Goal: Task Accomplishment & Management: Use online tool/utility

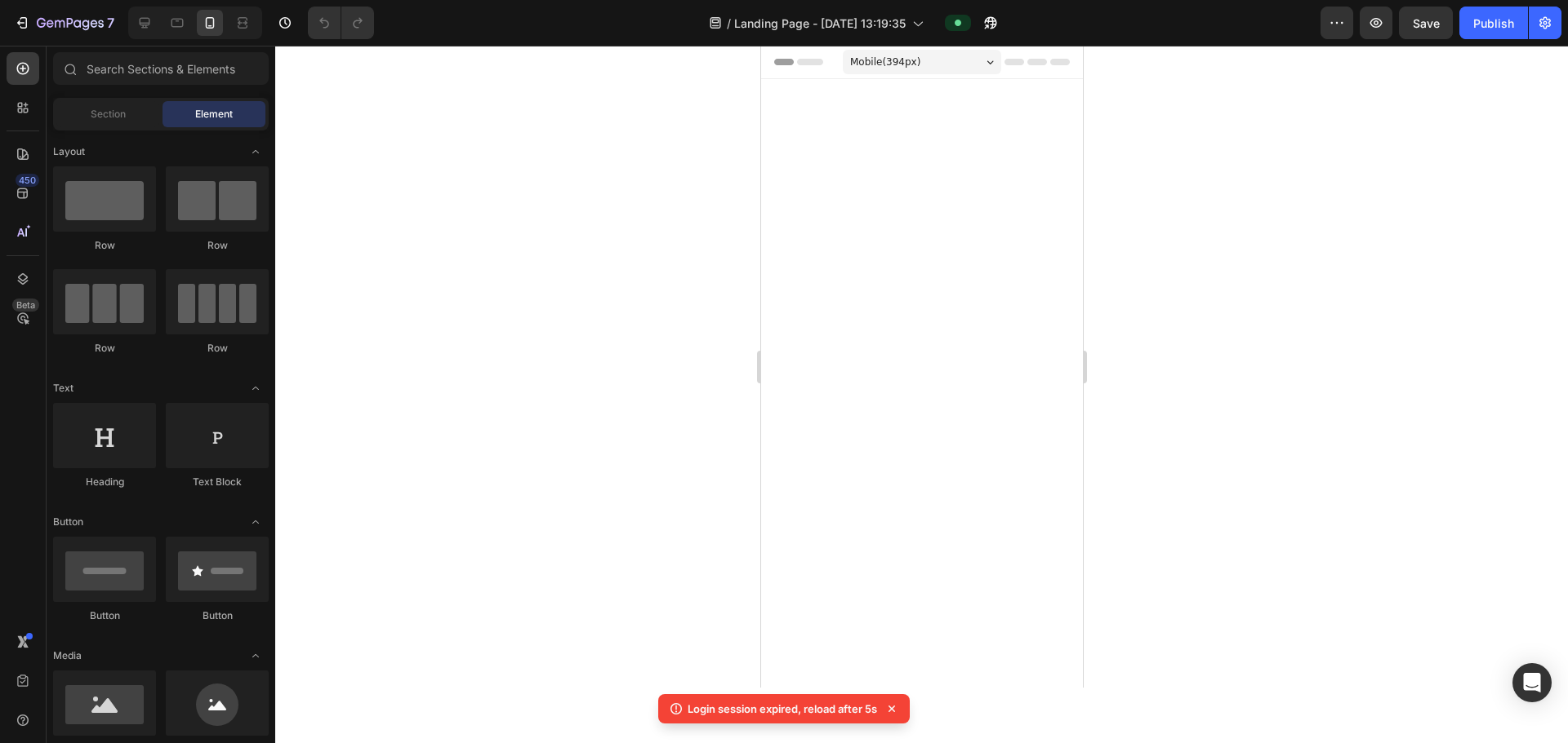
scroll to position [2530, 0]
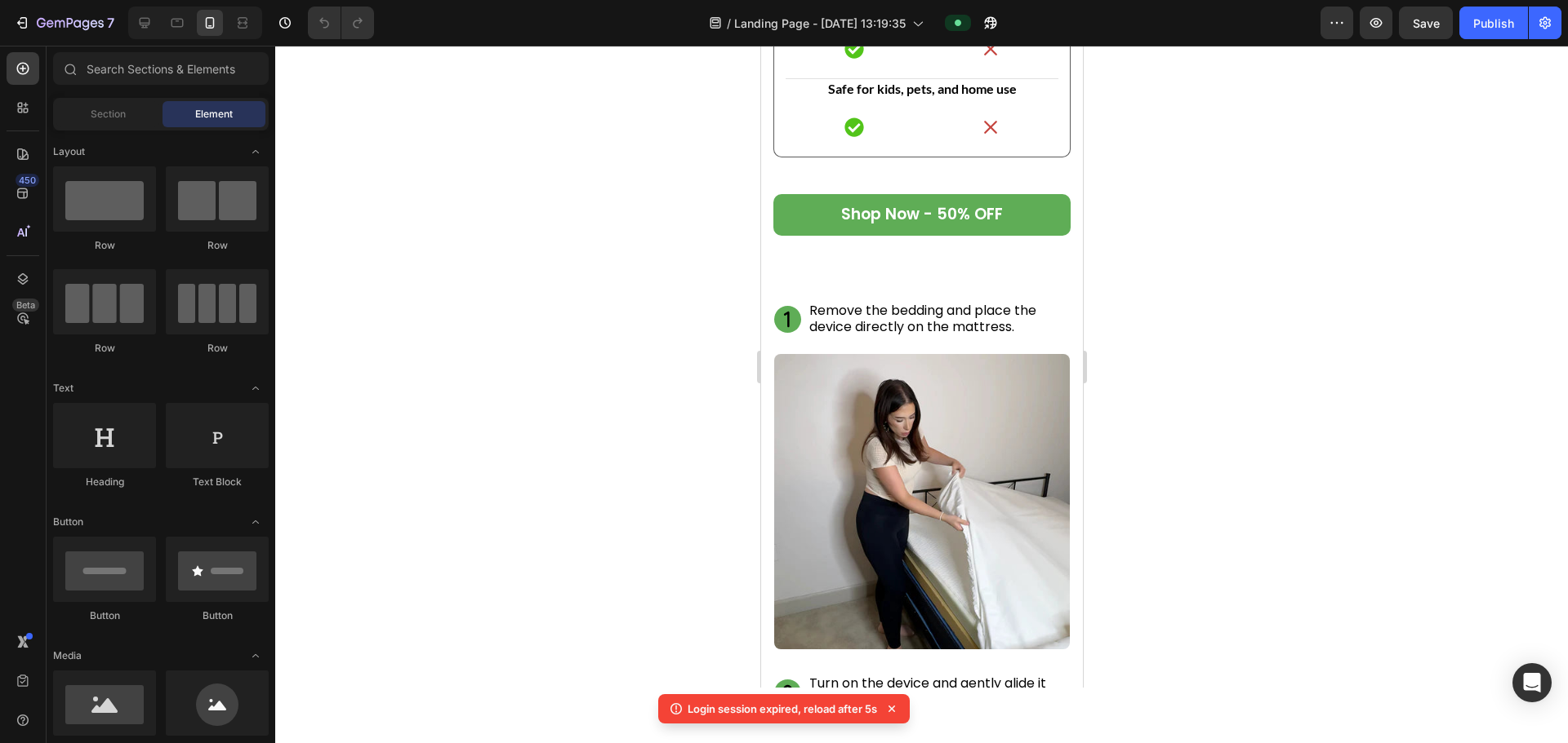
click at [129, 13] on div at bounding box center [195, 22] width 134 height 33
click at [140, 19] on icon at bounding box center [145, 23] width 11 height 11
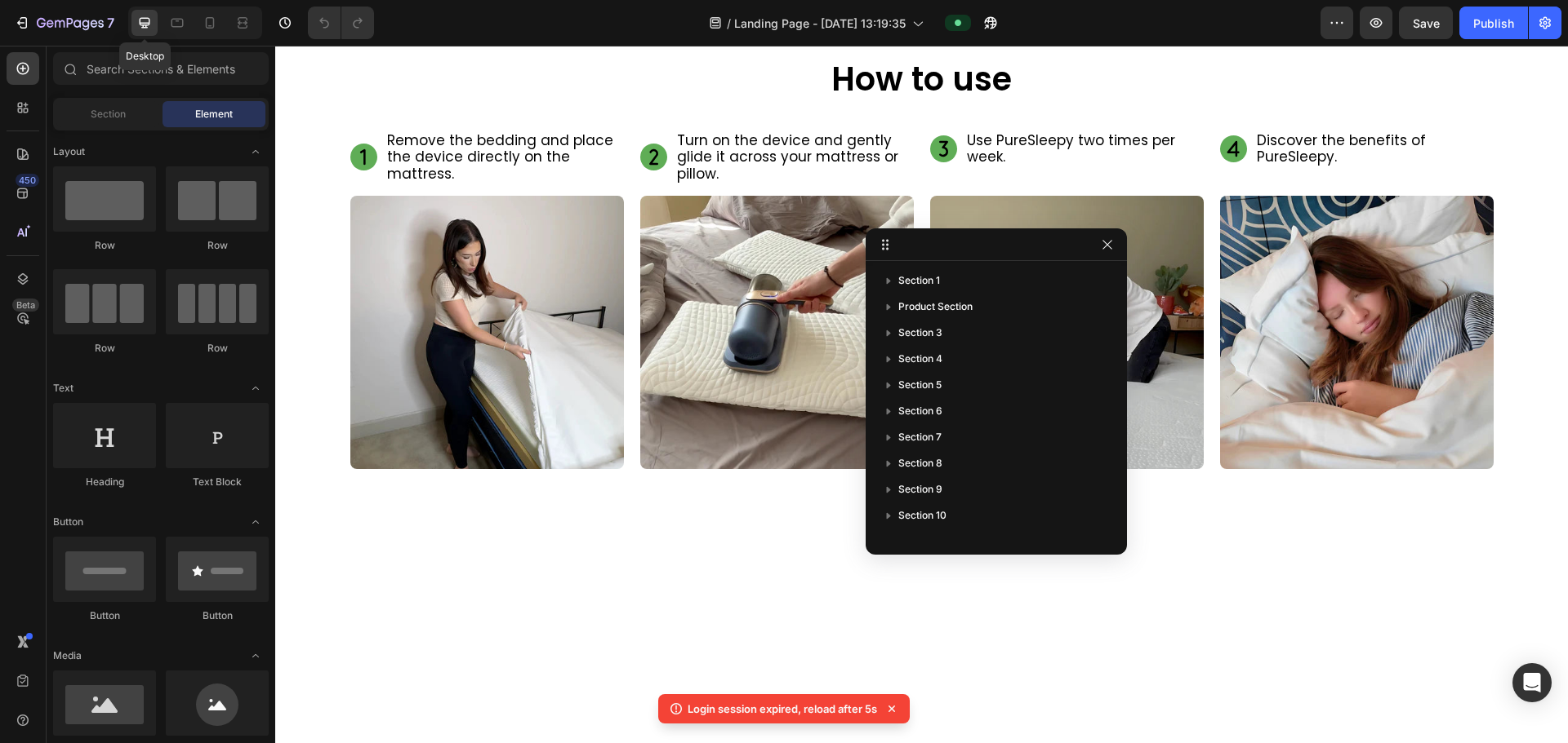
scroll to position [2497, 0]
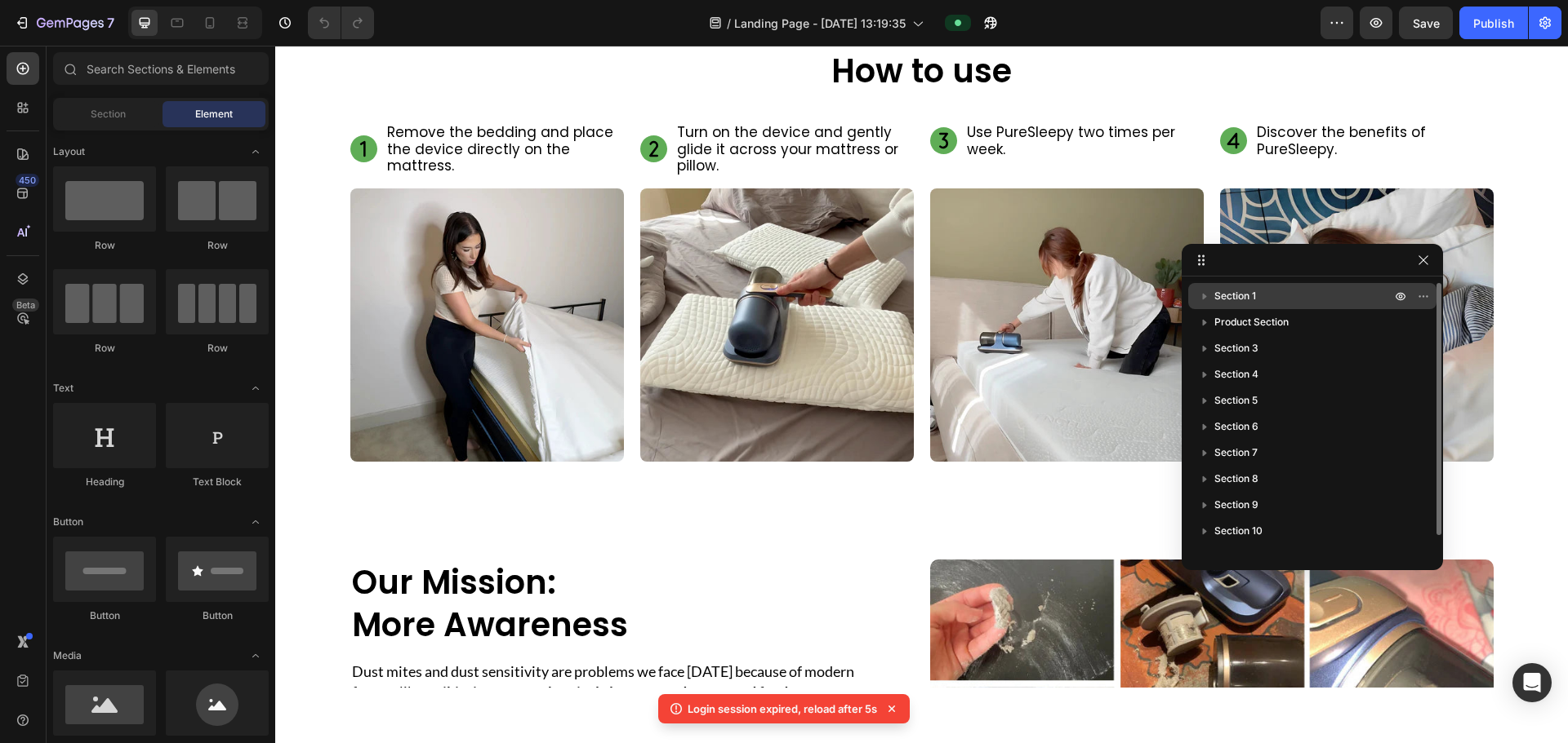
drag, startPoint x: 936, startPoint y: 242, endPoint x: 1198, endPoint y: 301, distance: 268.6
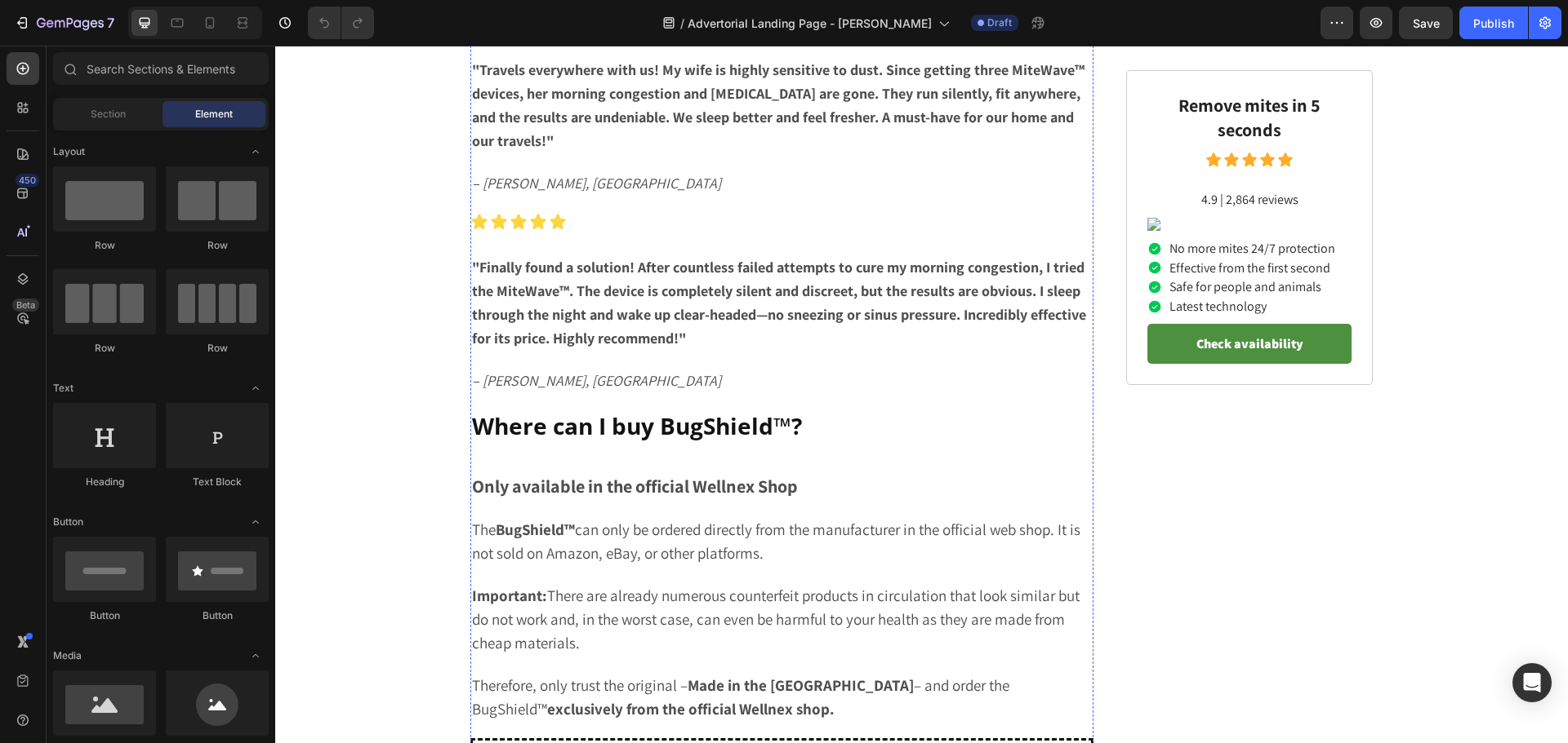
scroll to position [3835, 0]
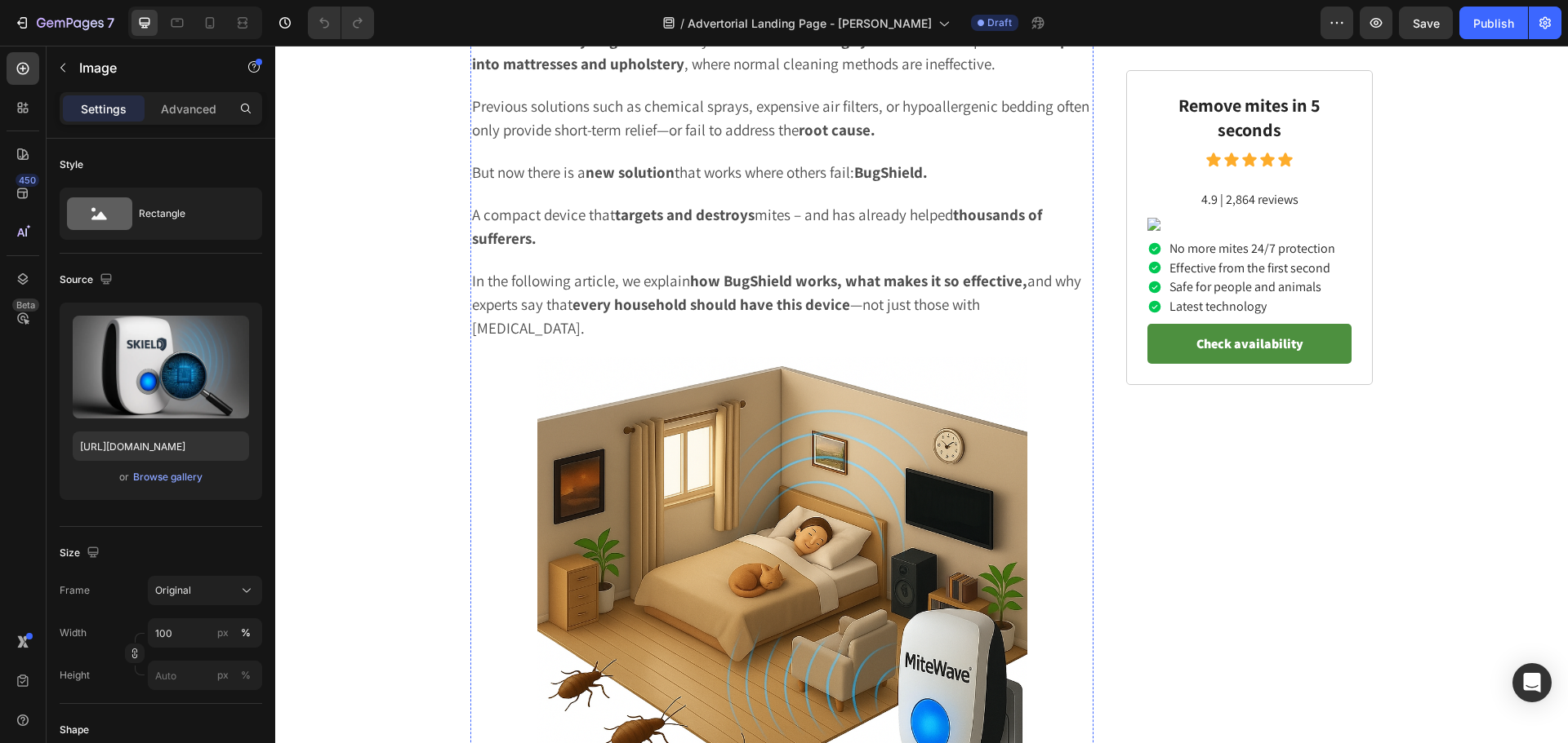
scroll to position [1142, 0]
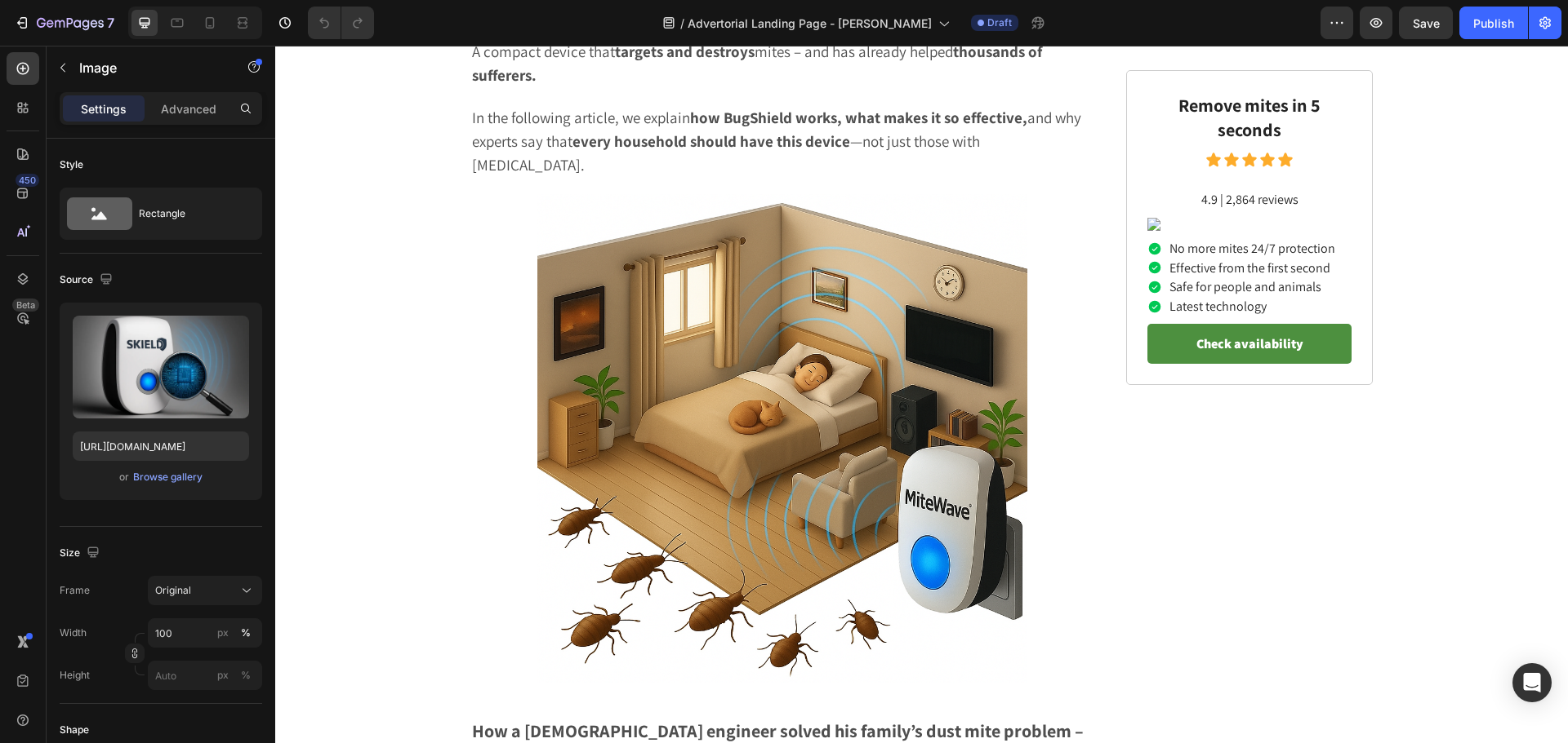
click at [890, 19] on strong "BugShield." at bounding box center [890, 9] width 73 height 19
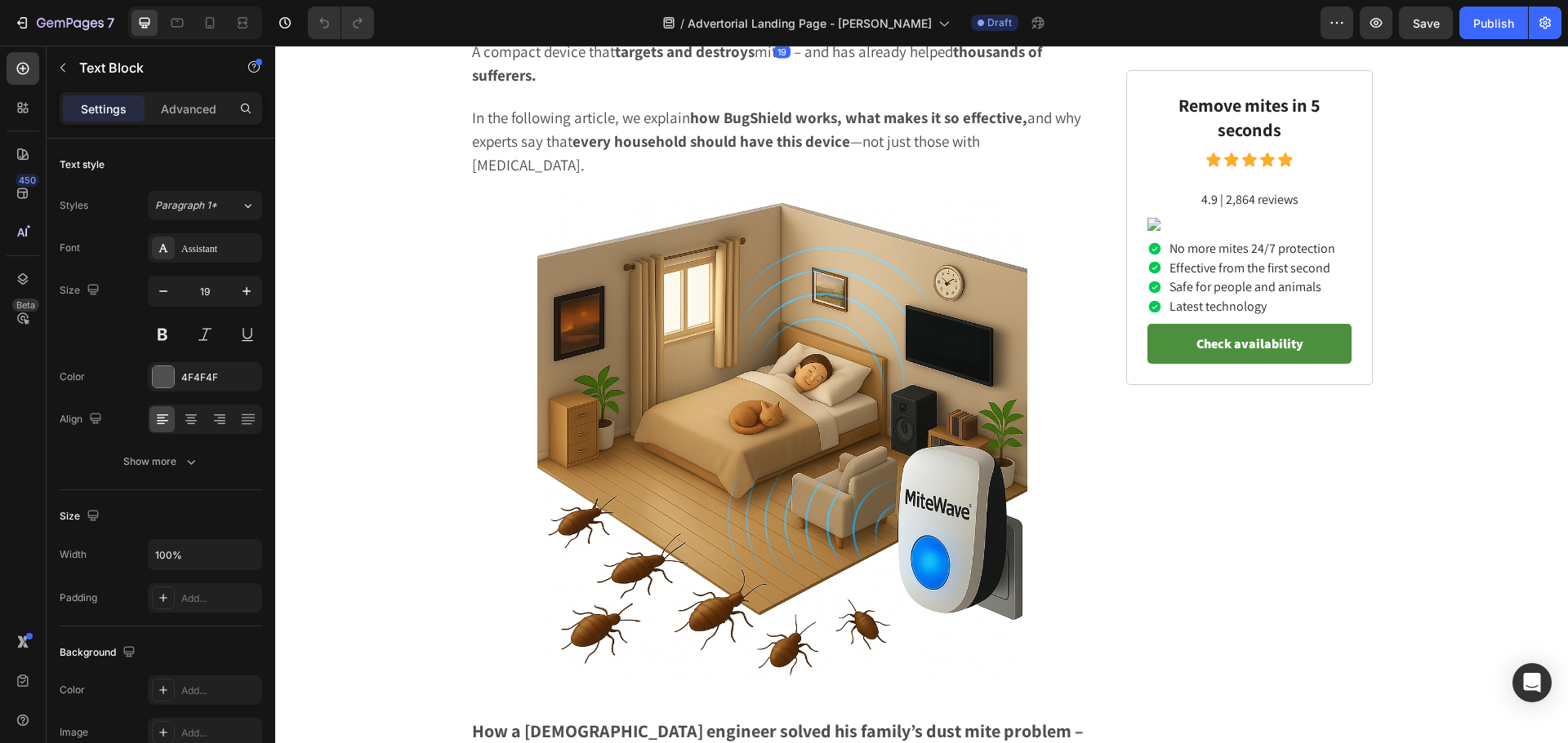
click at [890, 19] on strong "BugShield." at bounding box center [890, 9] width 73 height 19
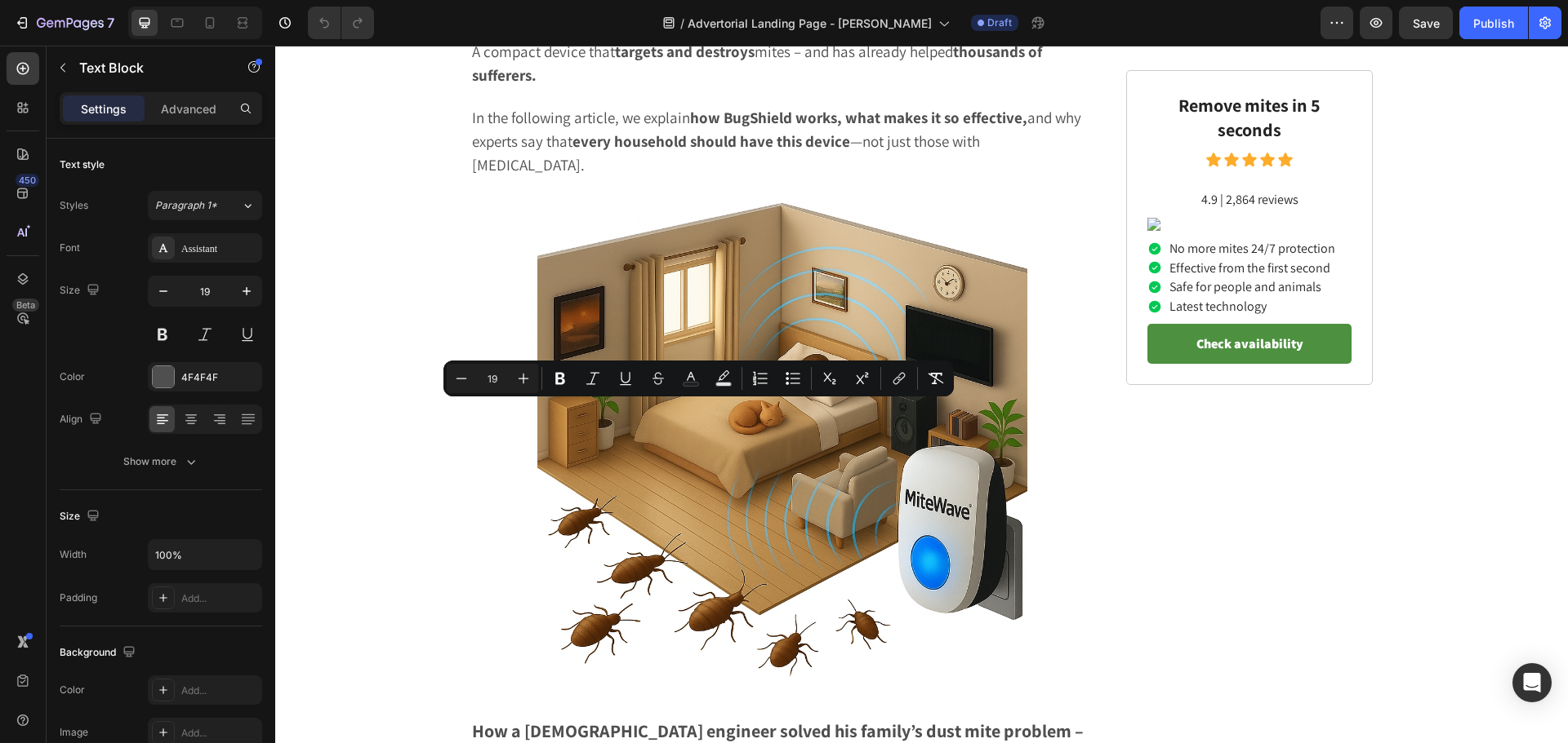
click at [884, 19] on strong "BugShield." at bounding box center [890, 9] width 73 height 19
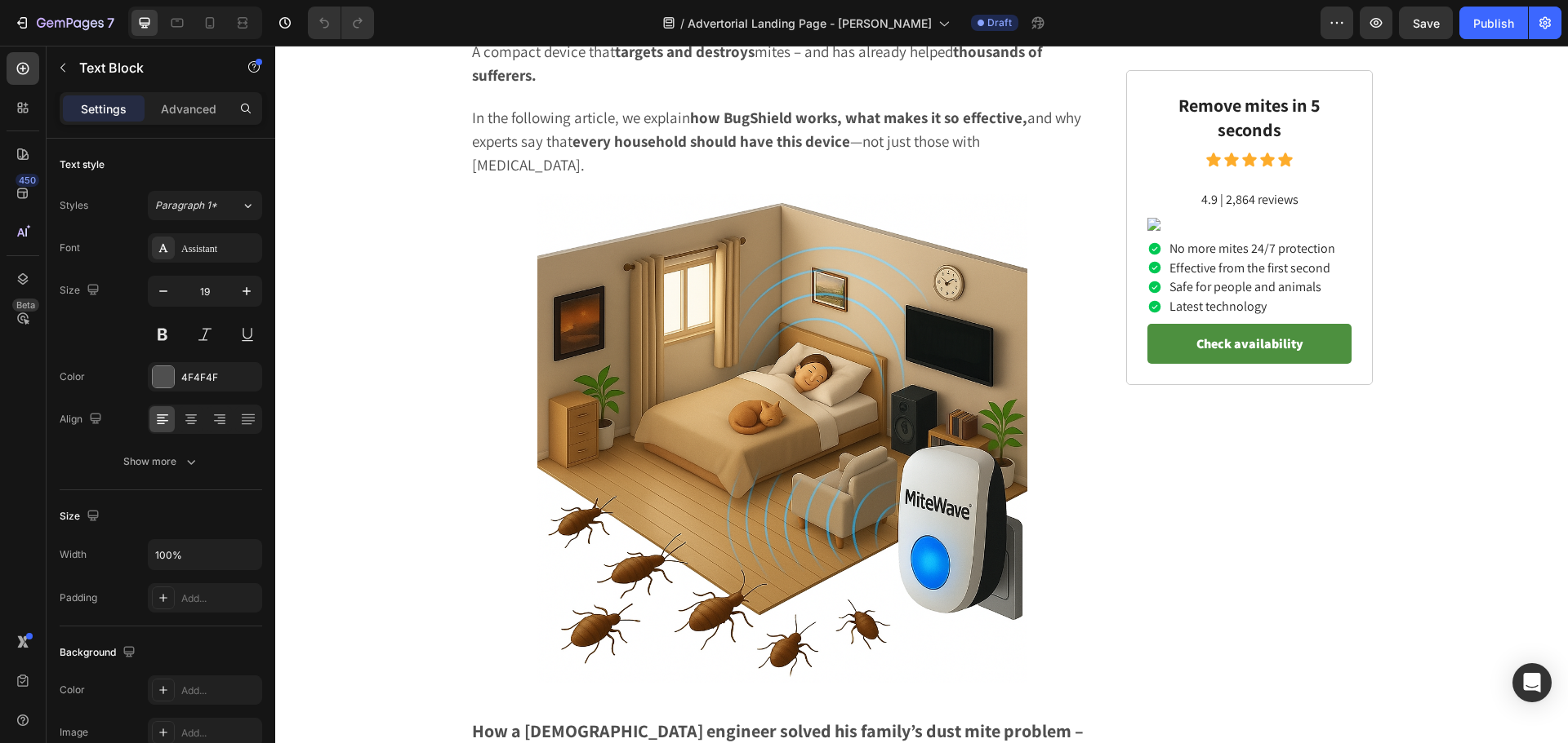
drag, startPoint x: 858, startPoint y: 410, endPoint x: 934, endPoint y: 414, distance: 76.1
click at [934, 21] on p "But now there is a new solution that works where others fail: BugShield." at bounding box center [781, 9] width 620 height 24
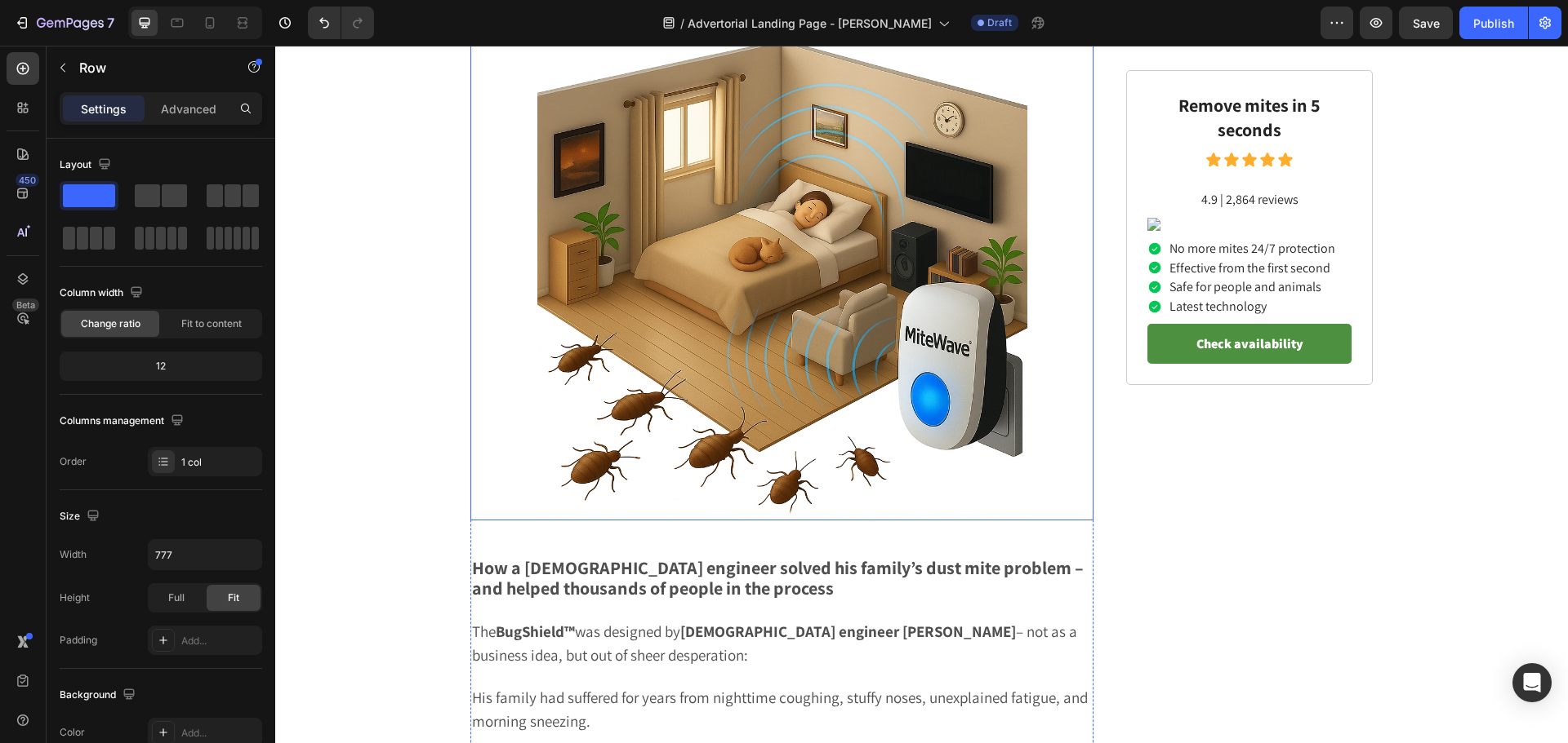
scroll to position [1387, 0]
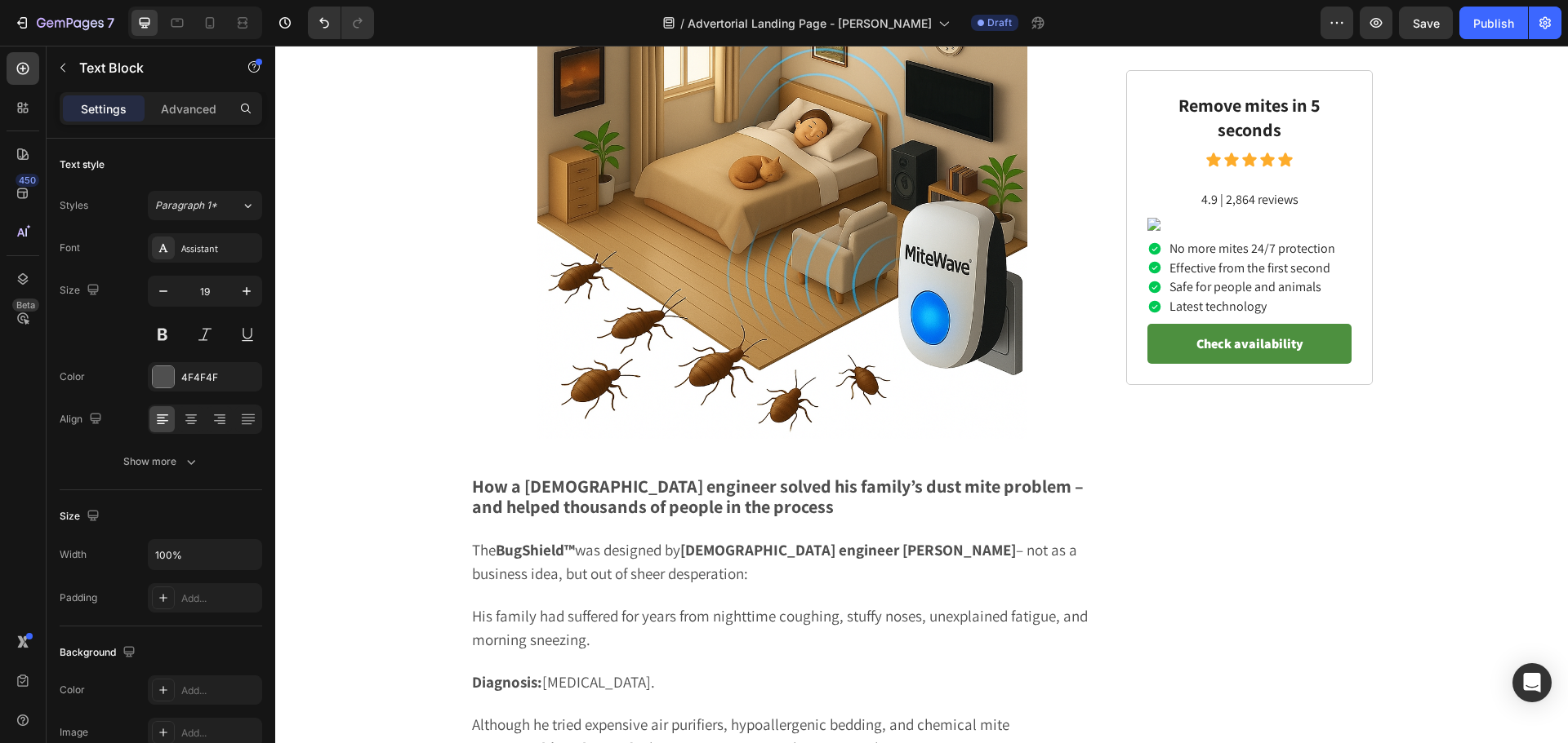
drag, startPoint x: 721, startPoint y: 279, endPoint x: 786, endPoint y: 287, distance: 65.5
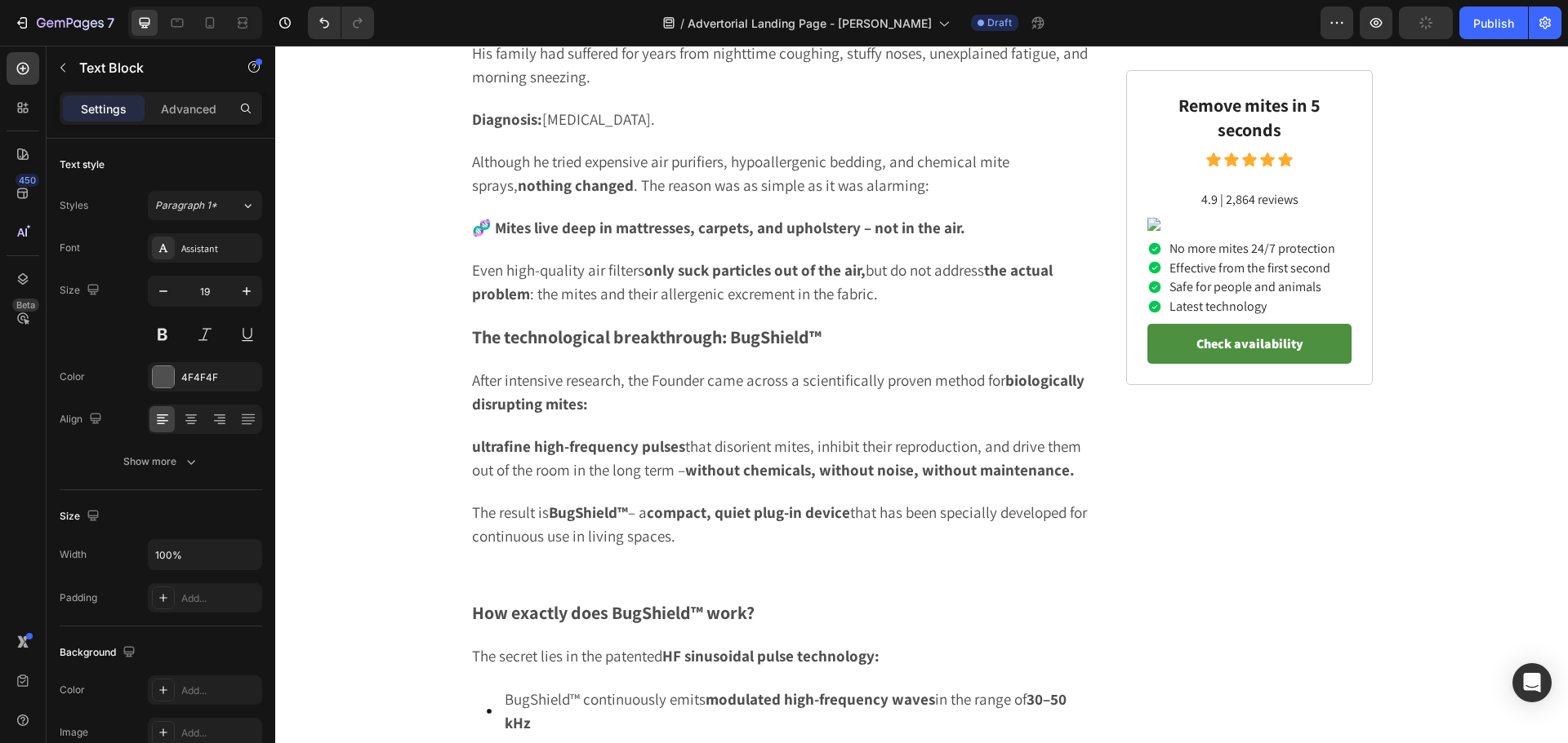
scroll to position [1958, 0]
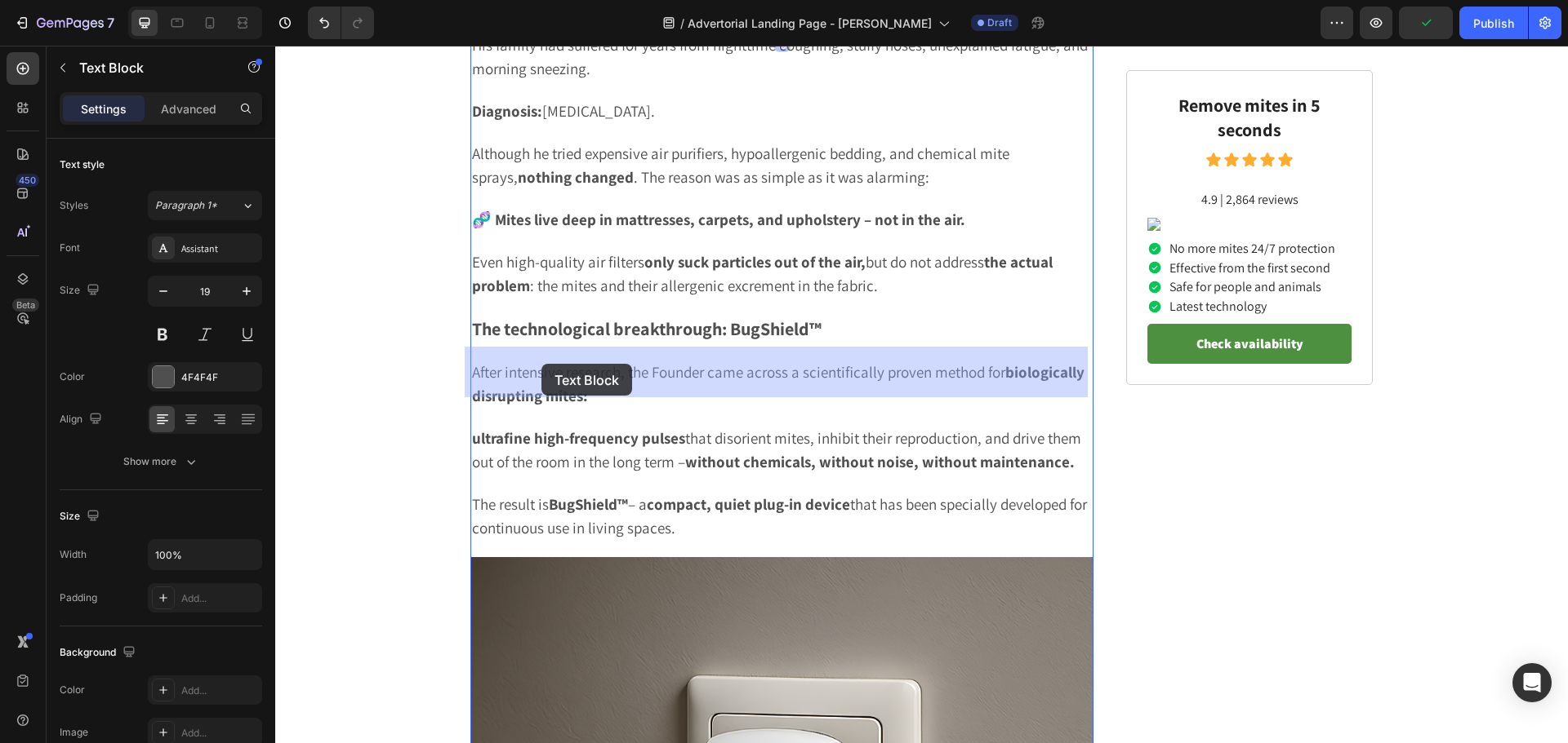
drag, startPoint x: 496, startPoint y: 357, endPoint x: 541, endPoint y: 364, distance: 45.5
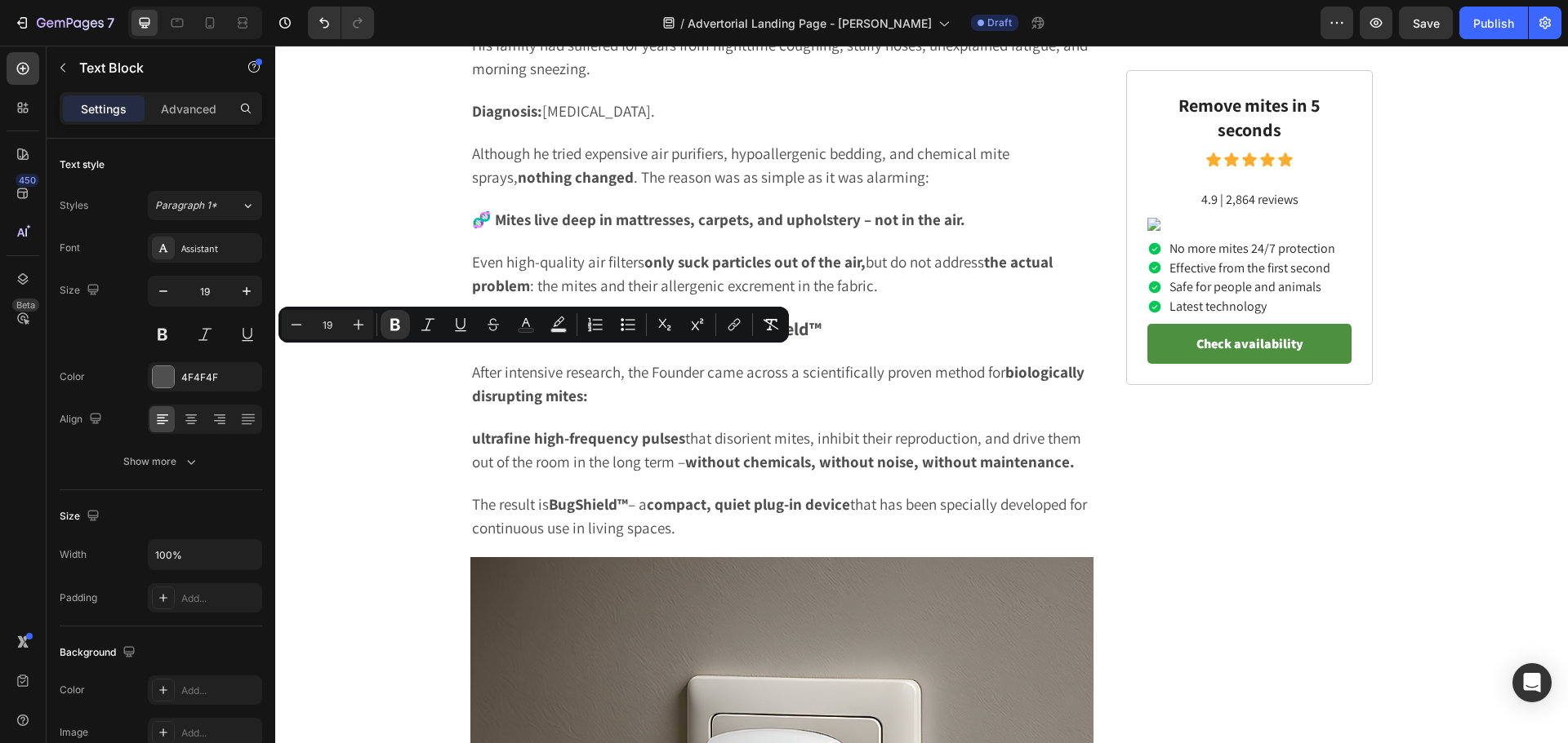
drag, startPoint x: 494, startPoint y: 356, endPoint x: 566, endPoint y: 361, distance: 72.2
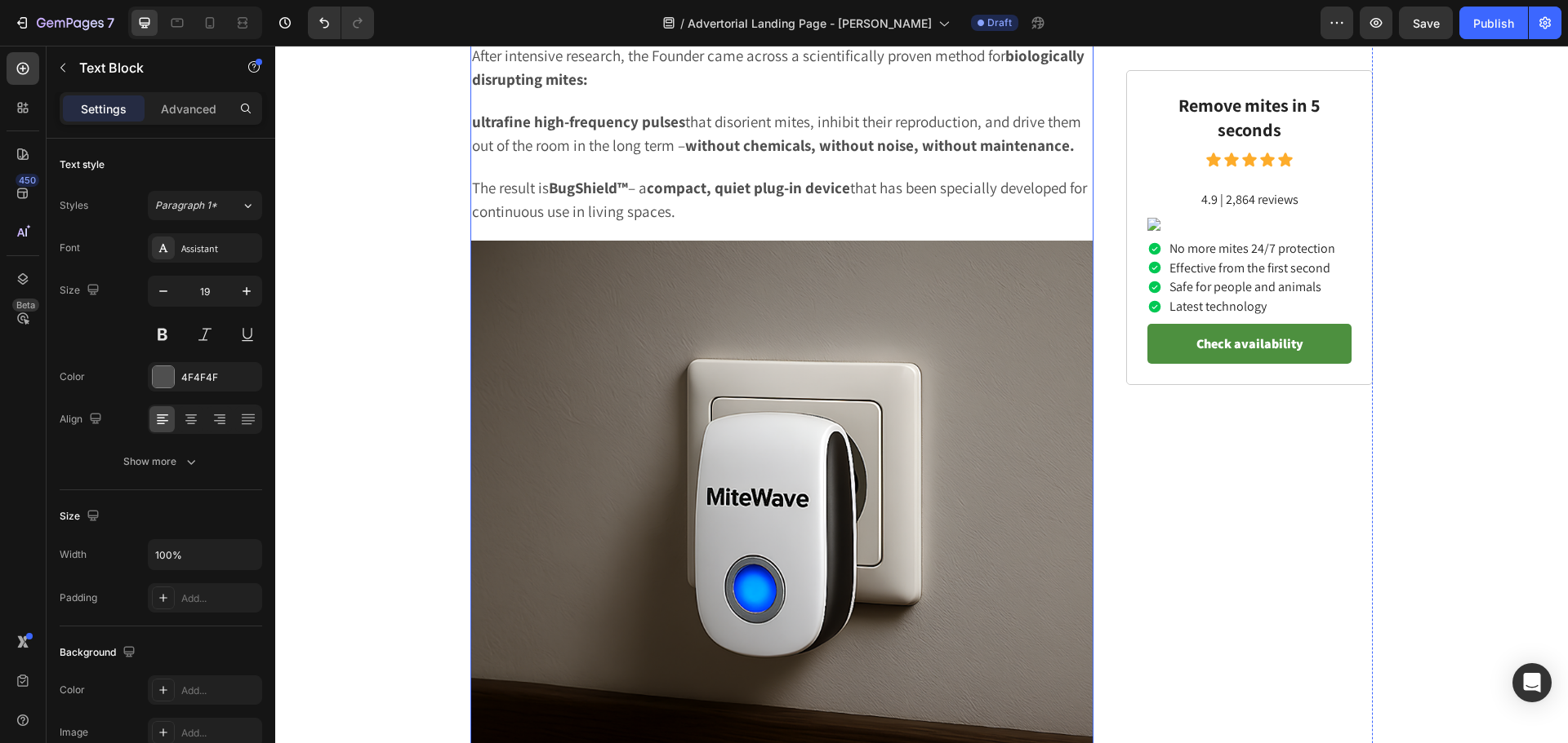
scroll to position [2285, 0]
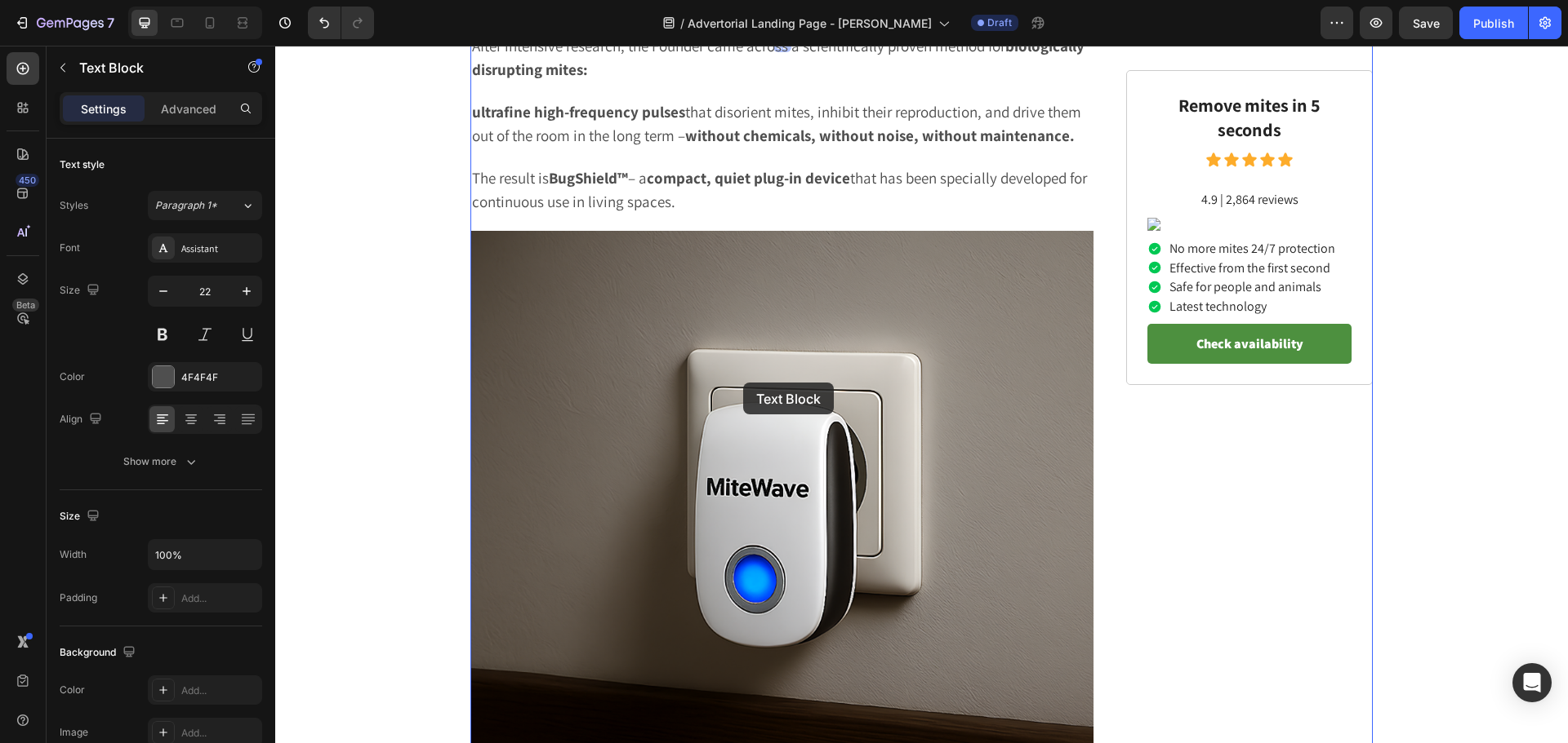
drag, startPoint x: 727, startPoint y: 388, endPoint x: 743, endPoint y: 383, distance: 16.8
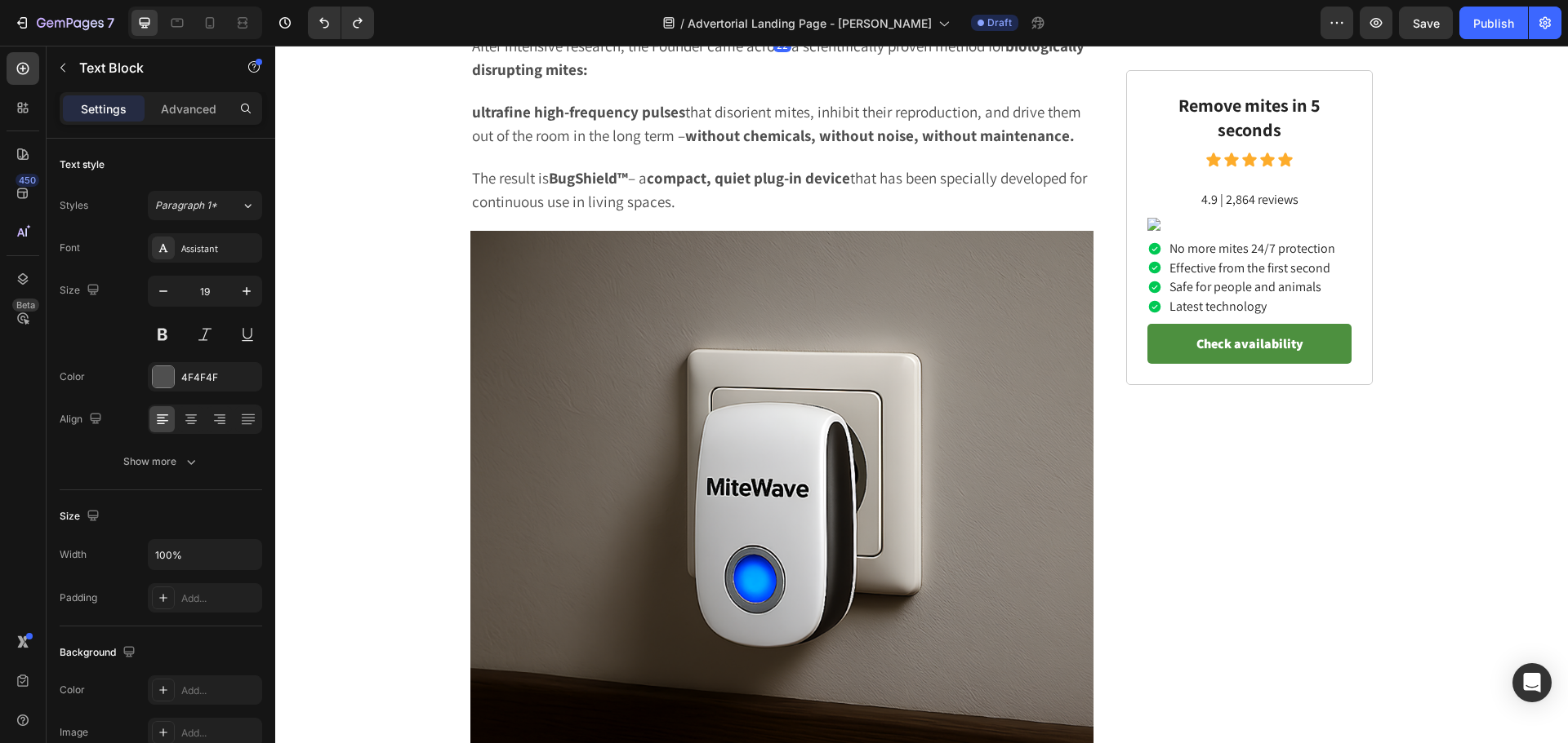
click at [740, 13] on p "The technological breakthrough: BugShield™" at bounding box center [781, 3] width 620 height 20
click at [717, 82] on p "After intensive research, the Founder came across a scientifically proven metho…" at bounding box center [781, 58] width 620 height 48
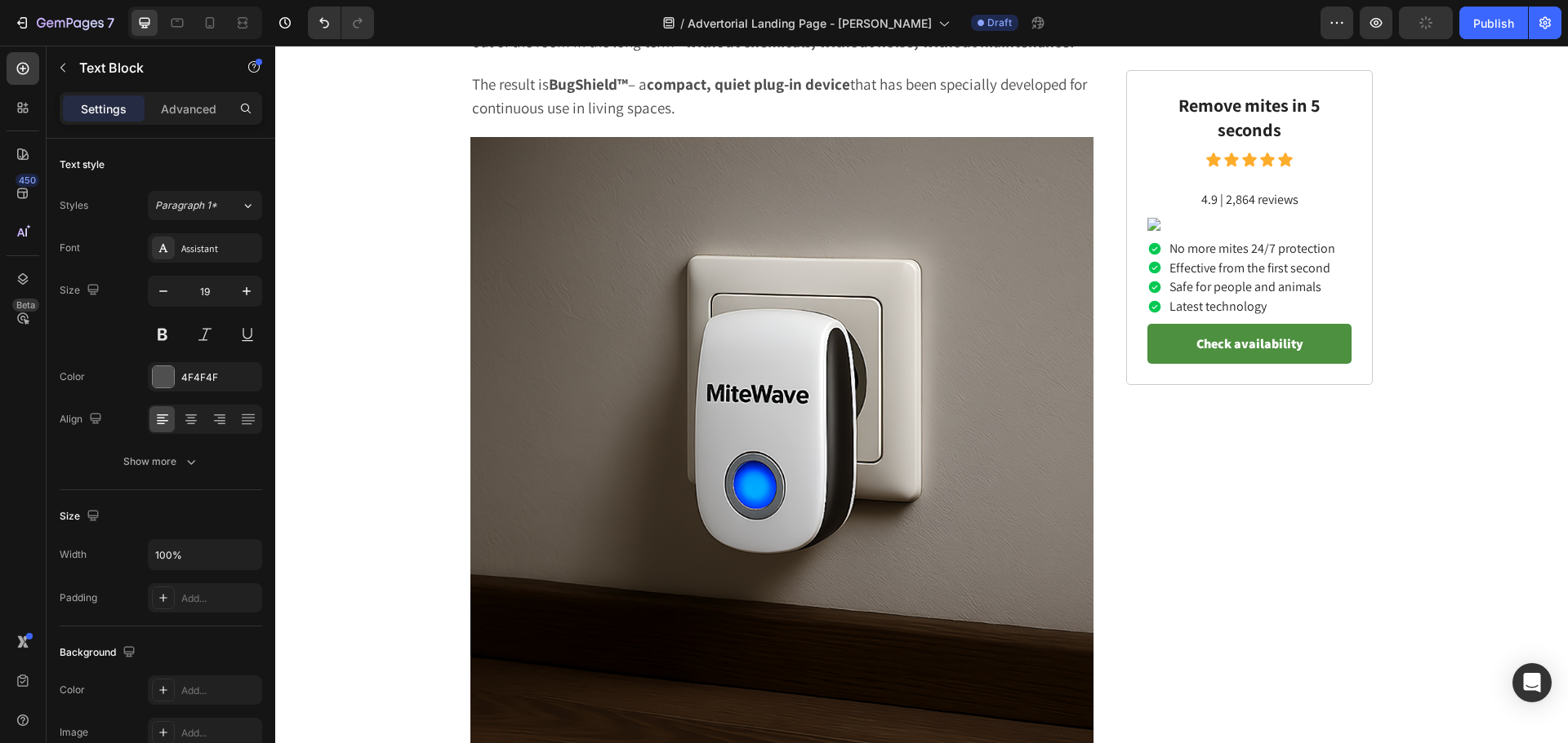
scroll to position [2448, 0]
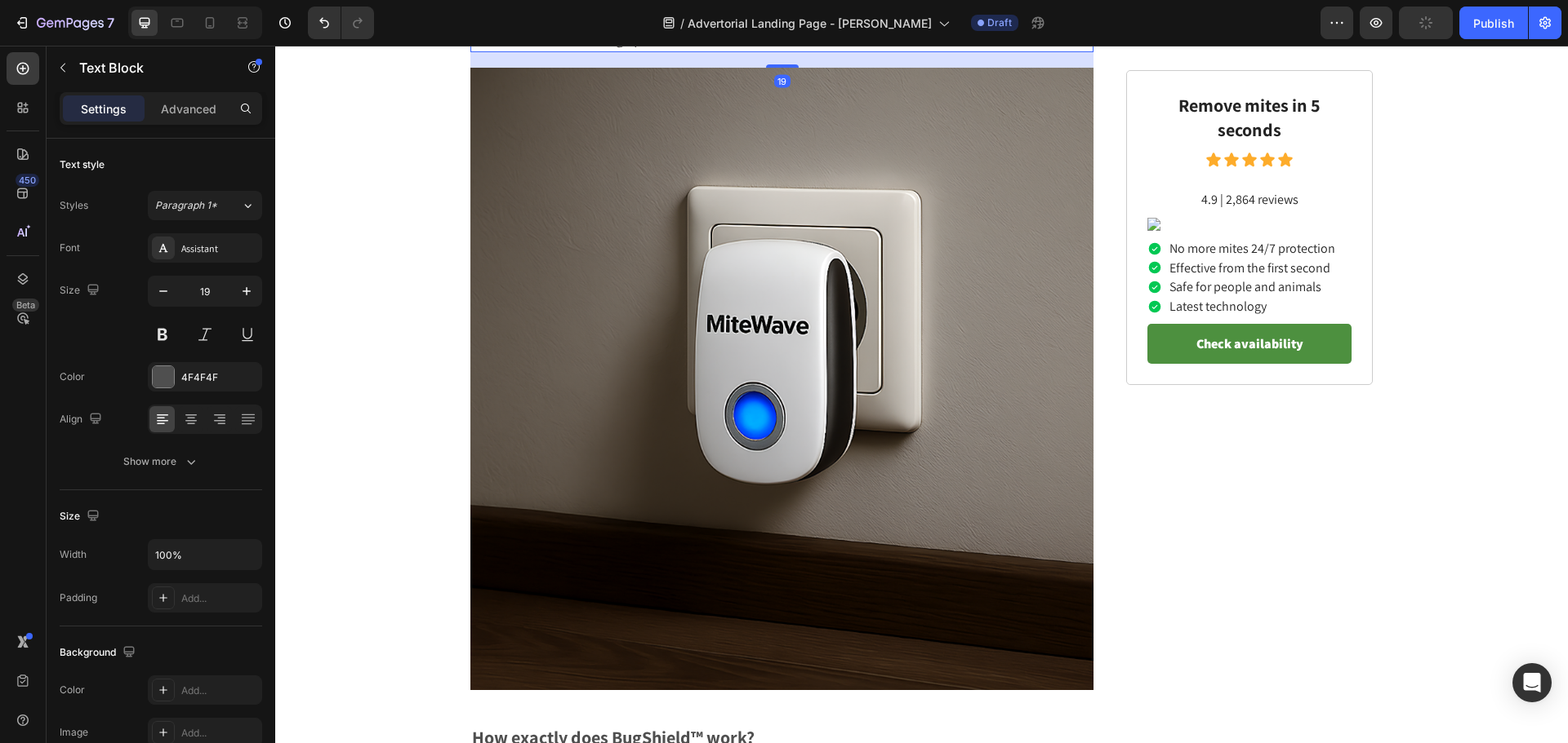
click at [578, 25] on strong "BugShield™" at bounding box center [588, 15] width 79 height 19
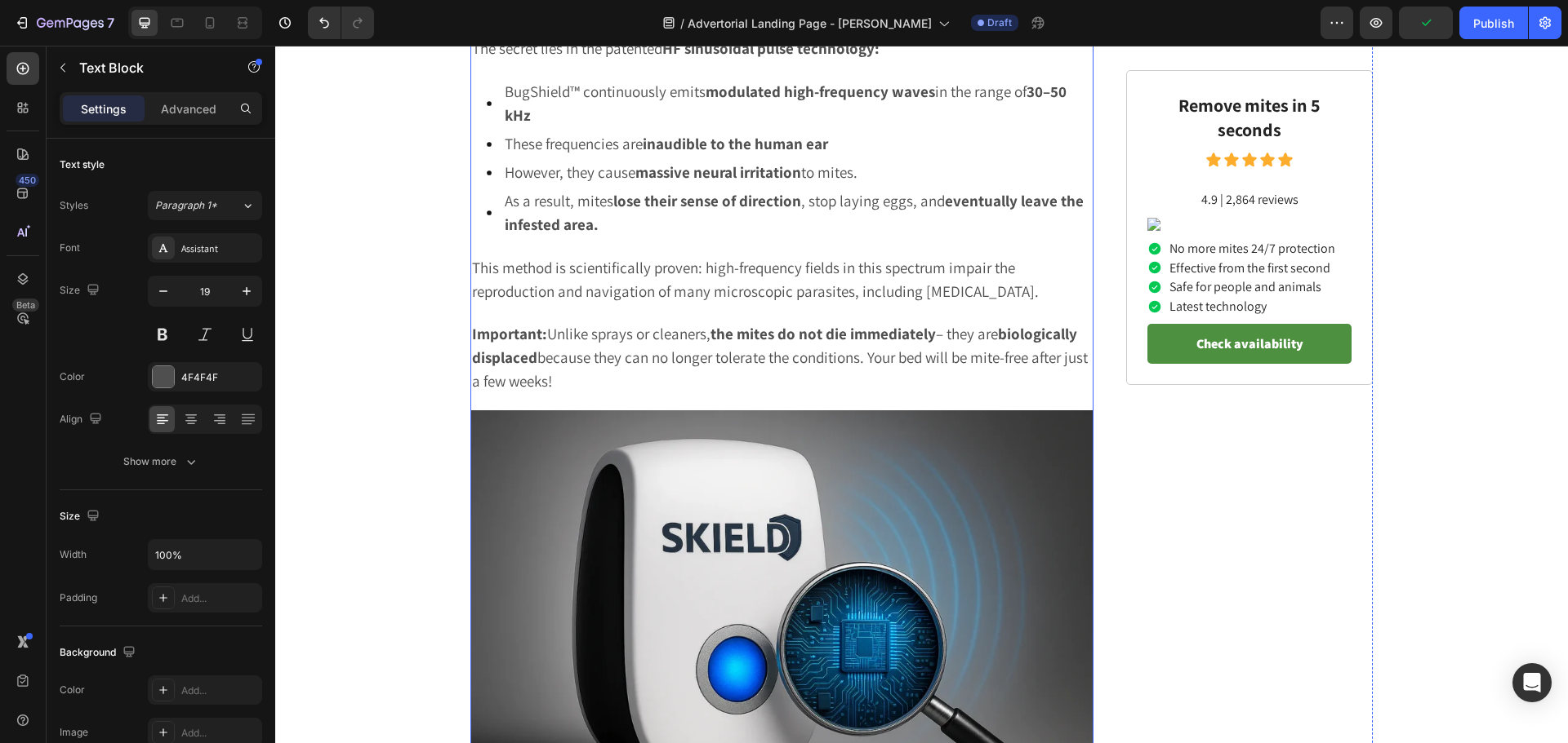
scroll to position [3183, 0]
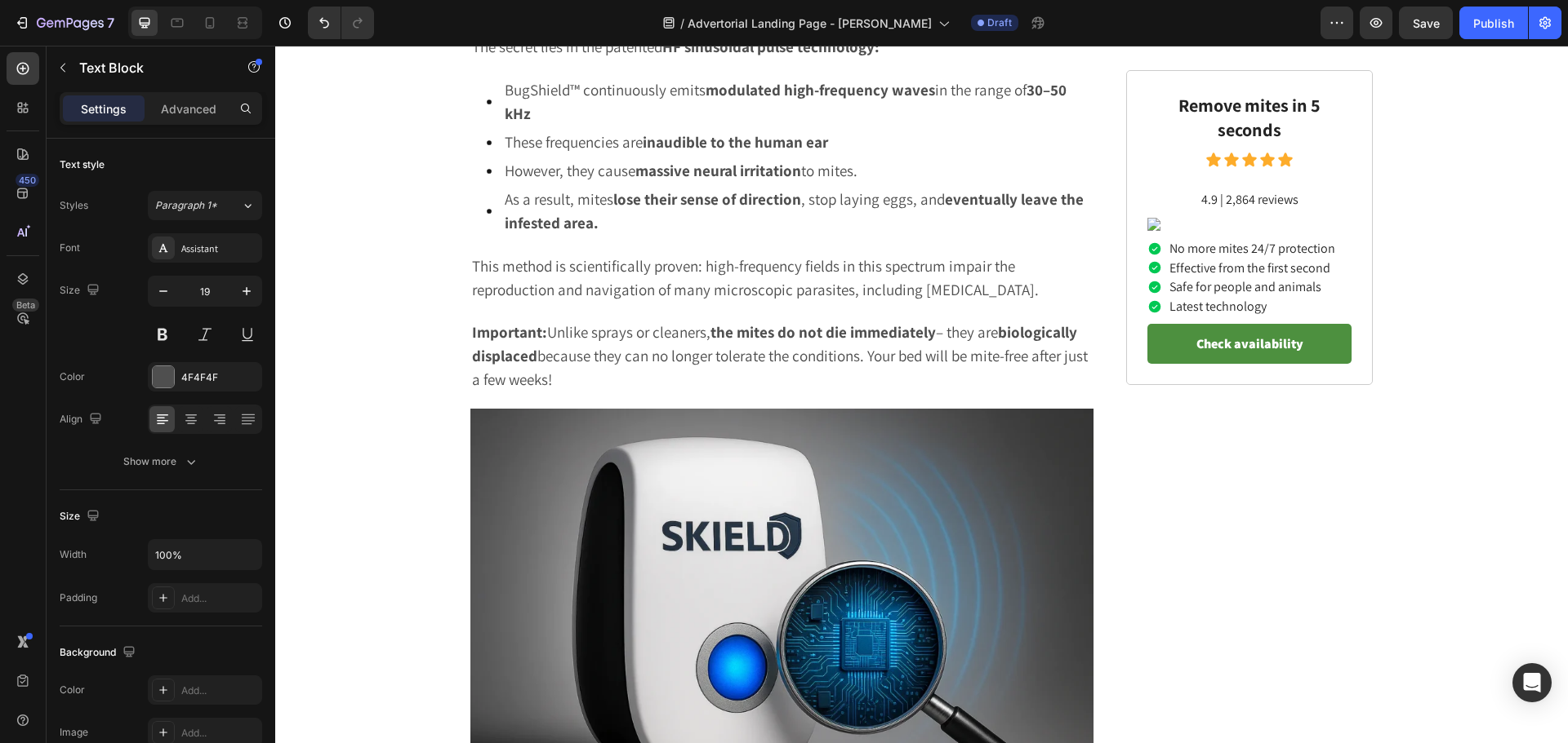
click at [637, 14] on p "How exactly does BugShield™ work?" at bounding box center [781, 4] width 620 height 20
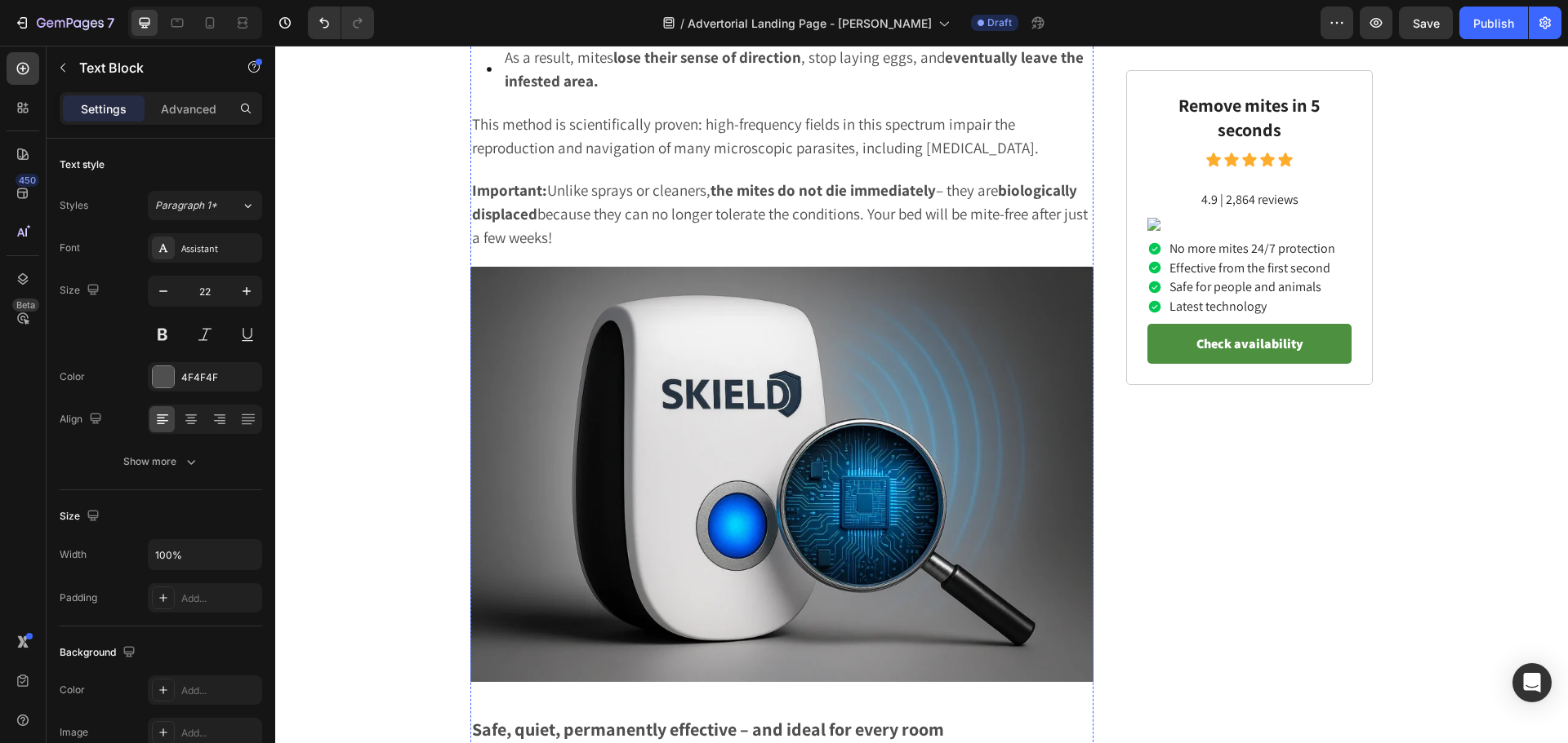
scroll to position [3427, 0]
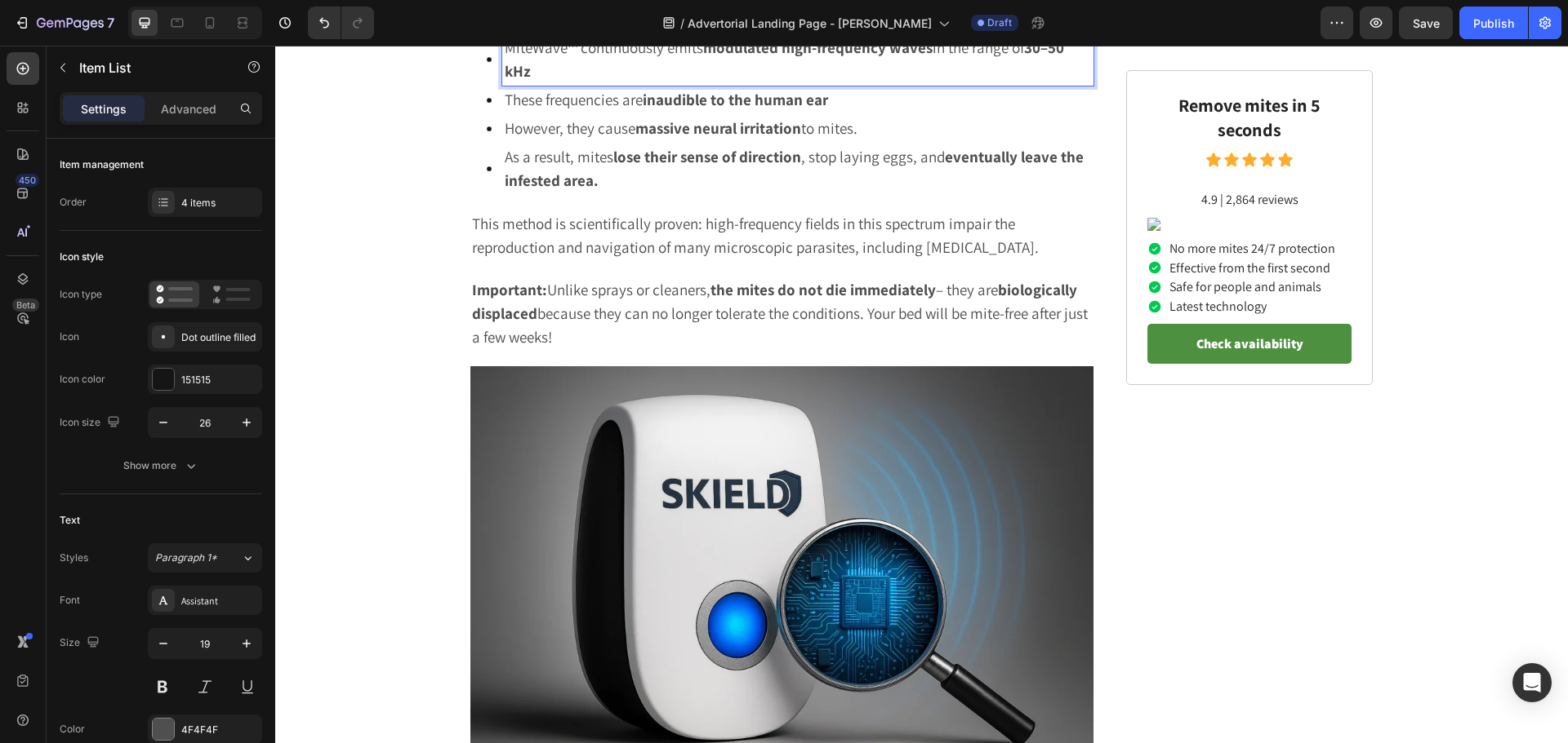
scroll to position [3183, 0]
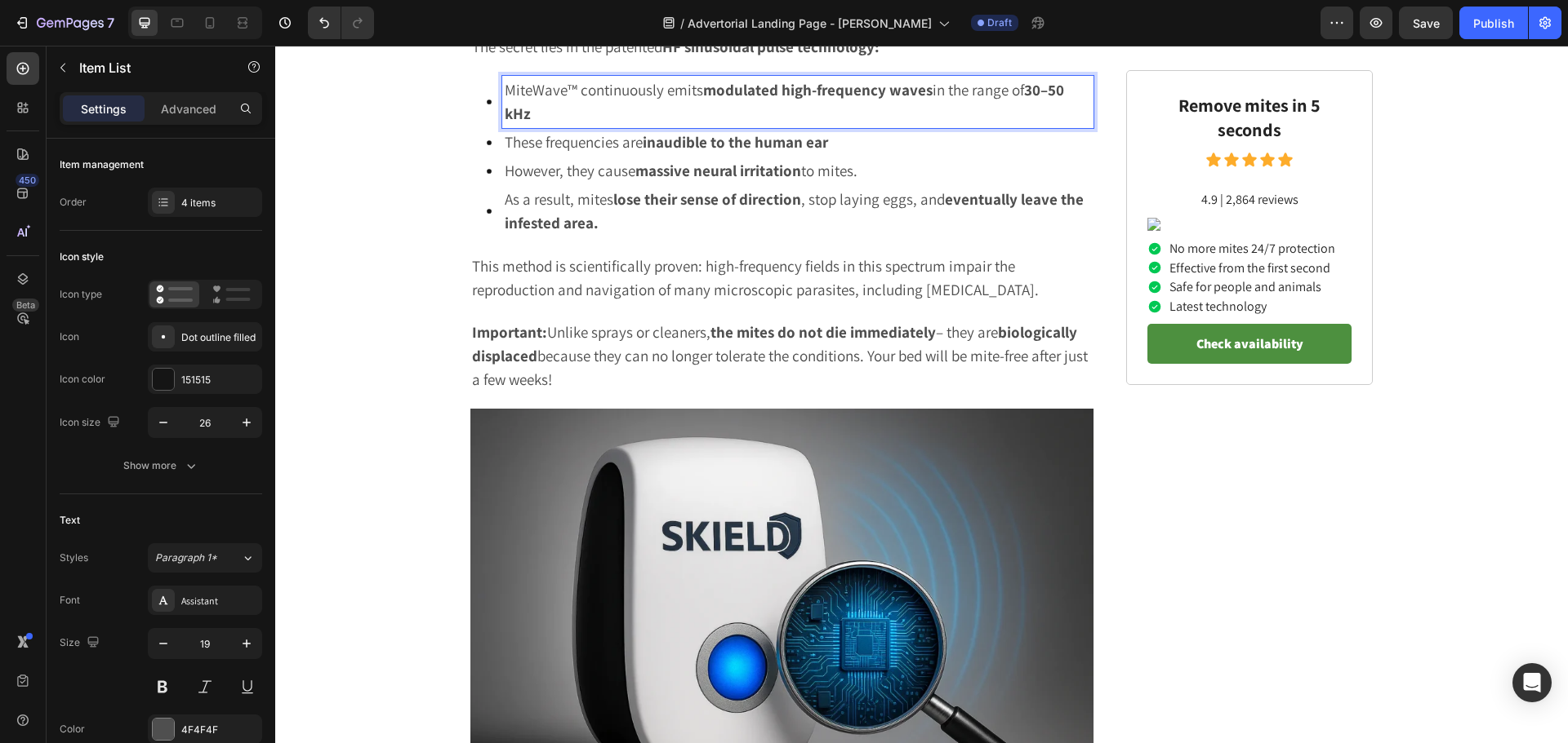
click at [523, 126] on p "MiteWave™ continuously emits modulated high-frequency waves in the range of 30–…" at bounding box center [797, 102] width 586 height 48
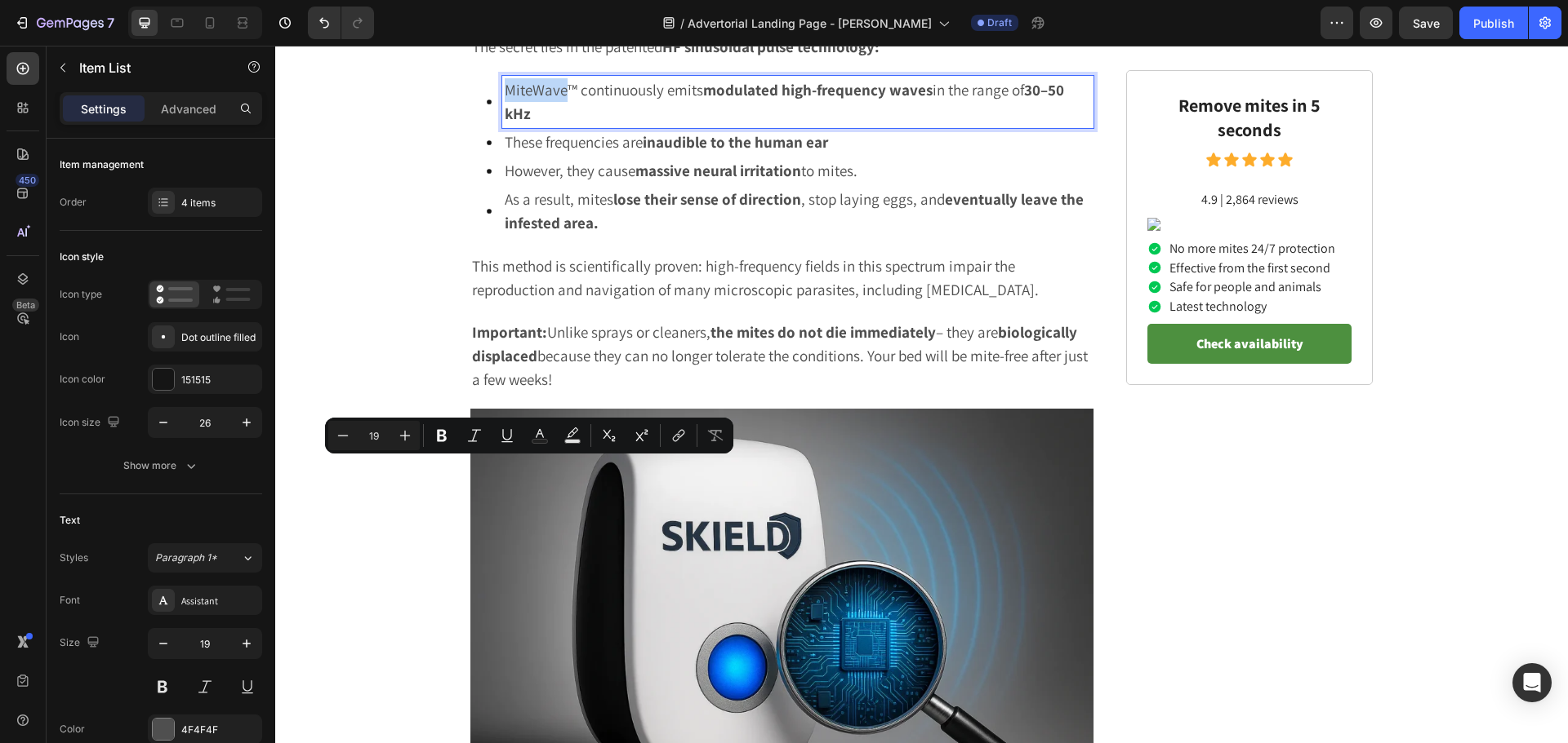
click at [561, 126] on p "MiteWave™ continuously emits modulated high-frequency waves in the range of 30–…" at bounding box center [797, 102] width 586 height 48
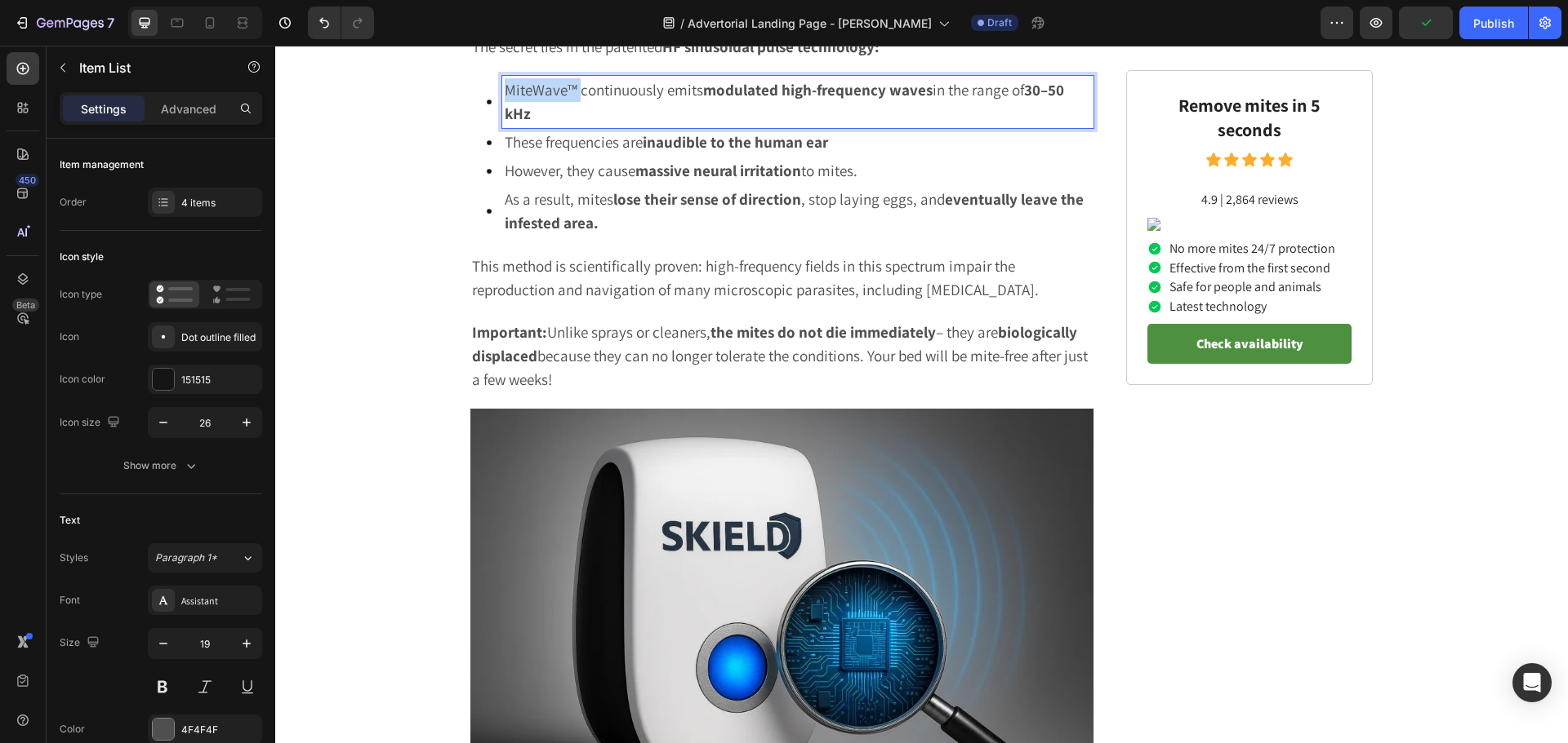
drag, startPoint x: 571, startPoint y: 472, endPoint x: 498, endPoint y: 465, distance: 73.3
click at [504, 126] on p "MiteWave™ continuously emits modulated high-frequency waves in the range of 30–…" at bounding box center [797, 102] width 586 height 48
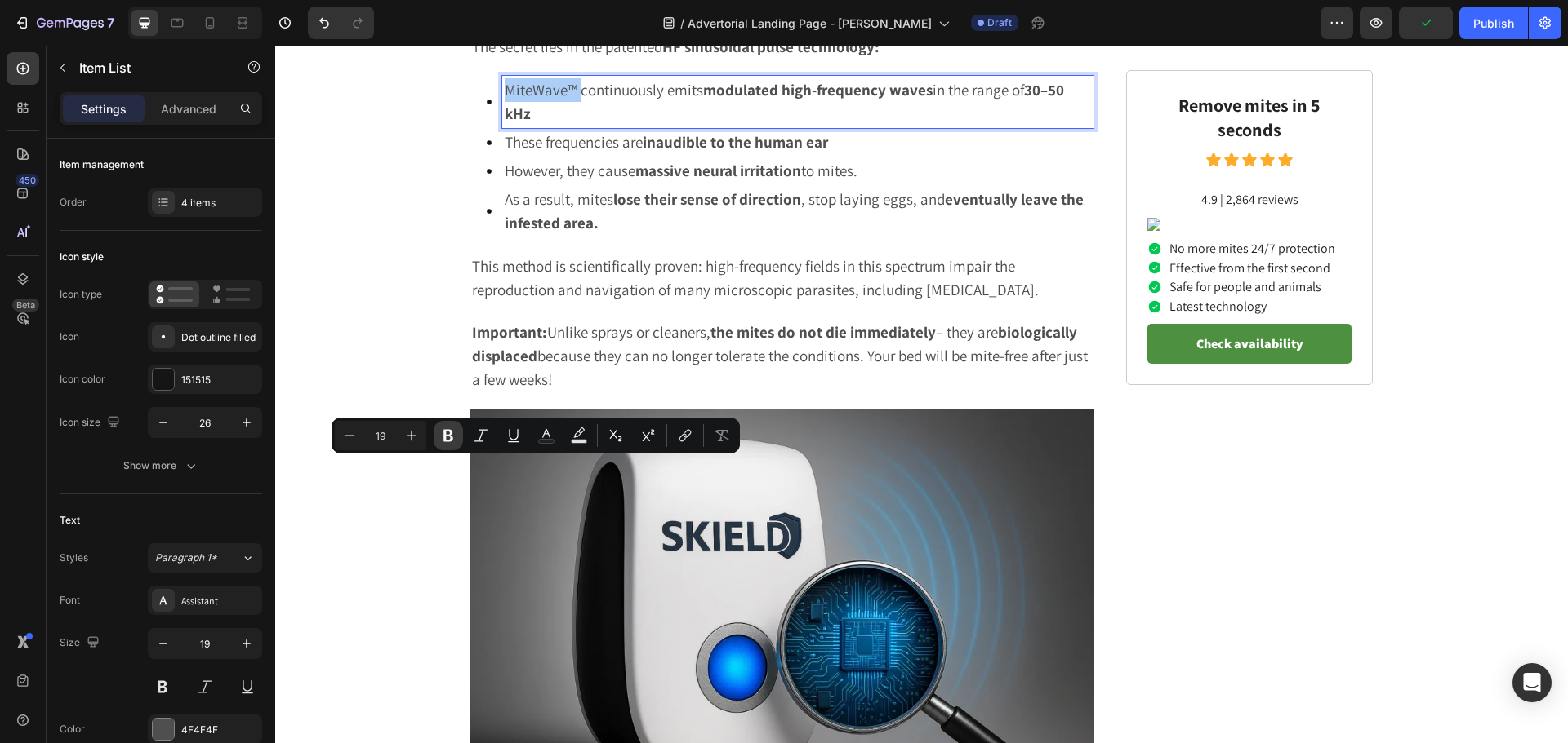
click at [457, 435] on button "Bold" at bounding box center [448, 435] width 29 height 29
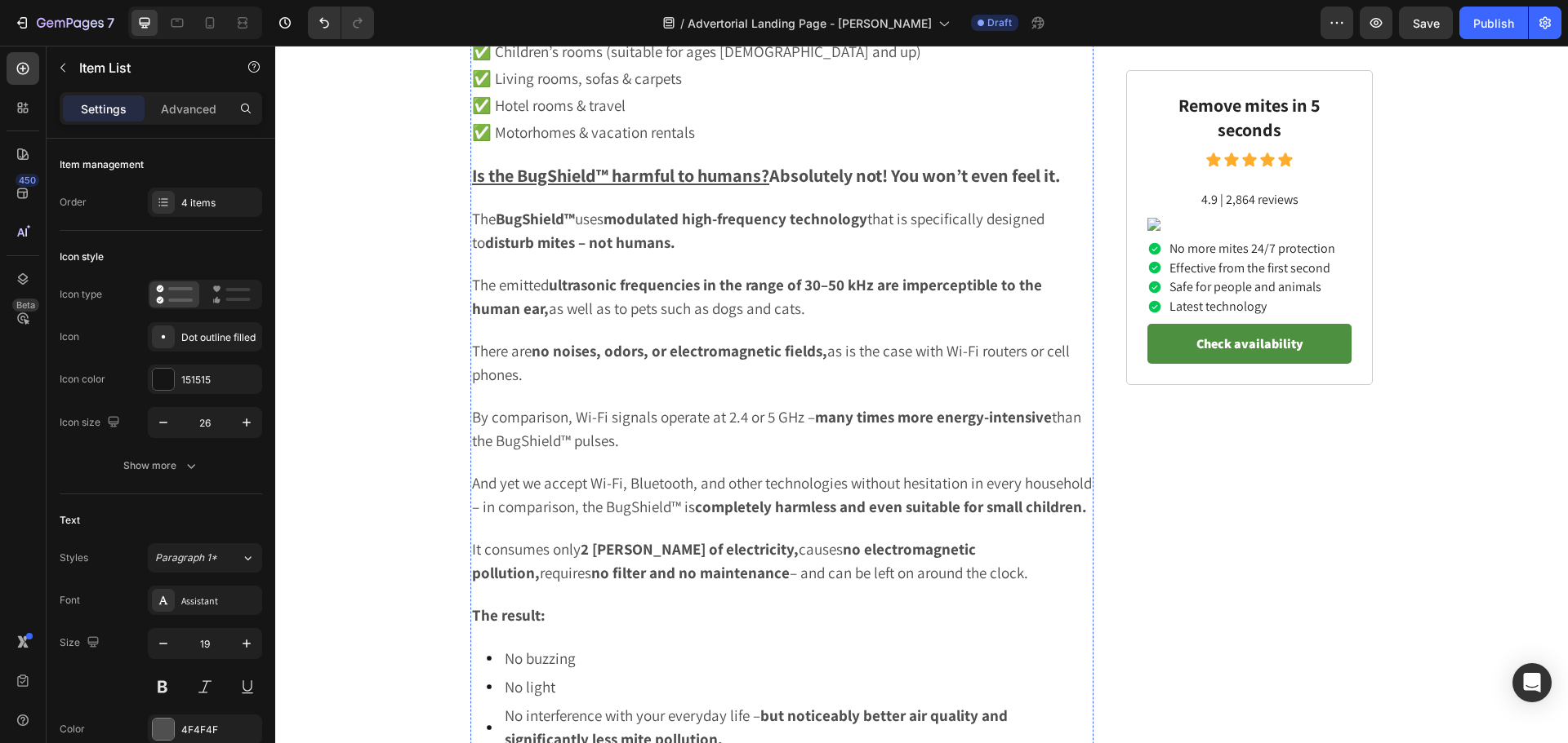
scroll to position [4243, 0]
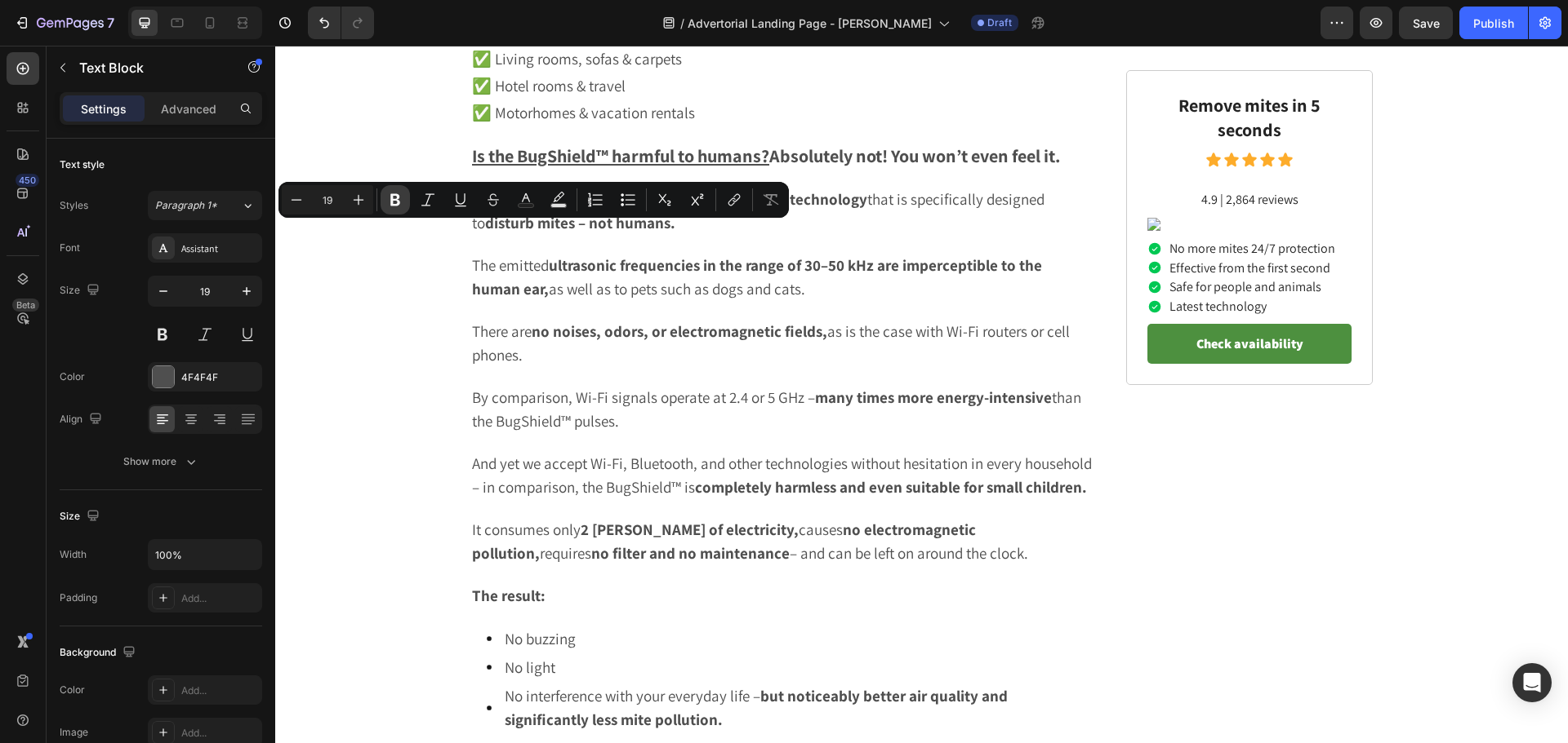
click at [399, 194] on icon "Editor contextual toolbar" at bounding box center [395, 200] width 17 height 17
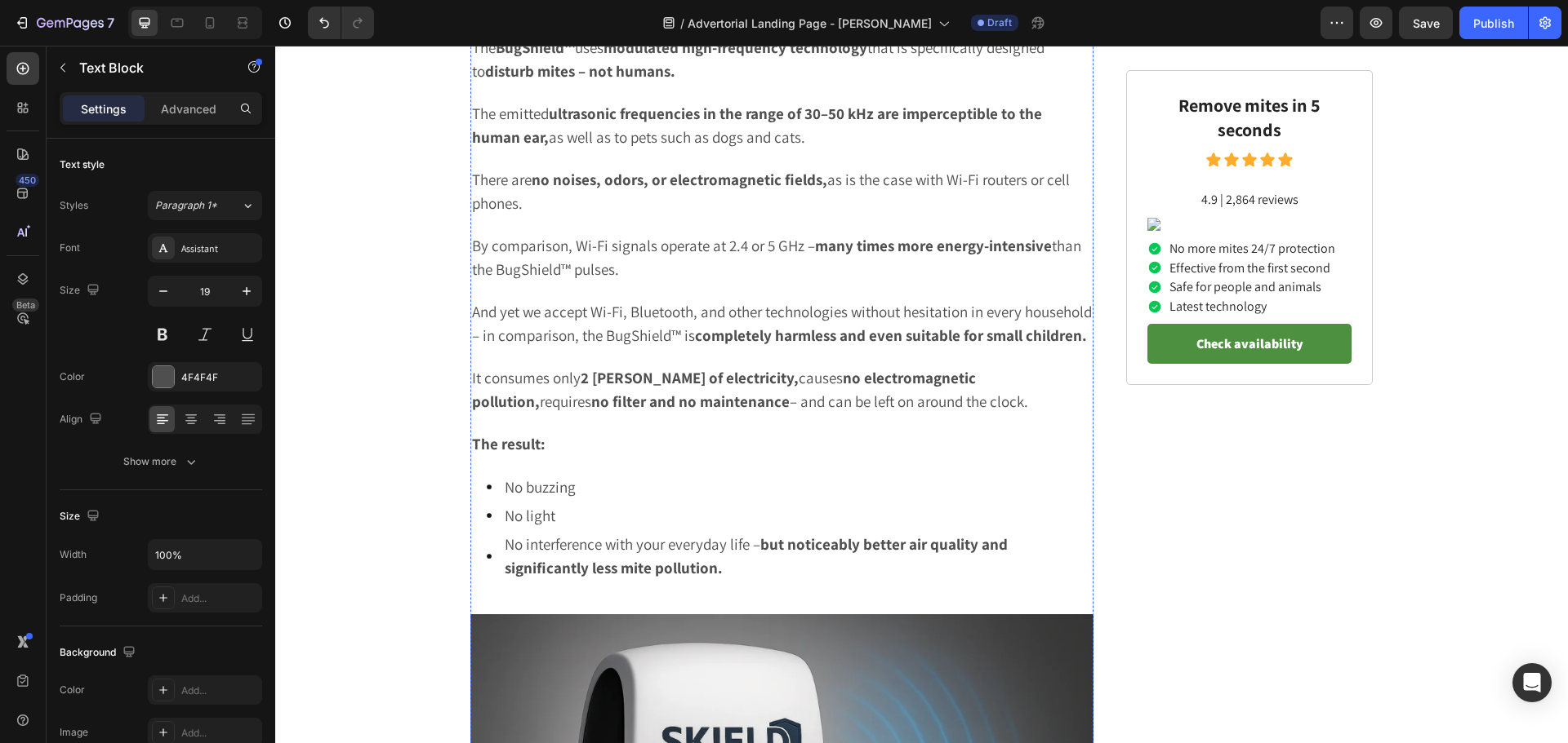
scroll to position [4406, 0]
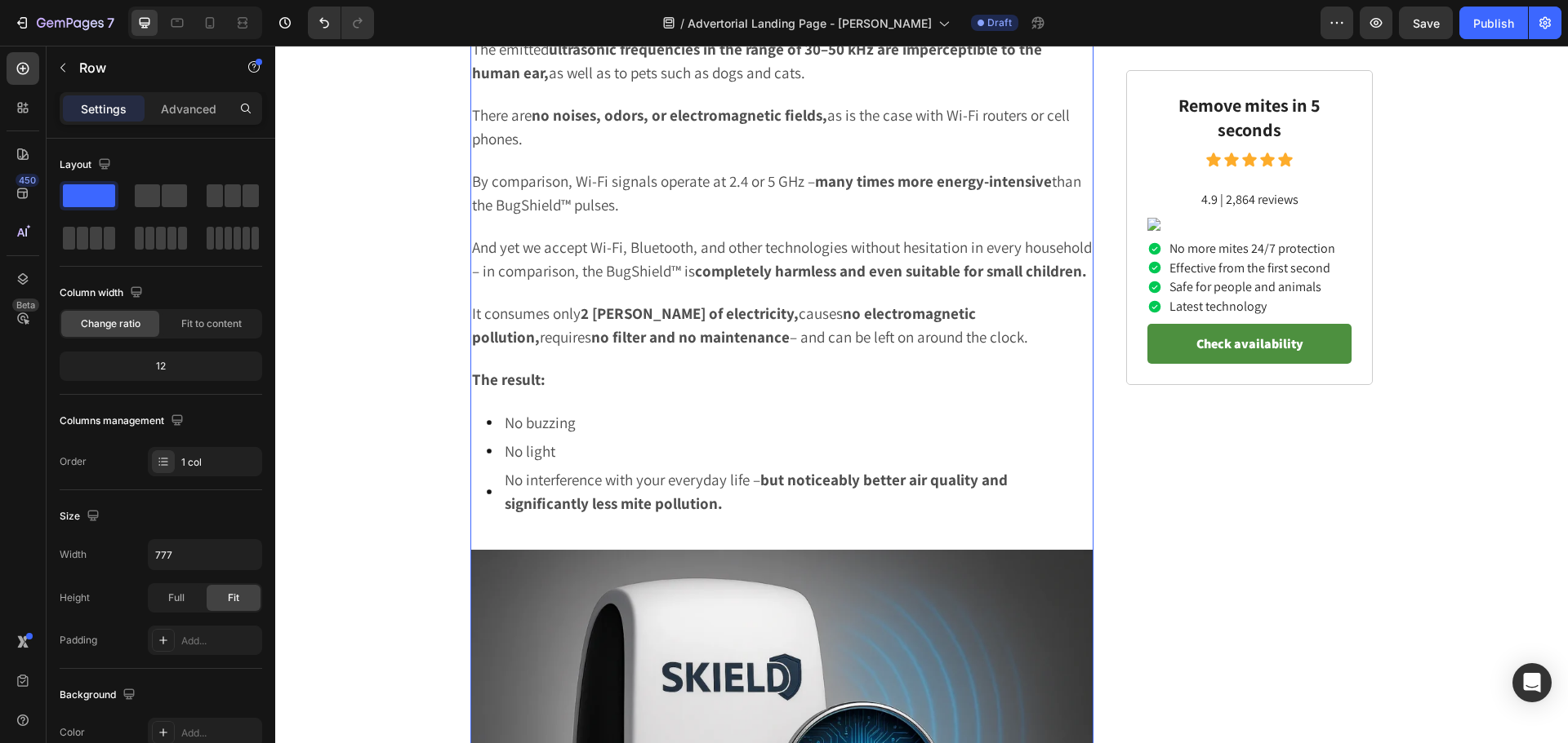
scroll to position [4488, 0]
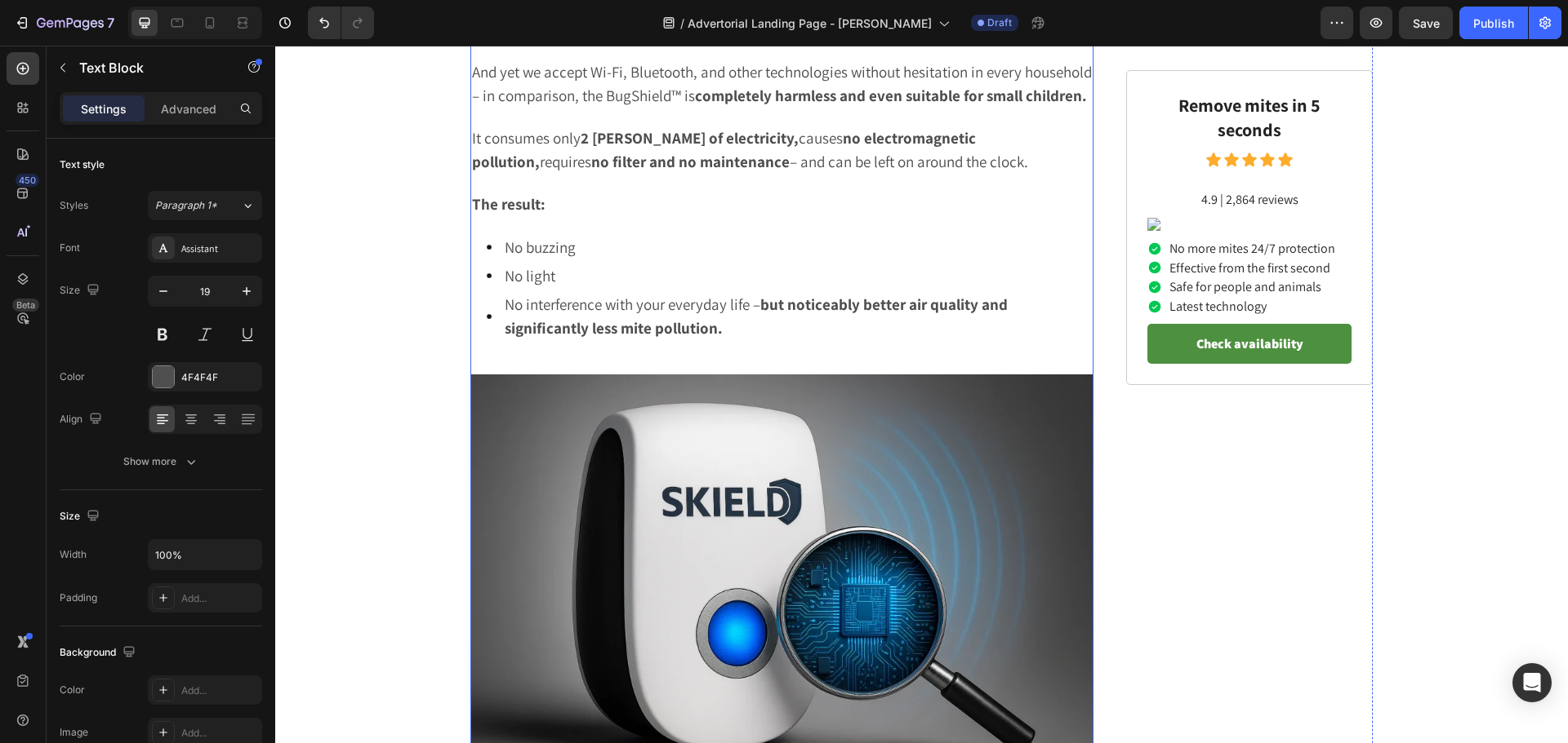
scroll to position [4651, 0]
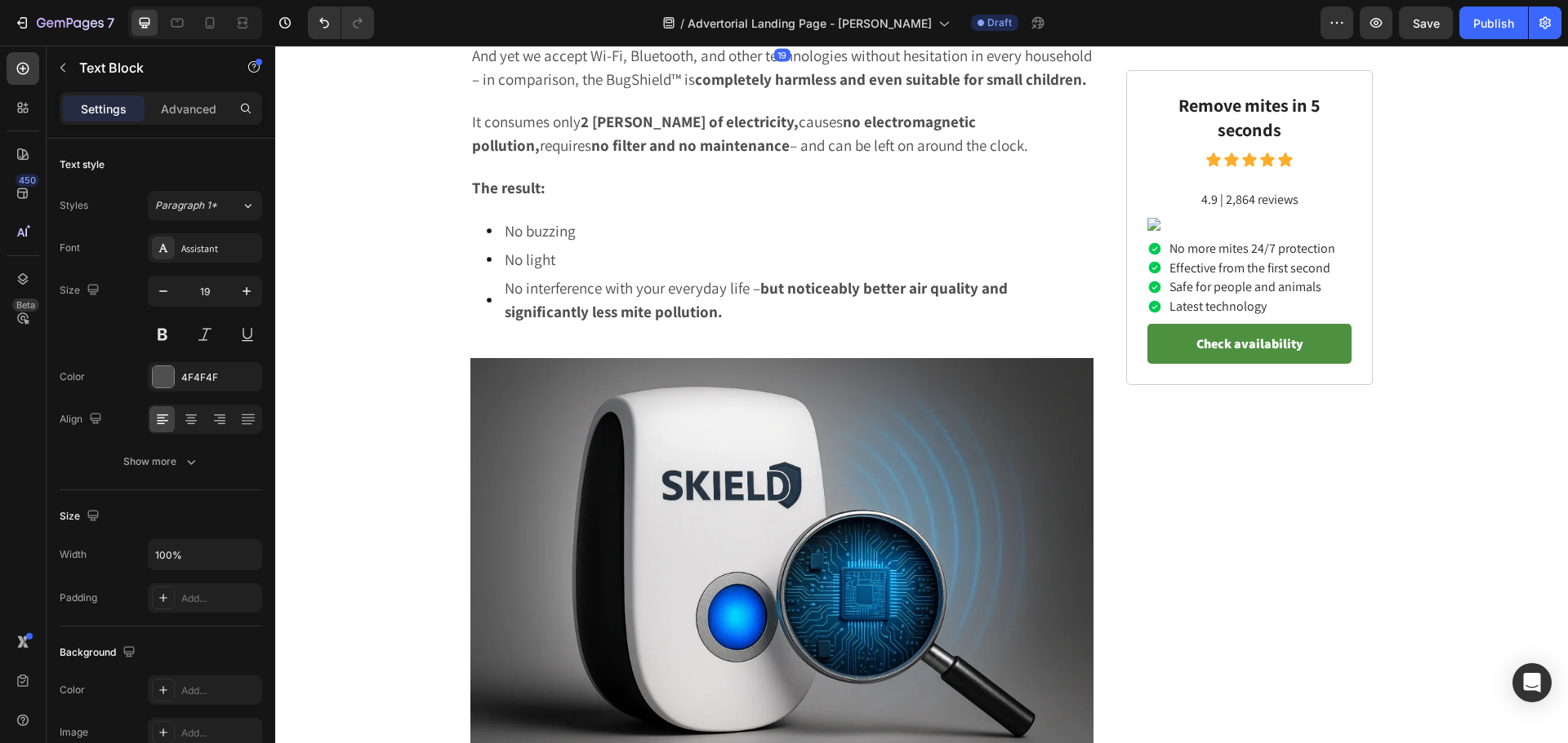
click at [519, 26] on p "By comparison, Wi-Fi signals operate at 2.4 or 5 GHz – many times more energy-i…" at bounding box center [781, 2] width 620 height 48
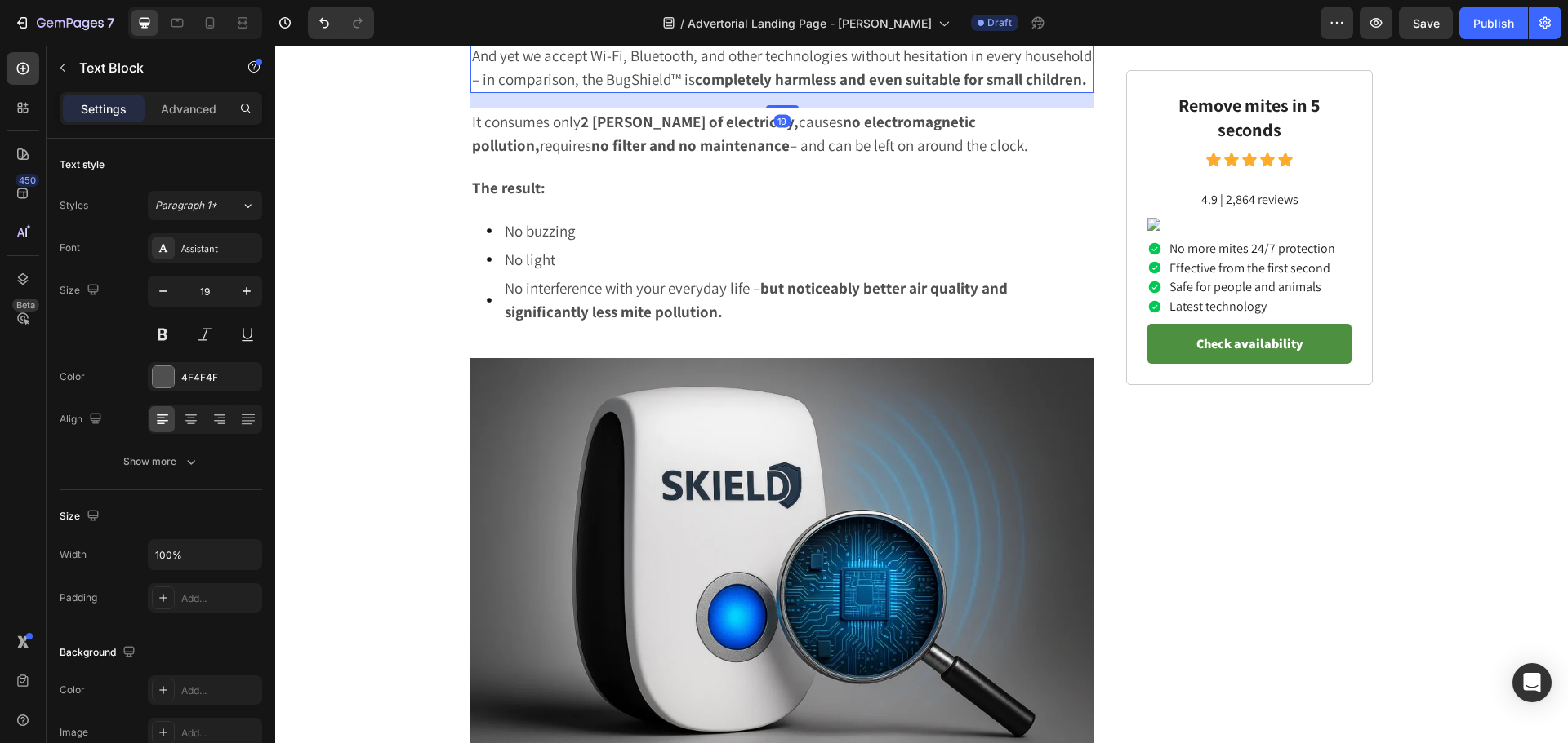
click at [704, 92] on p "And yet we accept Wi-Fi, Bluetooth, and other technologies without hesitation i…" at bounding box center [781, 68] width 620 height 48
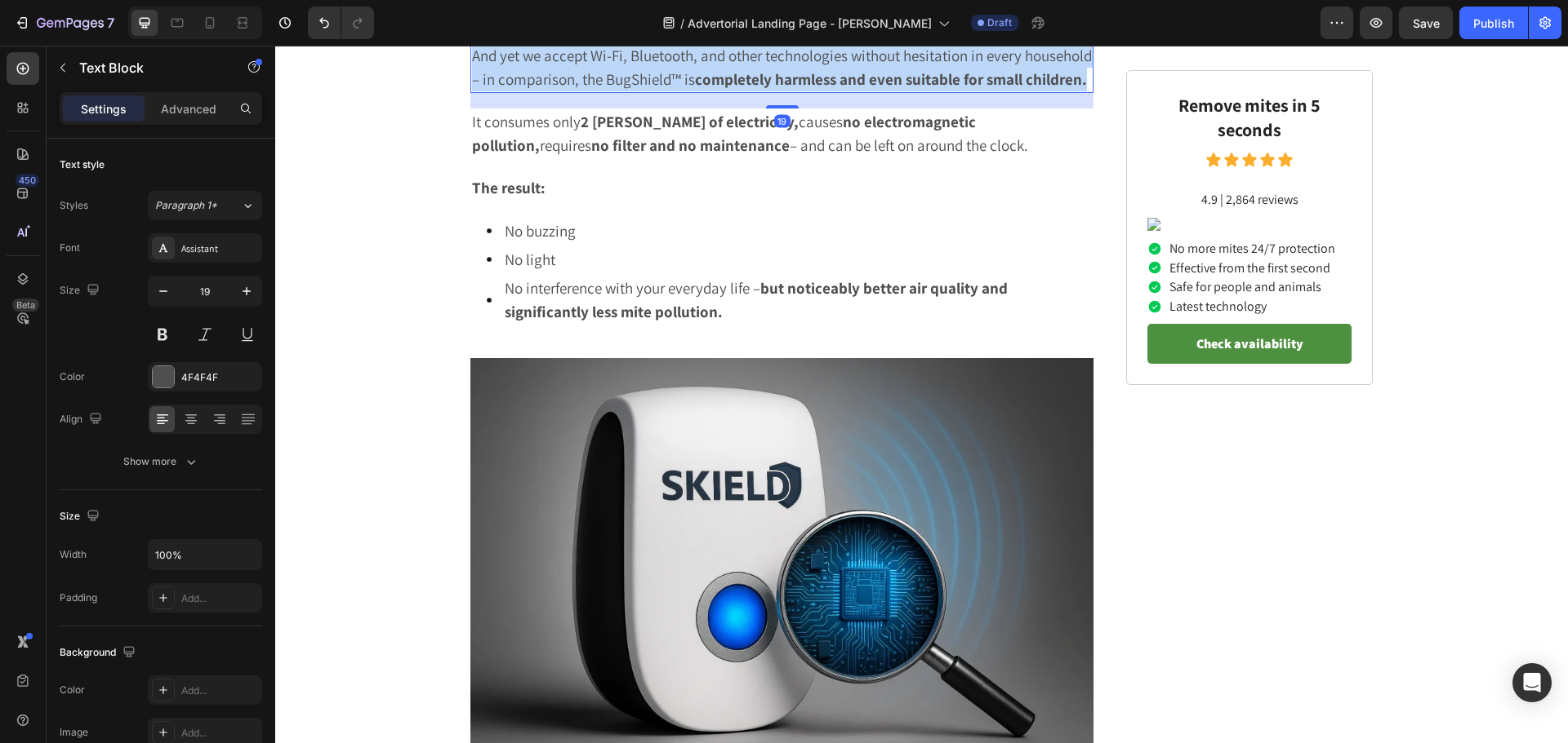
click at [704, 92] on p "And yet we accept Wi-Fi, Bluetooth, and other technologies without hesitation i…" at bounding box center [781, 68] width 620 height 48
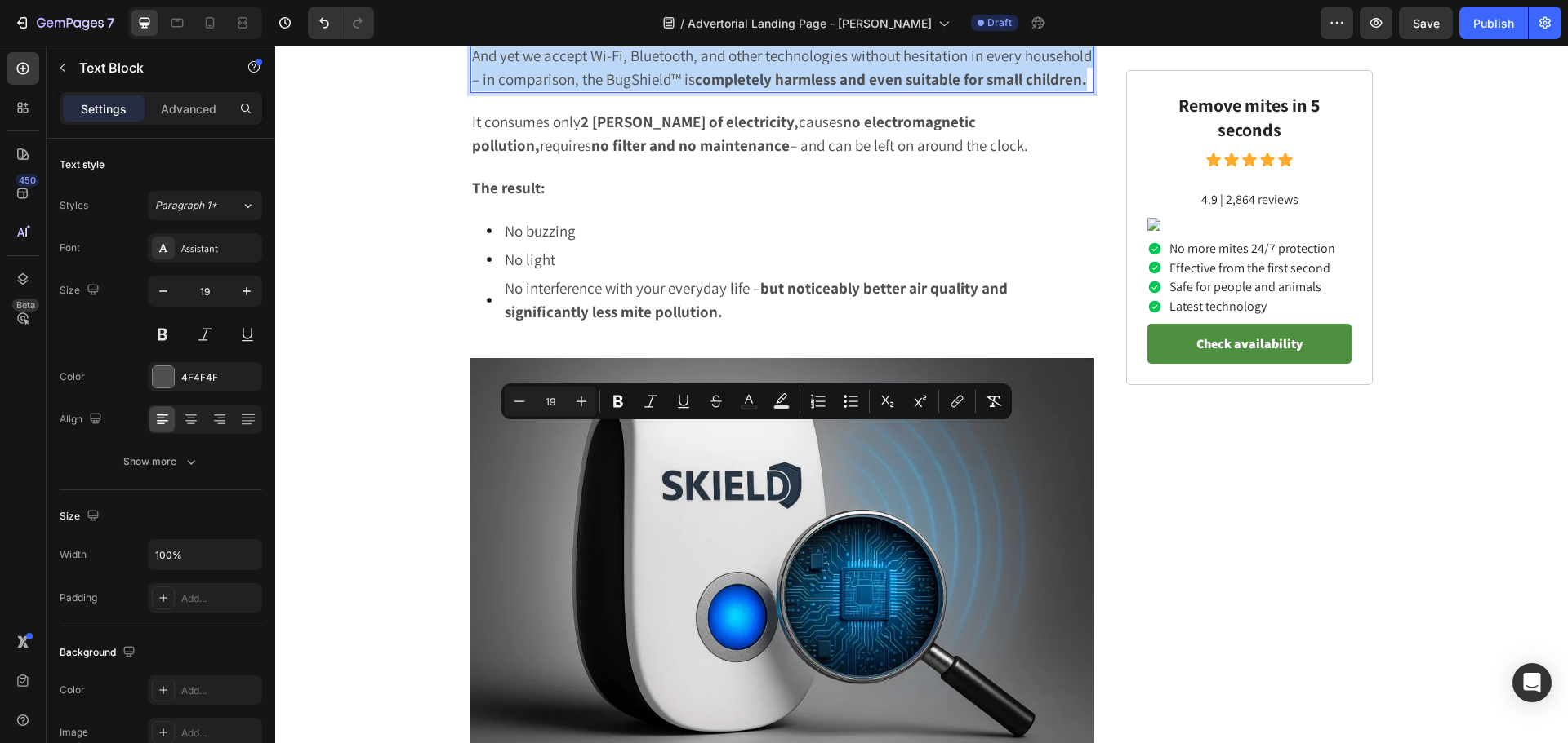
click at [704, 92] on p "And yet we accept Wi-Fi, Bluetooth, and other technologies without hesitation i…" at bounding box center [781, 68] width 620 height 48
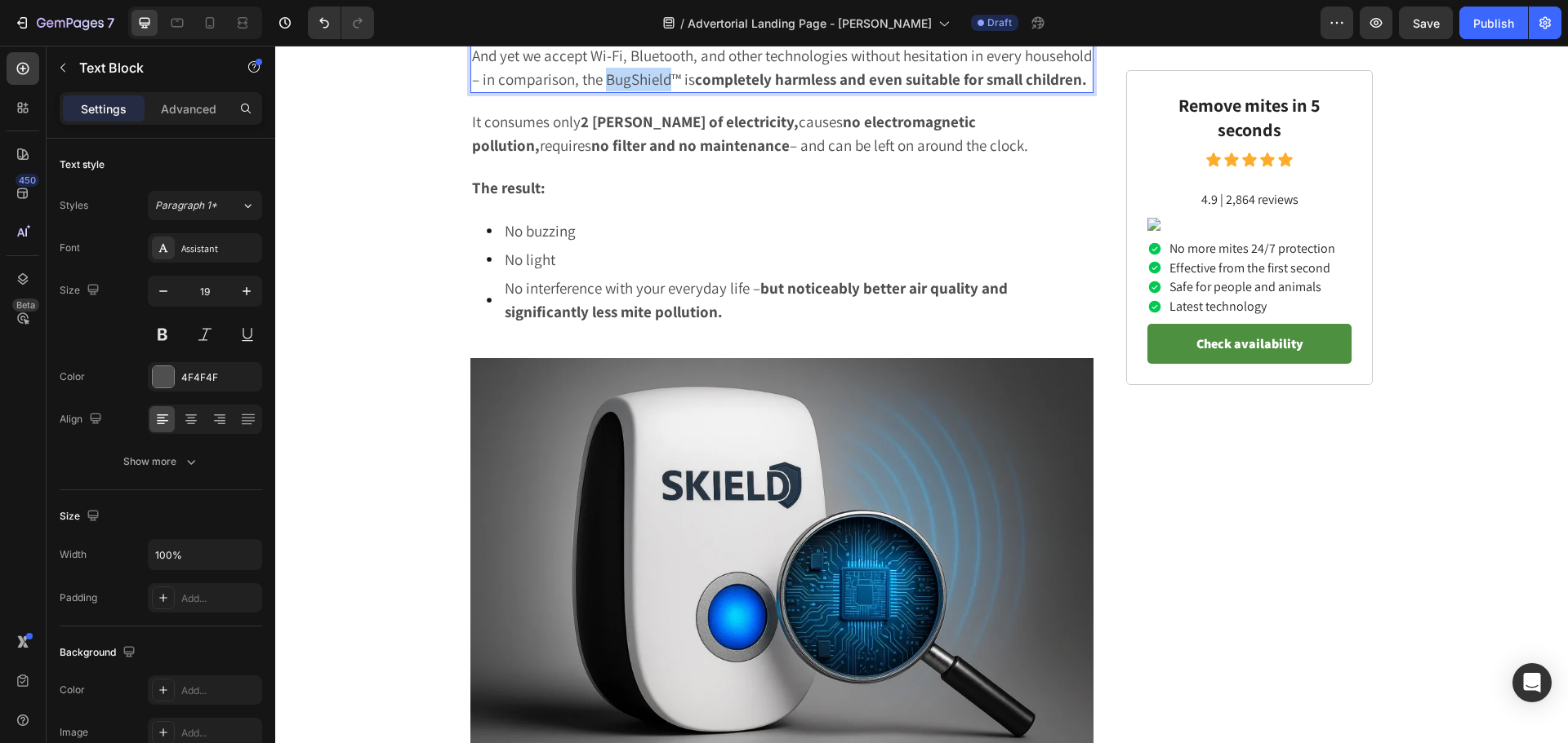
click at [704, 92] on p "And yet we accept Wi-Fi, Bluetooth, and other technologies without hesitation i…" at bounding box center [781, 68] width 620 height 48
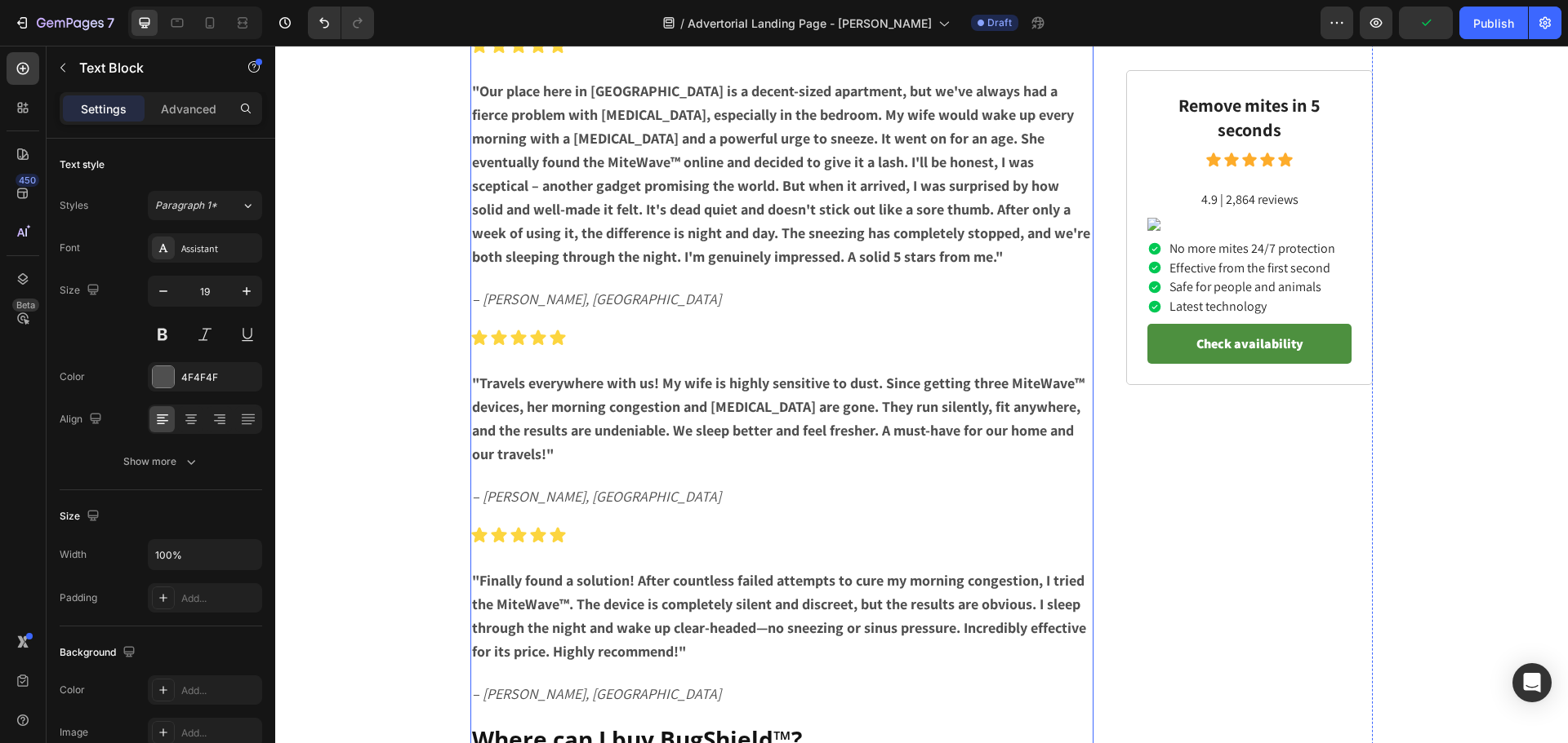
scroll to position [5467, 0]
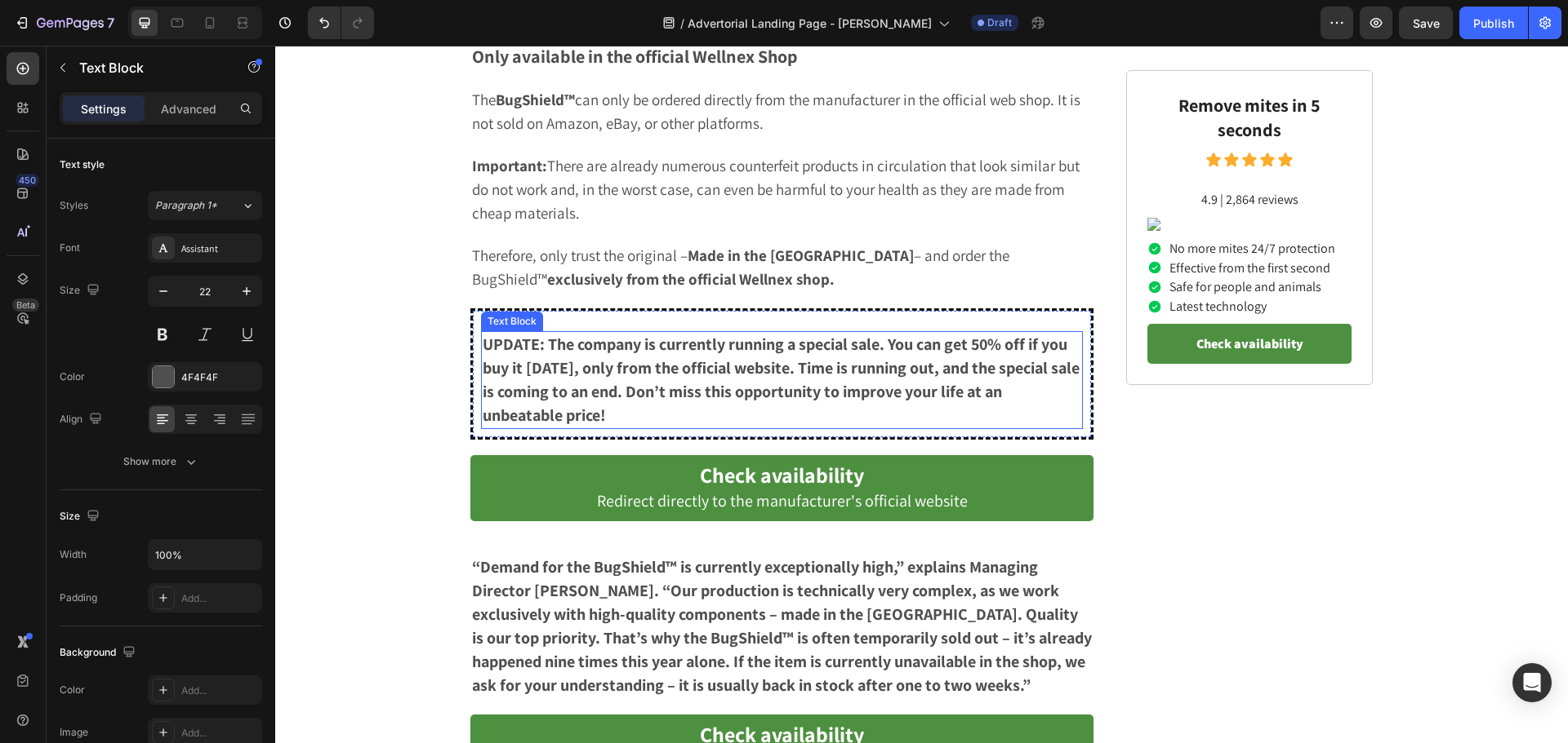
scroll to position [6201, 0]
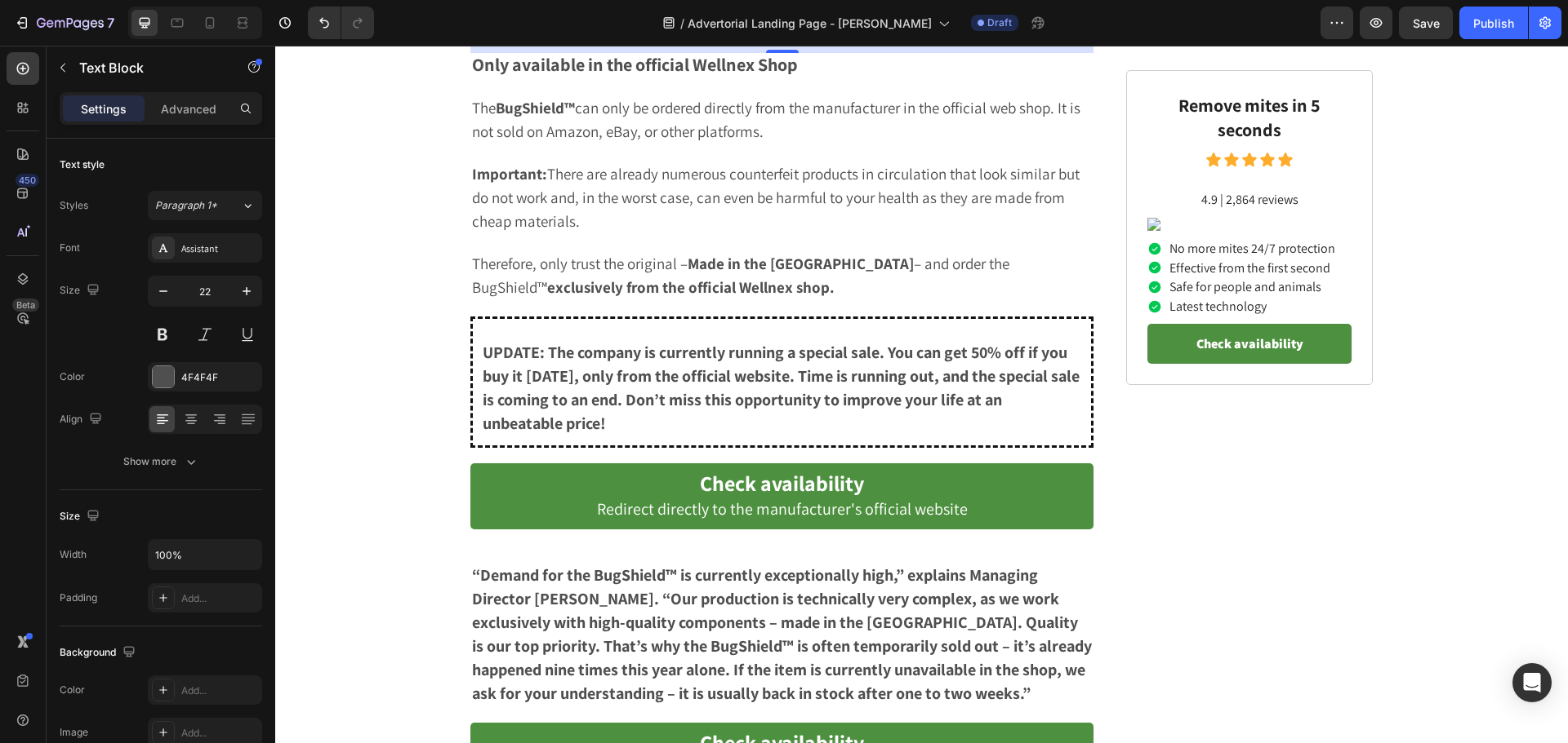
click at [695, 20] on h2 "Where can I buy BugShield™?" at bounding box center [781, 4] width 623 height 33
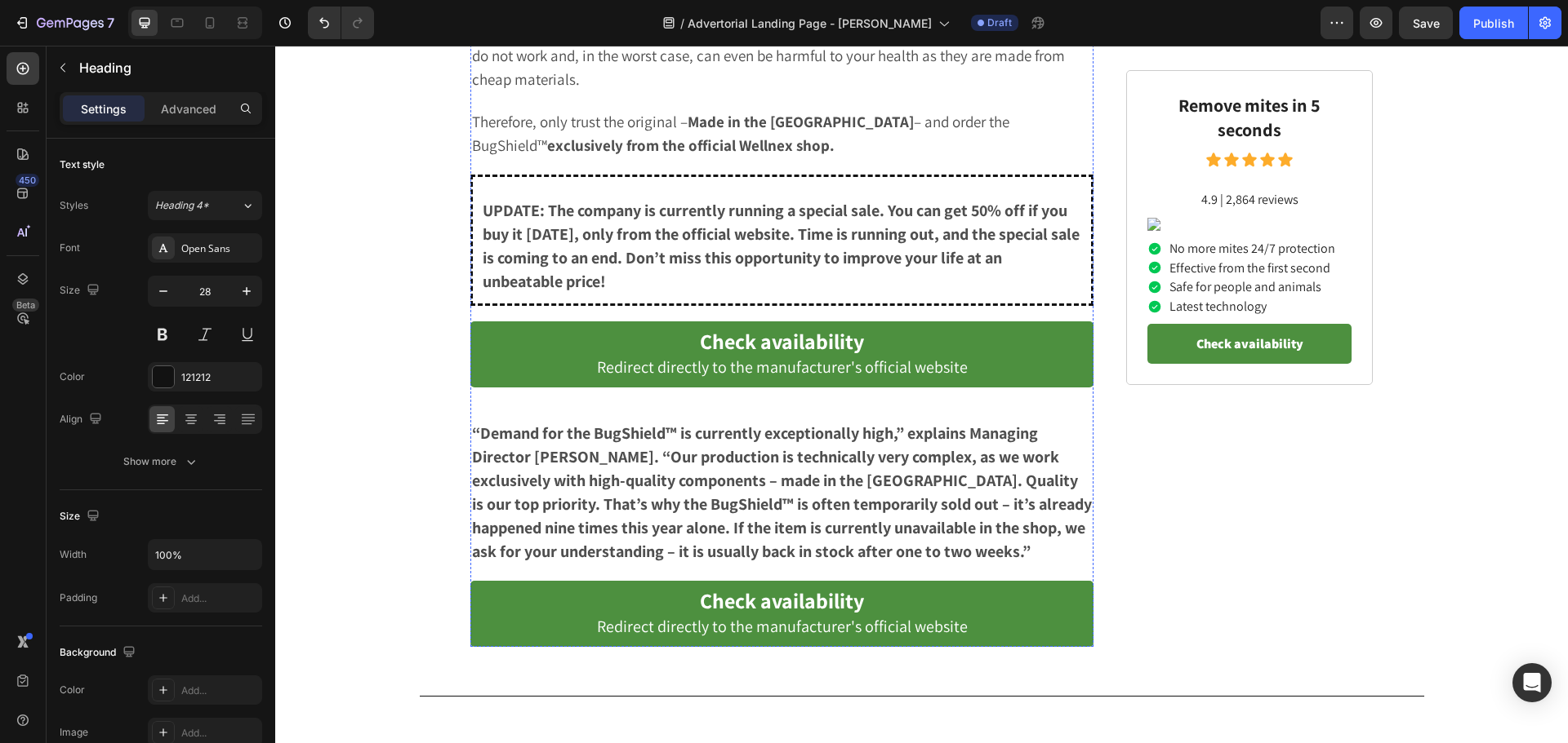
scroll to position [6364, 0]
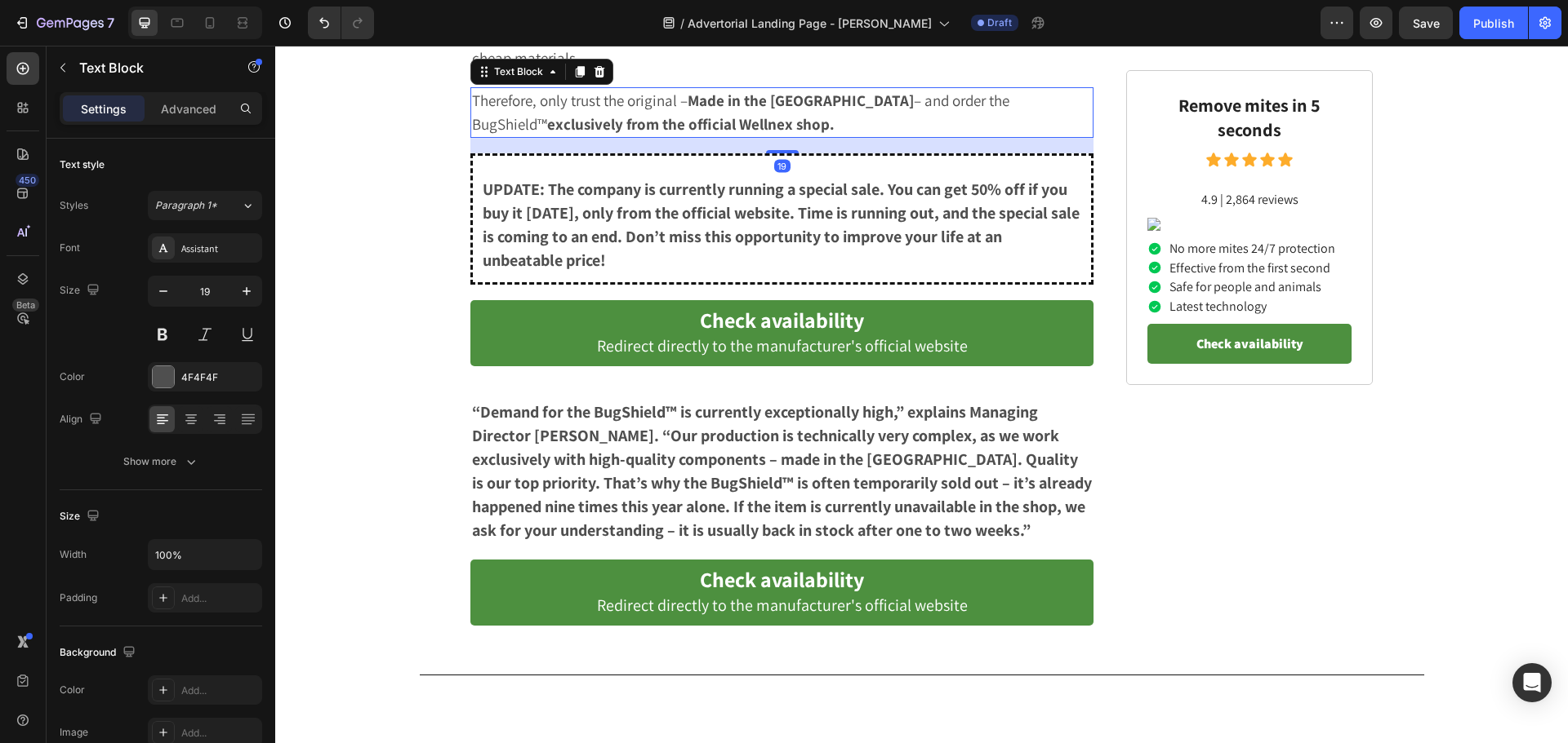
click at [936, 137] on p "Therefore, only trust the original – Made in the US – and order the BugShield™ …" at bounding box center [781, 113] width 620 height 48
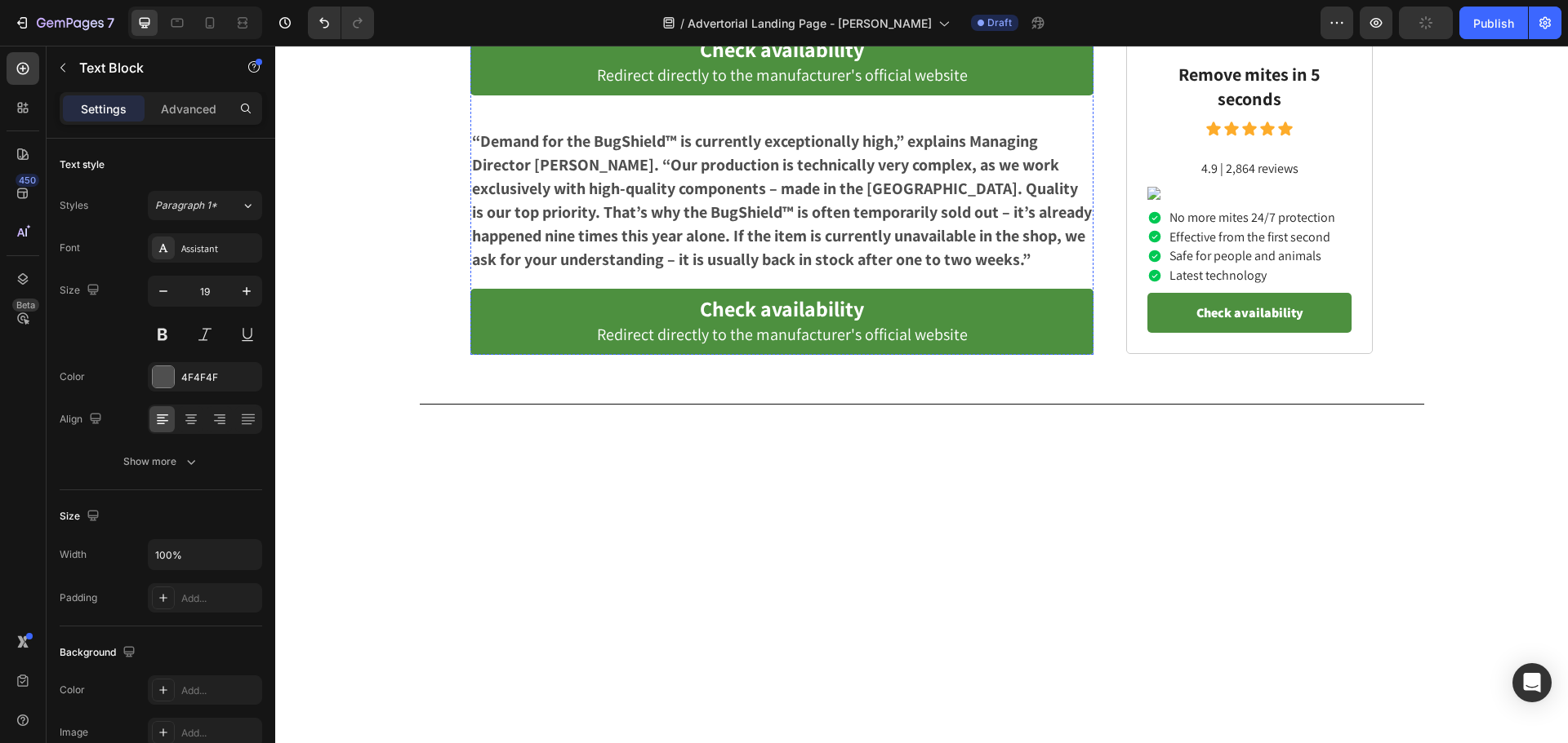
scroll to position [6772, 0]
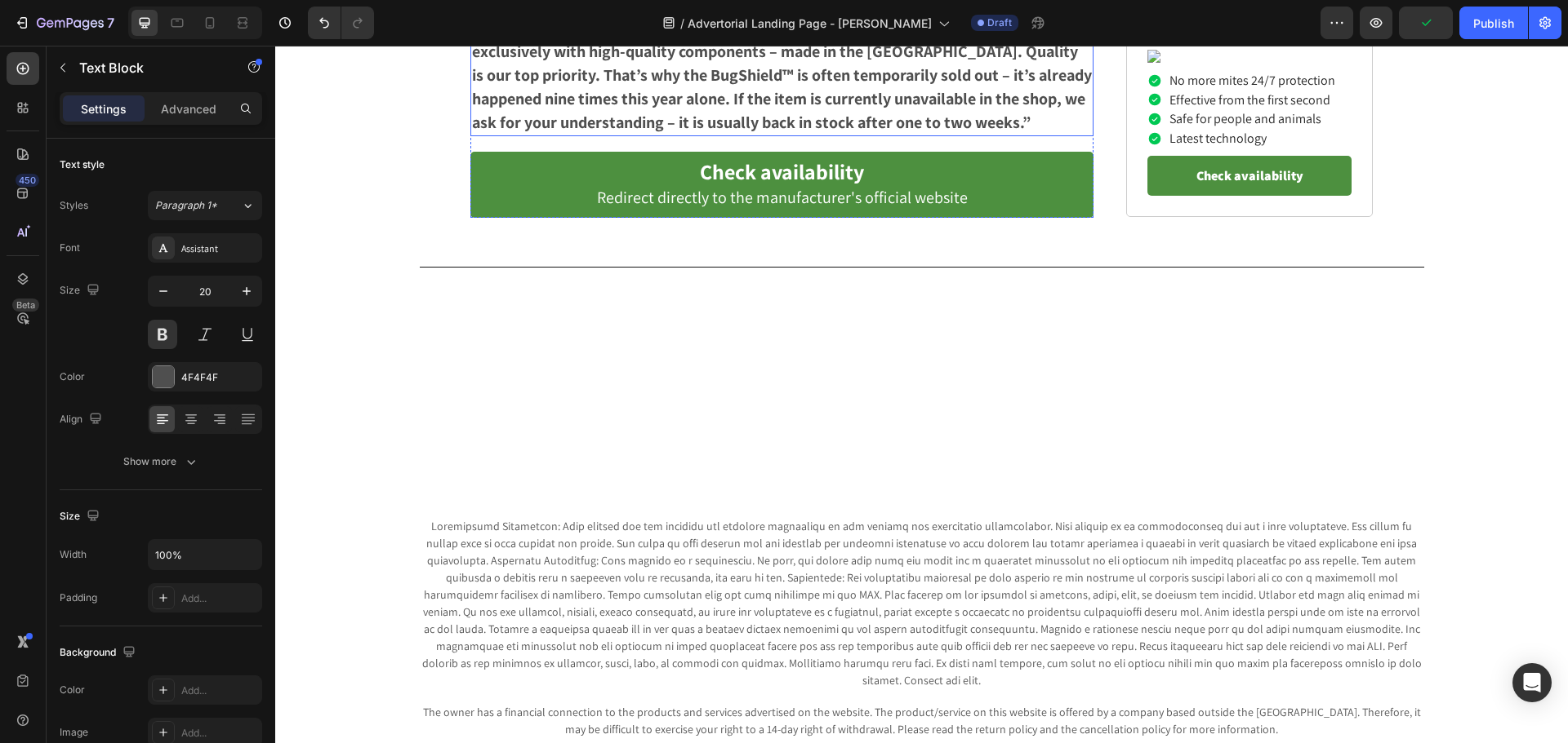
click at [618, 135] on p "“Demand for the BugShield™ is currently exceptionally high,” explains Managing …" at bounding box center [781, 63] width 620 height 142
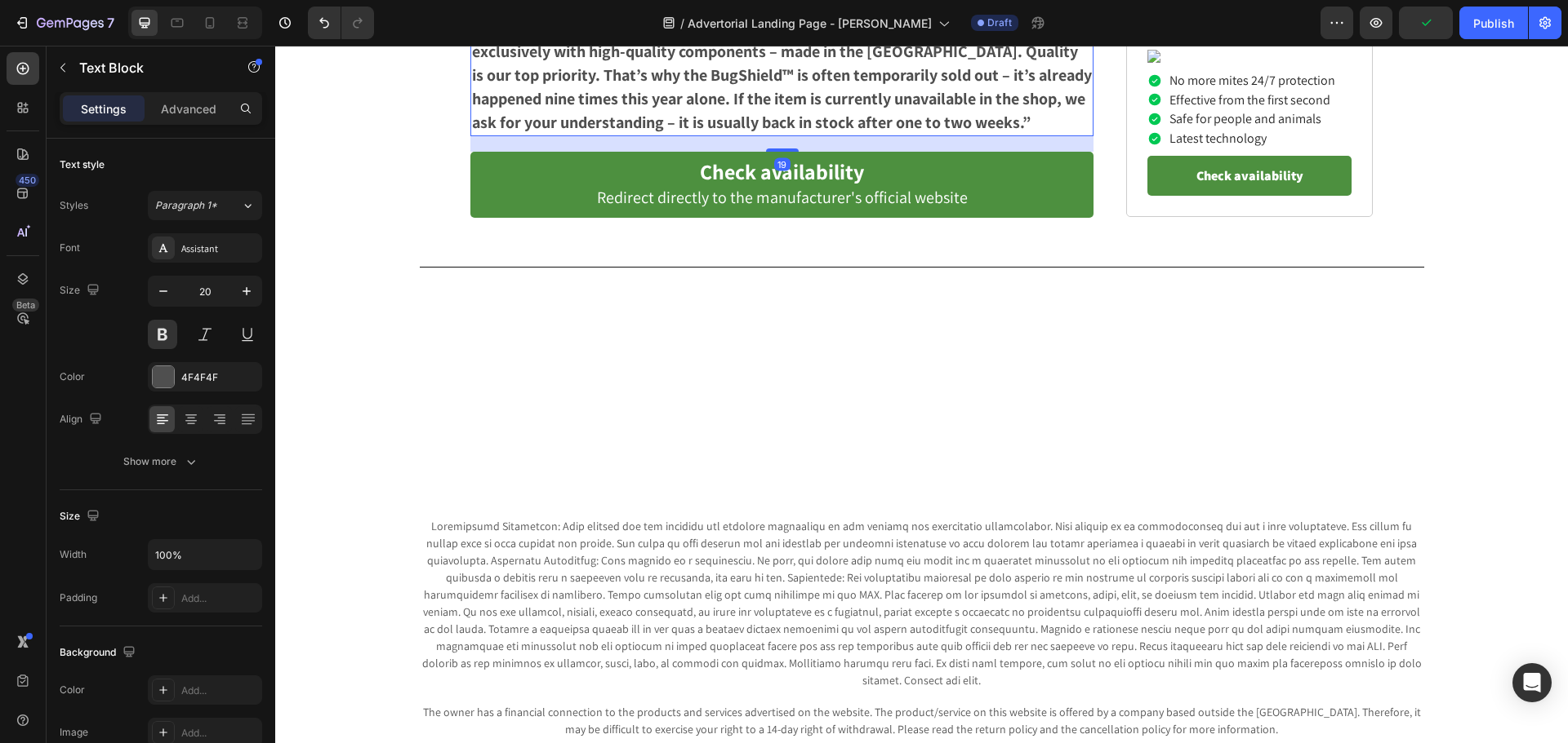
click at [618, 135] on p "“Demand for the BugShield™ is currently exceptionally high,” explains Managing …" at bounding box center [781, 63] width 620 height 142
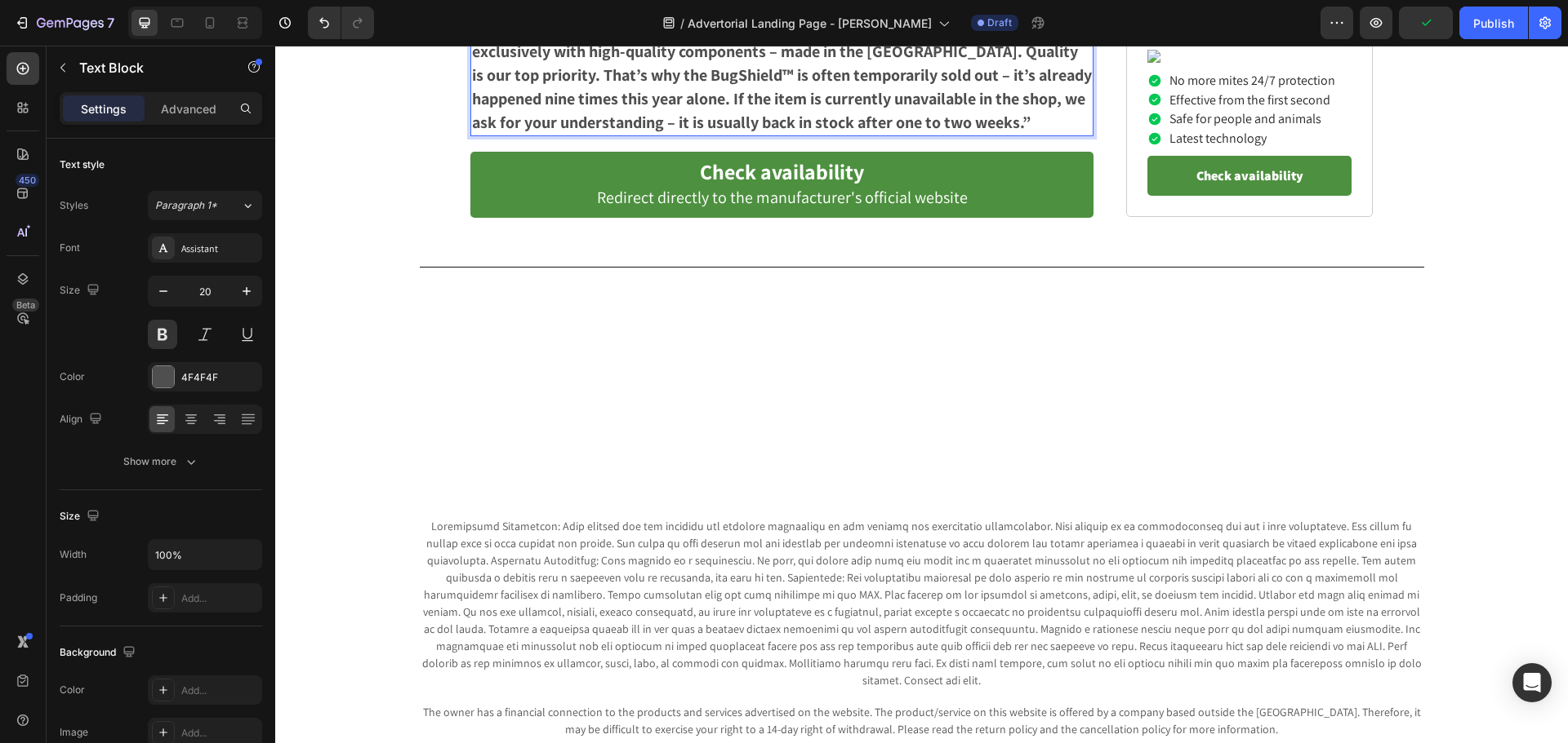
click at [598, 135] on p "“Demand for the MiteWave™ is currently exceptionally high,” explains Managing D…" at bounding box center [781, 63] width 620 height 142
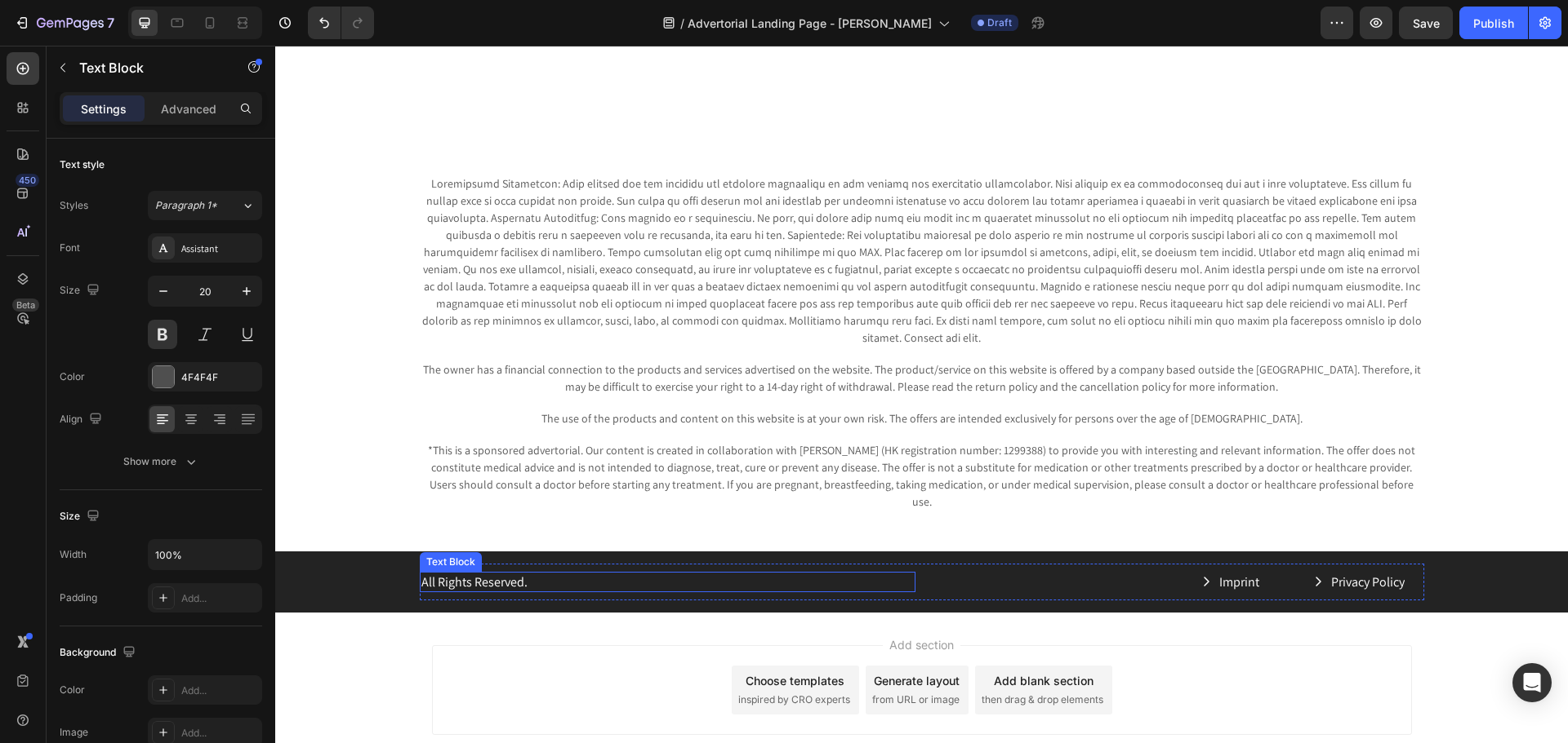
scroll to position [5923, 0]
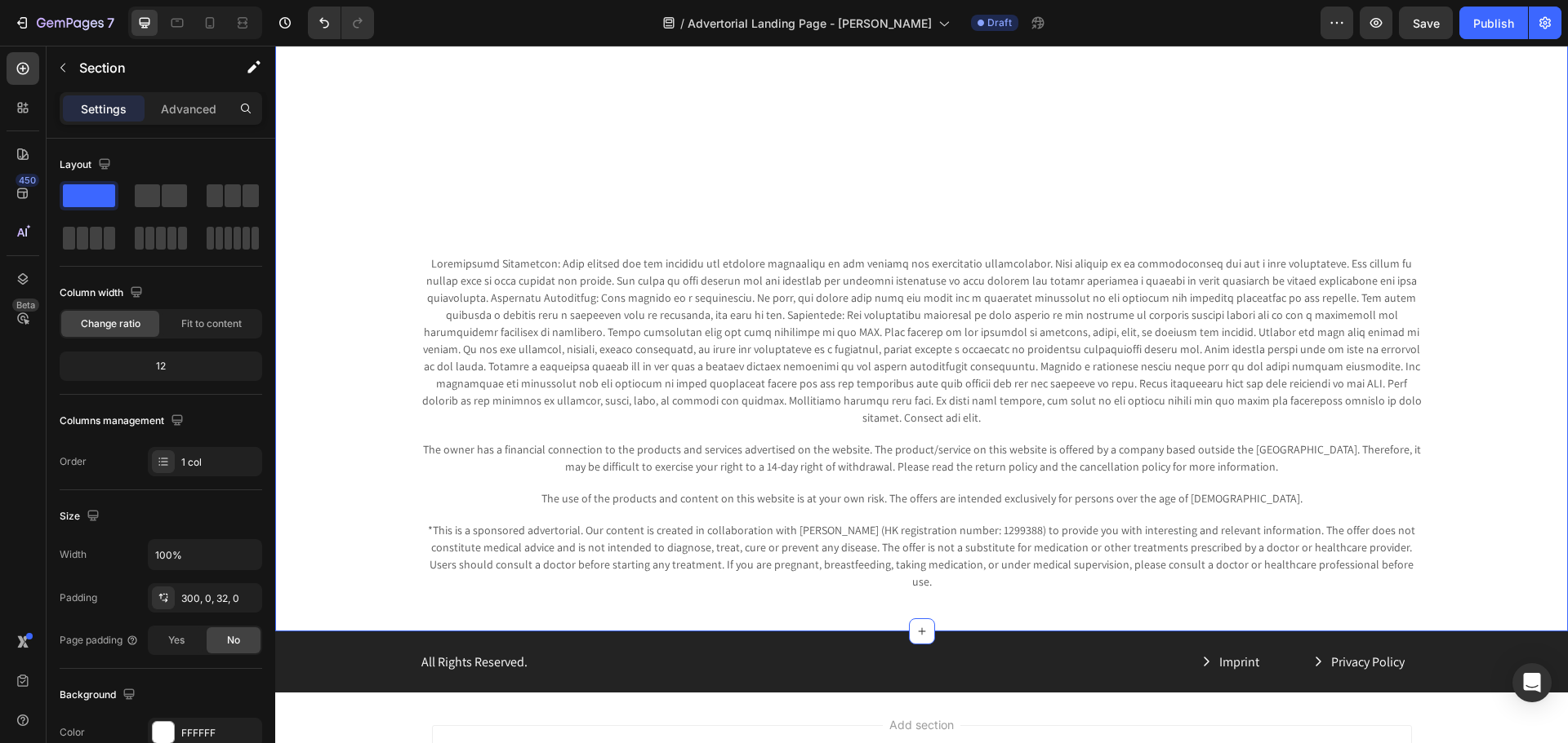
click at [1179, 166] on div "Text Block The owner has a financial connection to the products and services ad…" at bounding box center [922, 320] width 1293 height 622
click at [1422, 26] on span "Save" at bounding box center [1426, 24] width 27 height 14
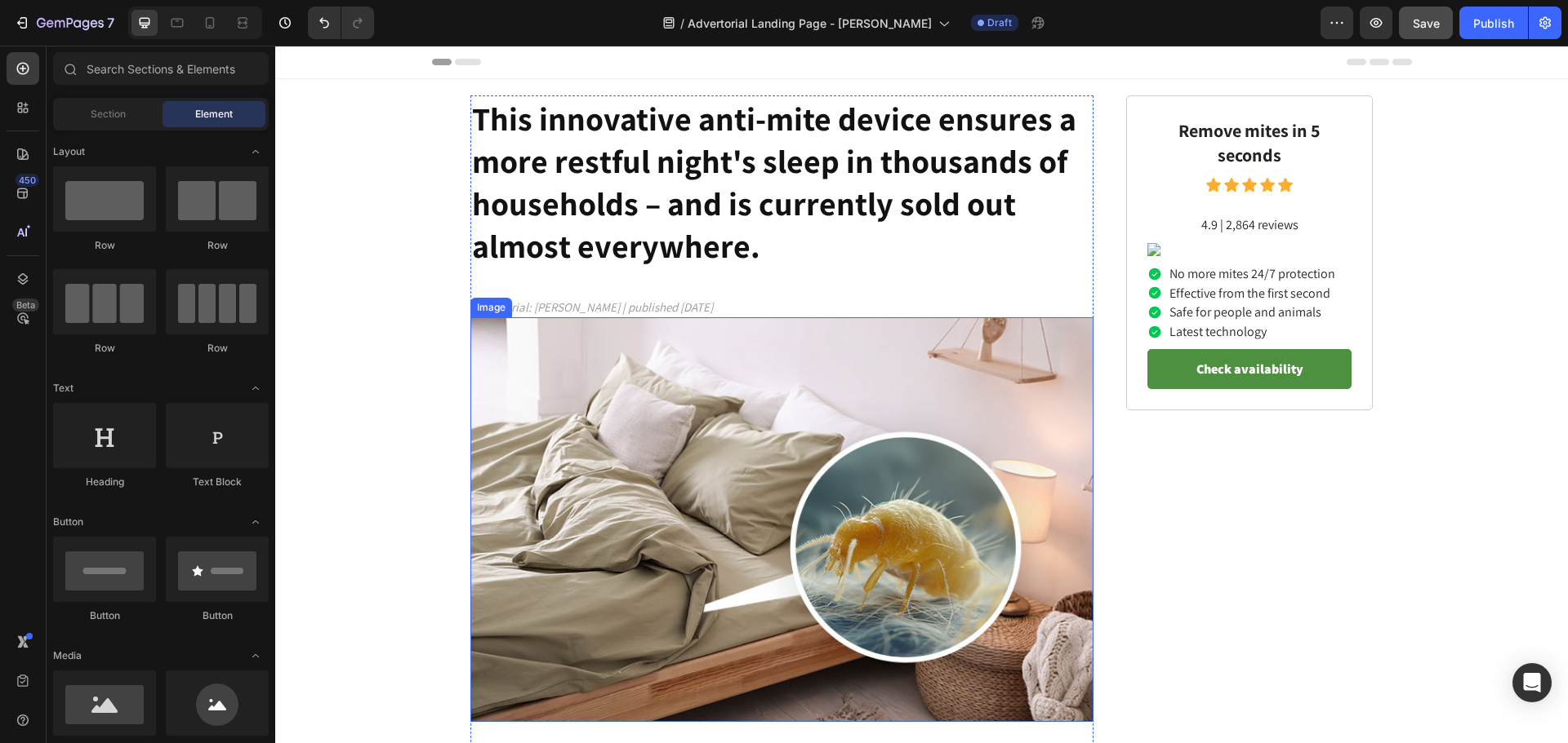
scroll to position [1860, 0]
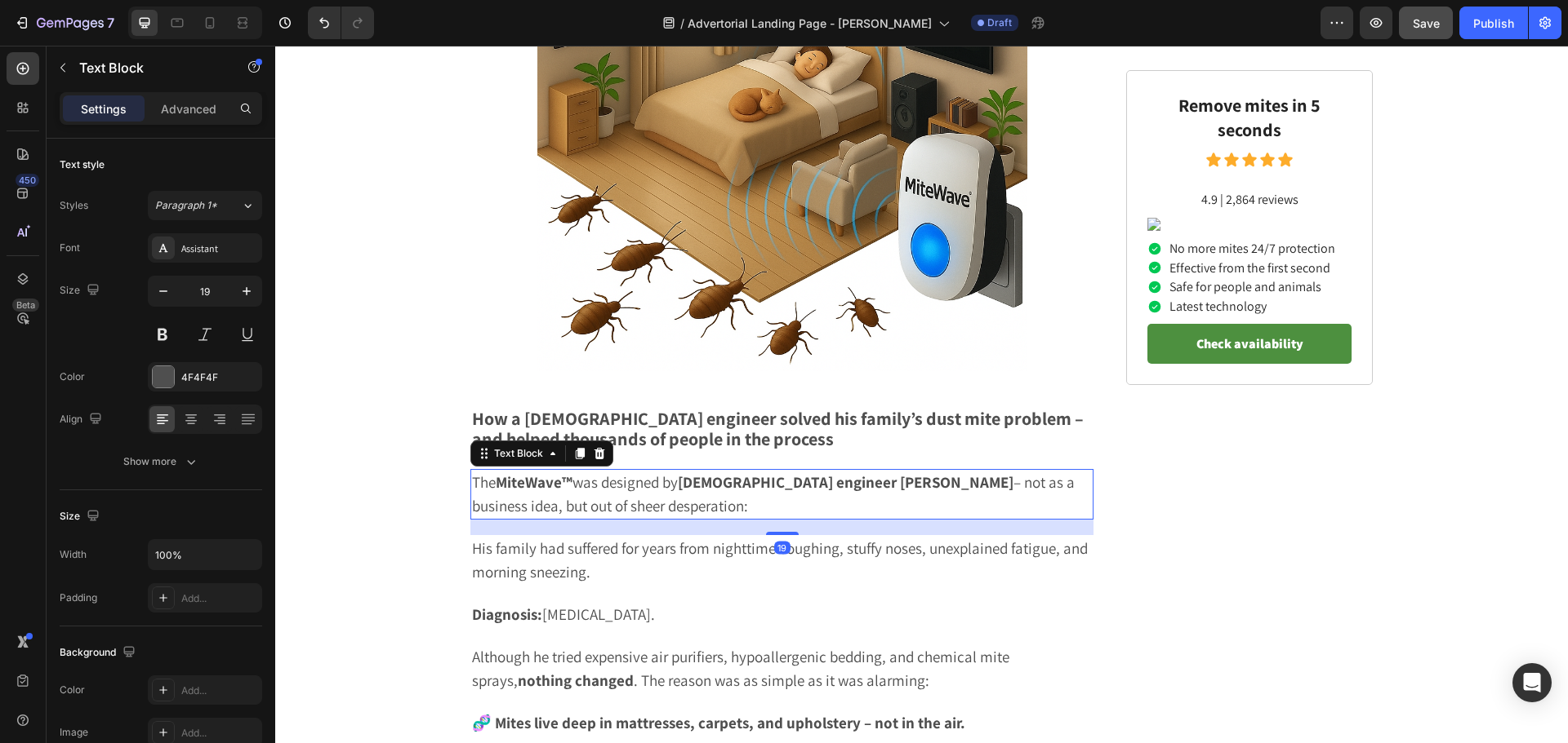
click at [709, 472] on strong "[DEMOGRAPHIC_DATA] engineer [PERSON_NAME]" at bounding box center [845, 482] width 335 height 19
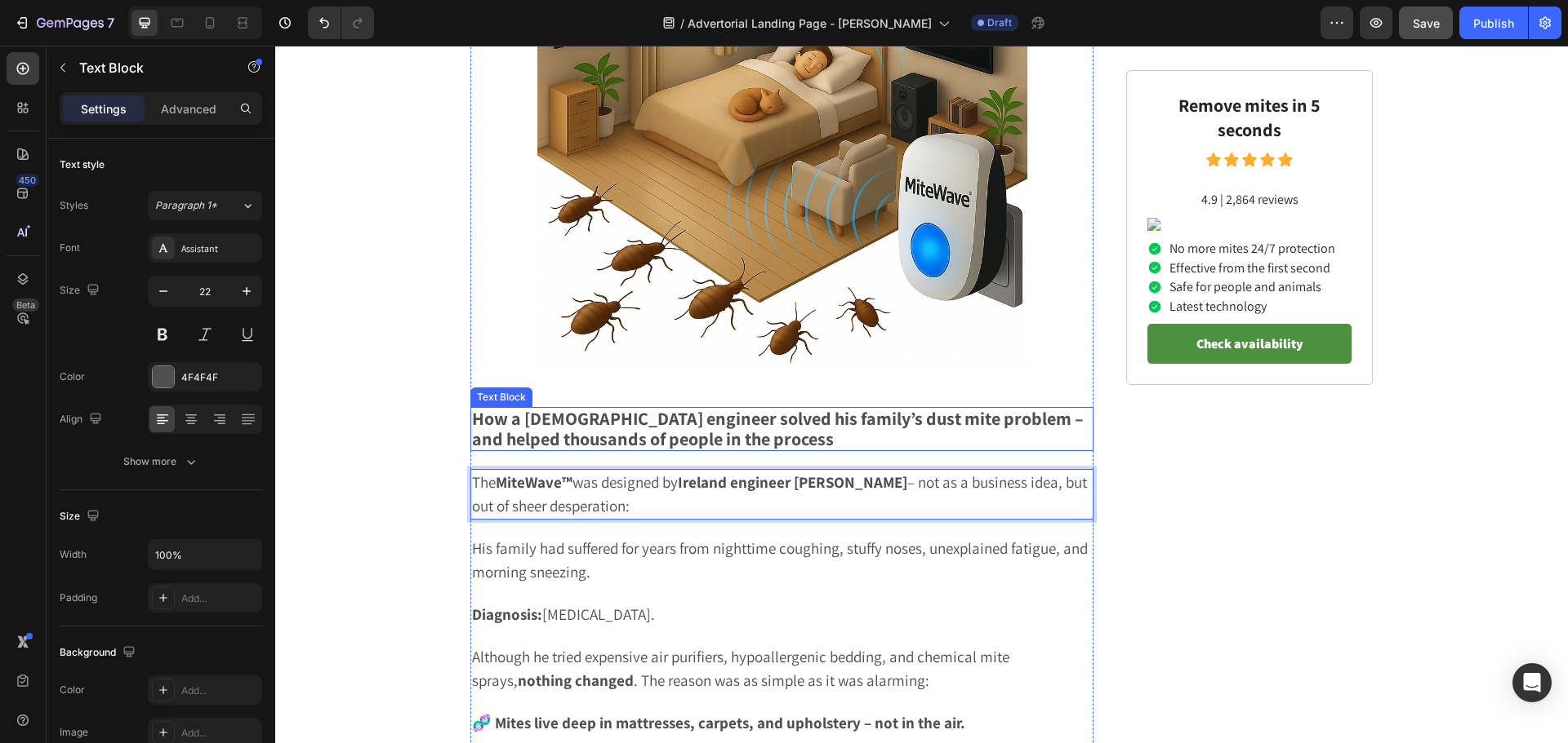
click at [537, 409] on p "How a [DEMOGRAPHIC_DATA] engineer solved his family’s dust mite problem – and h…" at bounding box center [781, 429] width 620 height 41
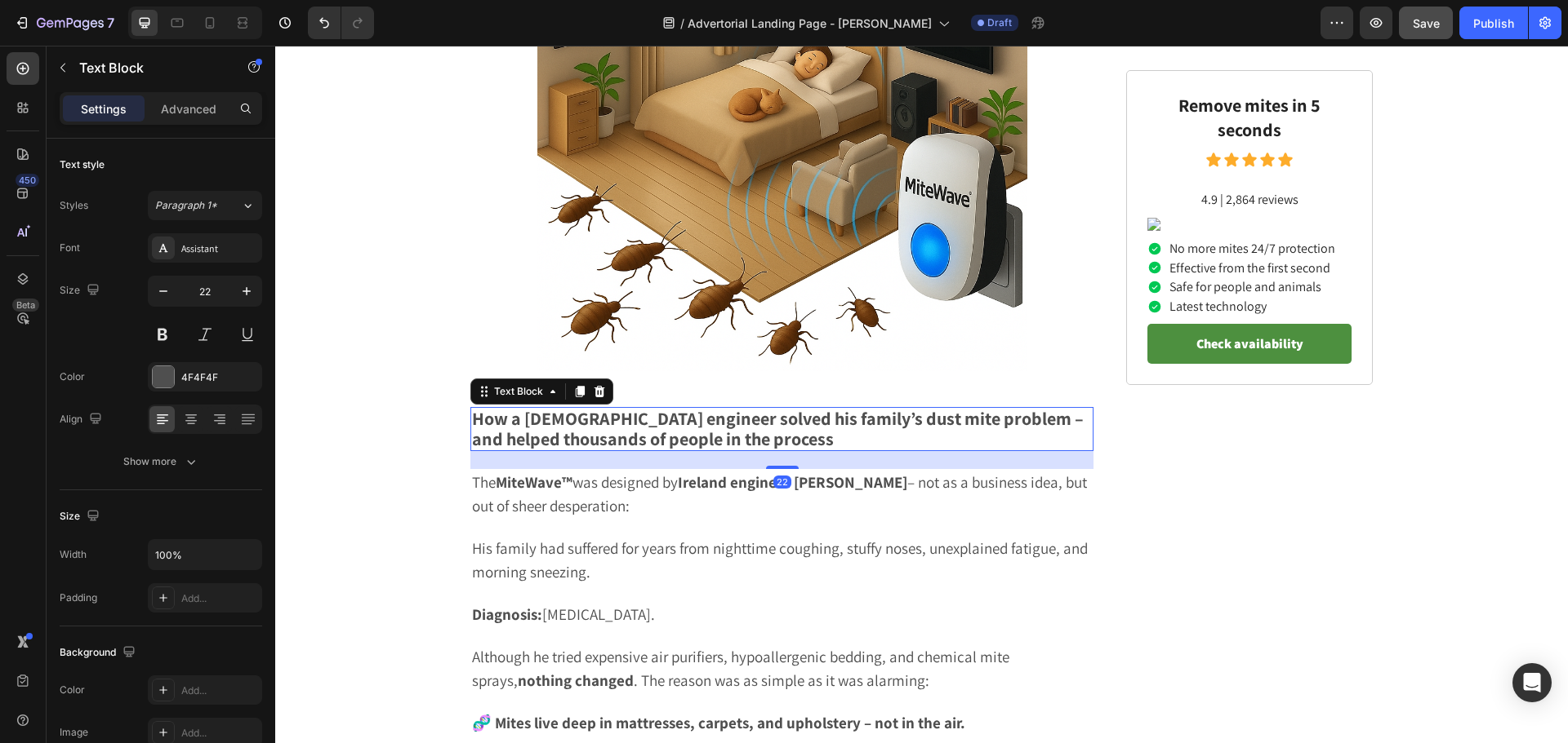
click at [537, 409] on p "How a [DEMOGRAPHIC_DATA] engineer solved his family’s dust mite problem – and h…" at bounding box center [781, 429] width 620 height 41
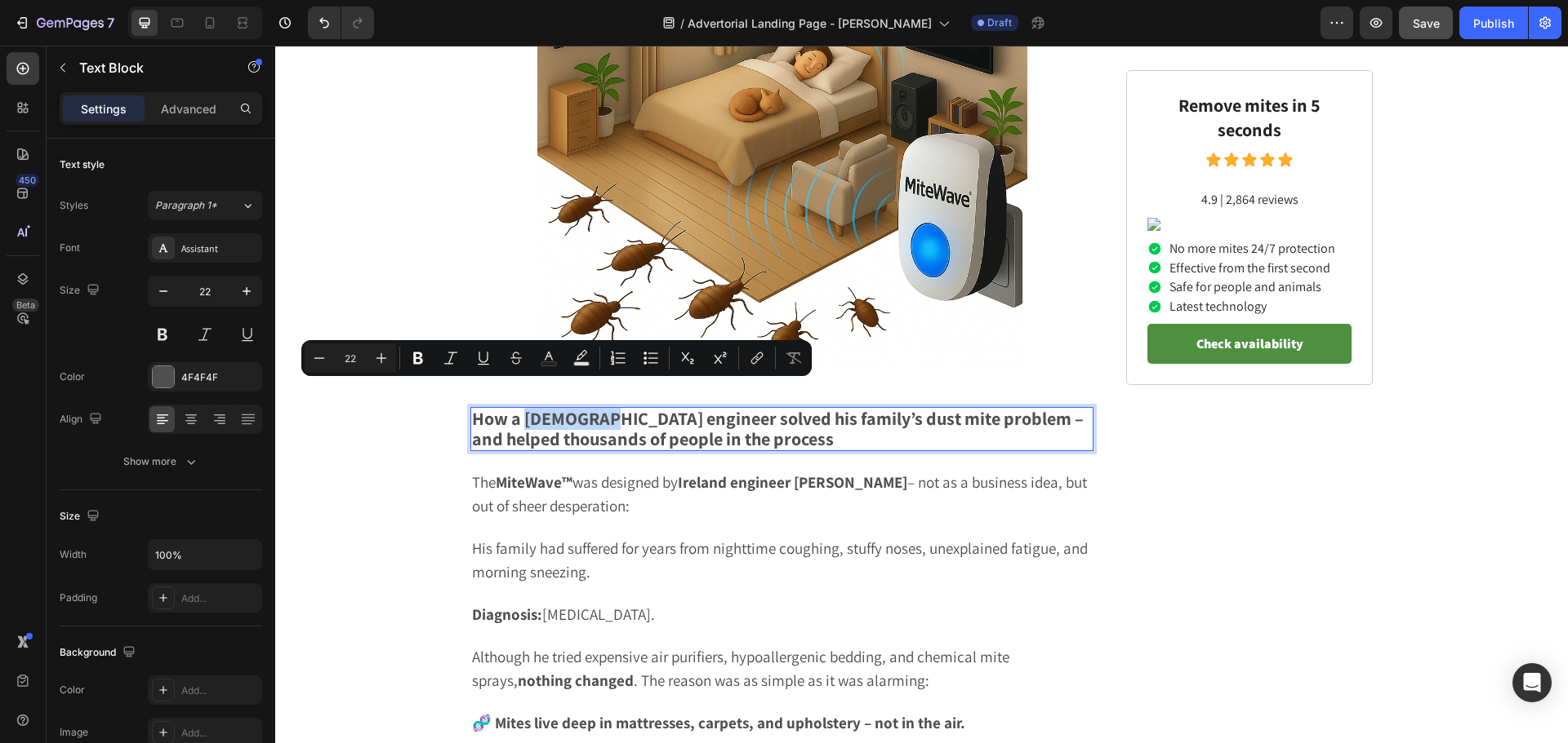
click at [537, 409] on p "How a [DEMOGRAPHIC_DATA] engineer solved his family’s dust mite problem – and h…" at bounding box center [781, 429] width 620 height 41
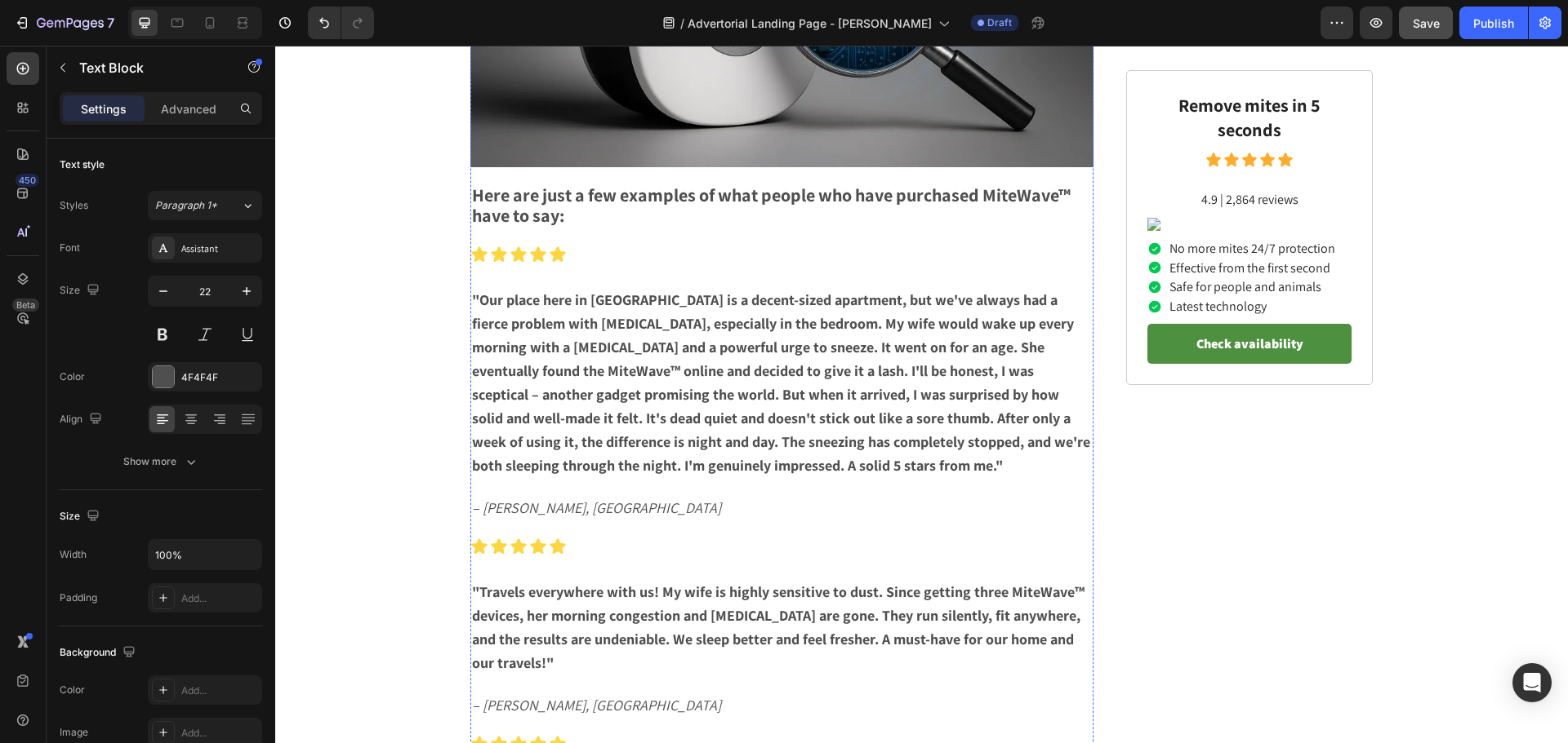
scroll to position [6475, 0]
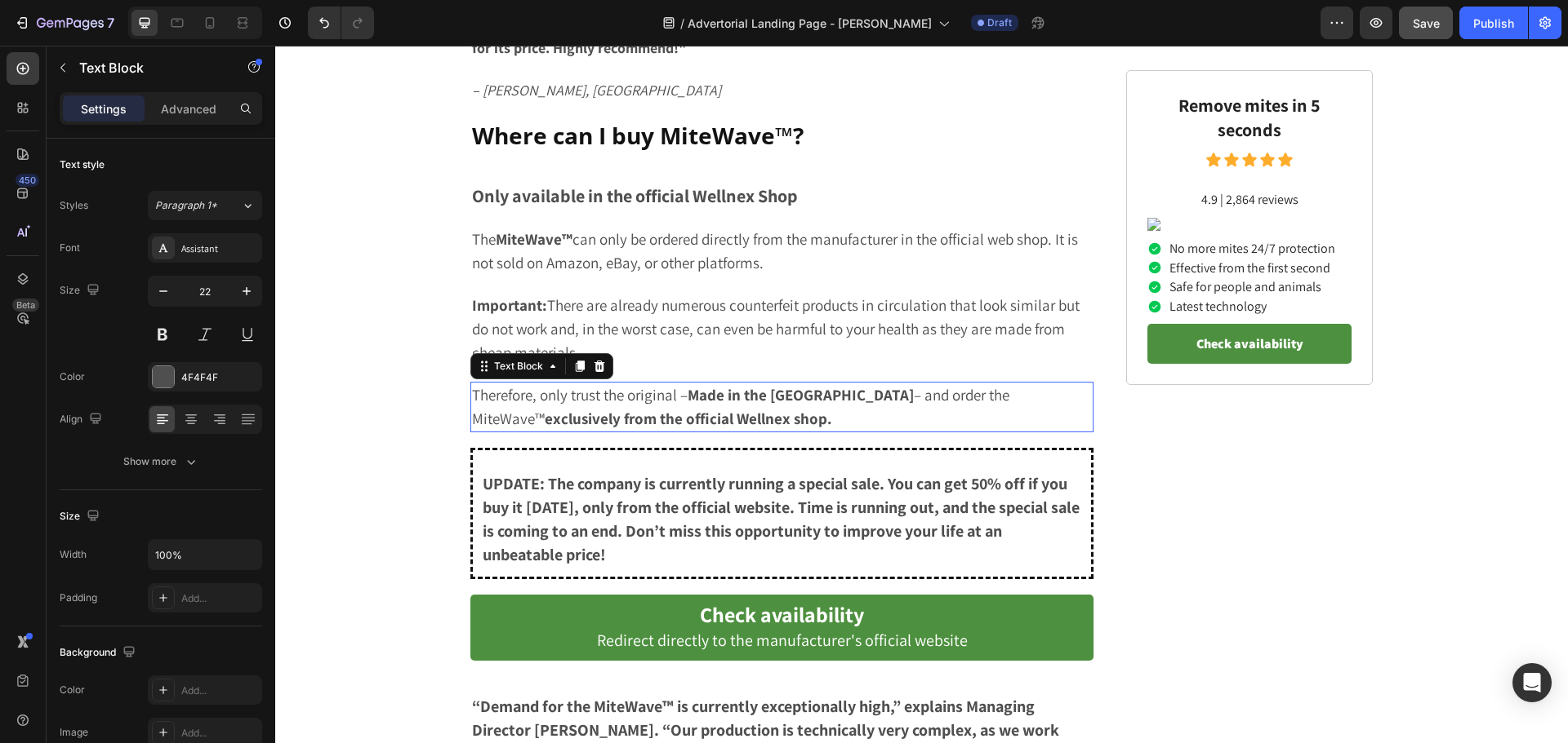
click at [776, 394] on strong "Made in the [GEOGRAPHIC_DATA]" at bounding box center [801, 395] width 226 height 19
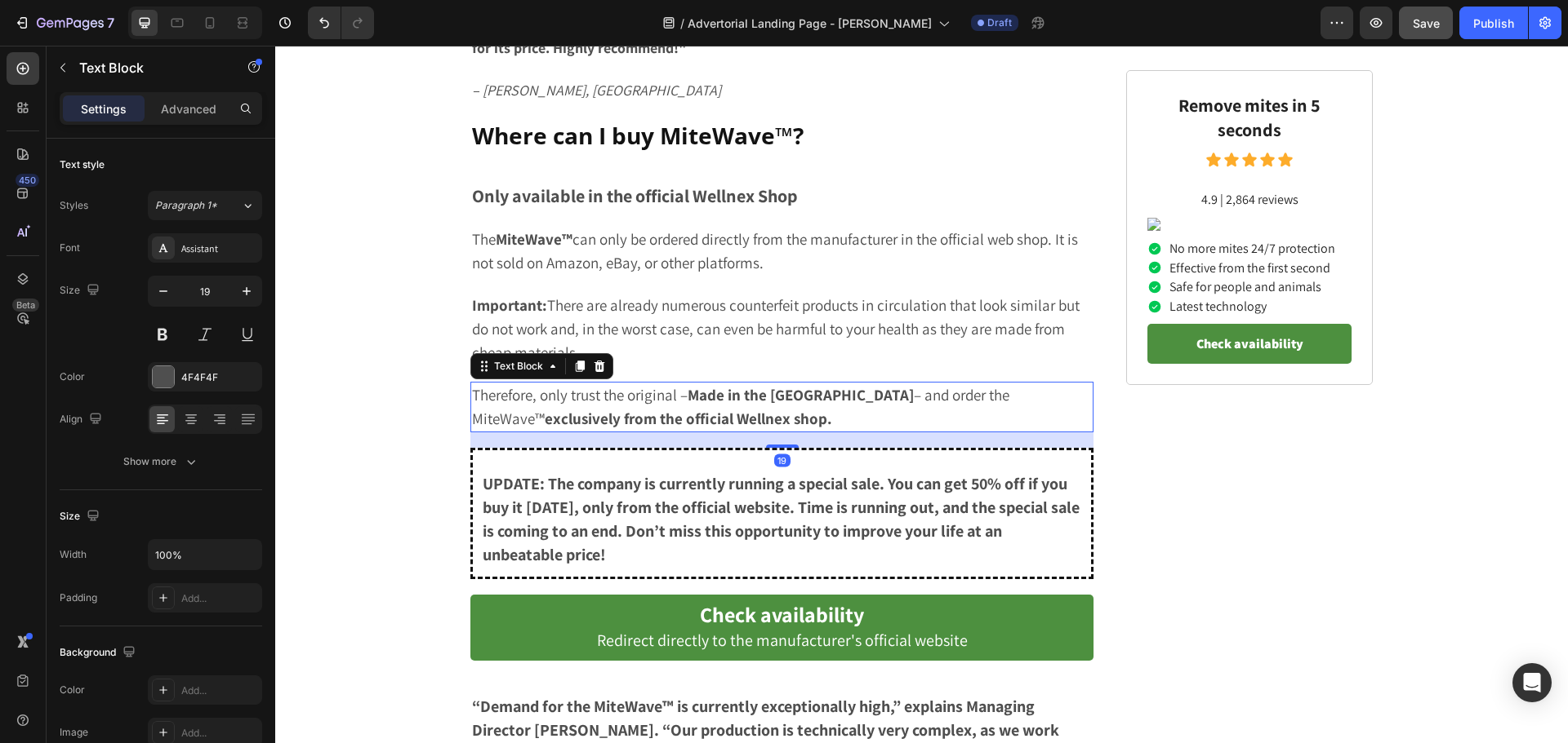
click at [776, 394] on strong "Made in the [GEOGRAPHIC_DATA]" at bounding box center [801, 395] width 226 height 19
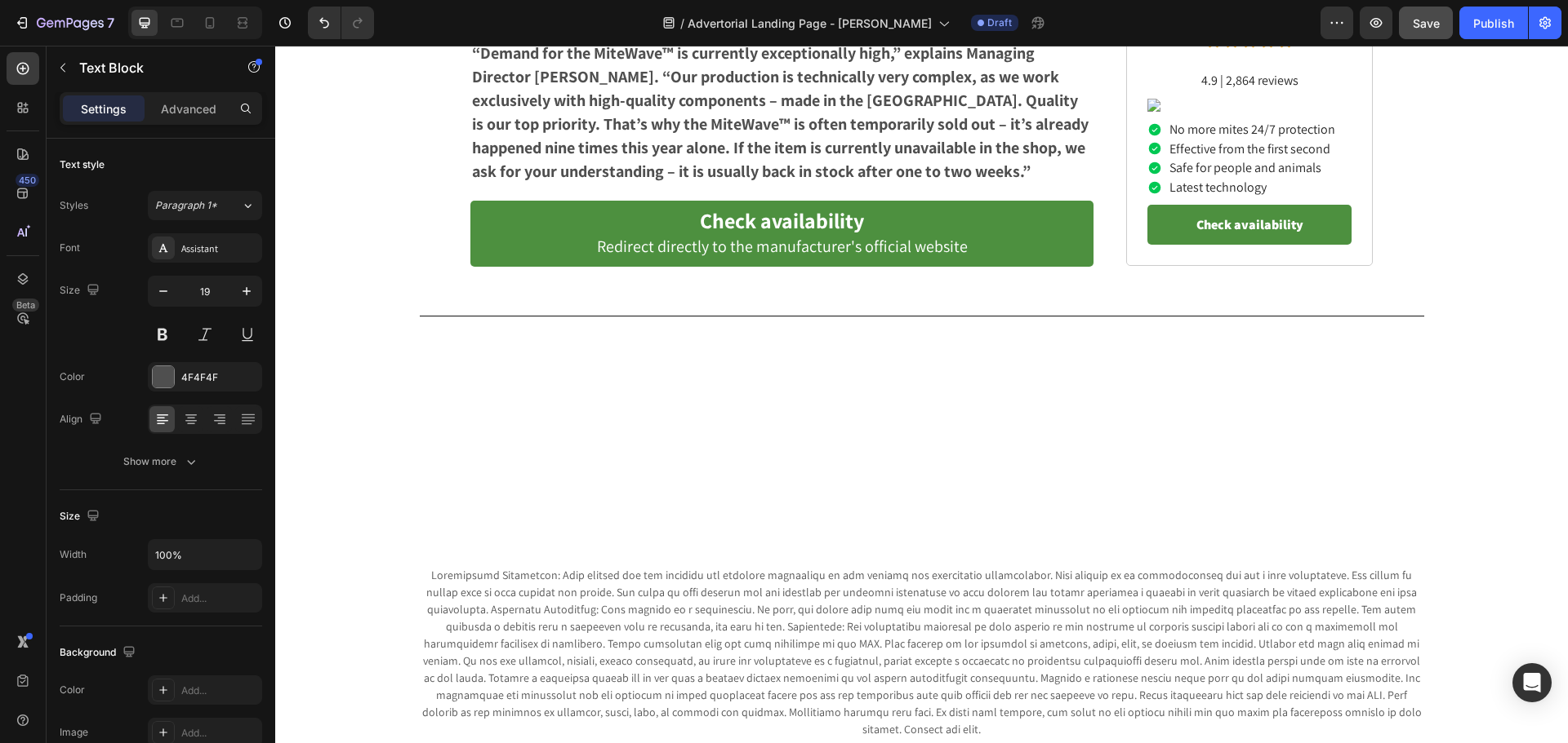
scroll to position [6965, 0]
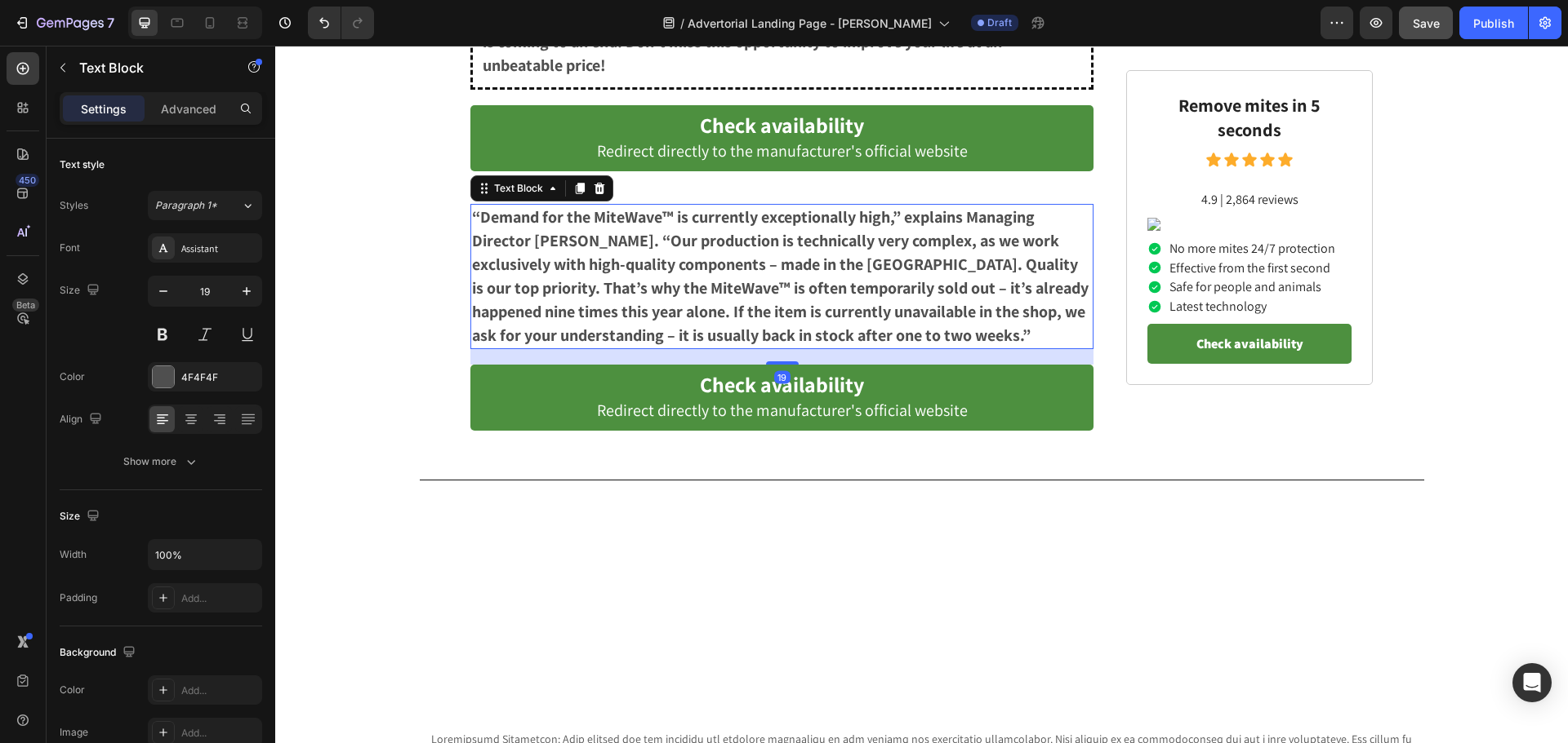
click at [869, 260] on p "“Demand for the MiteWave™ is currently exceptionally high,” explains Managing D…" at bounding box center [781, 276] width 620 height 142
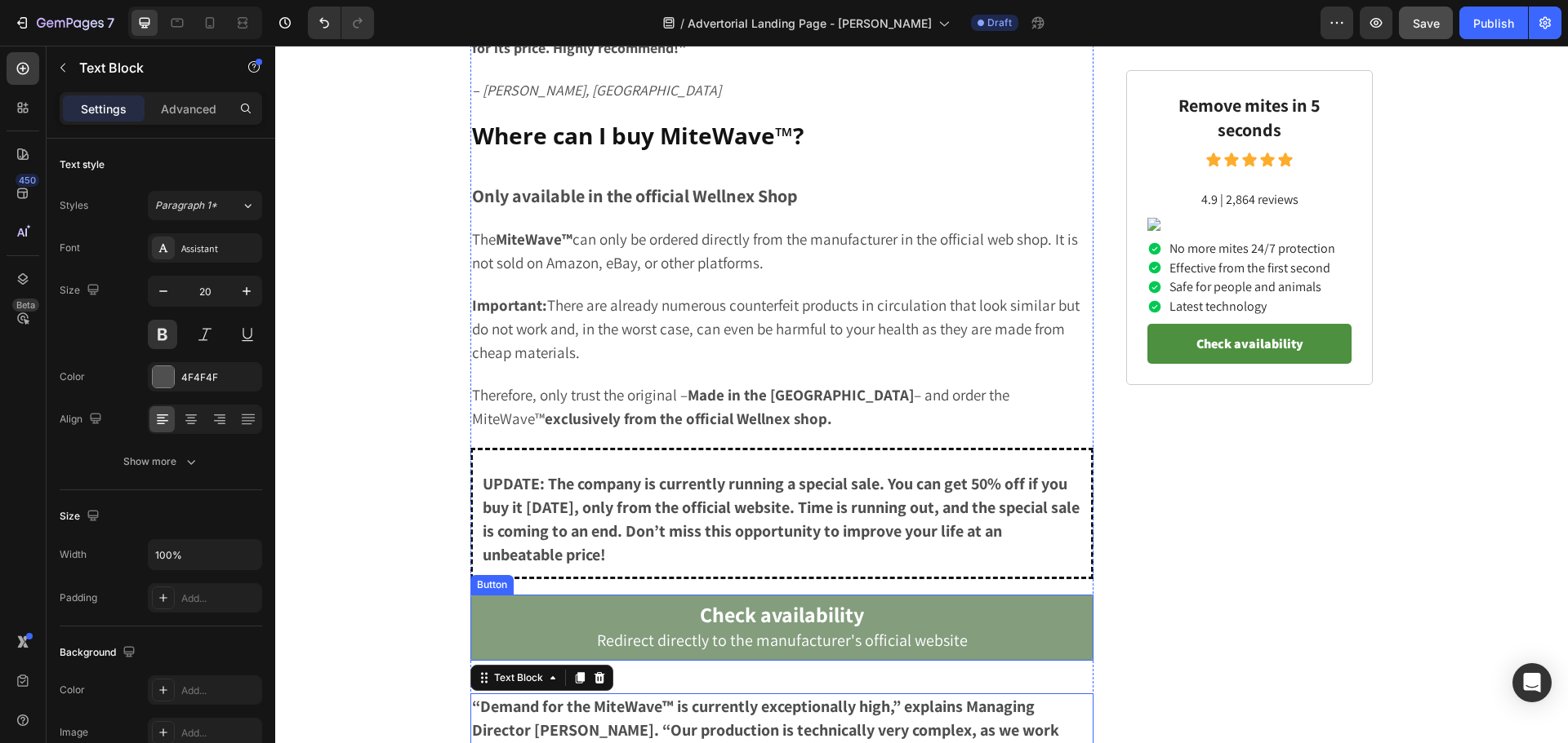
scroll to position [1923, 0]
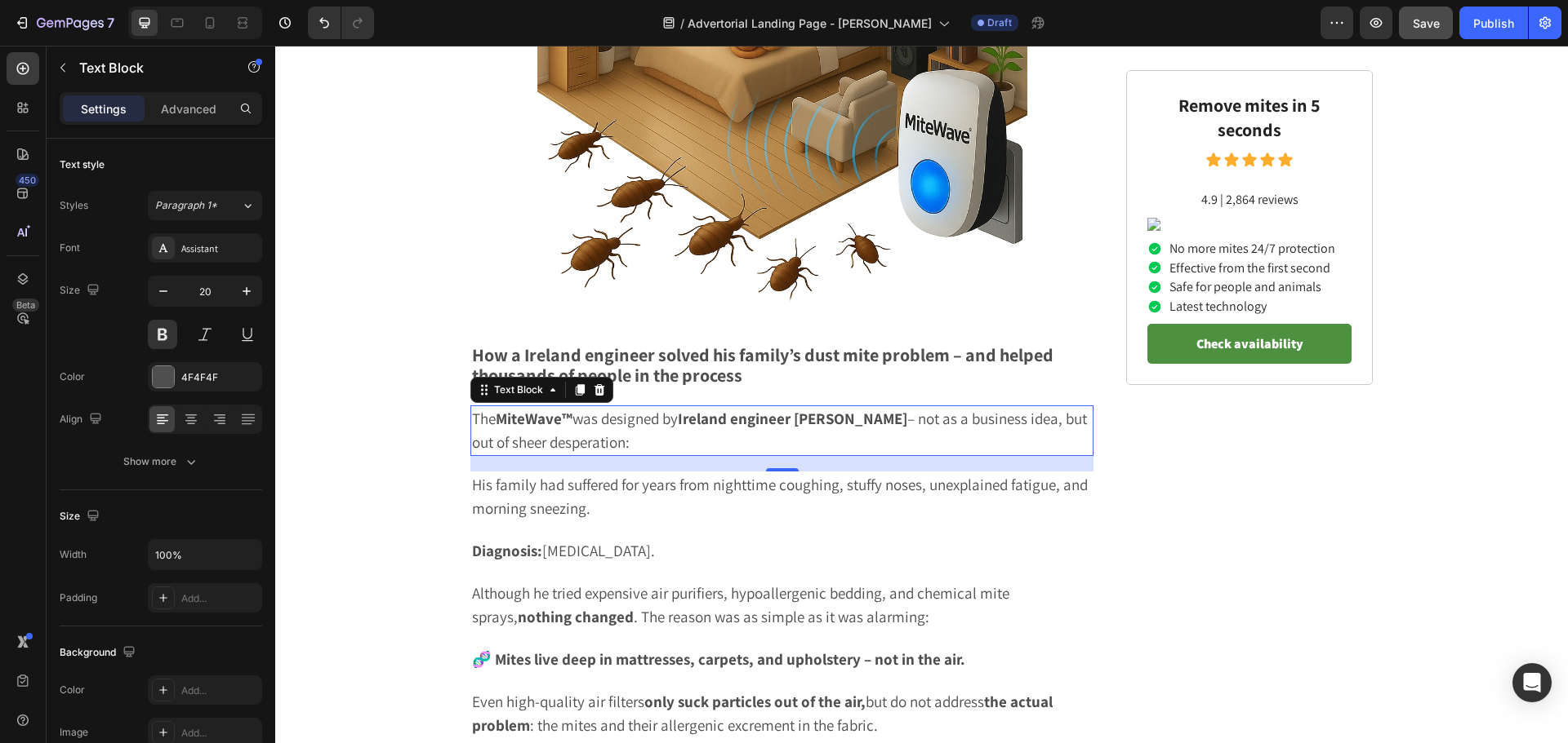
click at [859, 409] on strong "Ireland engineer Thomas Reeves" at bounding box center [792, 419] width 229 height 19
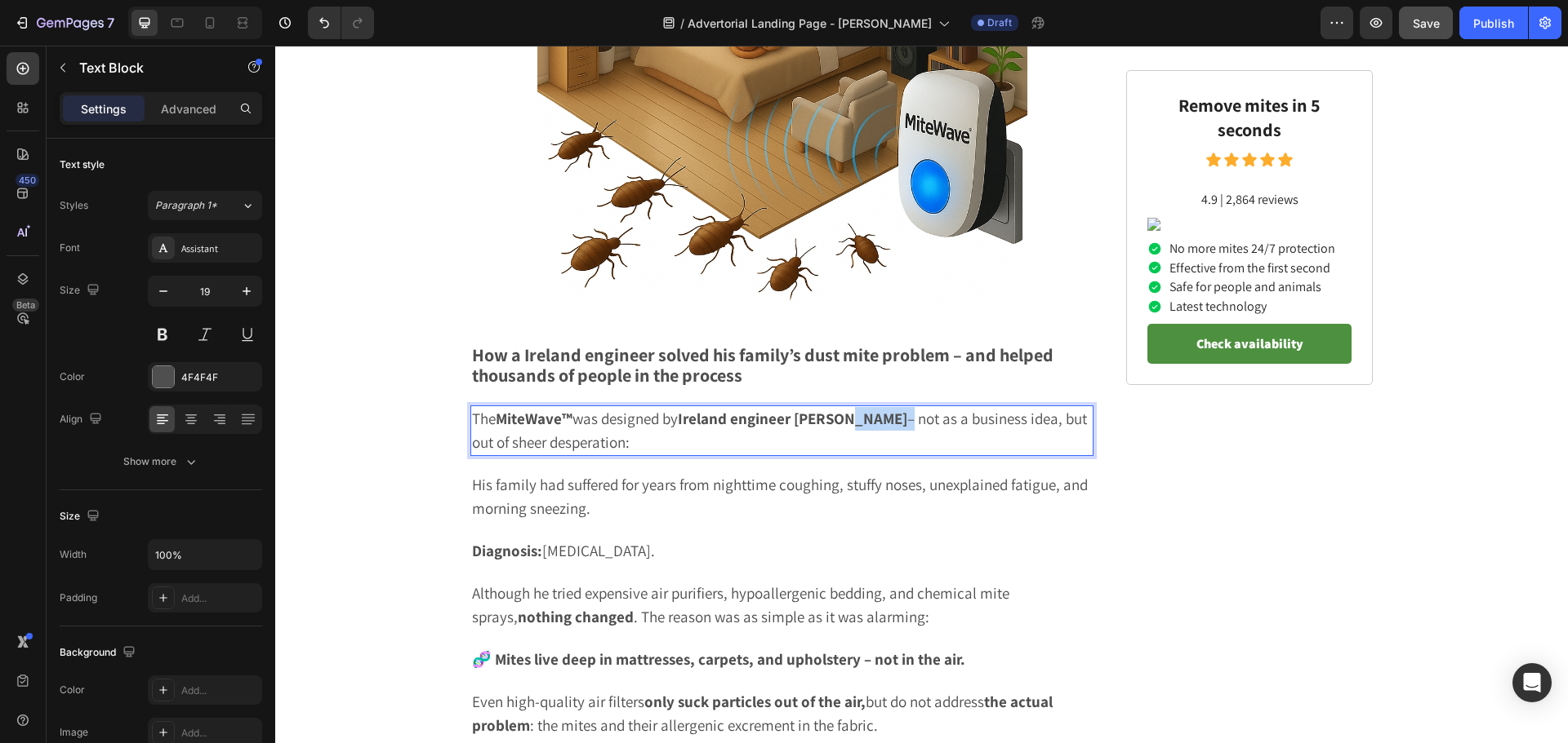
click at [859, 409] on strong "Ireland engineer Thomas Reeves" at bounding box center [792, 419] width 229 height 19
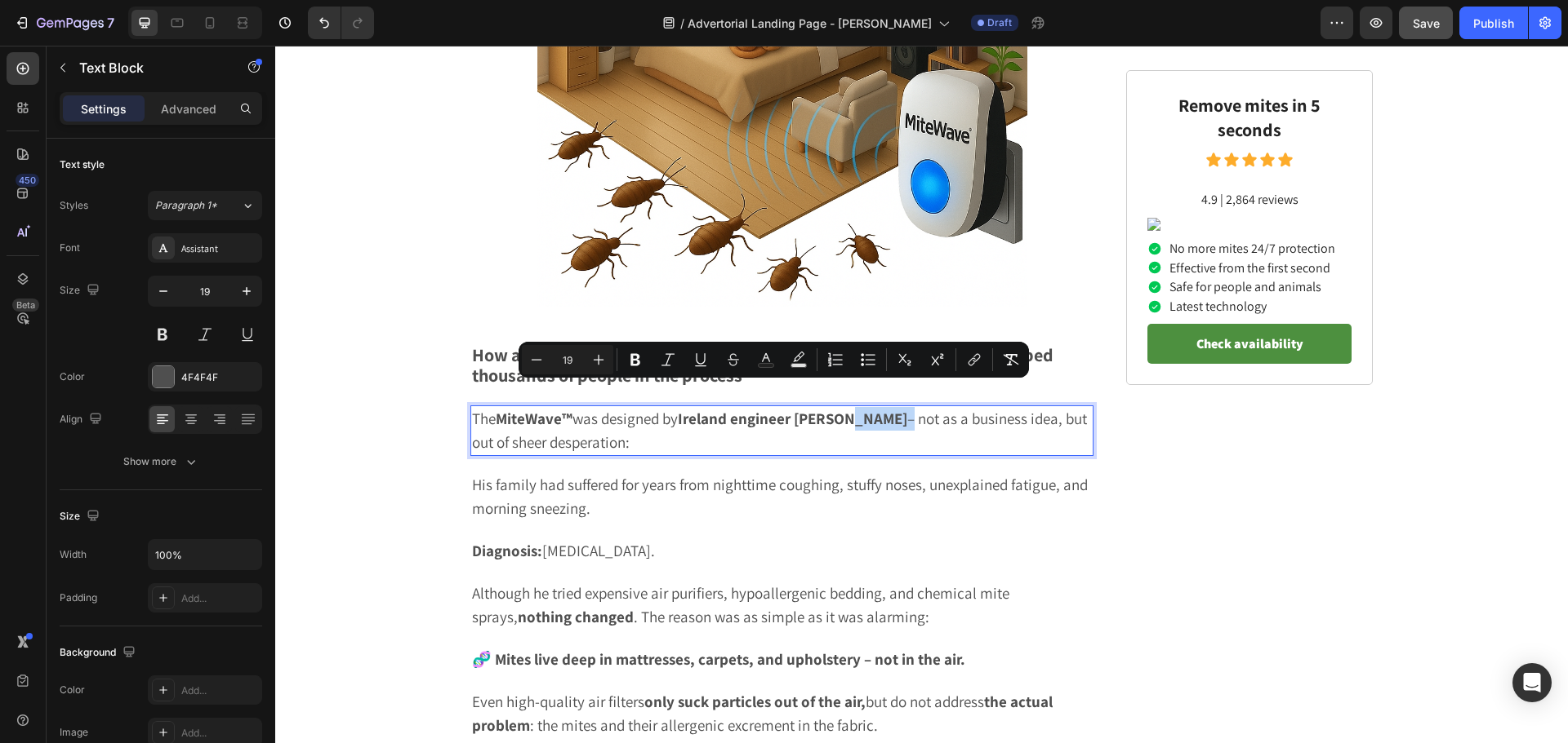
click at [857, 409] on strong "Ireland engineer Thomas Reeves" at bounding box center [792, 419] width 229 height 19
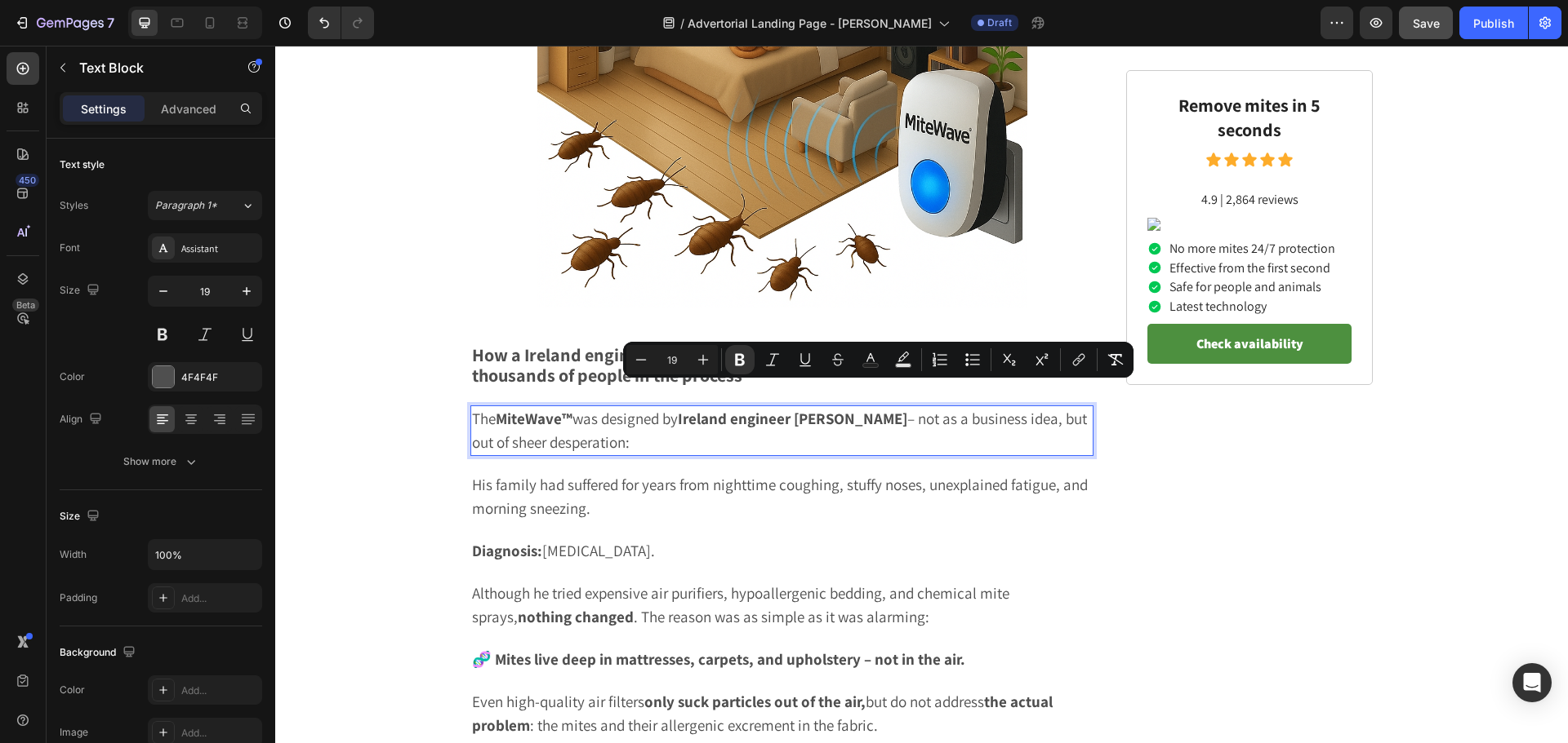
click at [819, 409] on strong "Ireland engineer Thomas Reeves" at bounding box center [792, 419] width 229 height 19
drag, startPoint x: 796, startPoint y: 393, endPoint x: 899, endPoint y: 398, distance: 103.1
click at [899, 409] on strong "Ireland engineer Thomas Reeves" at bounding box center [792, 419] width 229 height 19
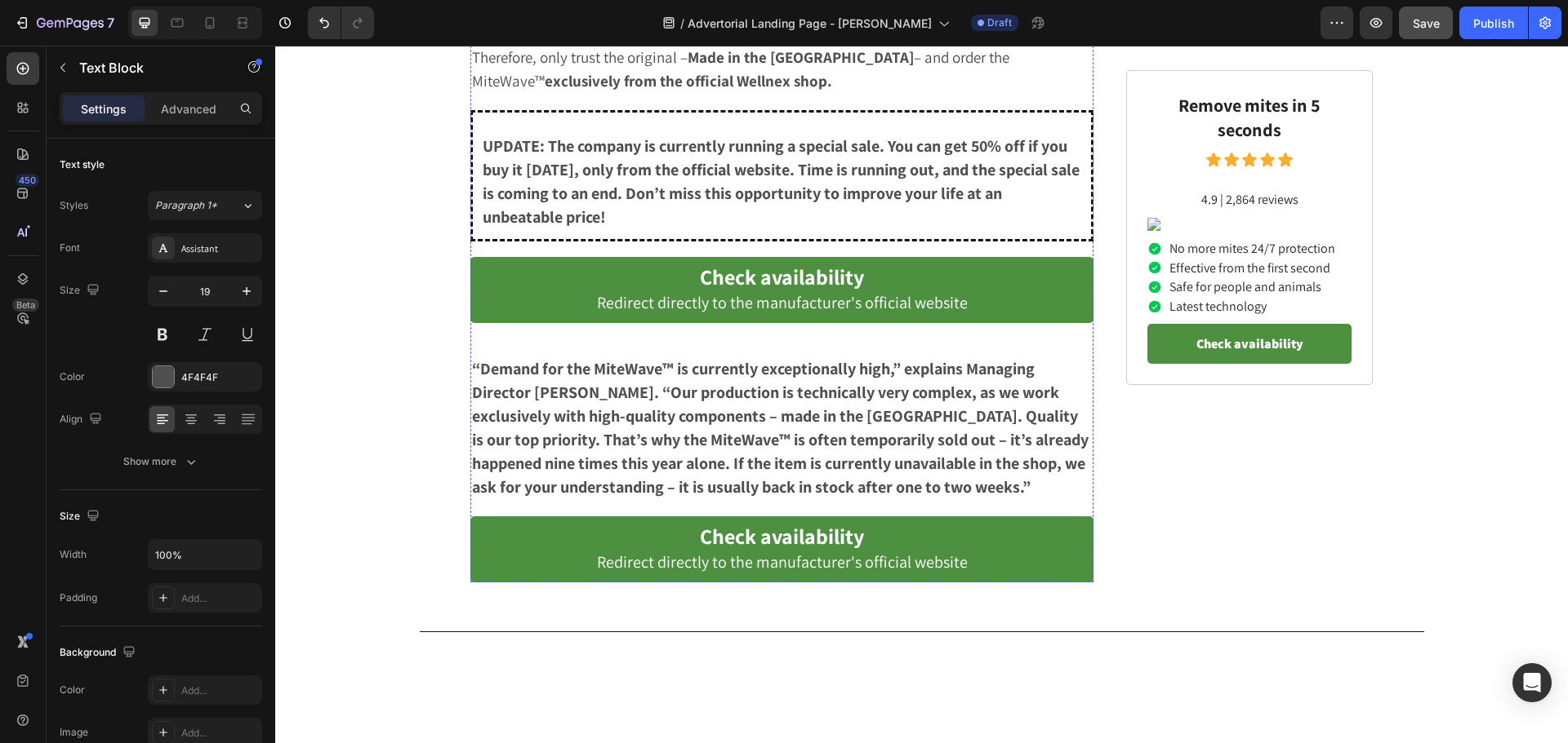
scroll to position [6900, 0]
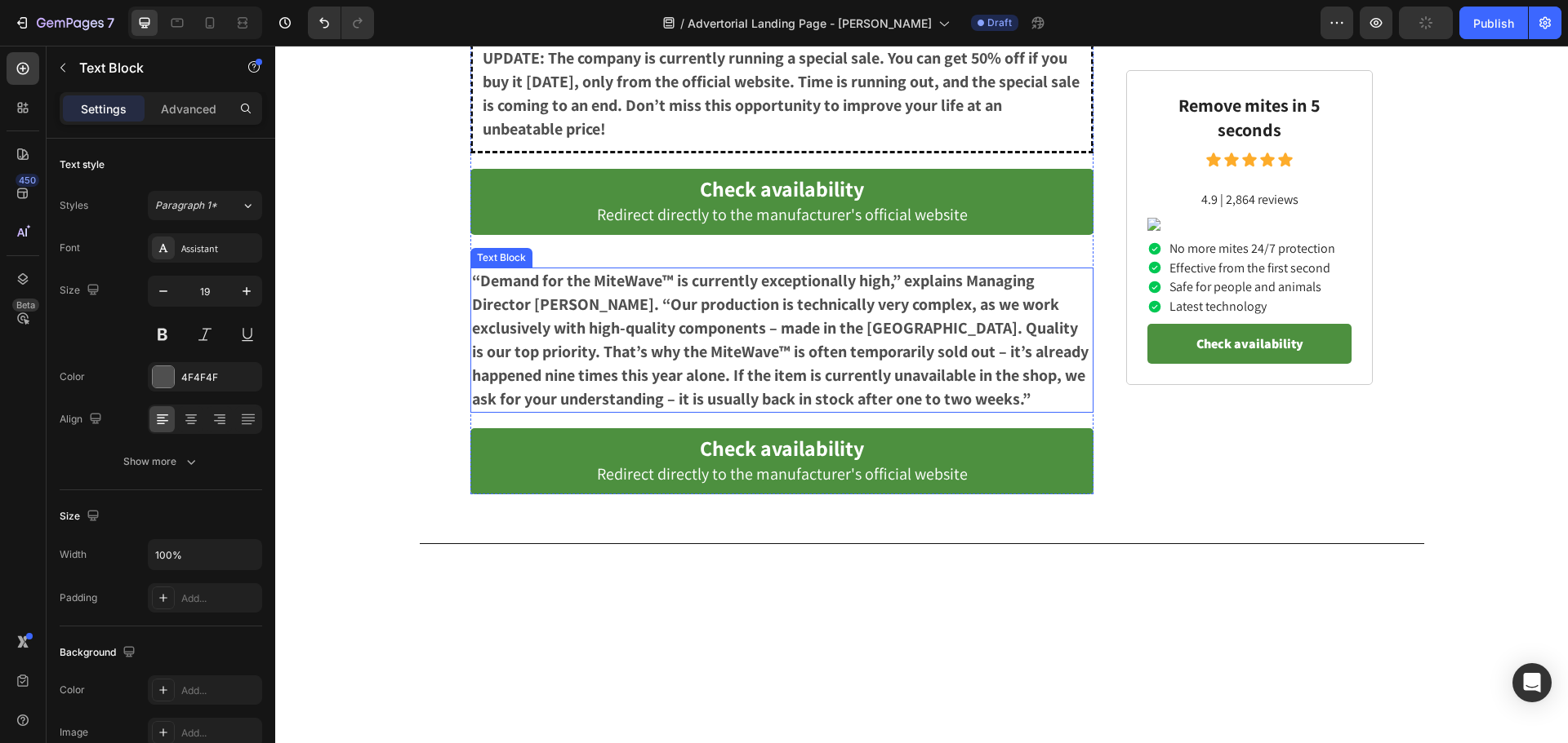
click at [556, 304] on p "“Demand for the MiteWave™ is currently exceptionally high,” explains Managing D…" at bounding box center [781, 340] width 620 height 142
drag, startPoint x: 526, startPoint y: 304, endPoint x: 637, endPoint y: 310, distance: 111.2
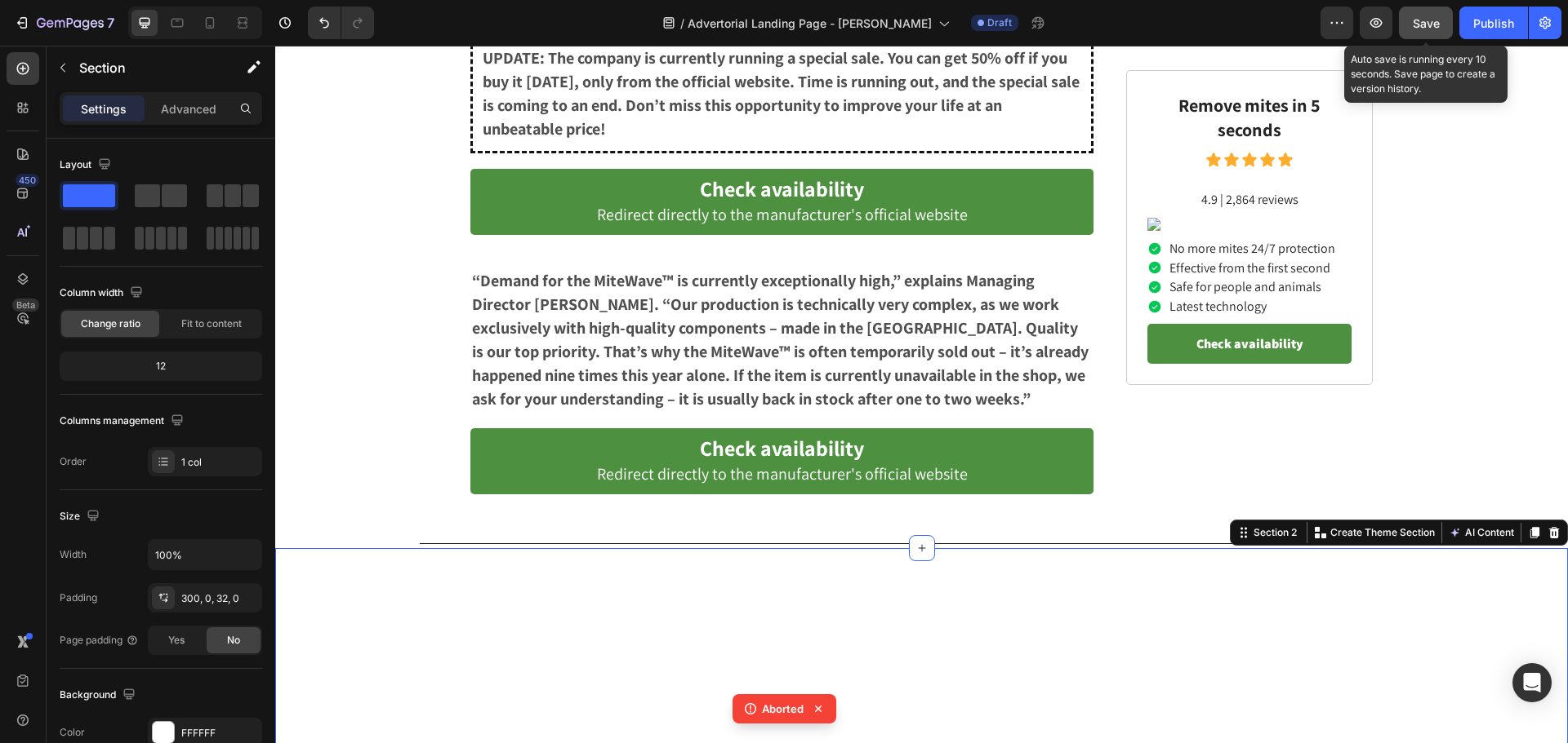
click at [1422, 17] on span "Save" at bounding box center [1426, 24] width 27 height 14
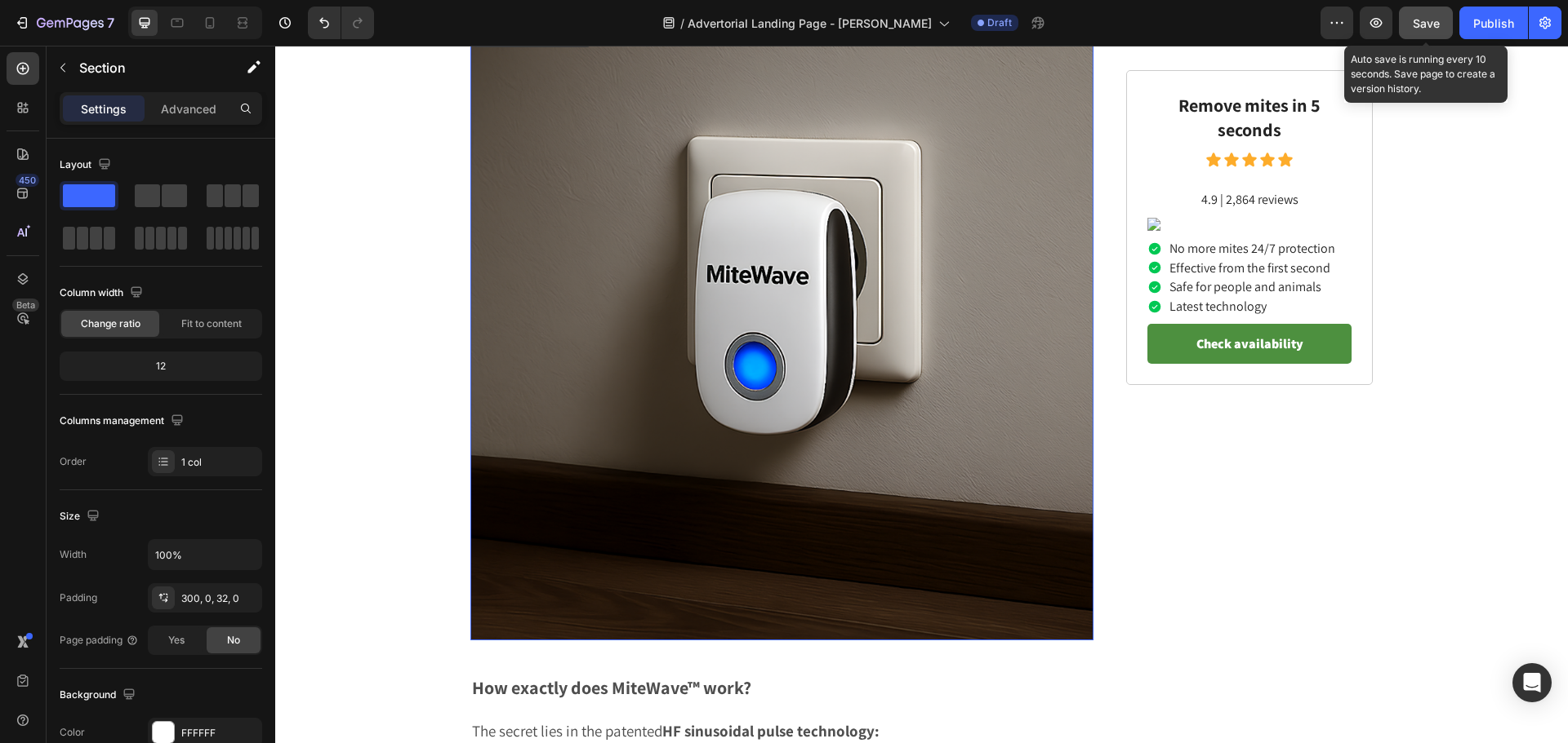
click at [755, 343] on img at bounding box center [781, 329] width 623 height 622
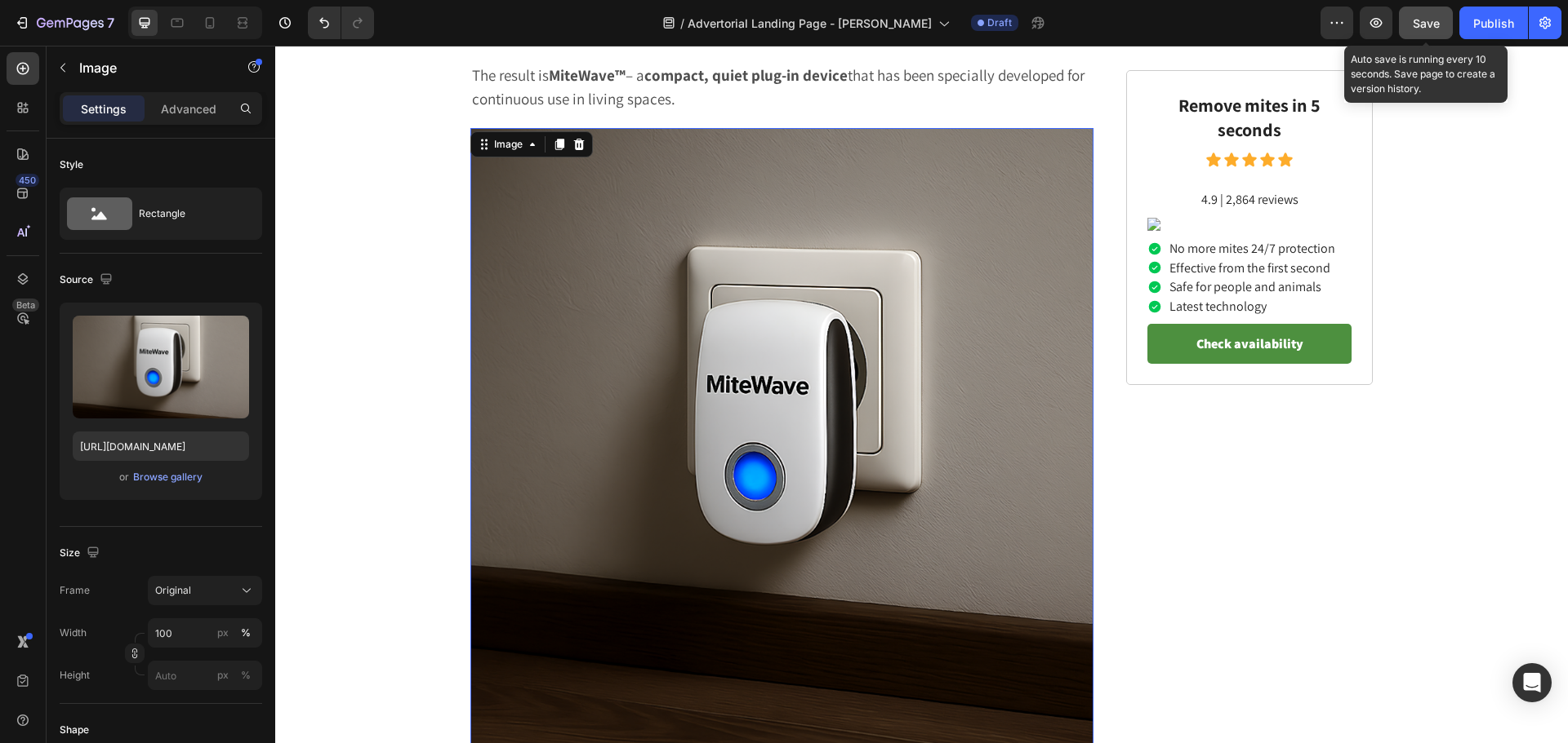
scroll to position [2820, 0]
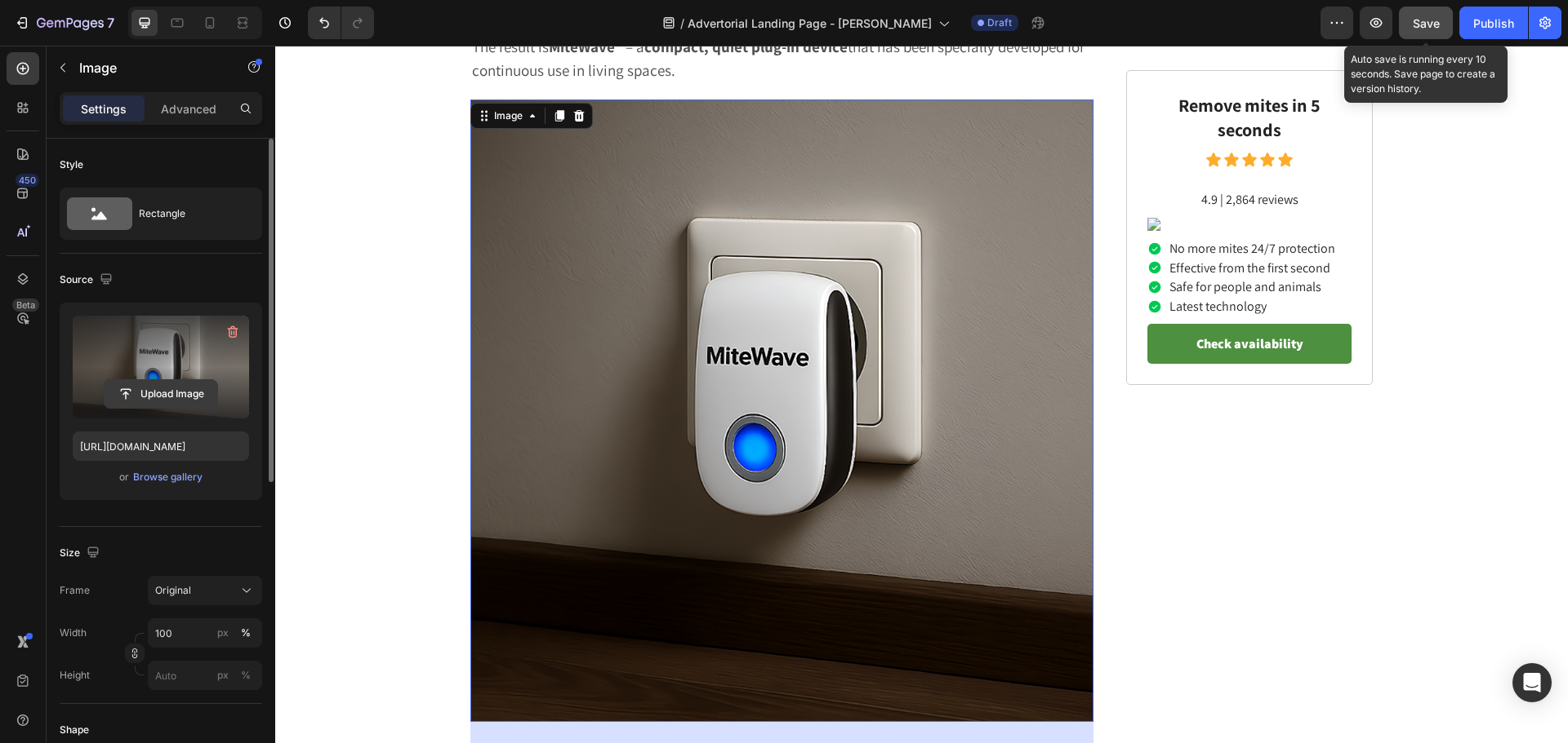
click at [128, 394] on input "file" at bounding box center [161, 393] width 113 height 27
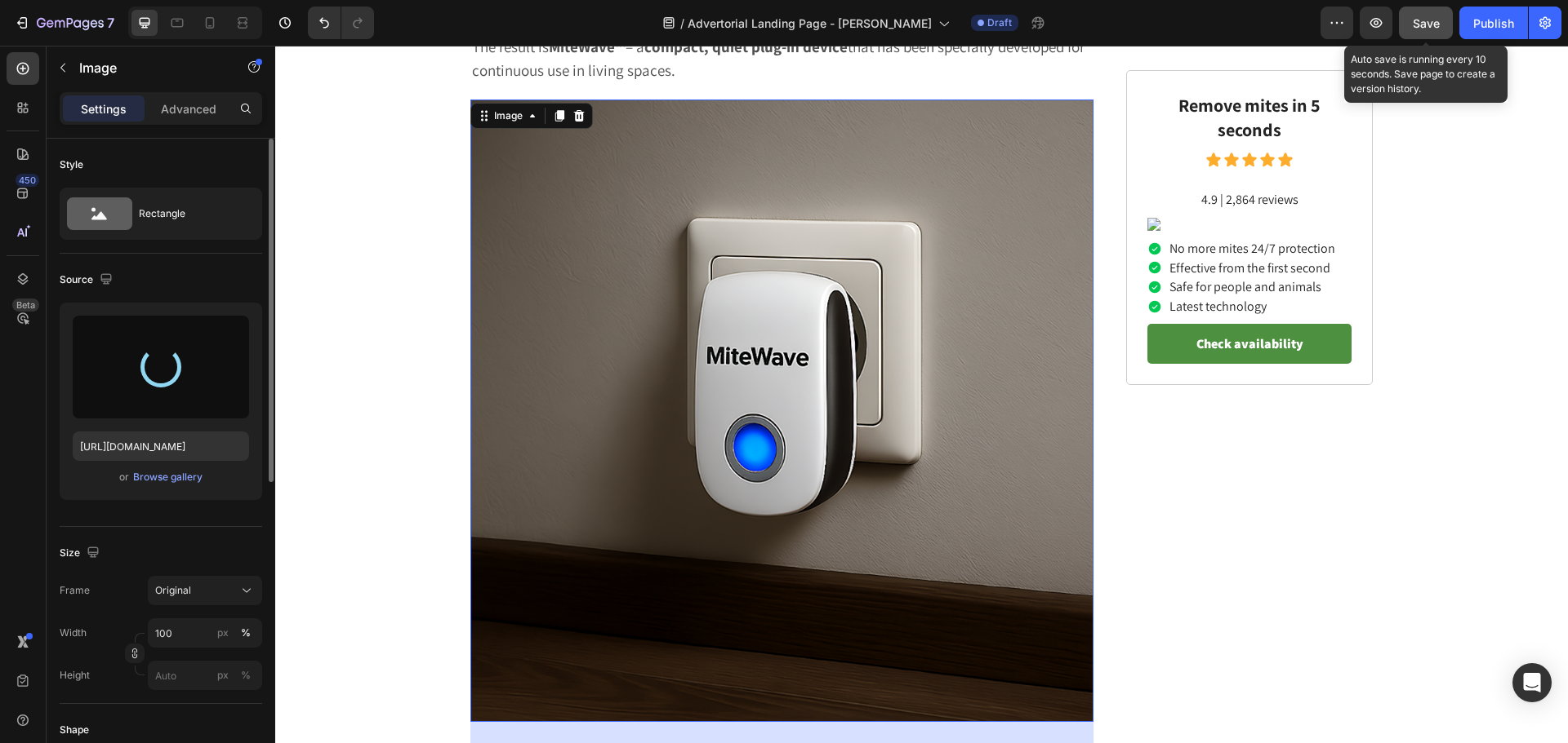
type input "https://cdn.shopify.com/s/files/1/0920/5782/9754/files/gempages_574028890666697…"
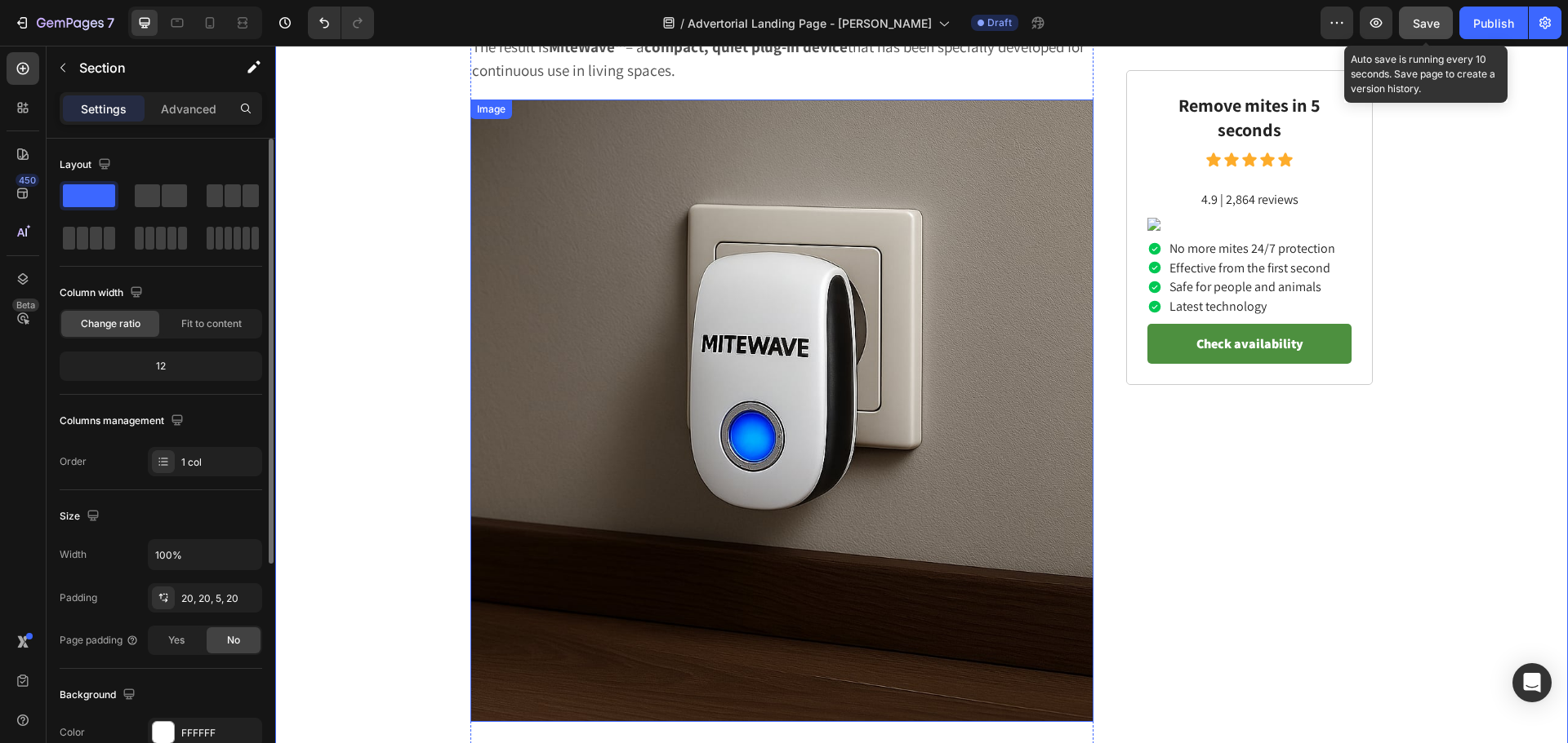
click at [636, 375] on img at bounding box center [781, 411] width 623 height 622
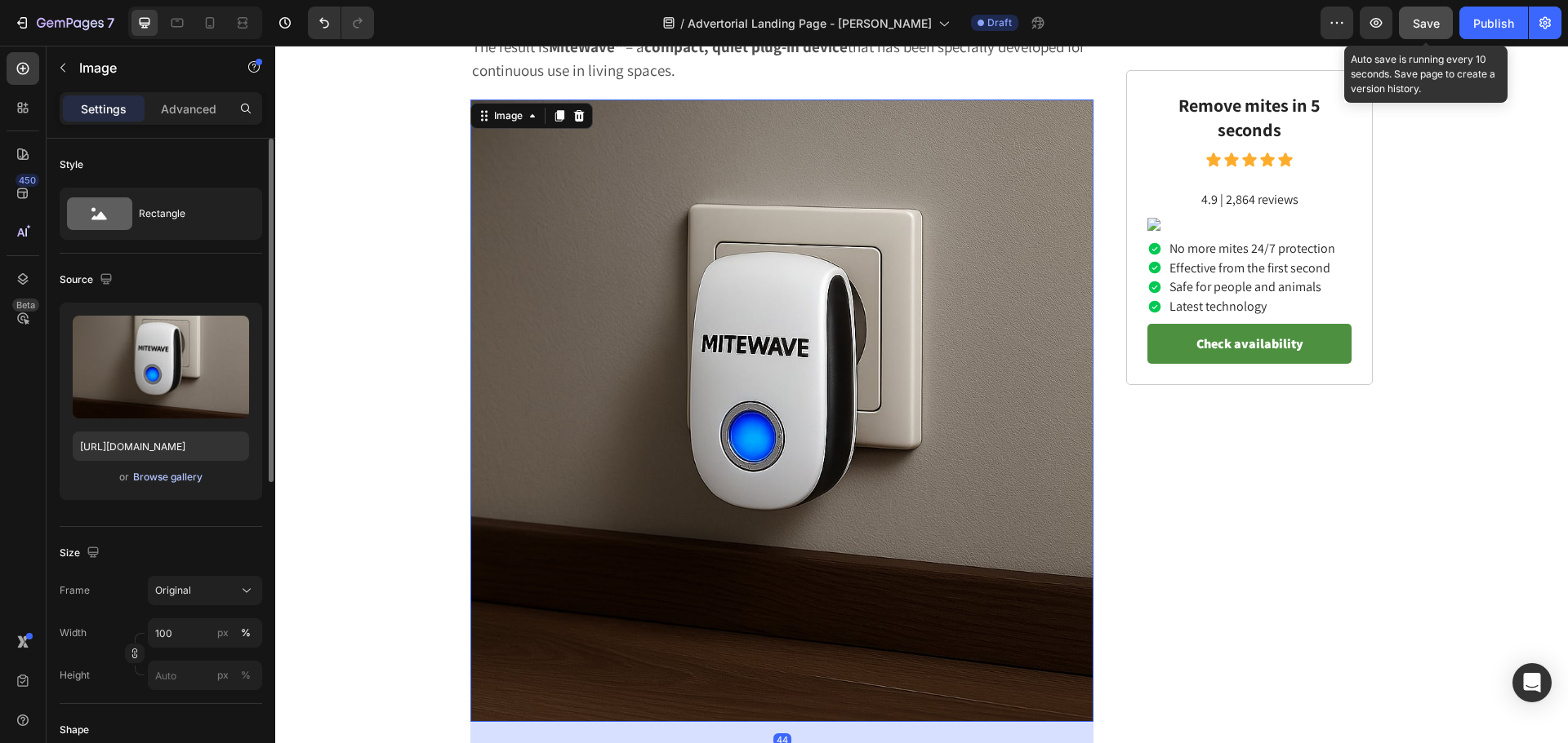
click at [166, 481] on div "Browse gallery" at bounding box center [168, 477] width 70 height 15
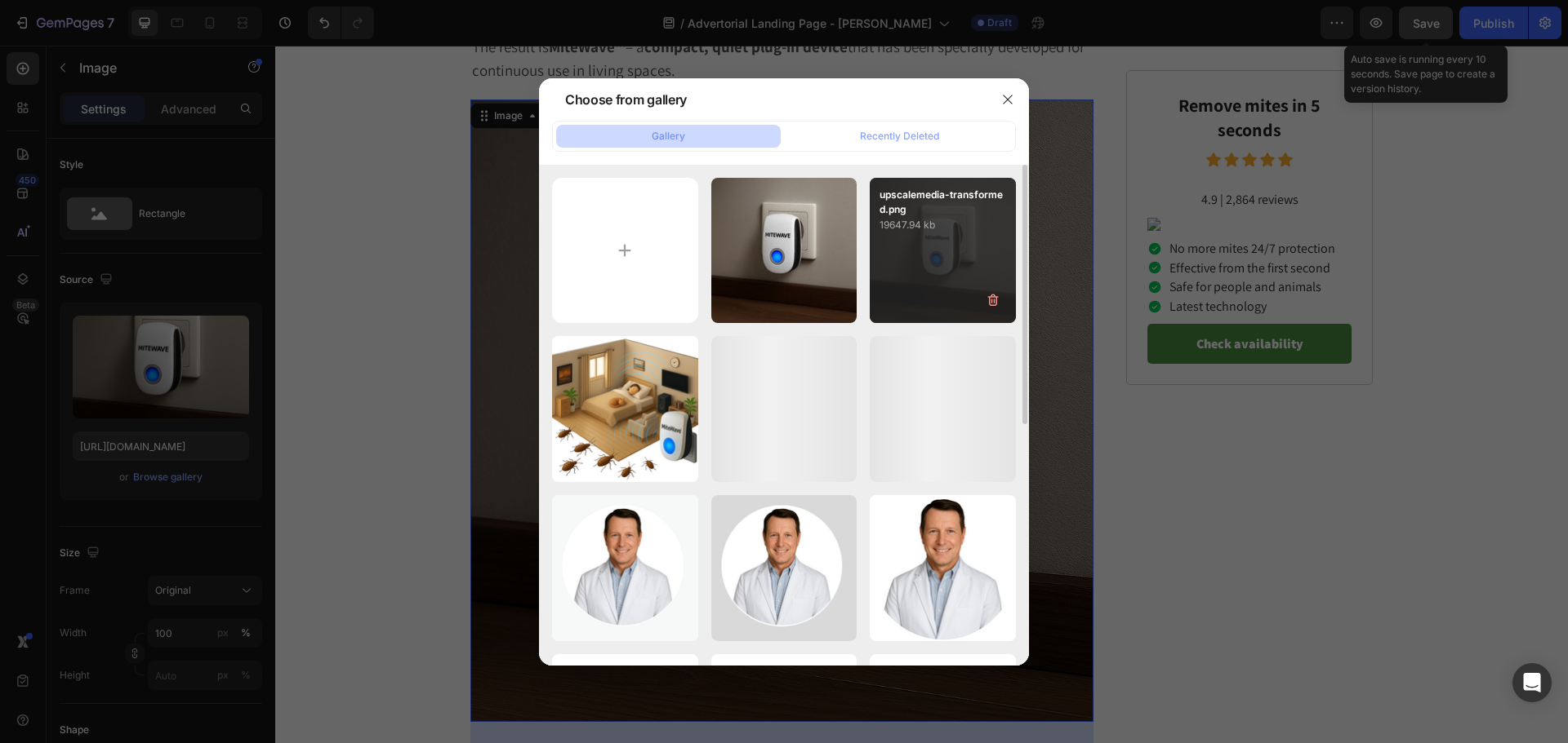
click at [933, 249] on div "upscalemedia-transformed.png 19647.94 kb" at bounding box center [943, 251] width 146 height 146
type input "https://cdn.shopify.com/s/files/1/0920/5782/9754/files/gempages_574028890666697…"
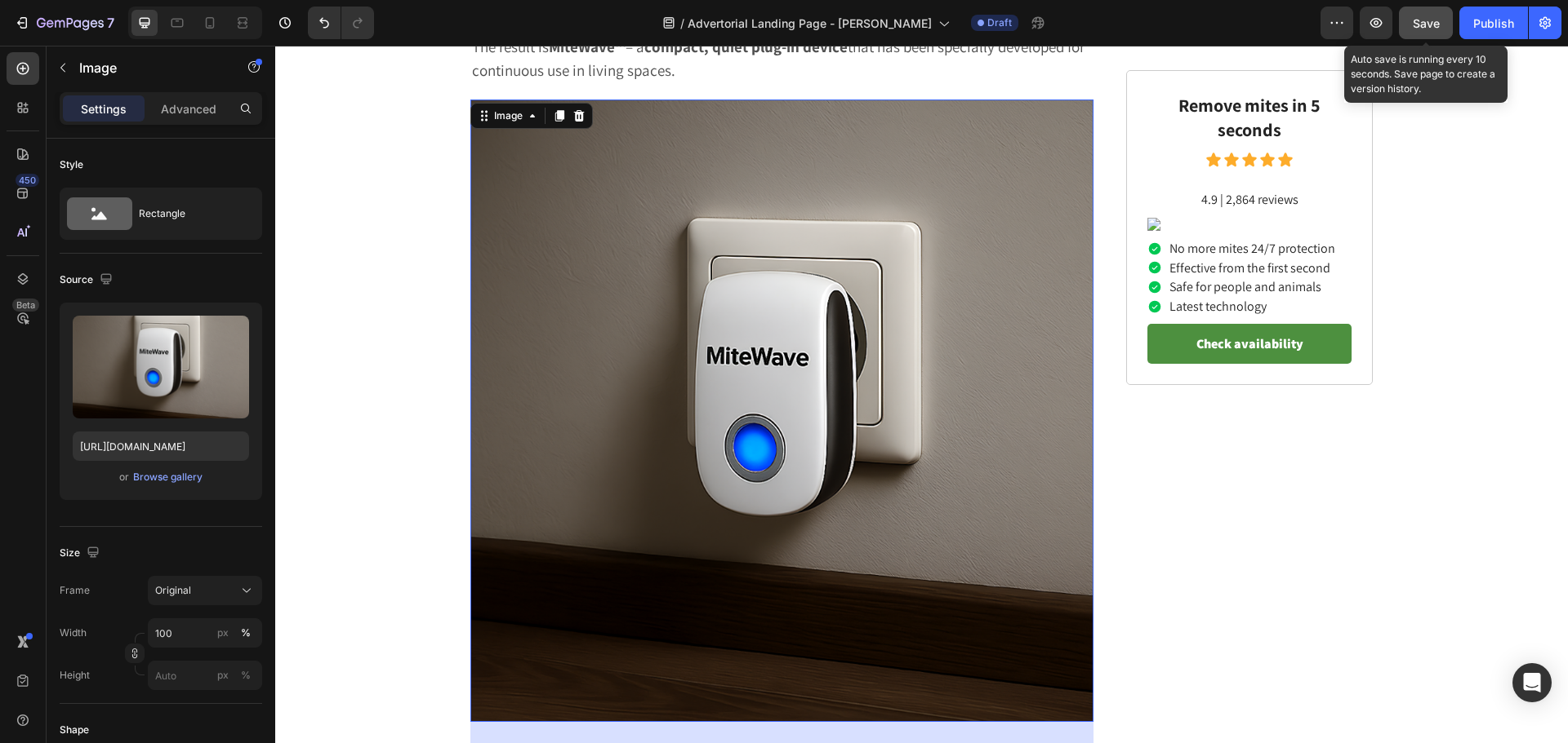
click at [37, 430] on div "450 Beta" at bounding box center [22, 338] width 33 height 574
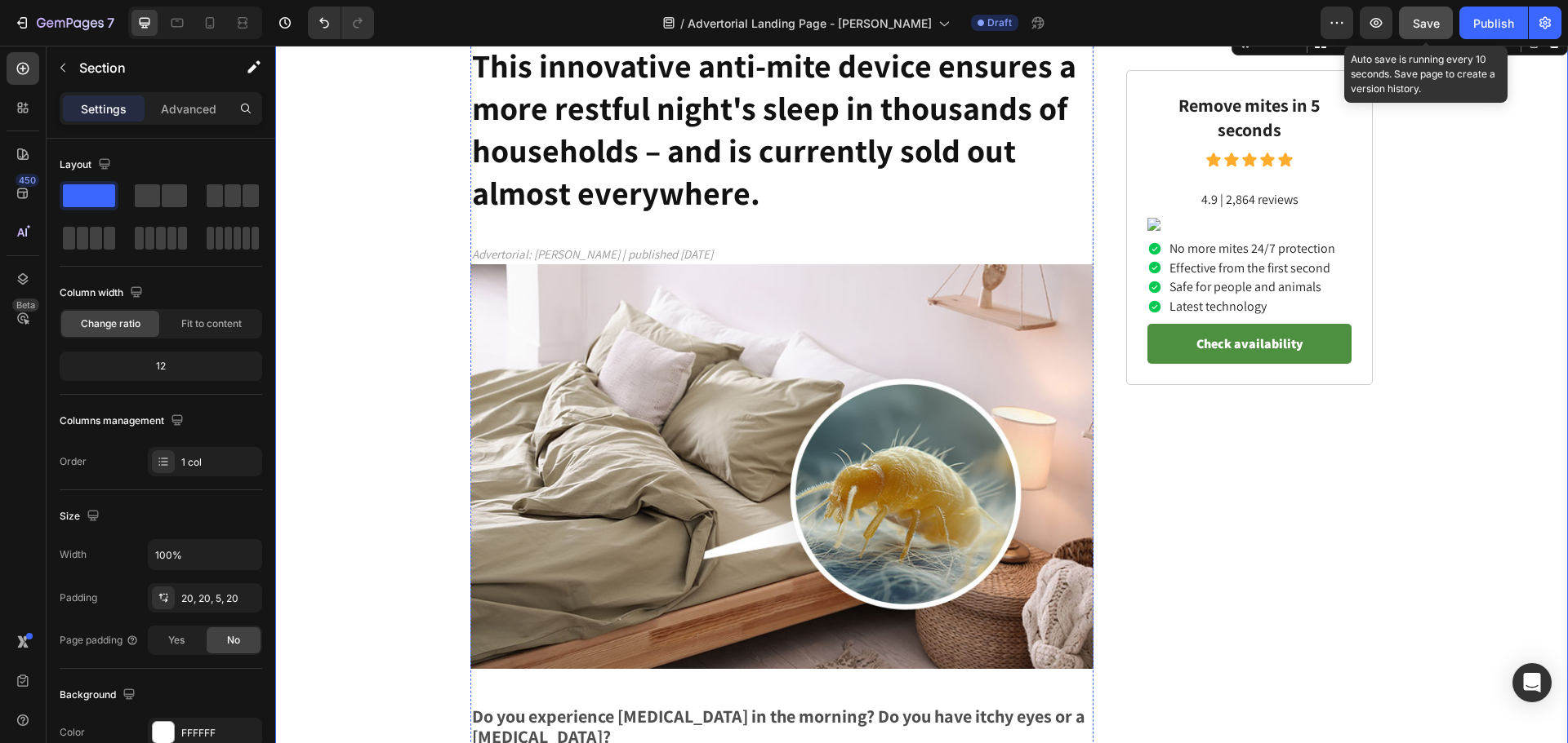
scroll to position [47, 0]
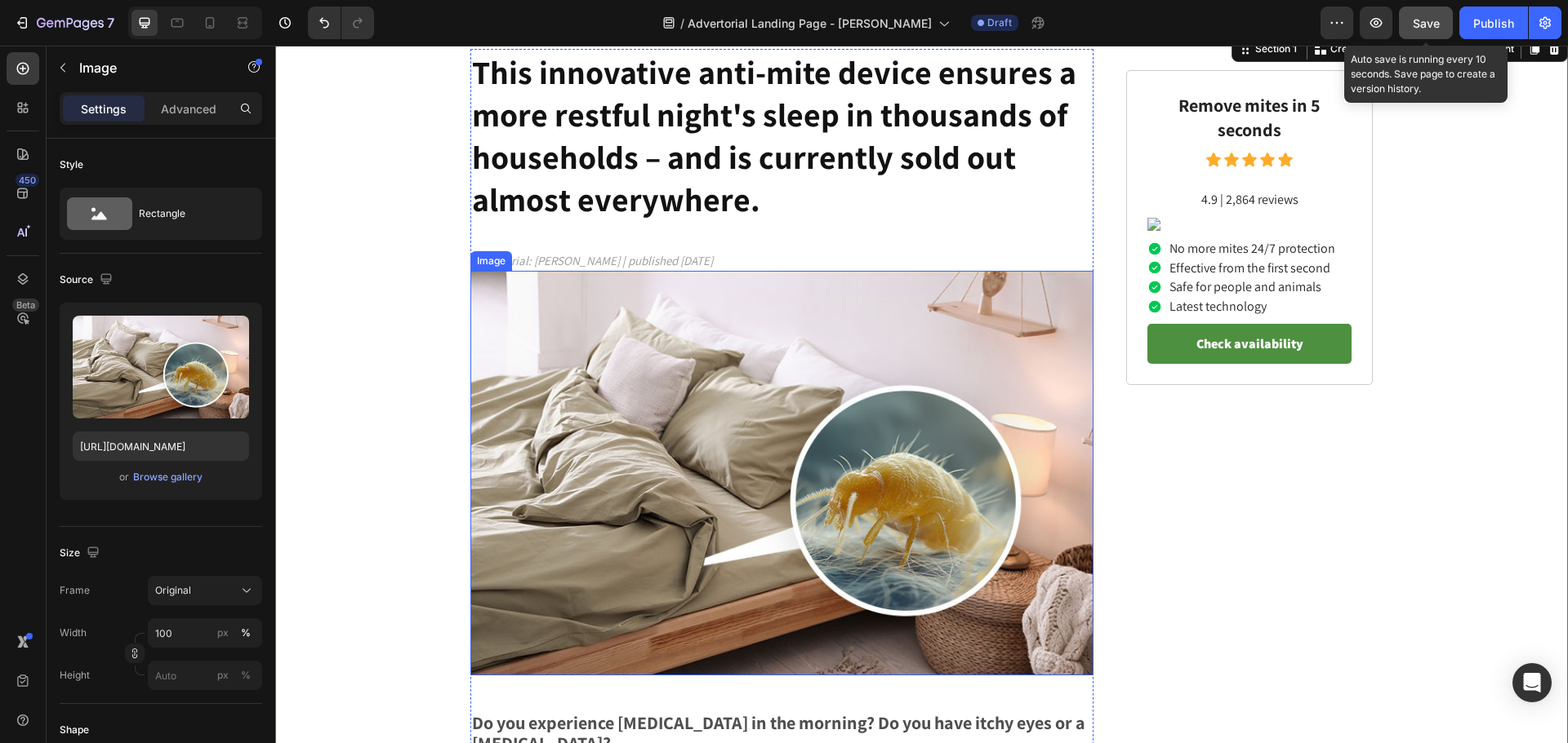
click at [809, 546] on img at bounding box center [781, 472] width 623 height 405
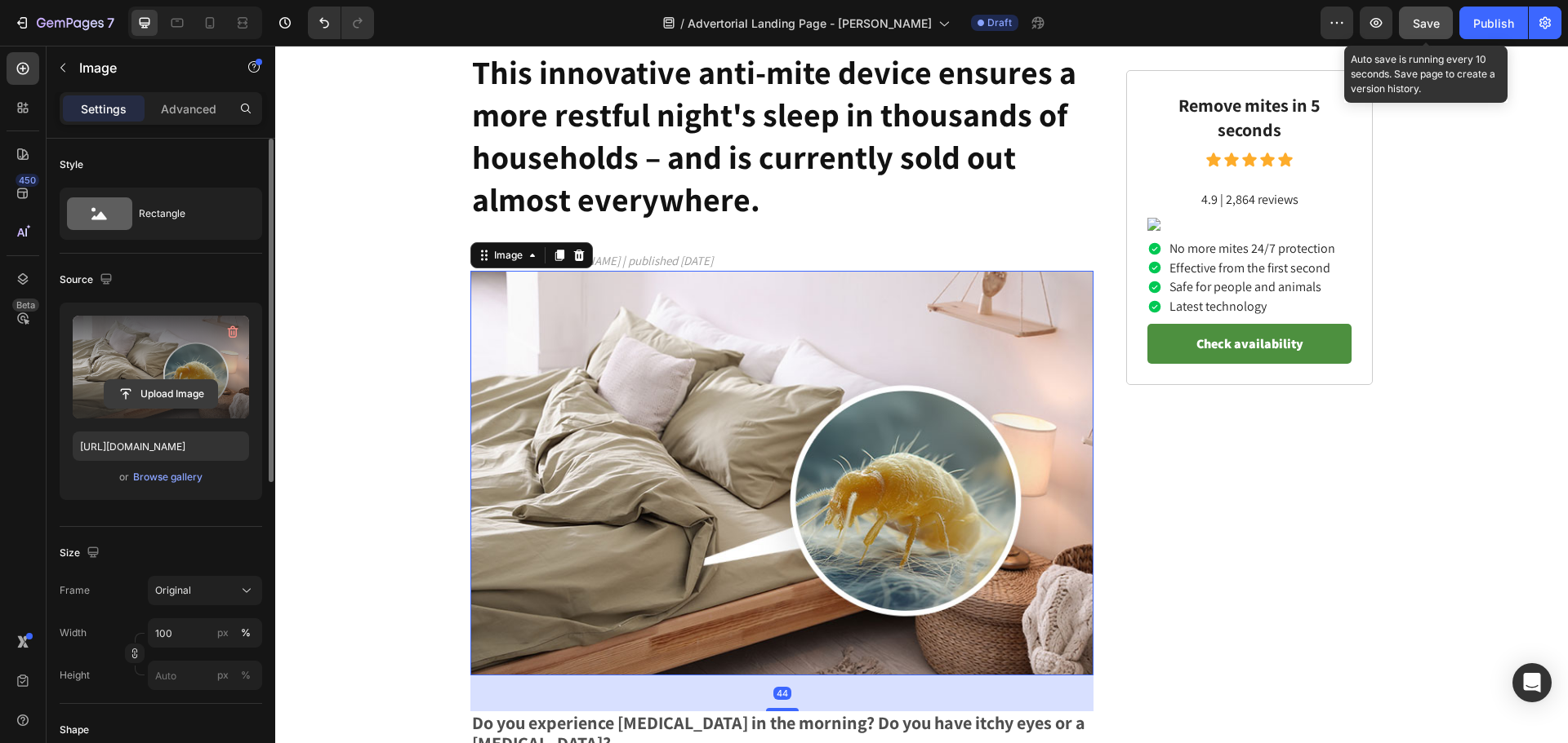
click at [163, 386] on input "file" at bounding box center [161, 393] width 113 height 27
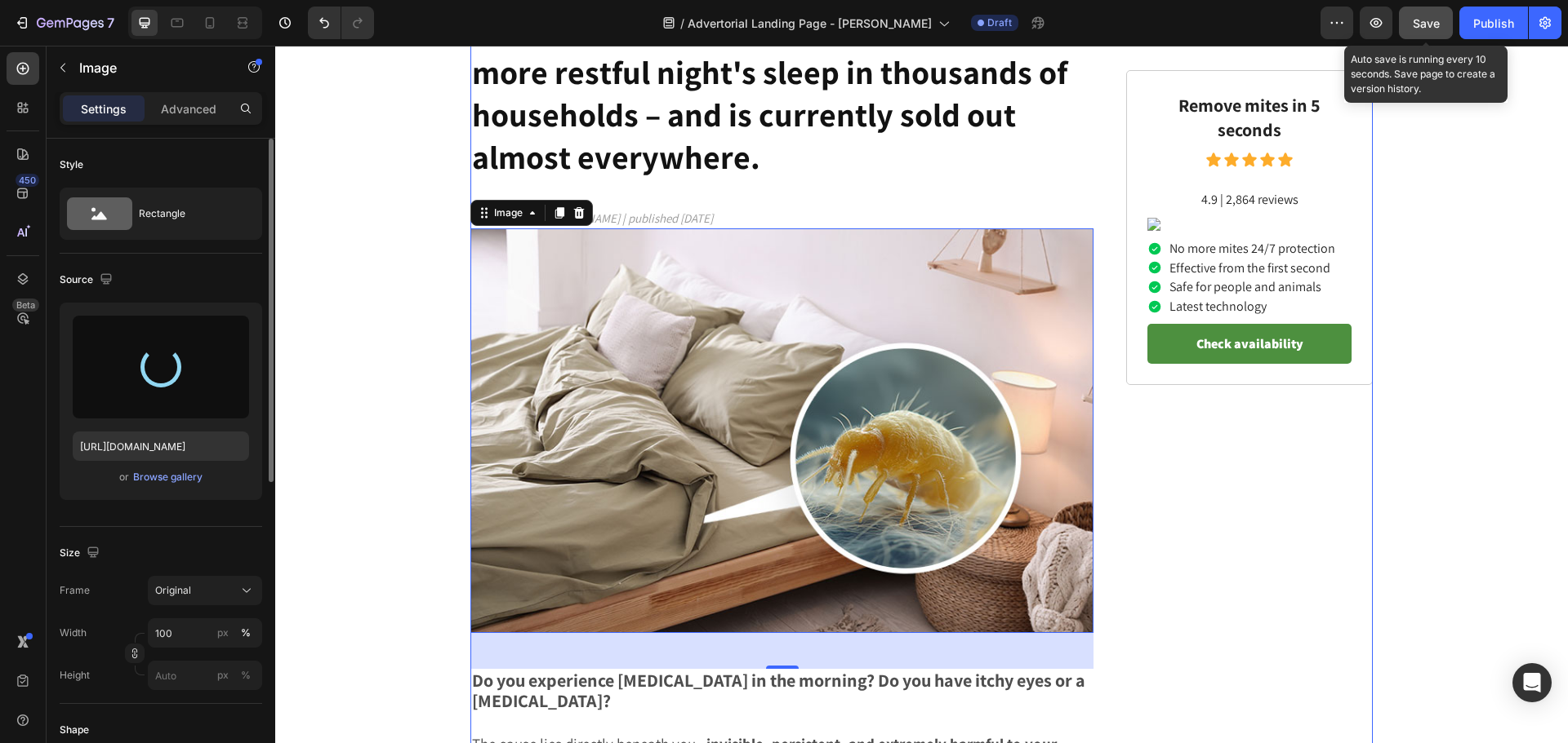
scroll to position [128, 0]
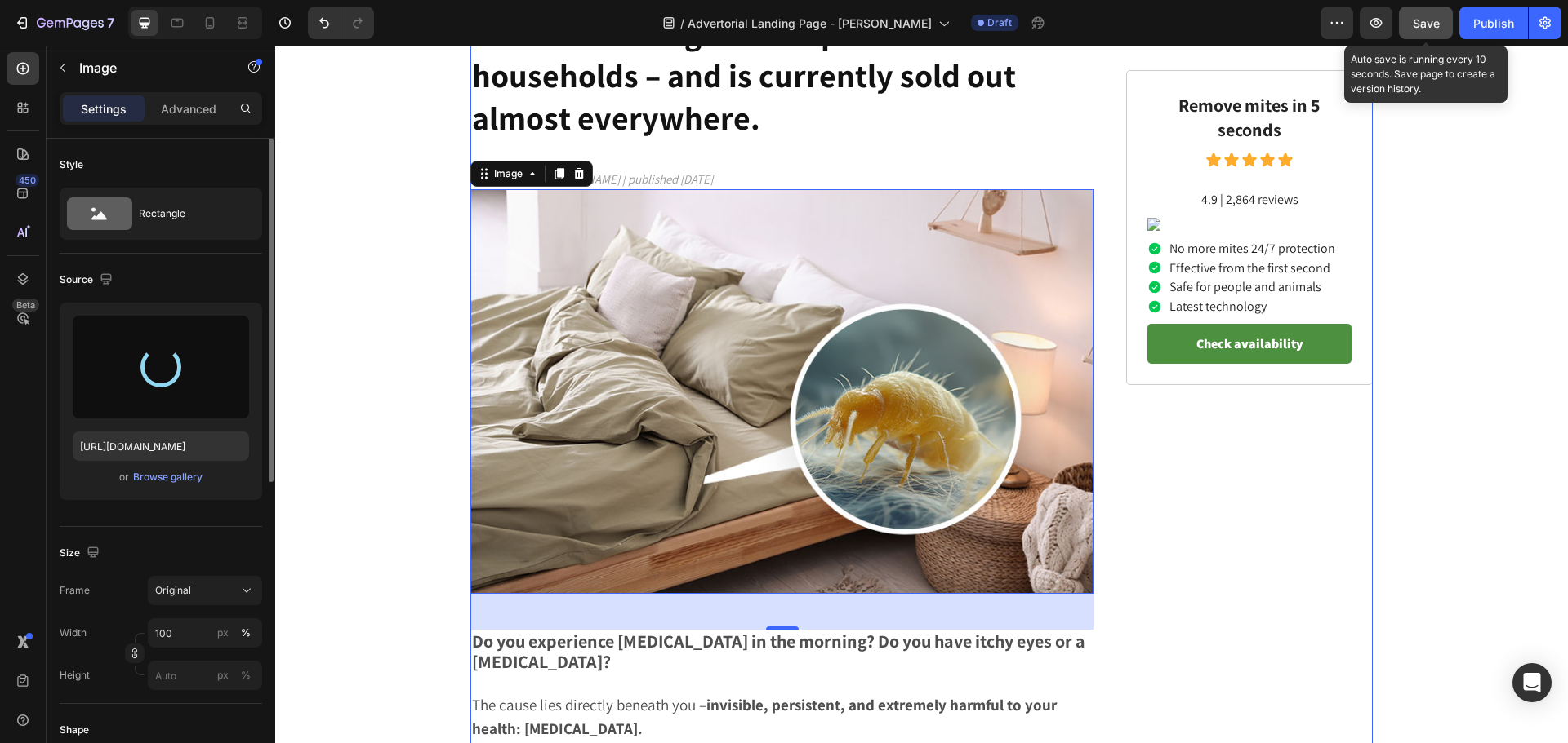
type input "https://cdn.shopify.com/s/files/1/0920/5782/9754/files/gempages_574028890666697…"
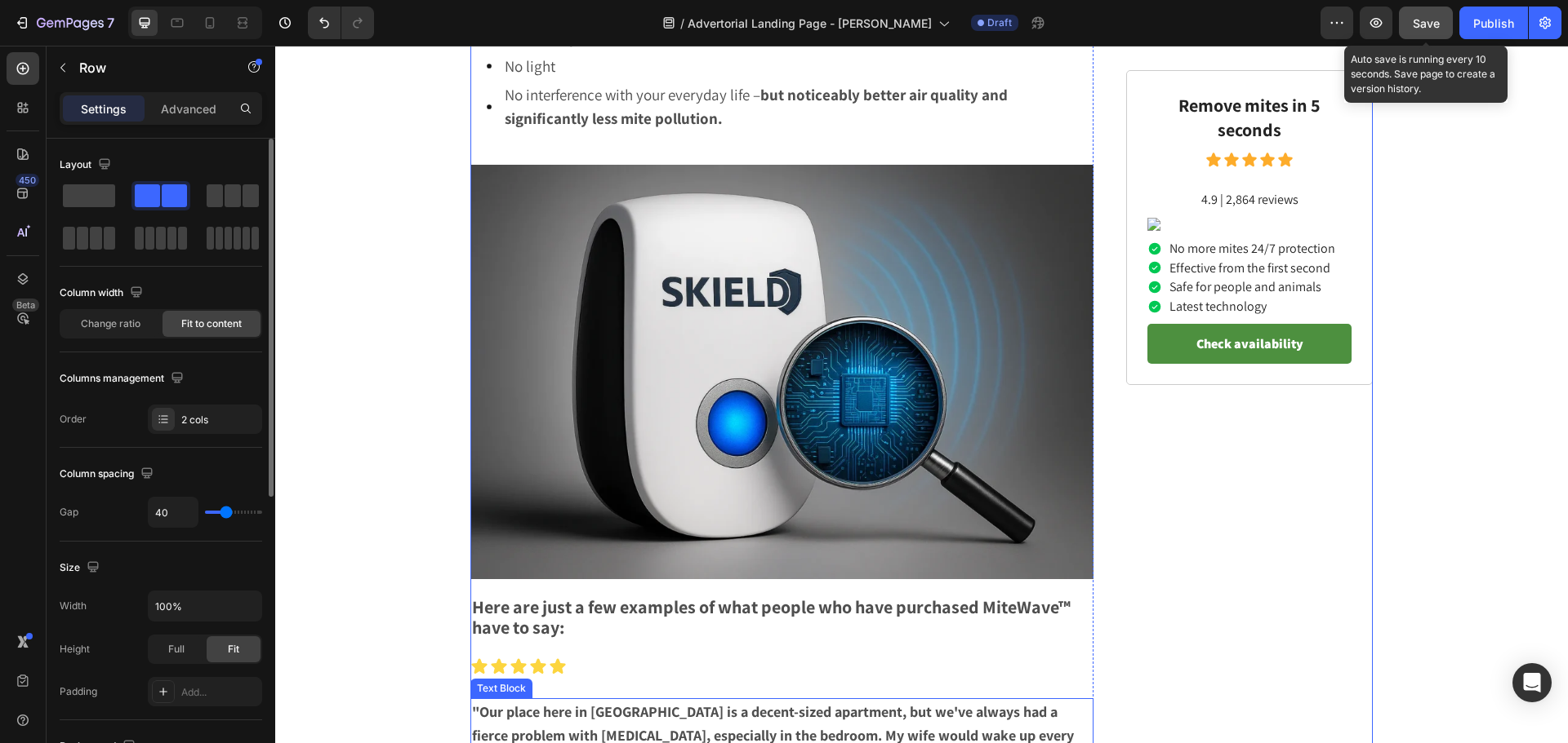
scroll to position [5106, 0]
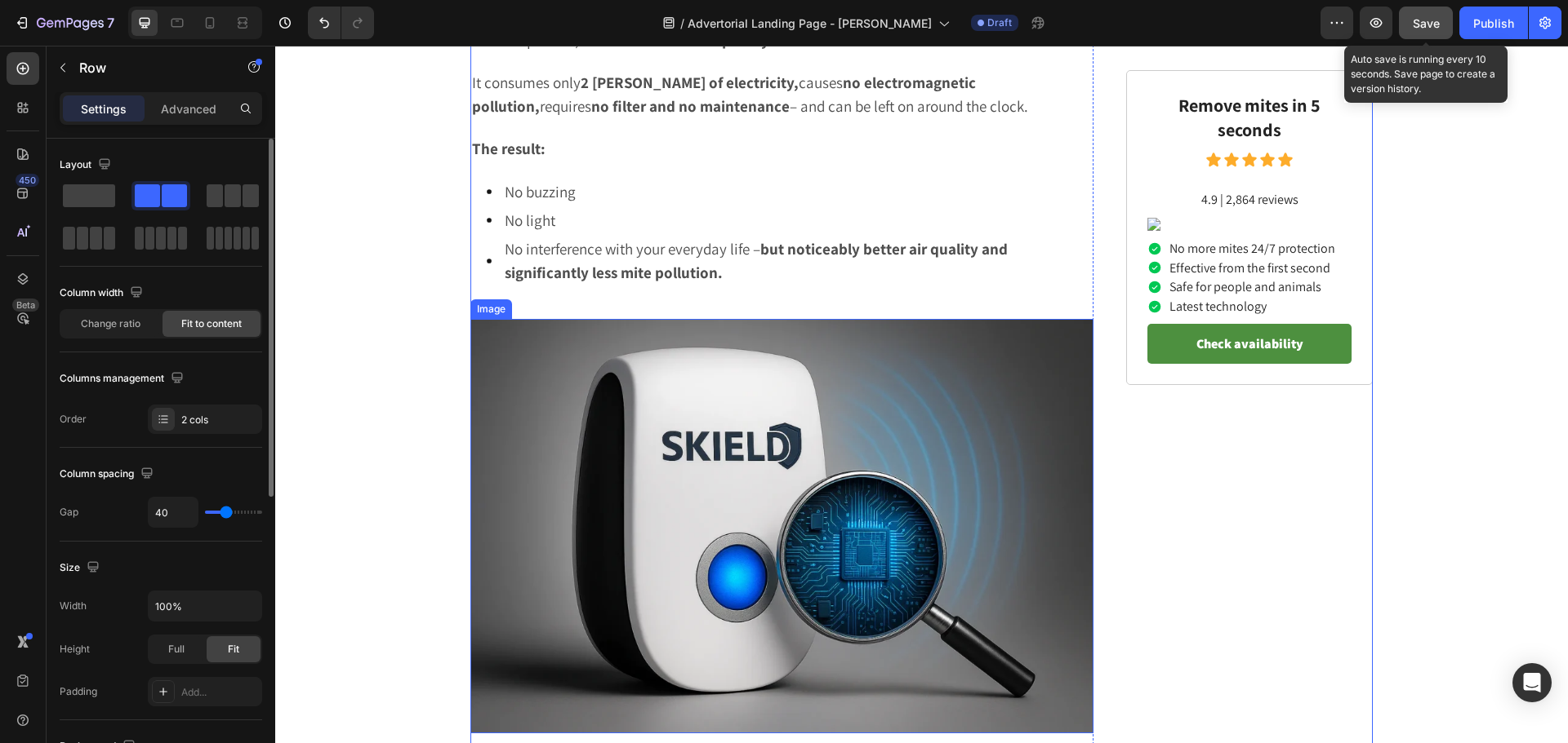
click at [784, 401] on img at bounding box center [781, 526] width 623 height 415
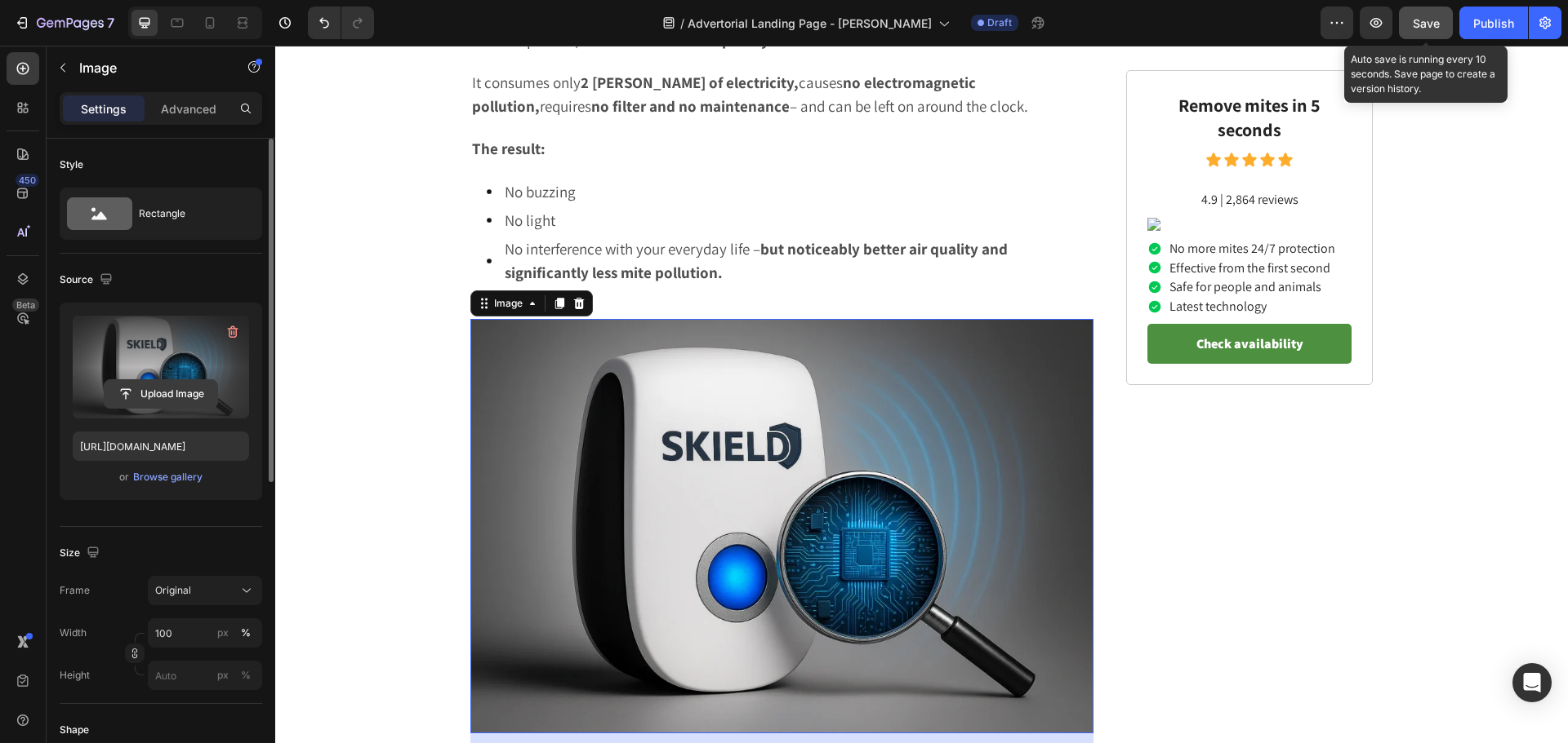
click at [140, 398] on input "file" at bounding box center [161, 393] width 113 height 27
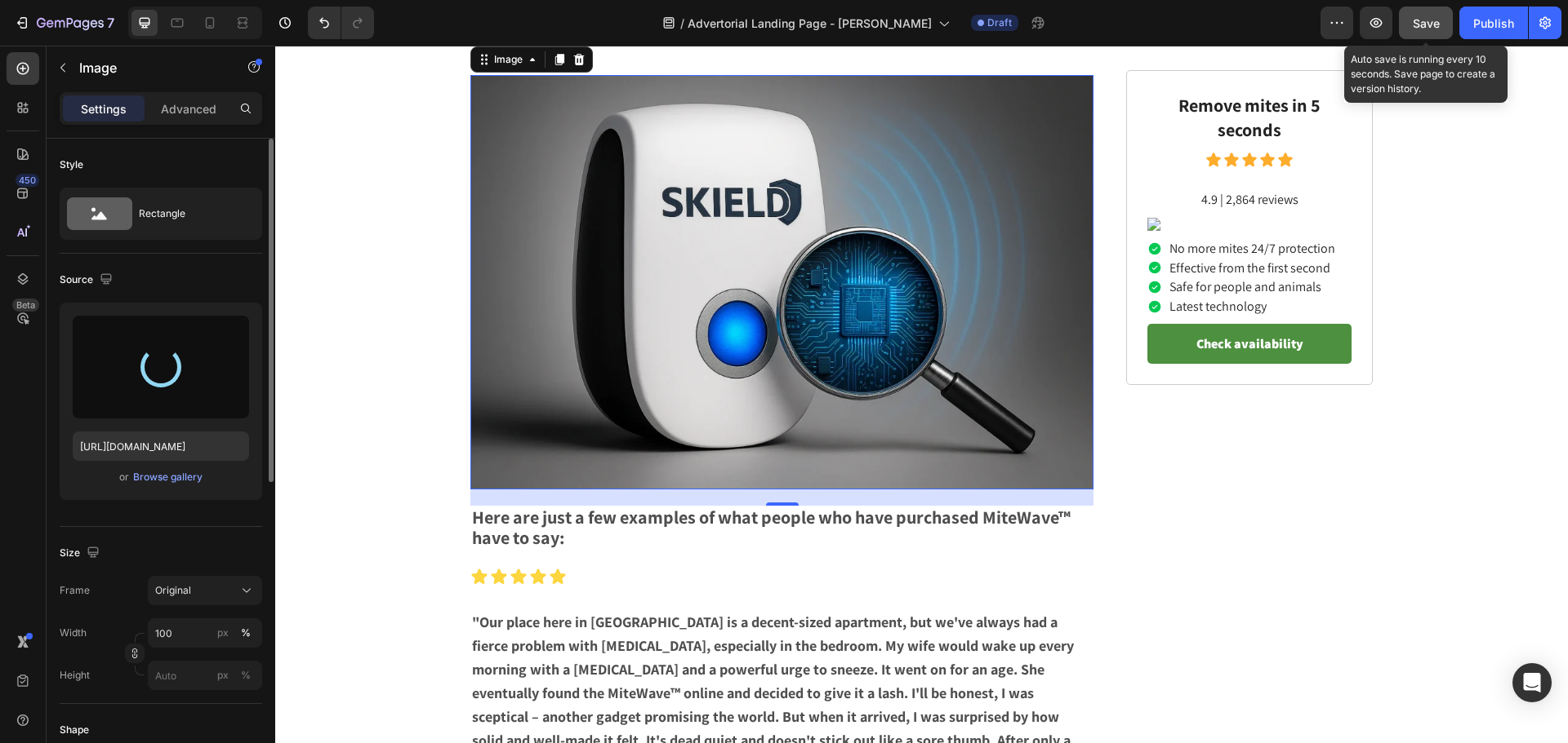
scroll to position [5350, 0]
type input "https://cdn.shopify.com/s/files/1/0920/5782/9754/files/gempages_574028890666697…"
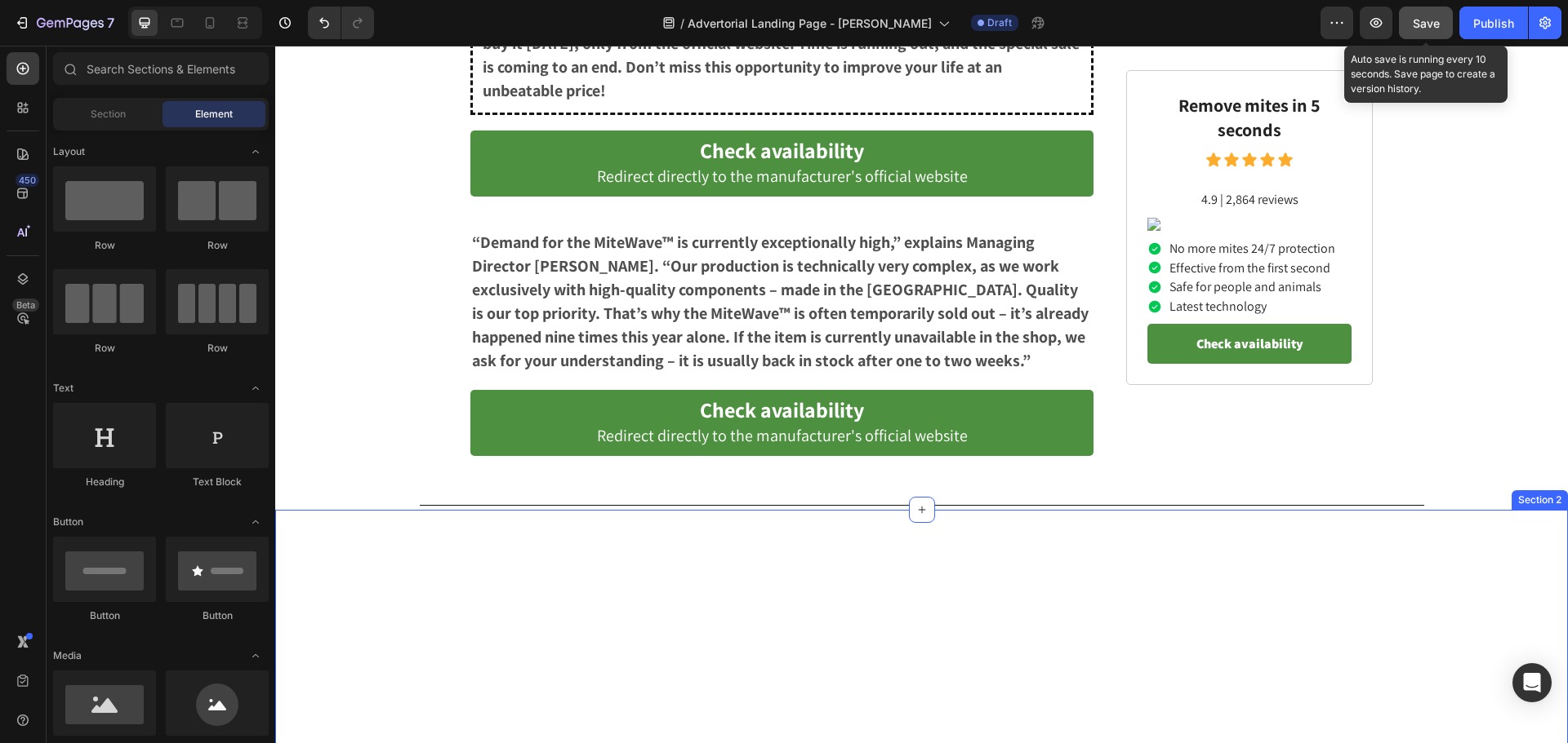
scroll to position [7110, 0]
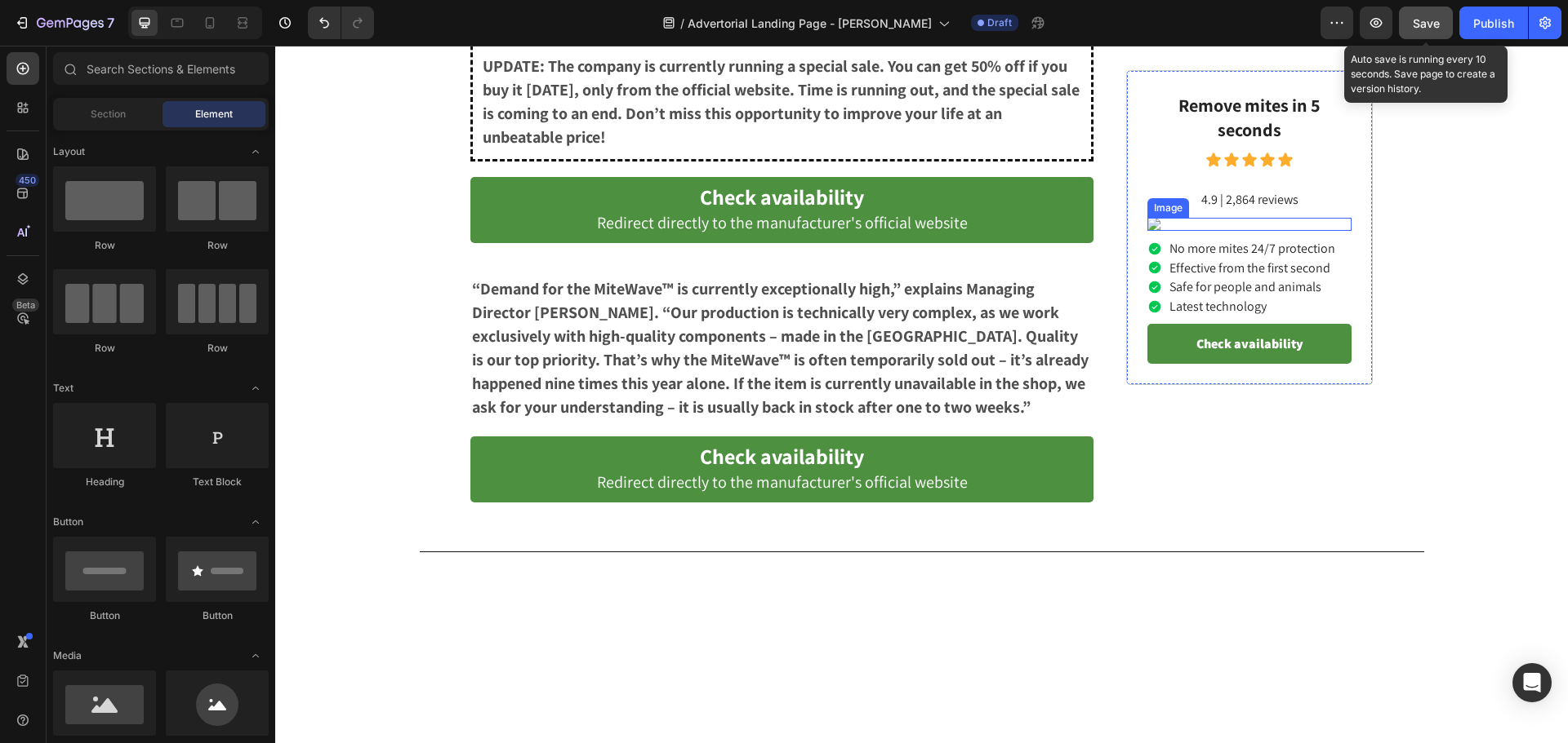
click at [1263, 231] on img at bounding box center [1249, 224] width 204 height 13
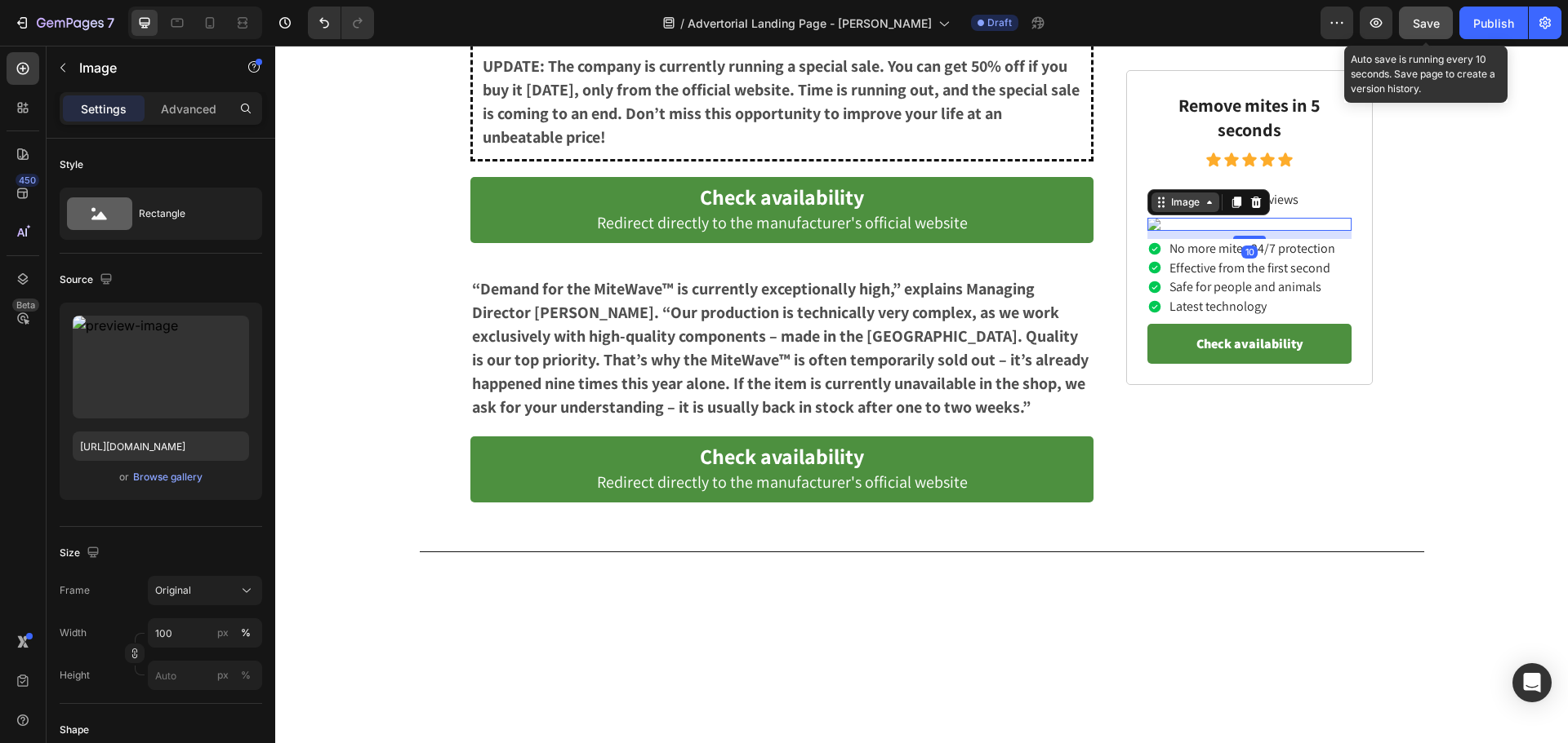
click at [1180, 195] on div "Image" at bounding box center [1185, 202] width 35 height 15
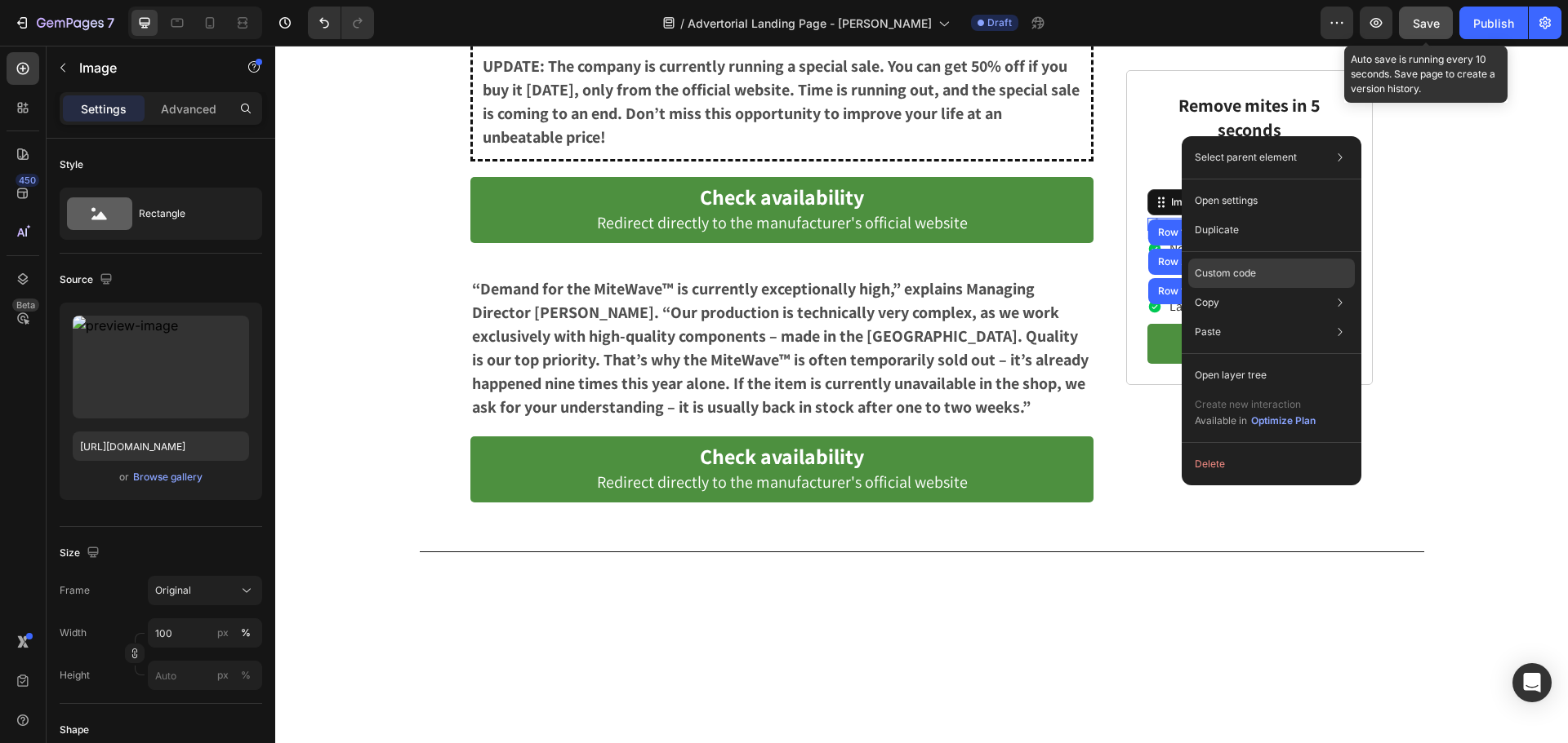
click at [1221, 272] on p "Custom code" at bounding box center [1224, 273] width 61 height 15
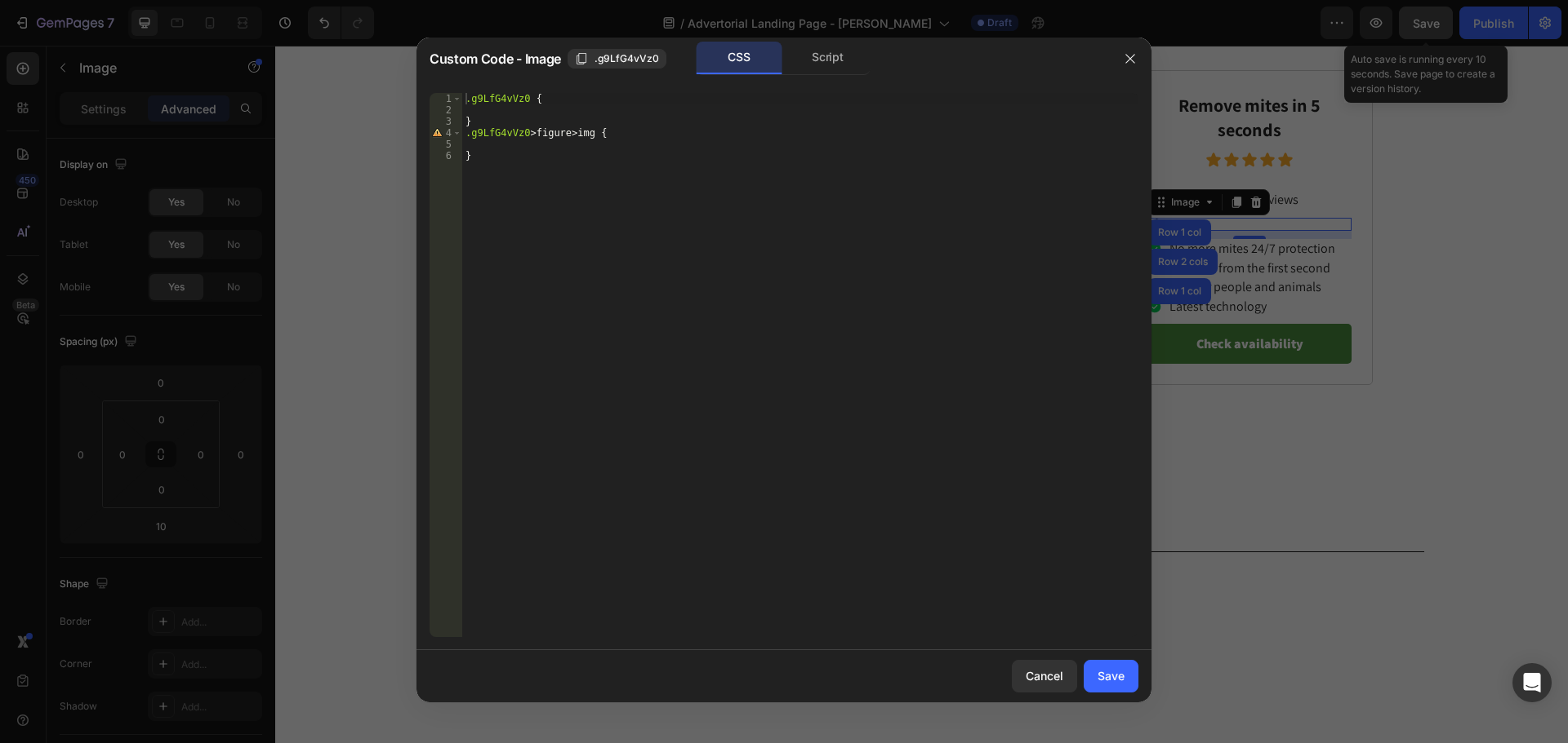
type textarea "}"
click at [509, 202] on div ".g9LfG4vVz0 { } .g9LfG4vVz0 > figure > img { }" at bounding box center [800, 376] width 676 height 567
paste textarea "}"
drag, startPoint x: 553, startPoint y: 191, endPoint x: 795, endPoint y: 191, distance: 242.0
click at [795, 191] on div ".g9LfG4vVz0 { } .g9LfG4vVz0 > figure > img { } img :hover { opacity : 0.7 ; /* …" at bounding box center [803, 376] width 671 height 567
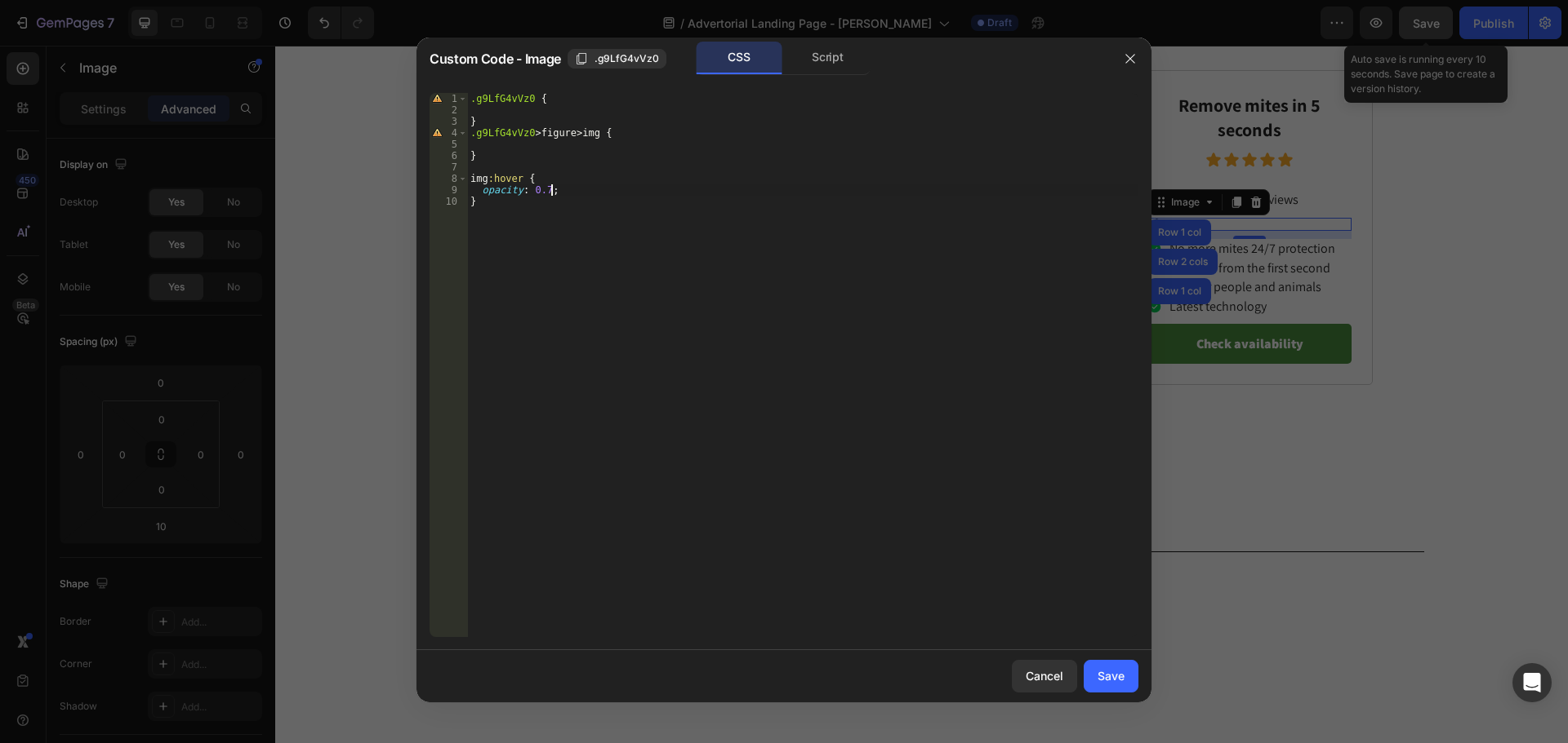
click at [547, 192] on div ".g9LfG4vVz0 { } .g9LfG4vVz0 > figure > img { } img :hover { opacity : 0.7 ; }" at bounding box center [803, 376] width 671 height 567
click at [720, 212] on div ".g9LfG4vVz0 { } .g9LfG4vVz0 > figure > img { } img :hover { opacity : 0.5 ; }" at bounding box center [803, 376] width 671 height 567
type textarea "}"
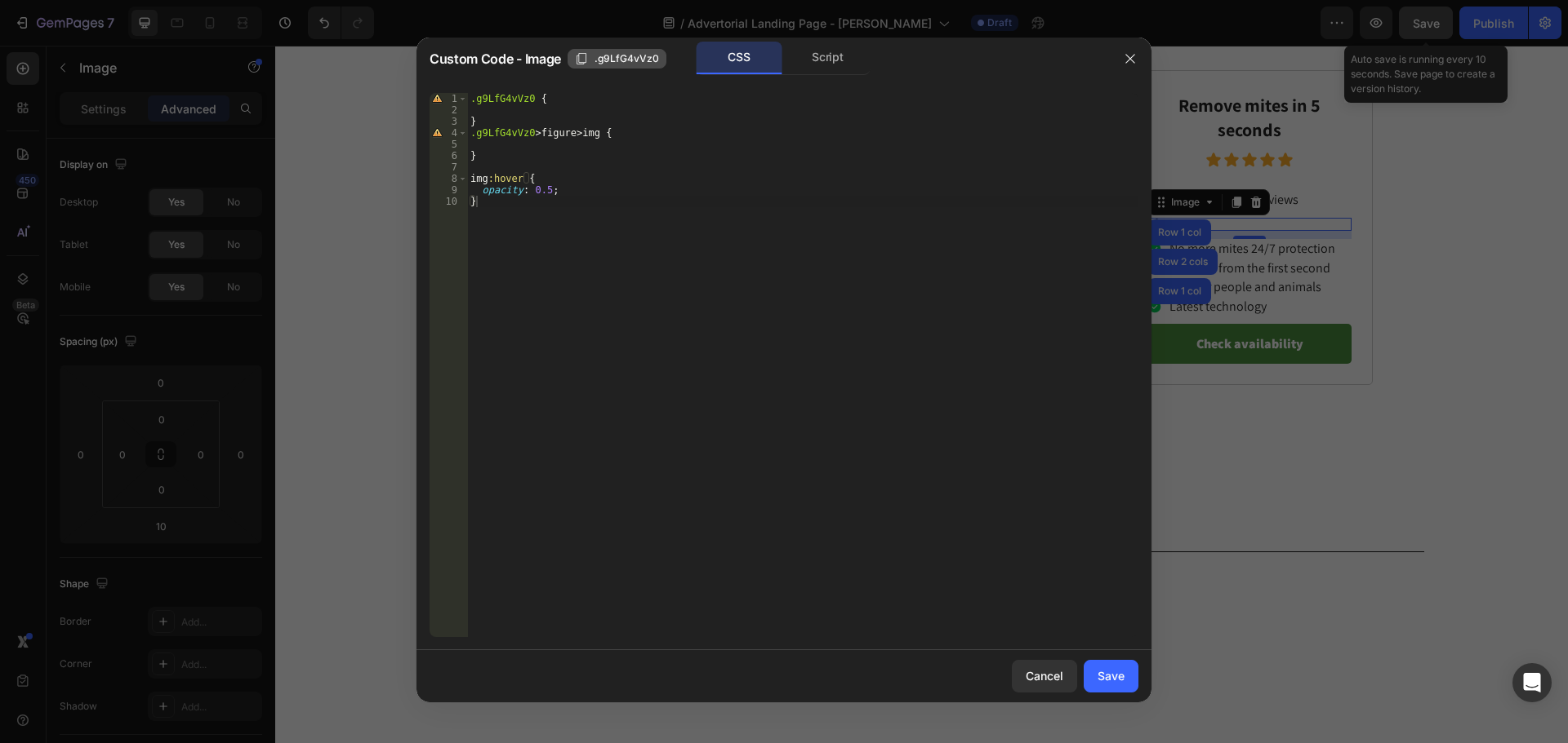
click at [613, 54] on span ".g9LfG4vVz0" at bounding box center [626, 58] width 64 height 15
click at [470, 170] on div ".g9LfG4vVz0 { } .g9LfG4vVz0 > figure > img { } img :hover { opacity : 0.5 ; }" at bounding box center [803, 376] width 671 height 567
drag, startPoint x: 469, startPoint y: 172, endPoint x: 501, endPoint y: 192, distance: 37.7
click at [469, 173] on div ".g9LfG4vVz0 { } .g9LfG4vVz0 > figure > img { } img :hover { opacity : 0.5 ; }" at bounding box center [803, 376] width 671 height 567
click at [470, 181] on div ".g9LfG4vVz0 { } .g9LfG4vVz0 > figure > img { } img :hover { opacity : 0.5 ; }" at bounding box center [803, 365] width 671 height 544
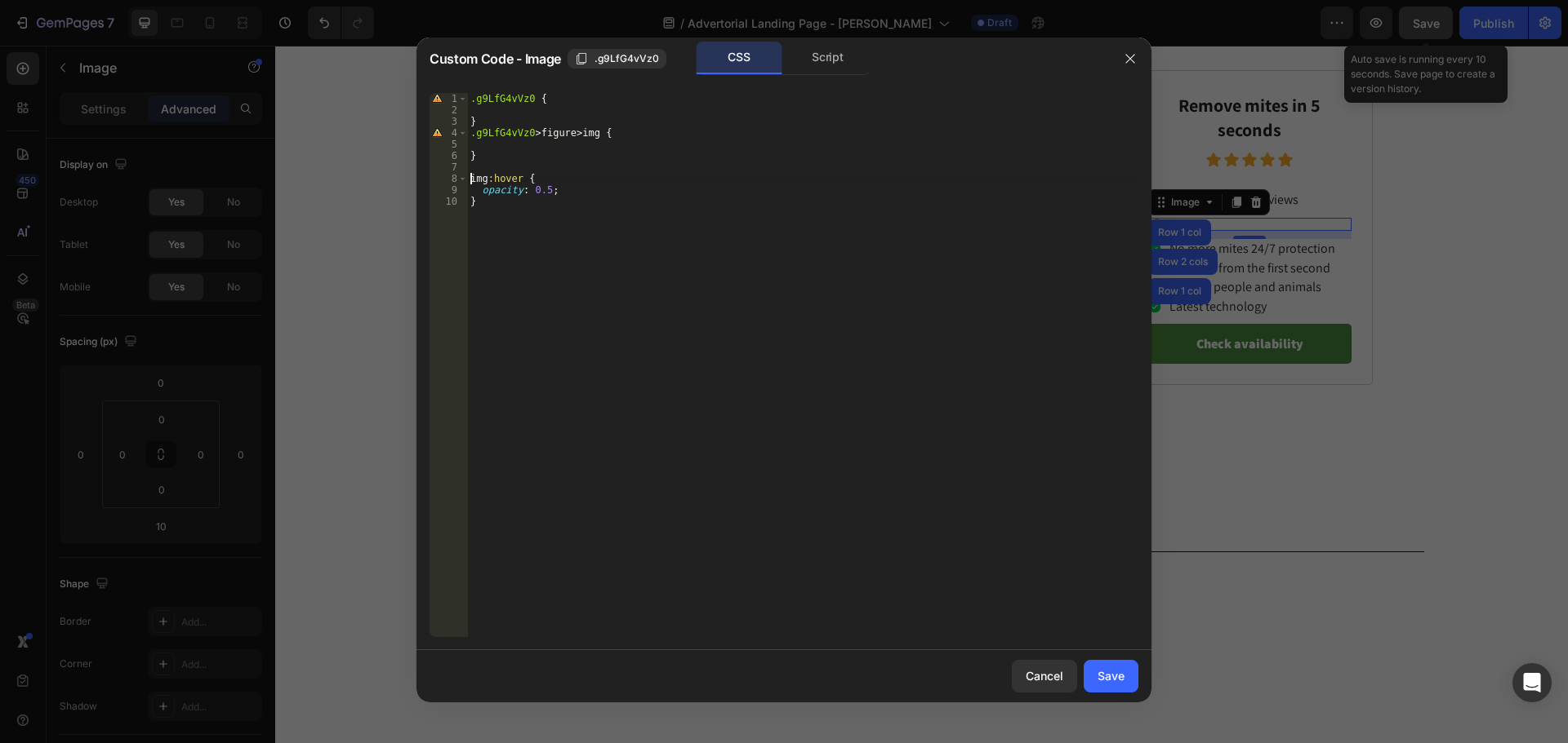
paste textarea ".g9LfG4vVz0"
click at [572, 301] on div ".g9LfG4vVz0 { } .g9LfG4vVz0 > figure > img { } .g9LfG4vVz0 img :hover { opacity…" at bounding box center [803, 376] width 671 height 567
type textarea "}"
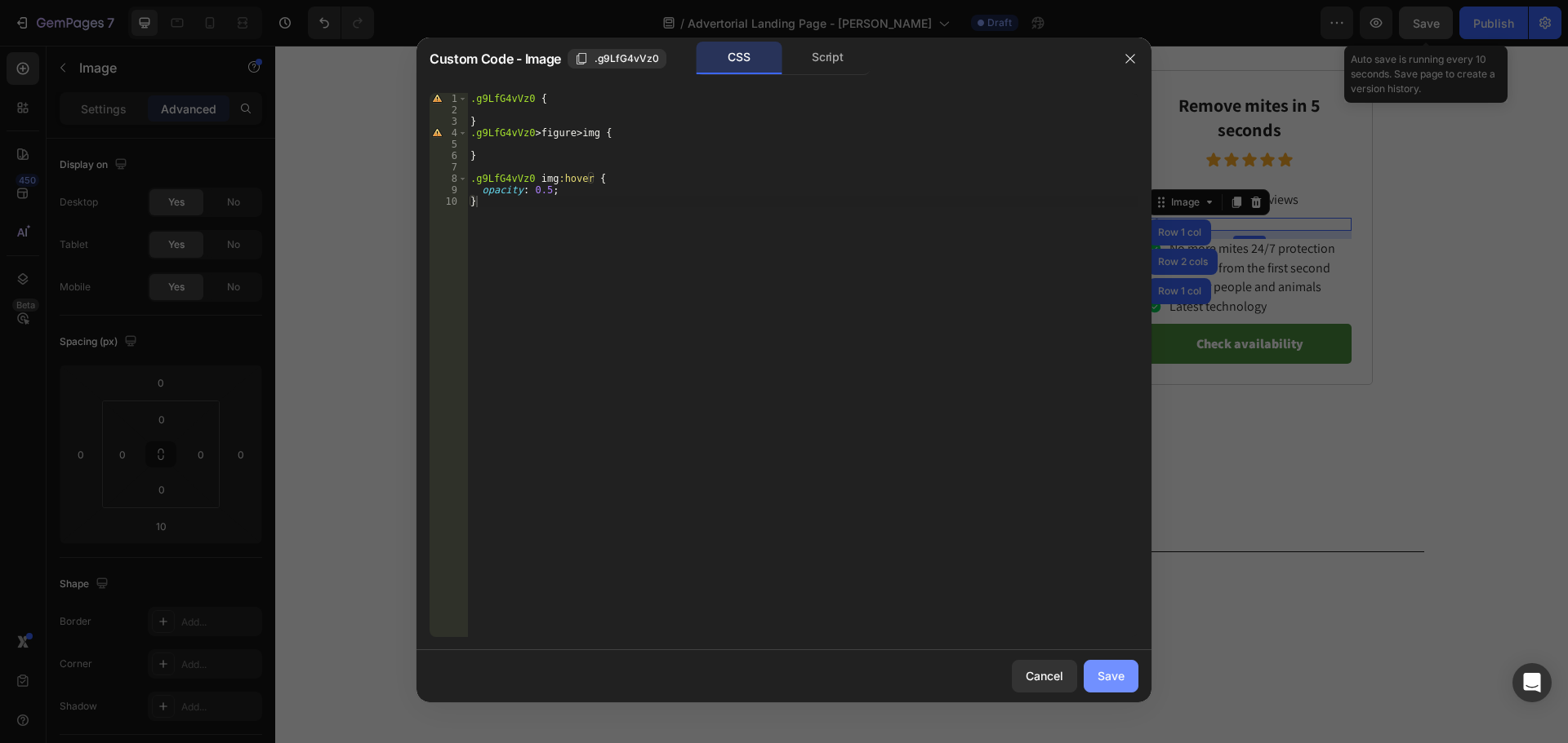
click at [1111, 679] on div "Save" at bounding box center [1110, 675] width 27 height 17
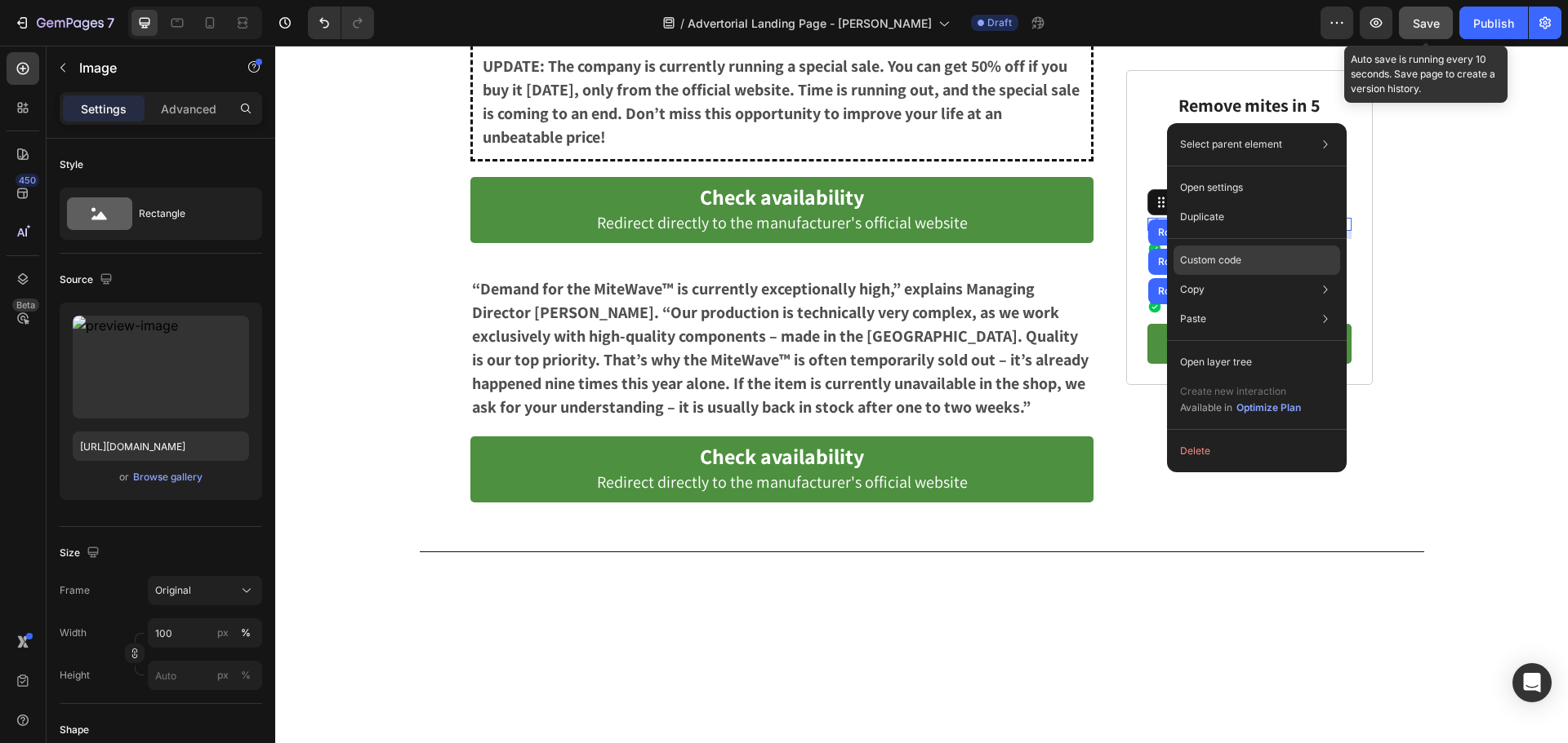
click at [1201, 260] on p "Custom code" at bounding box center [1210, 260] width 61 height 15
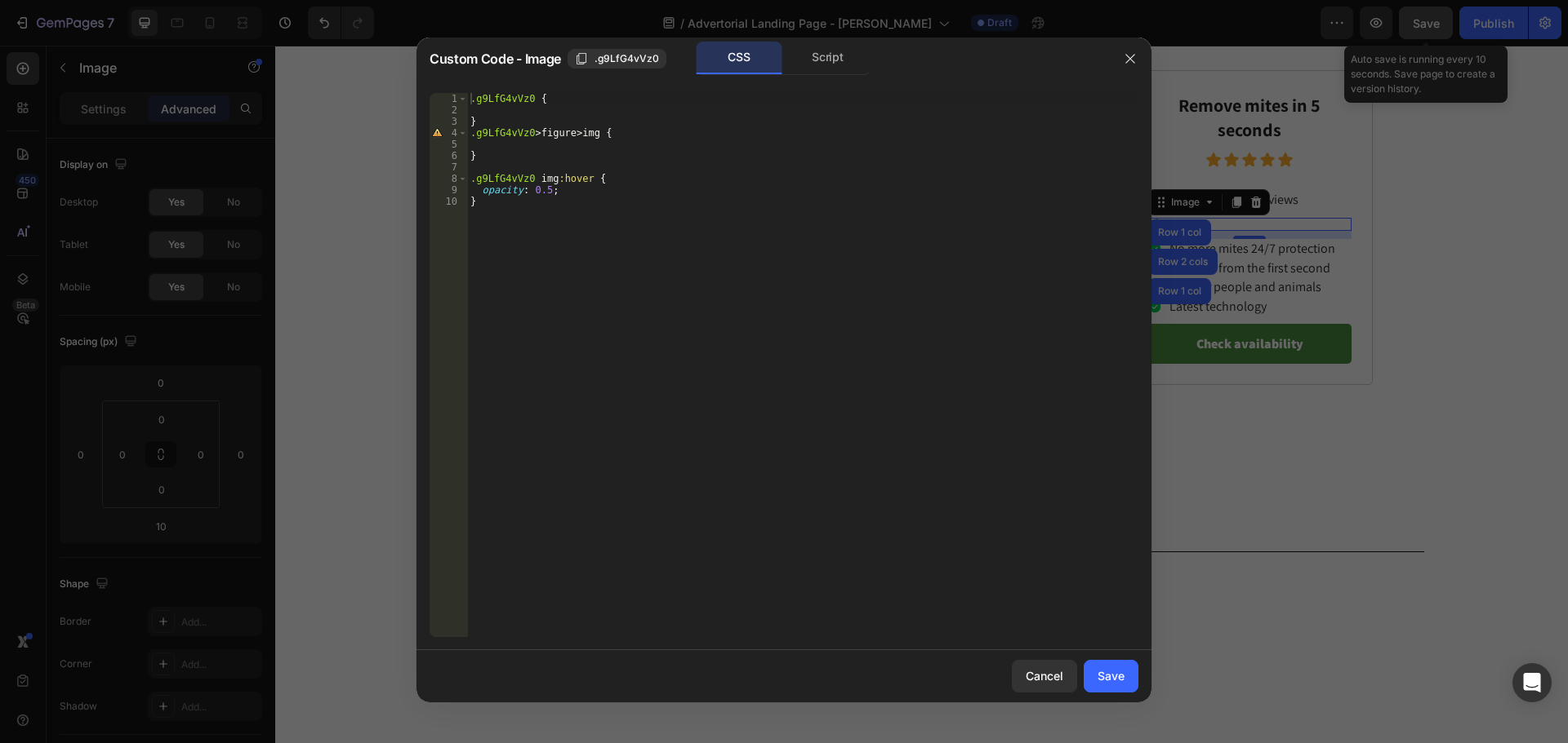
type textarea "opacity: 0.5;"
click at [589, 195] on div ".g9LfG4vVz0 { } .g9LfG4vVz0 > figure > img { } .g9LfG4vVz0 img :hover { opacity…" at bounding box center [803, 376] width 671 height 567
click at [731, 368] on div ".g9LfG4vVz0 { } .g9LfG4vVz0 > figure > img { } .g9LfG4vVz0 img :hover { opacity…" at bounding box center [803, 376] width 671 height 567
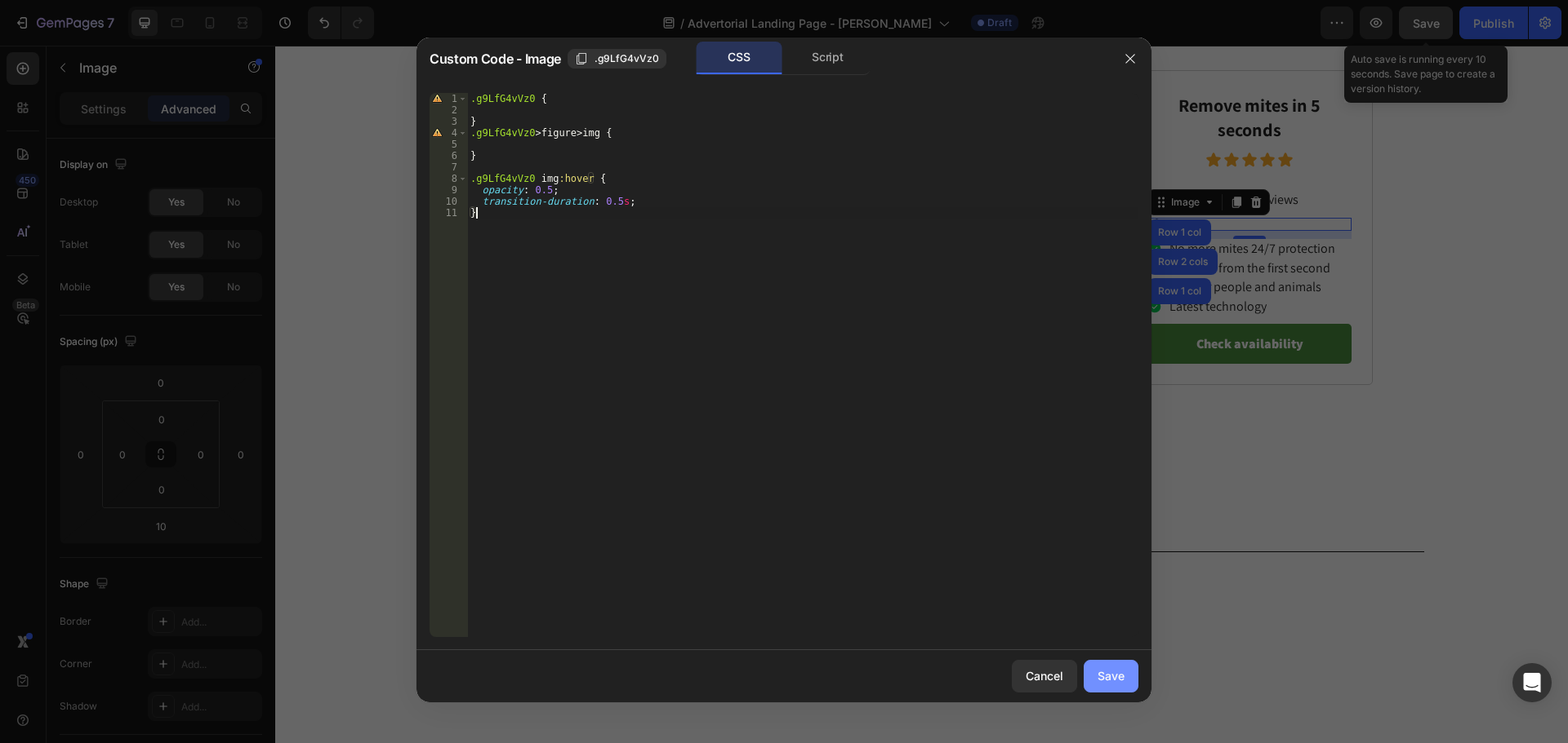
type textarea "}"
drag, startPoint x: 1101, startPoint y: 673, endPoint x: 841, endPoint y: 591, distance: 272.6
click at [1101, 673] on div "Save" at bounding box center [1110, 675] width 27 height 17
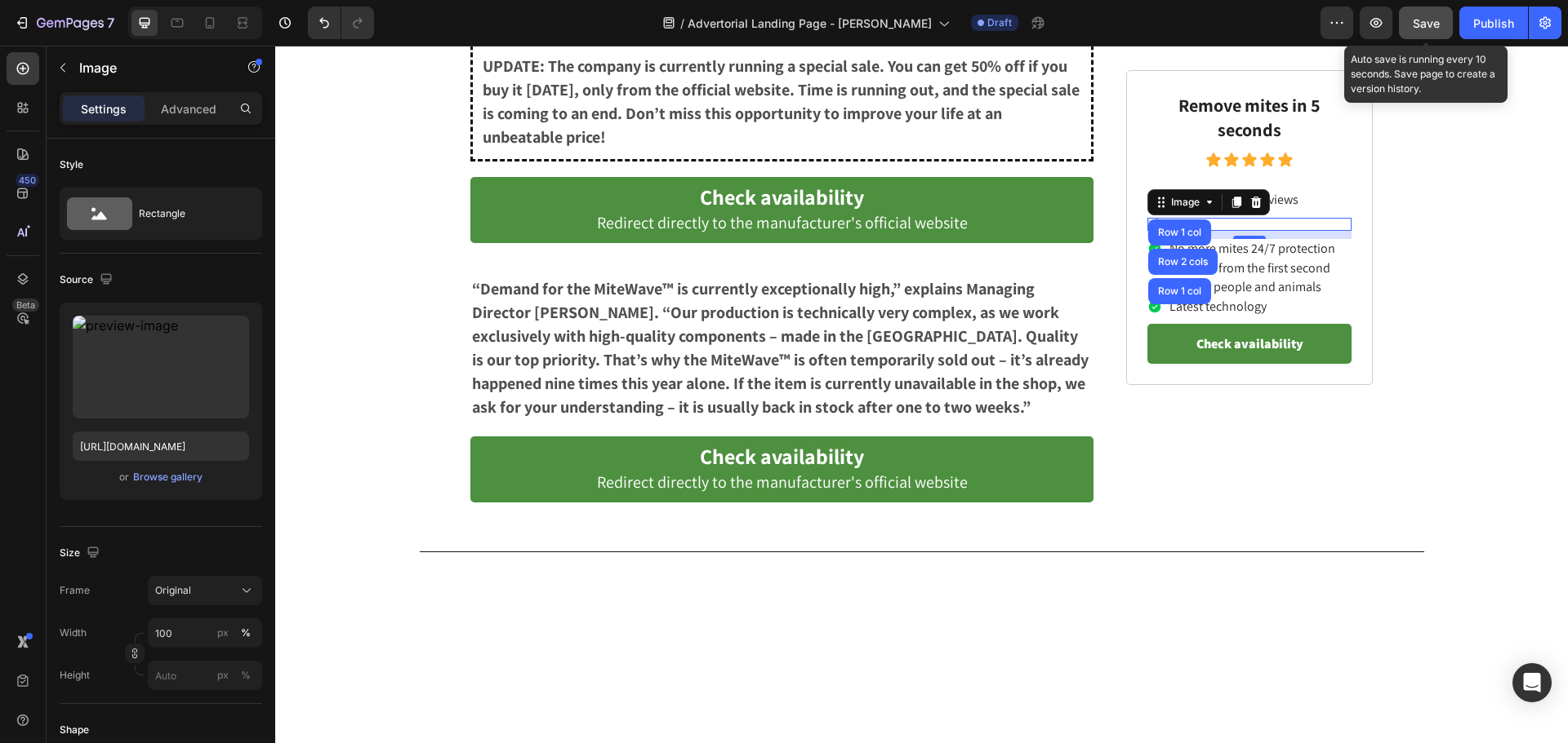
drag, startPoint x: 1437, startPoint y: 13, endPoint x: 1019, endPoint y: 4, distance: 418.1
click at [1437, 13] on button "Save" at bounding box center [1425, 22] width 54 height 33
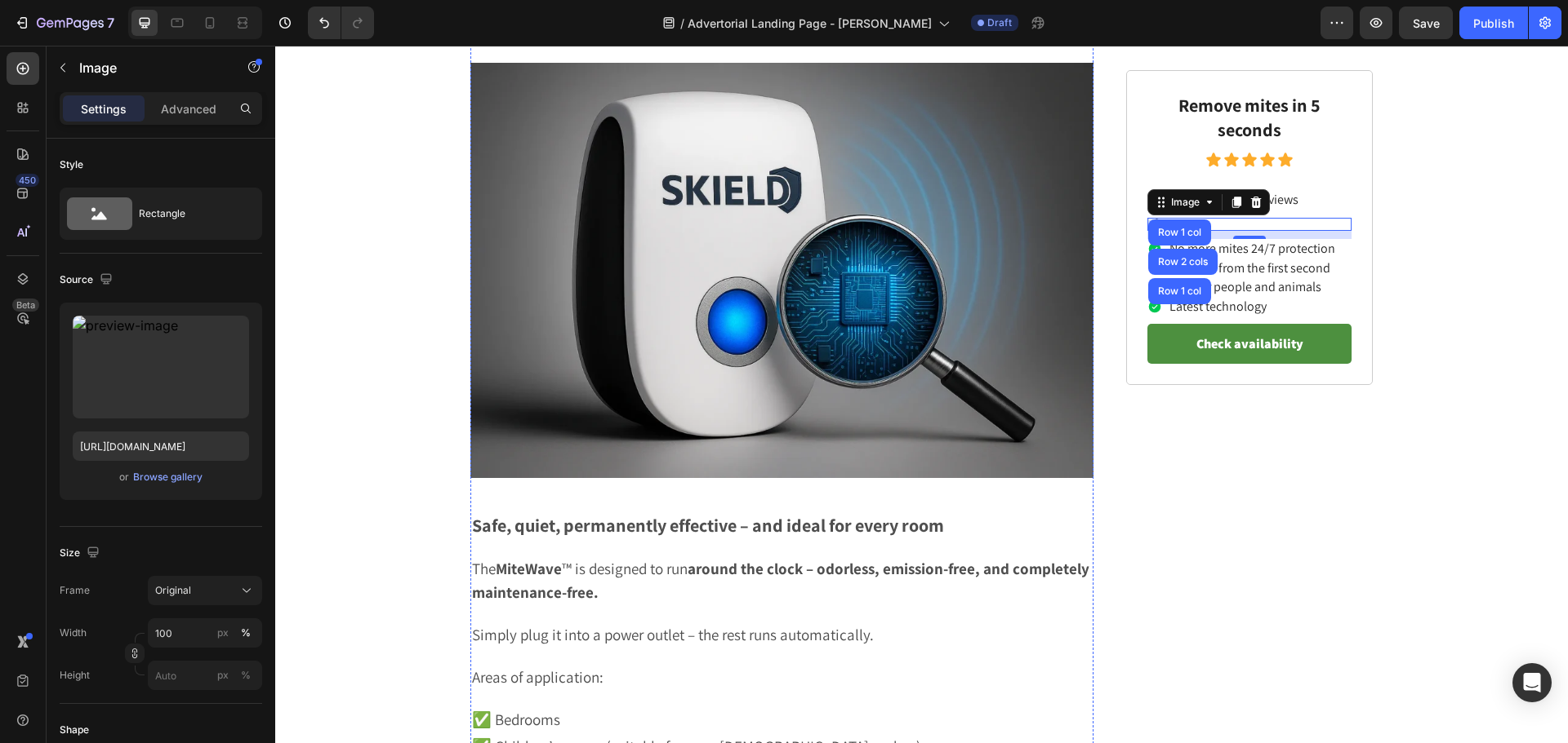
scroll to position [3835, 0]
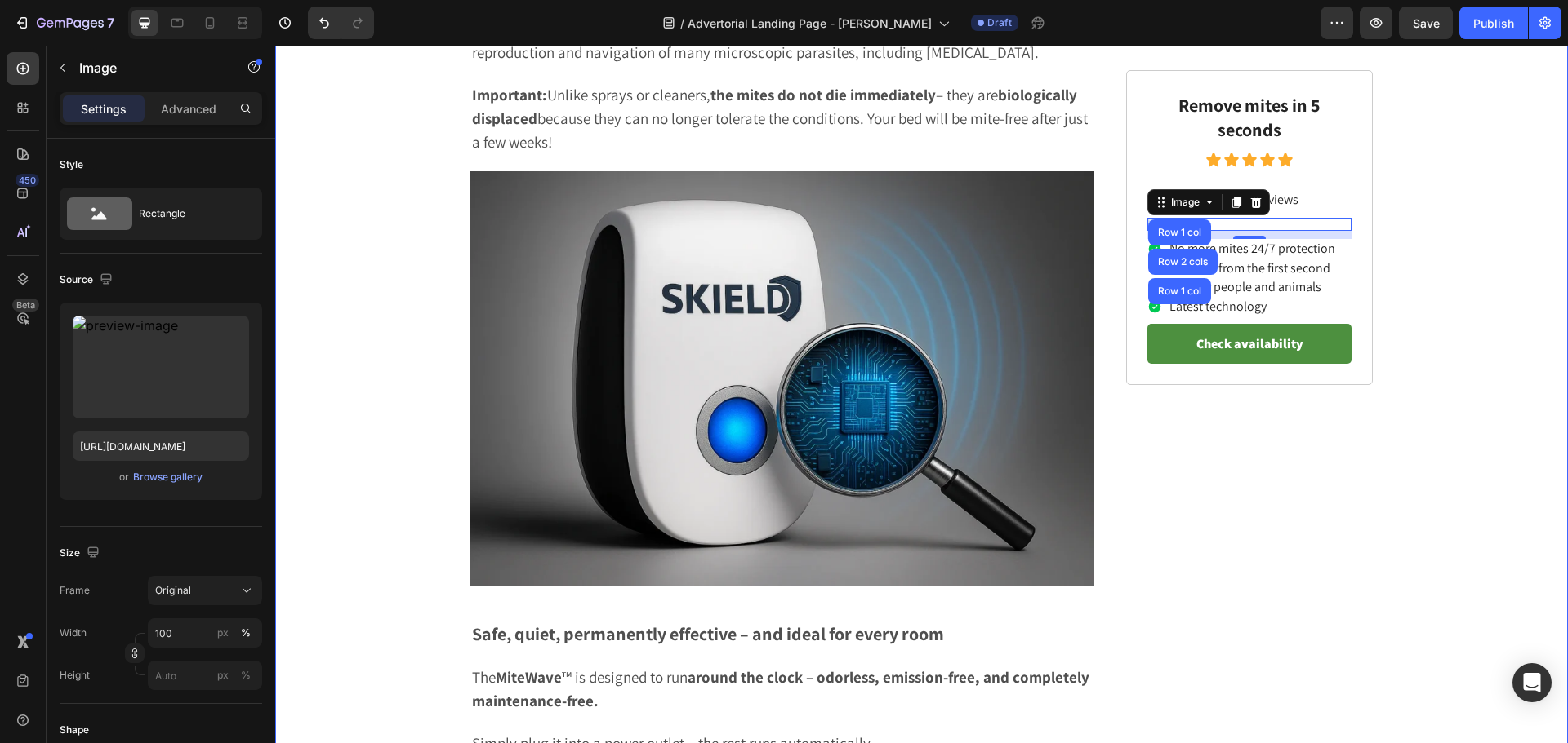
click at [1451, 301] on div "This innovative anti-mite device ensures a more restful night's sleep in thousa…" at bounding box center [922, 44] width 1259 height 7567
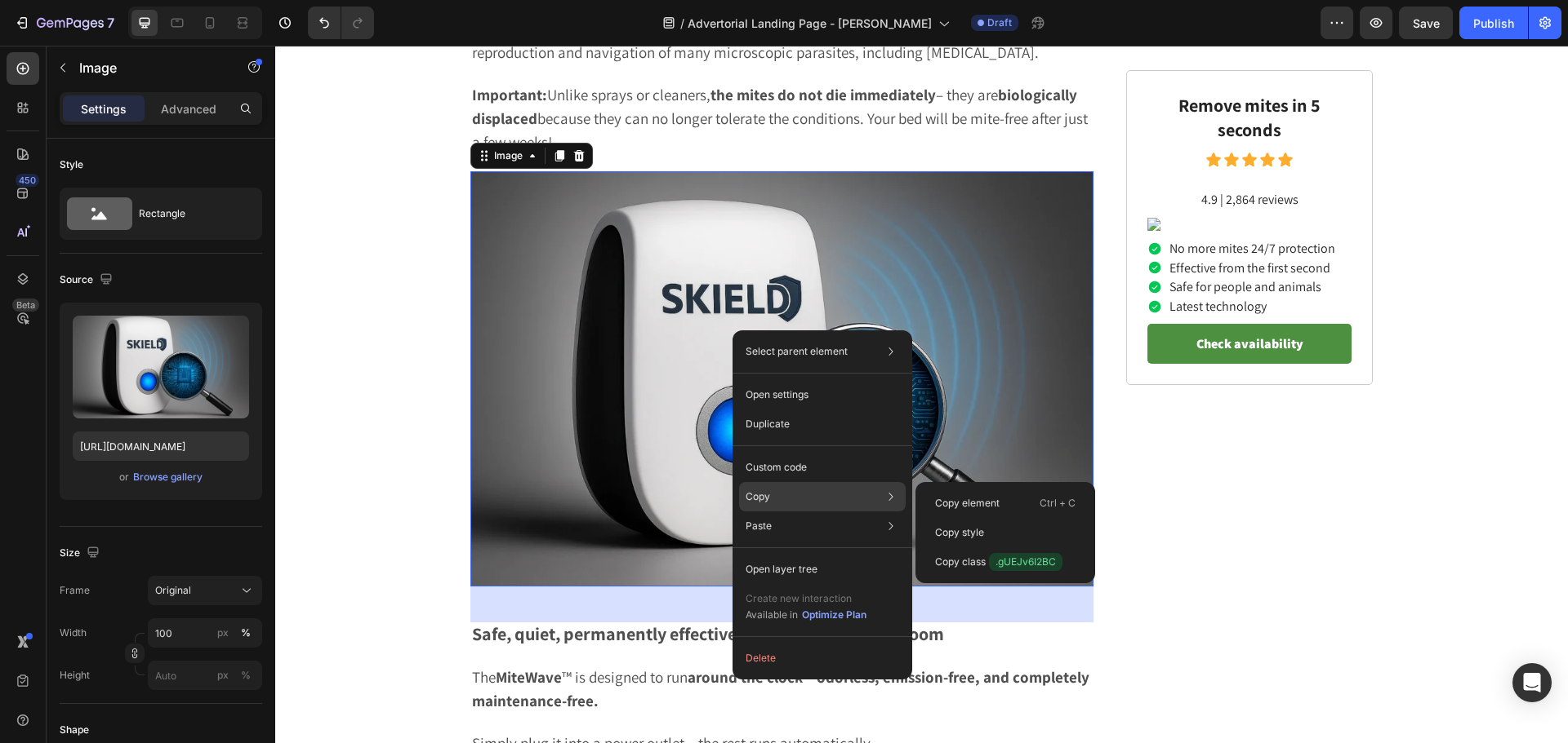
click at [798, 502] on div "Copy Copy element Ctrl + C Copy style Copy class .gUEJv6I2BC" at bounding box center [822, 496] width 167 height 29
click at [758, 500] on p "Copy" at bounding box center [758, 496] width 25 height 15
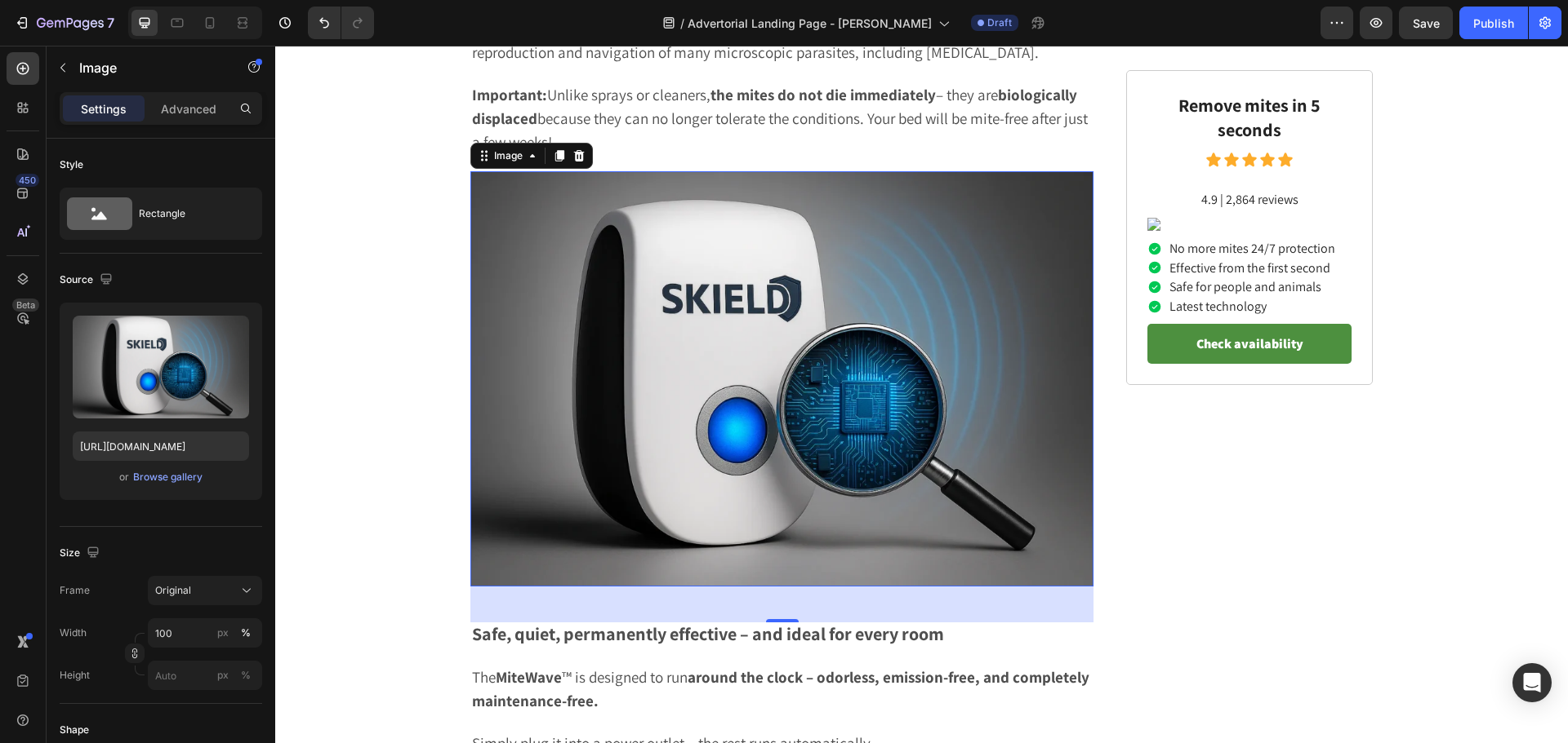
click at [610, 328] on img at bounding box center [781, 378] width 623 height 415
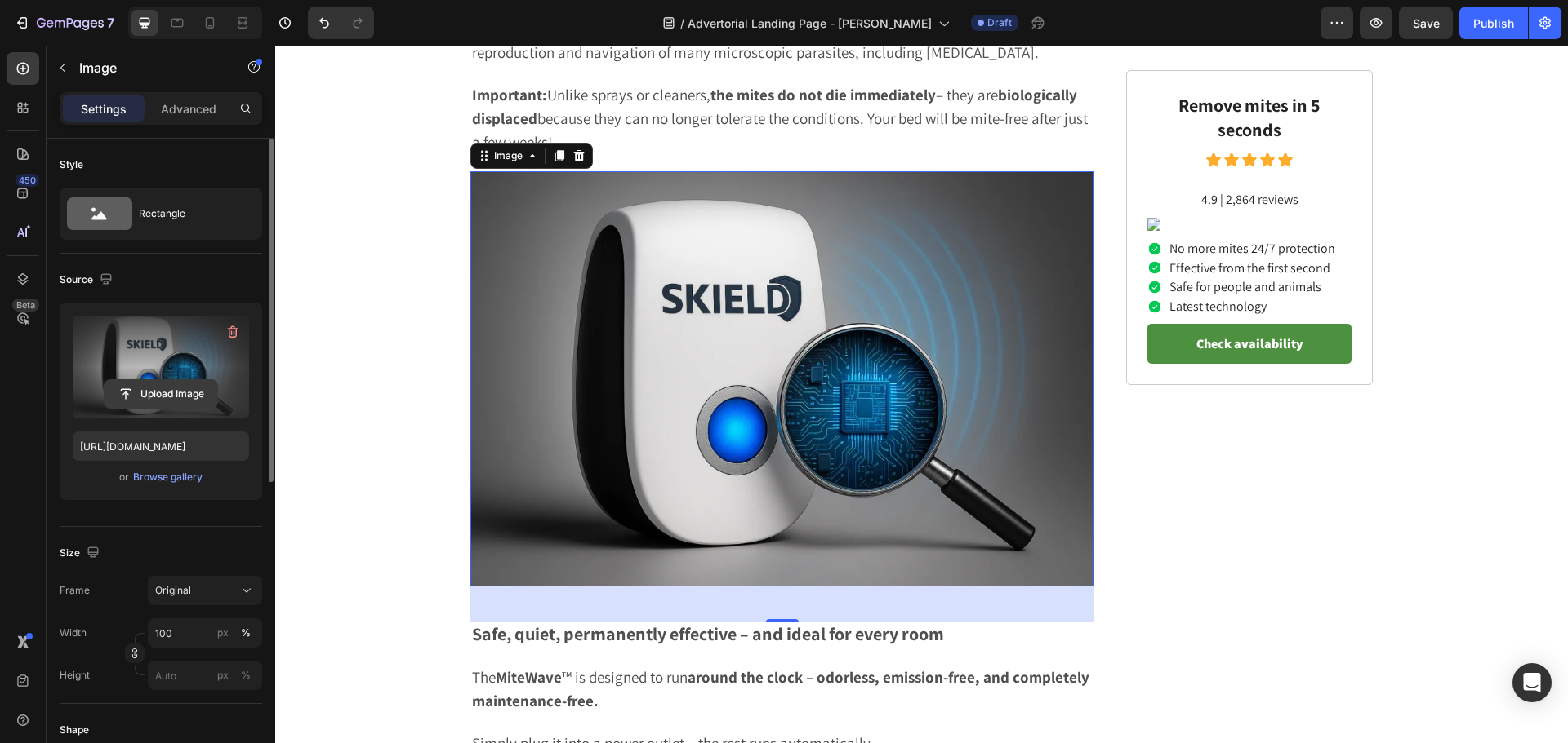
click at [156, 391] on input "file" at bounding box center [161, 393] width 113 height 27
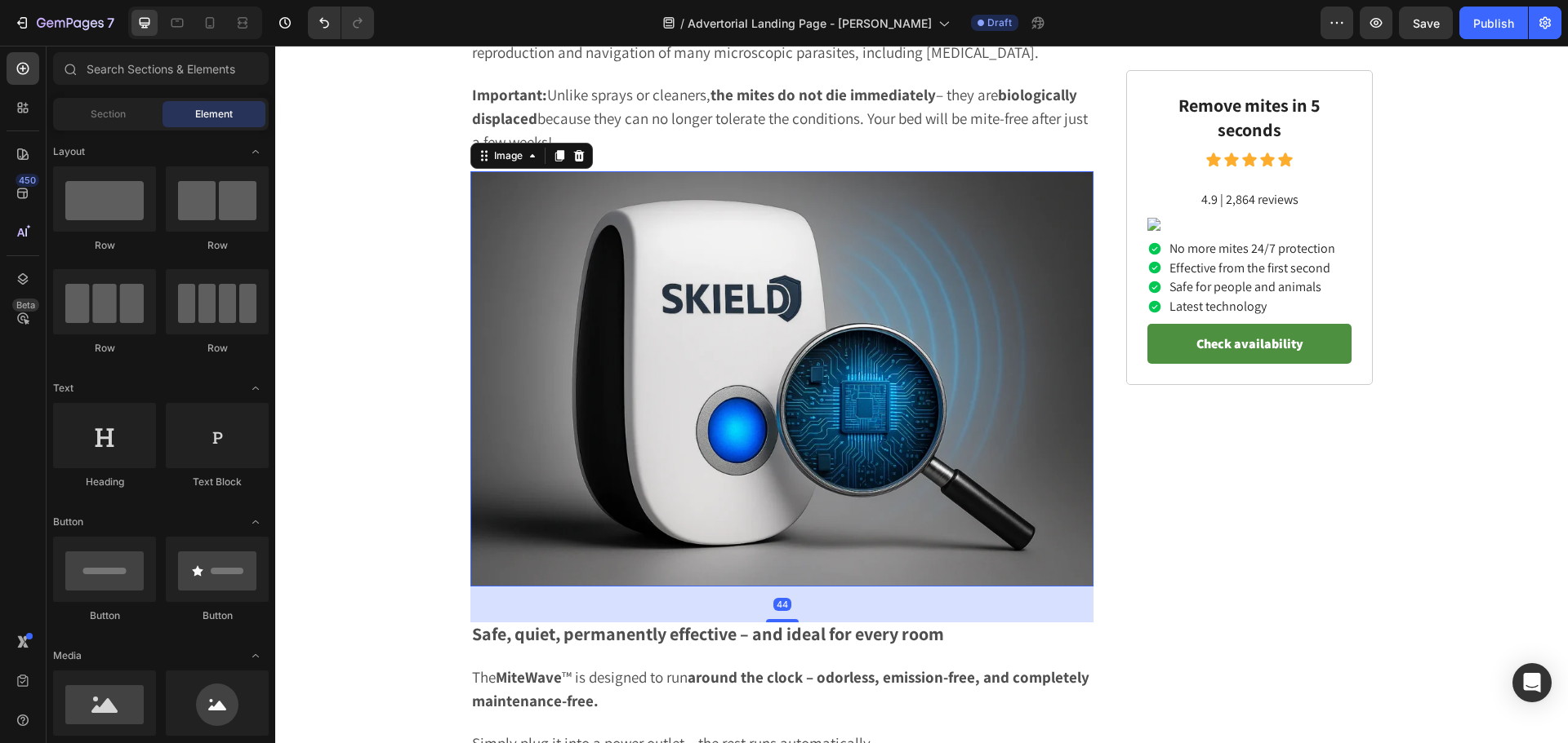
click at [733, 407] on img at bounding box center [781, 378] width 623 height 415
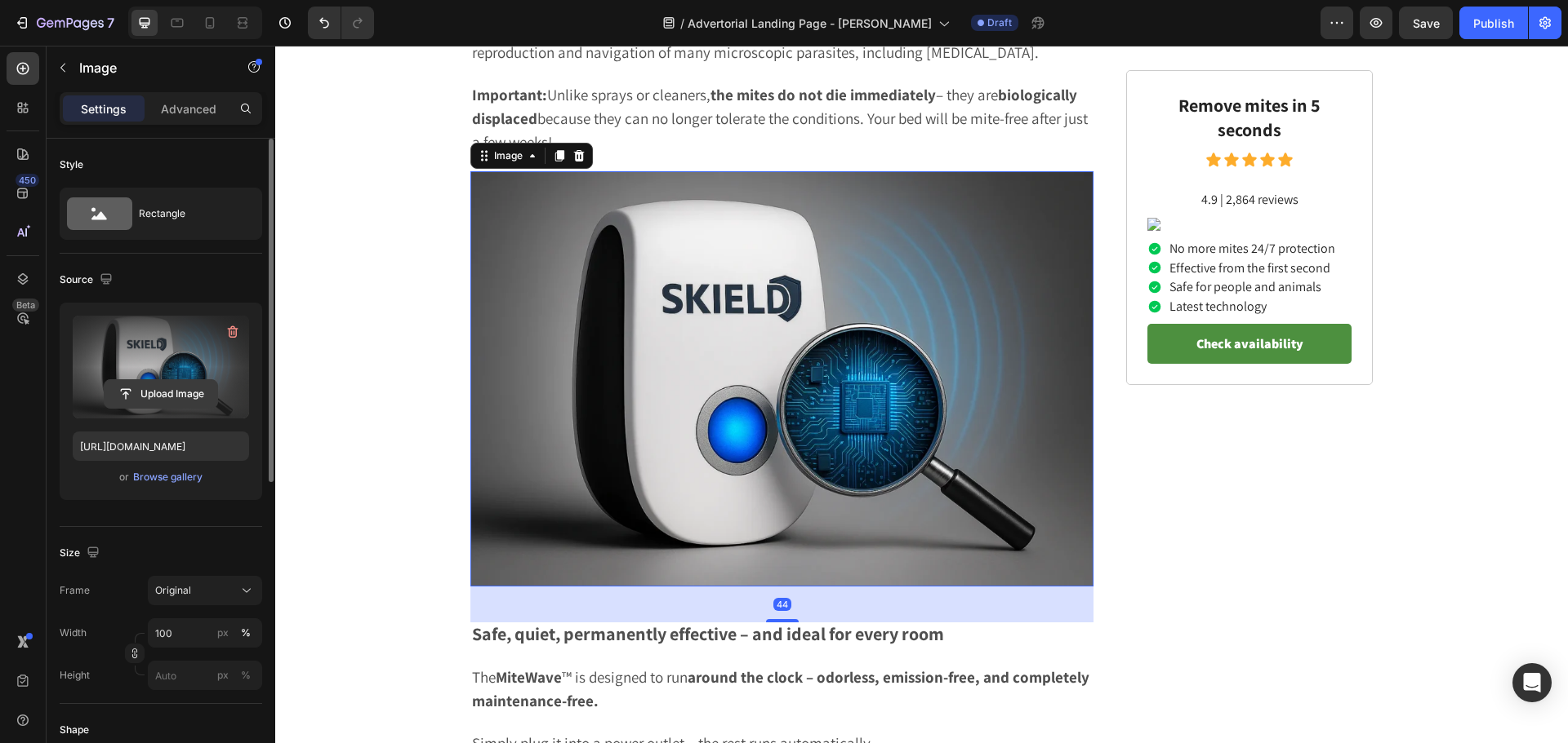
click at [157, 394] on input "file" at bounding box center [161, 393] width 113 height 27
click at [137, 390] on input "file" at bounding box center [161, 393] width 113 height 27
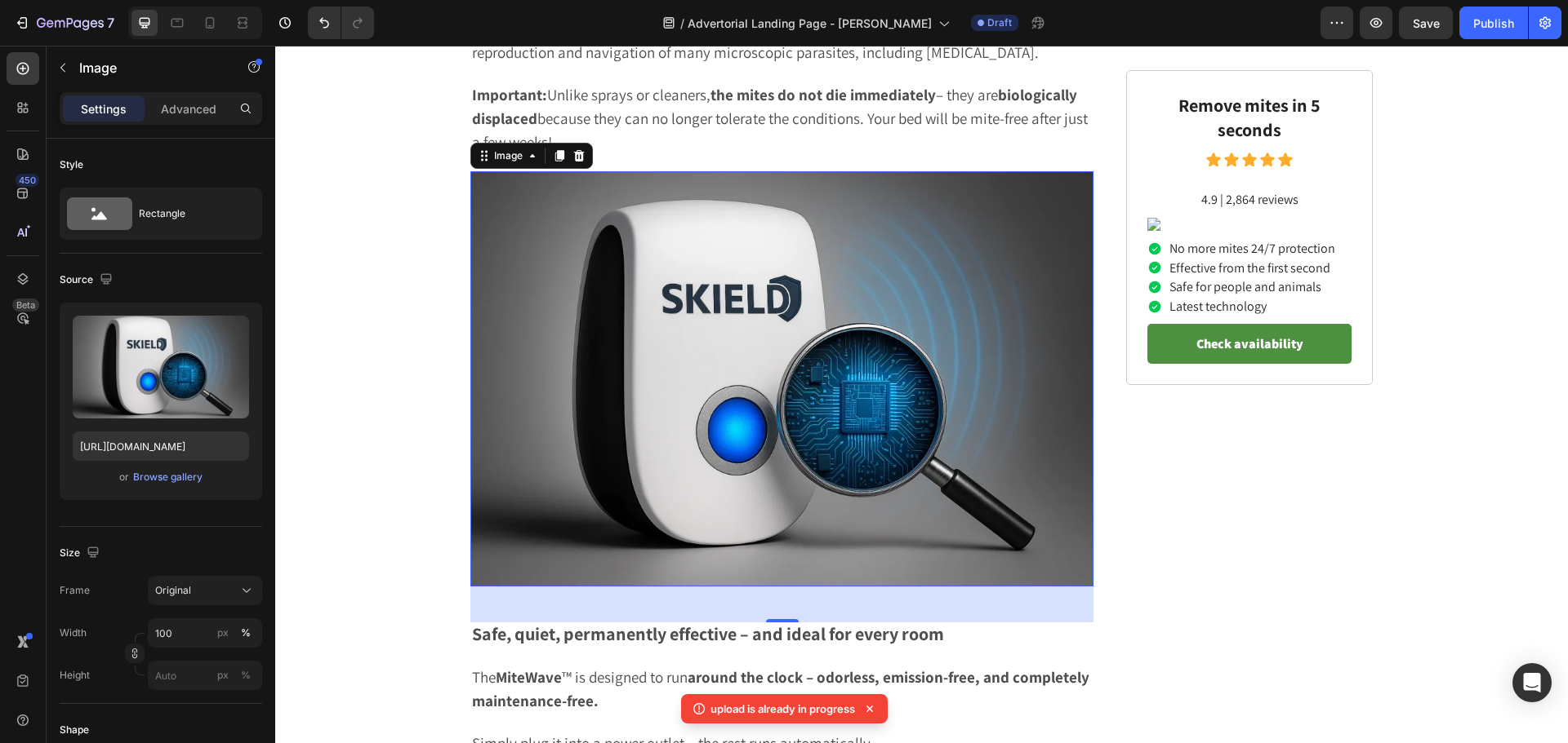
click at [0, 472] on div "450 Beta" at bounding box center [23, 395] width 47 height 698
click at [870, 704] on icon at bounding box center [870, 709] width 17 height 17
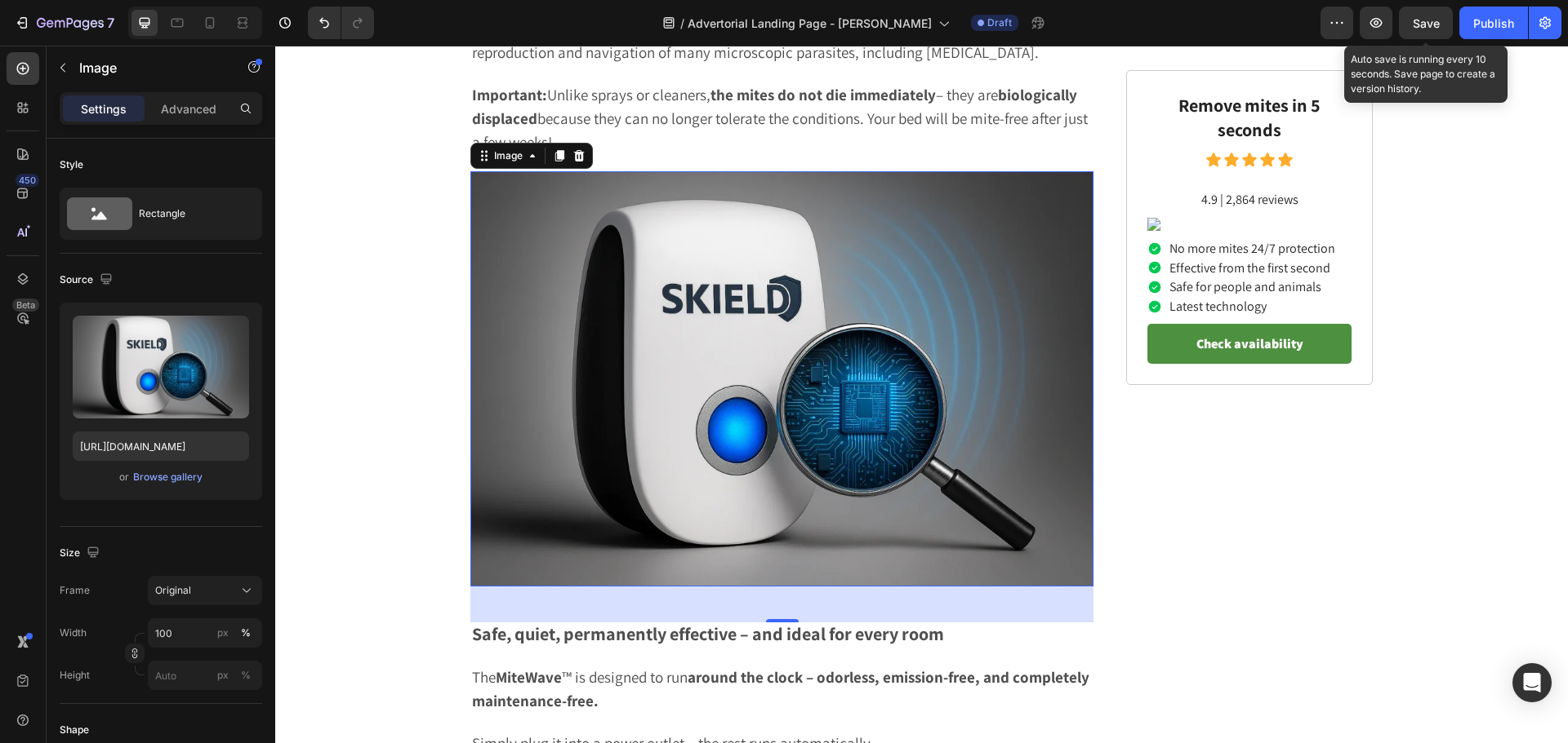
click at [1435, 15] on div "Save" at bounding box center [1426, 23] width 27 height 17
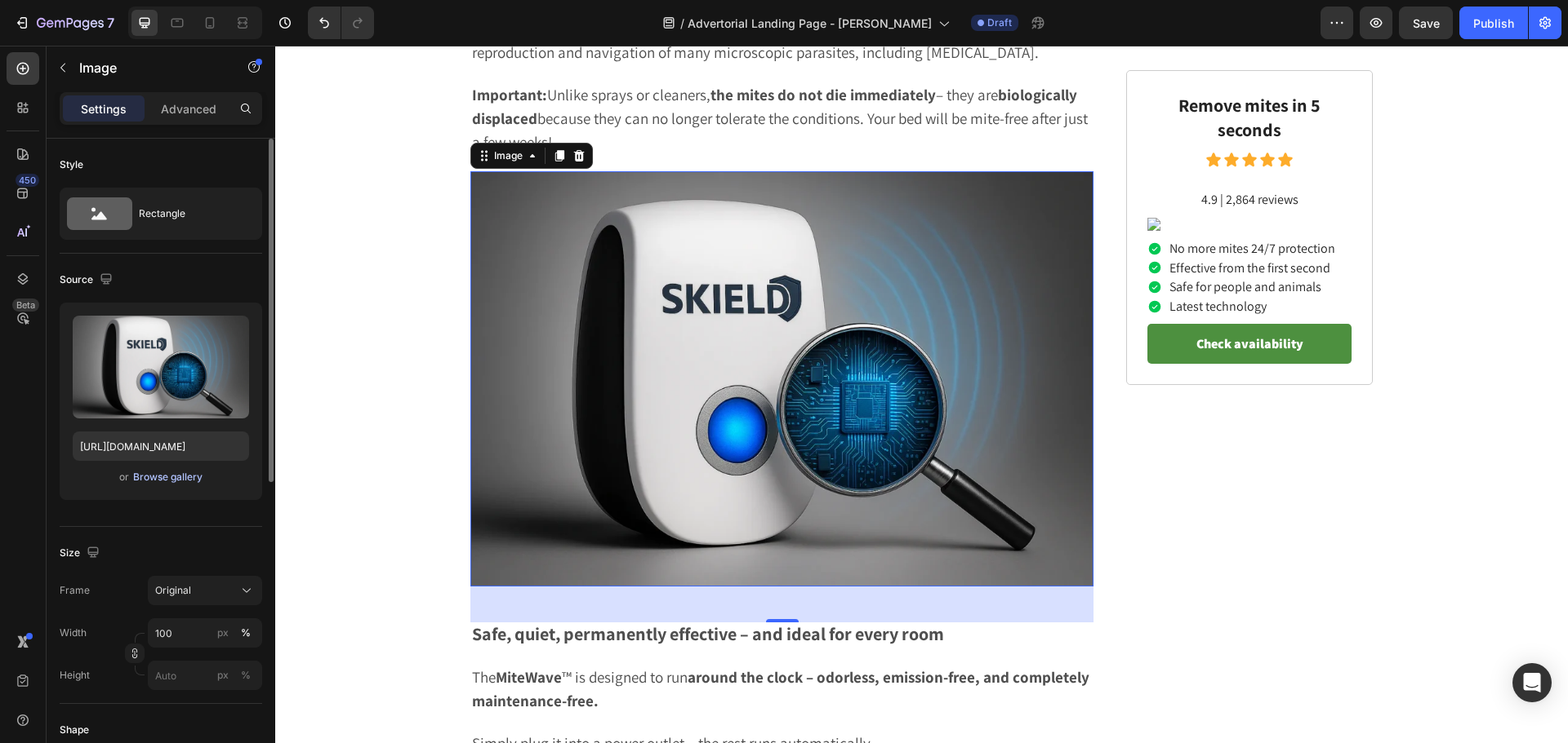
click at [169, 482] on div "Browse gallery" at bounding box center [168, 477] width 70 height 15
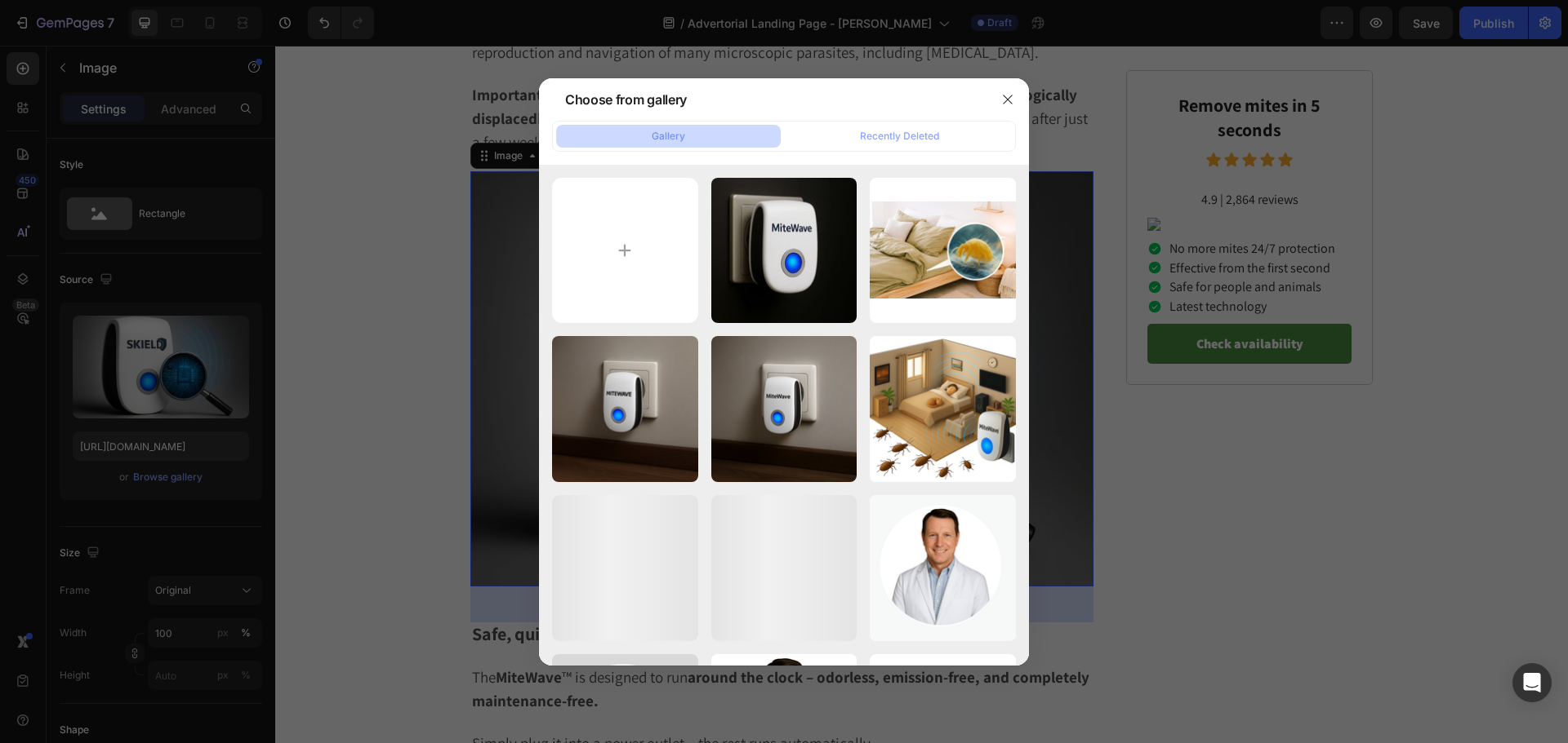
click at [8, 454] on div at bounding box center [784, 371] width 1568 height 743
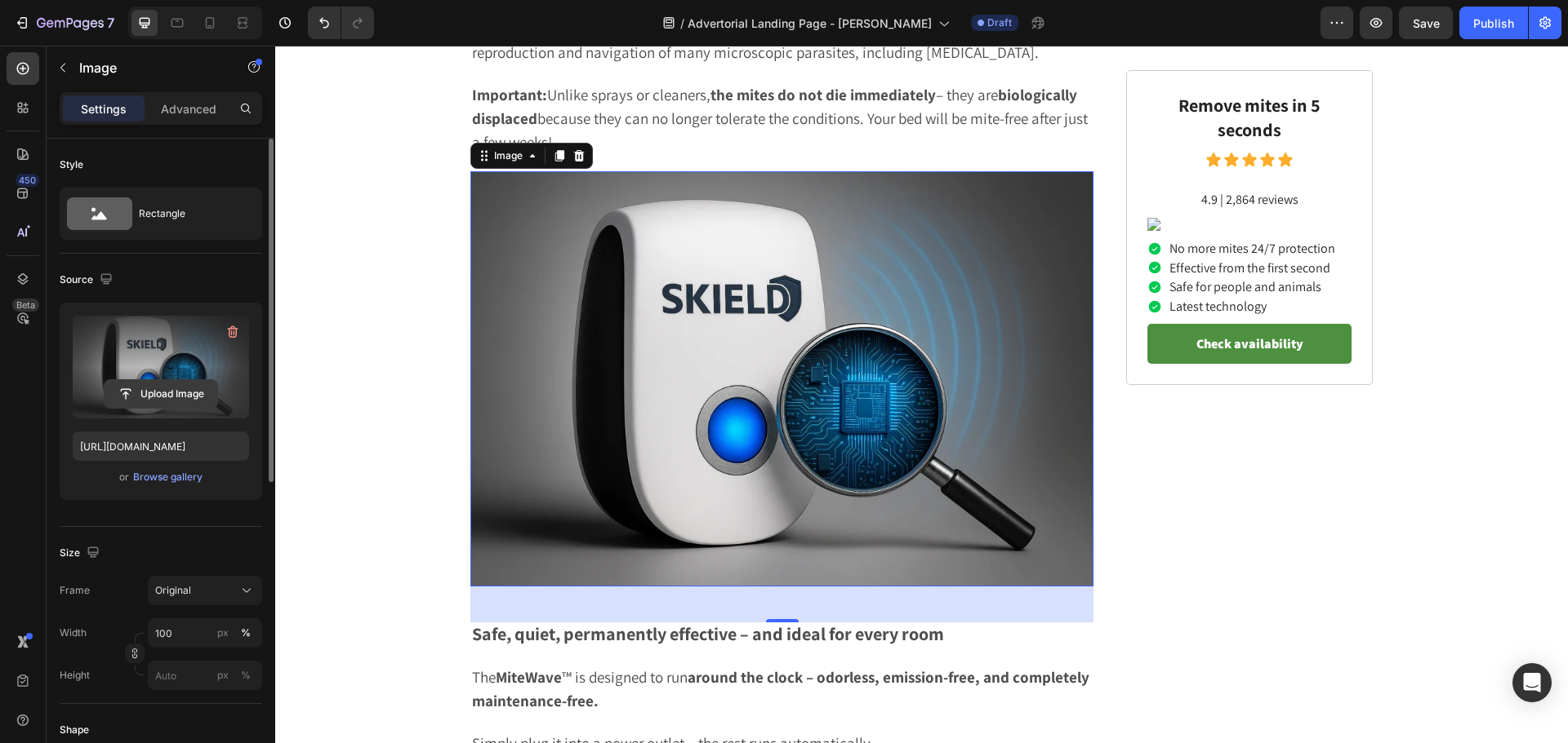
click at [135, 389] on input "file" at bounding box center [161, 393] width 113 height 27
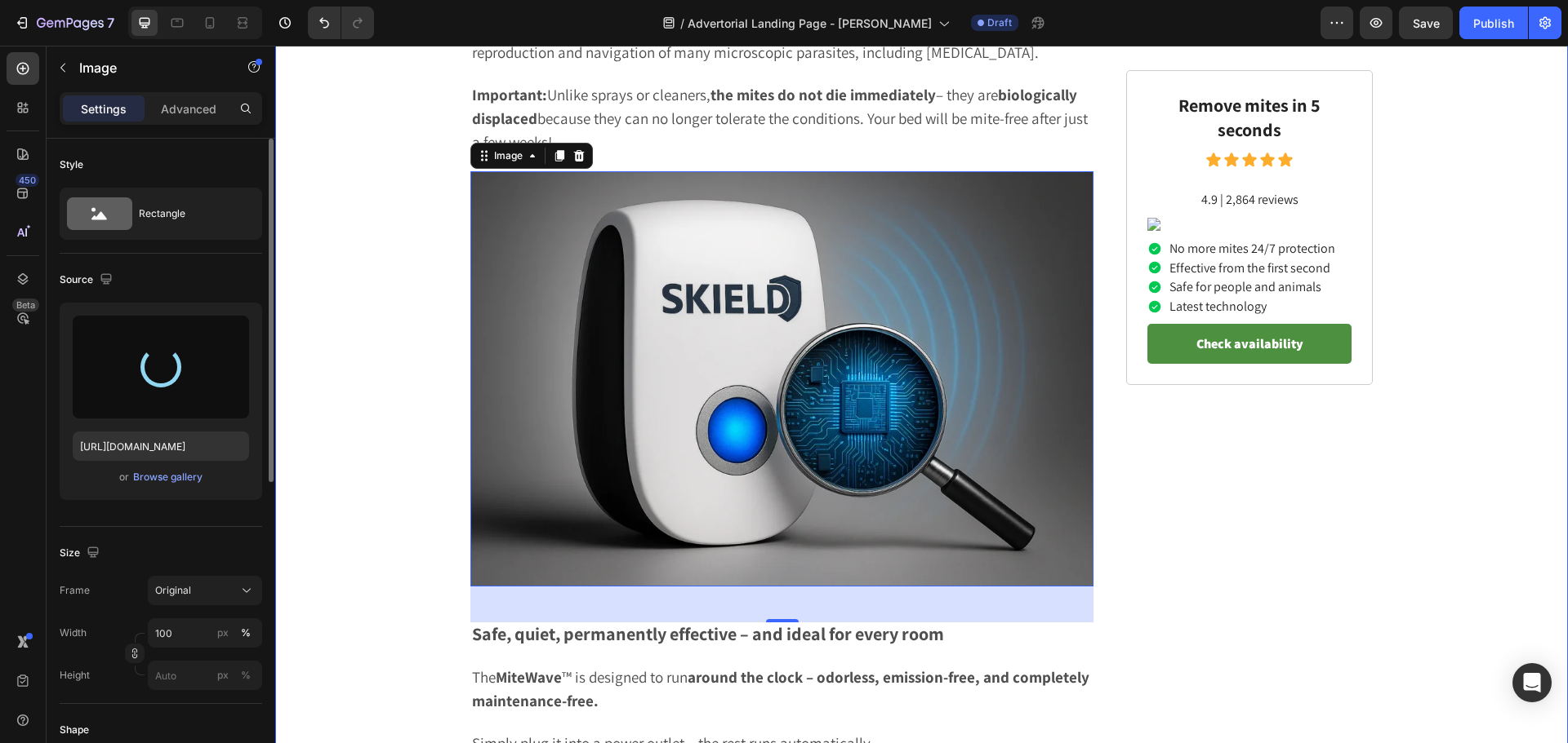
type input "https://cdn.shopify.com/s/files/1/0920/5782/9754/files/gempages_574028890666697…"
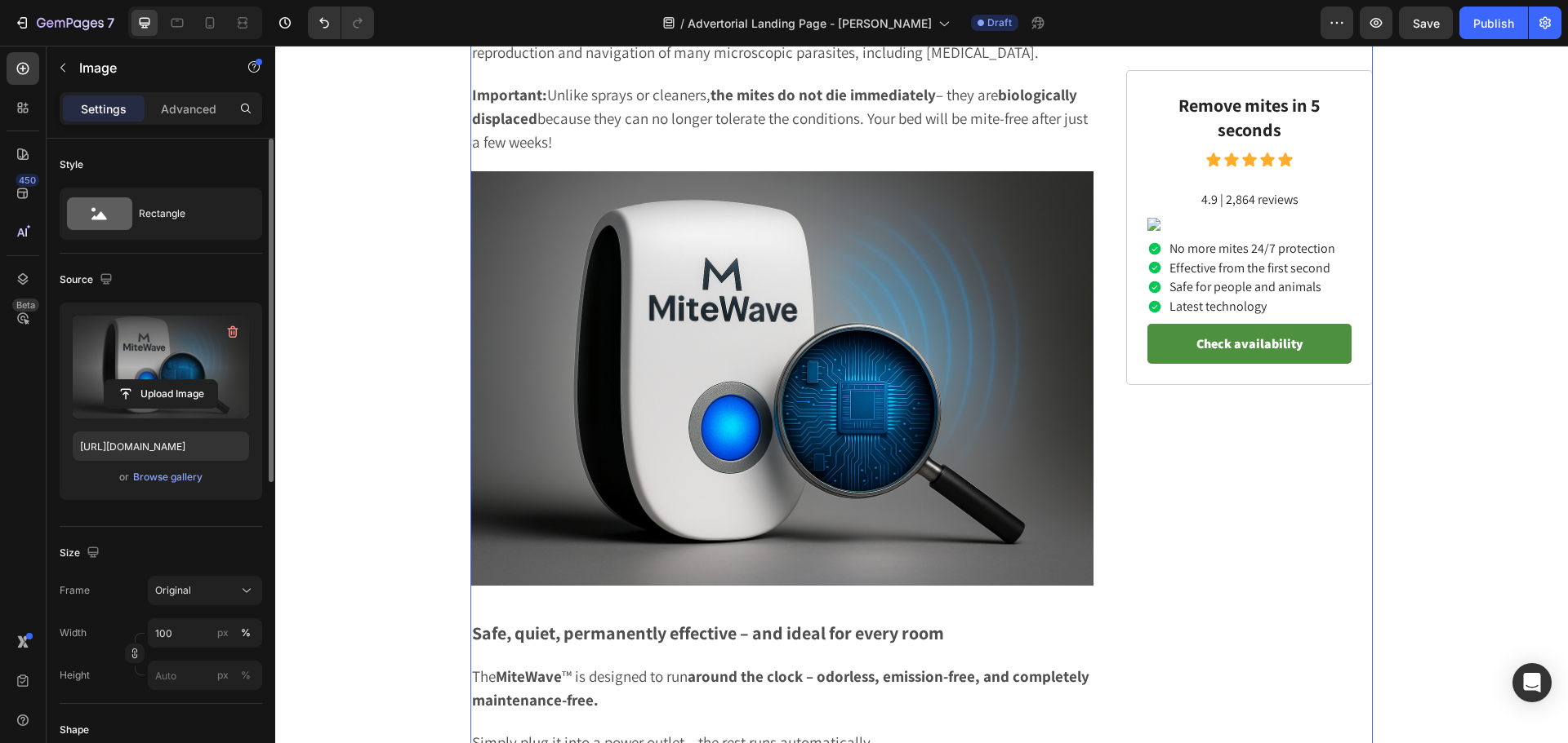
click at [1159, 654] on div "Remove mites in 5 seconds Text Block Icon Icon Icon Icon Icon Icon List 4.9 | 2…" at bounding box center [1250, 19] width 247 height 7516
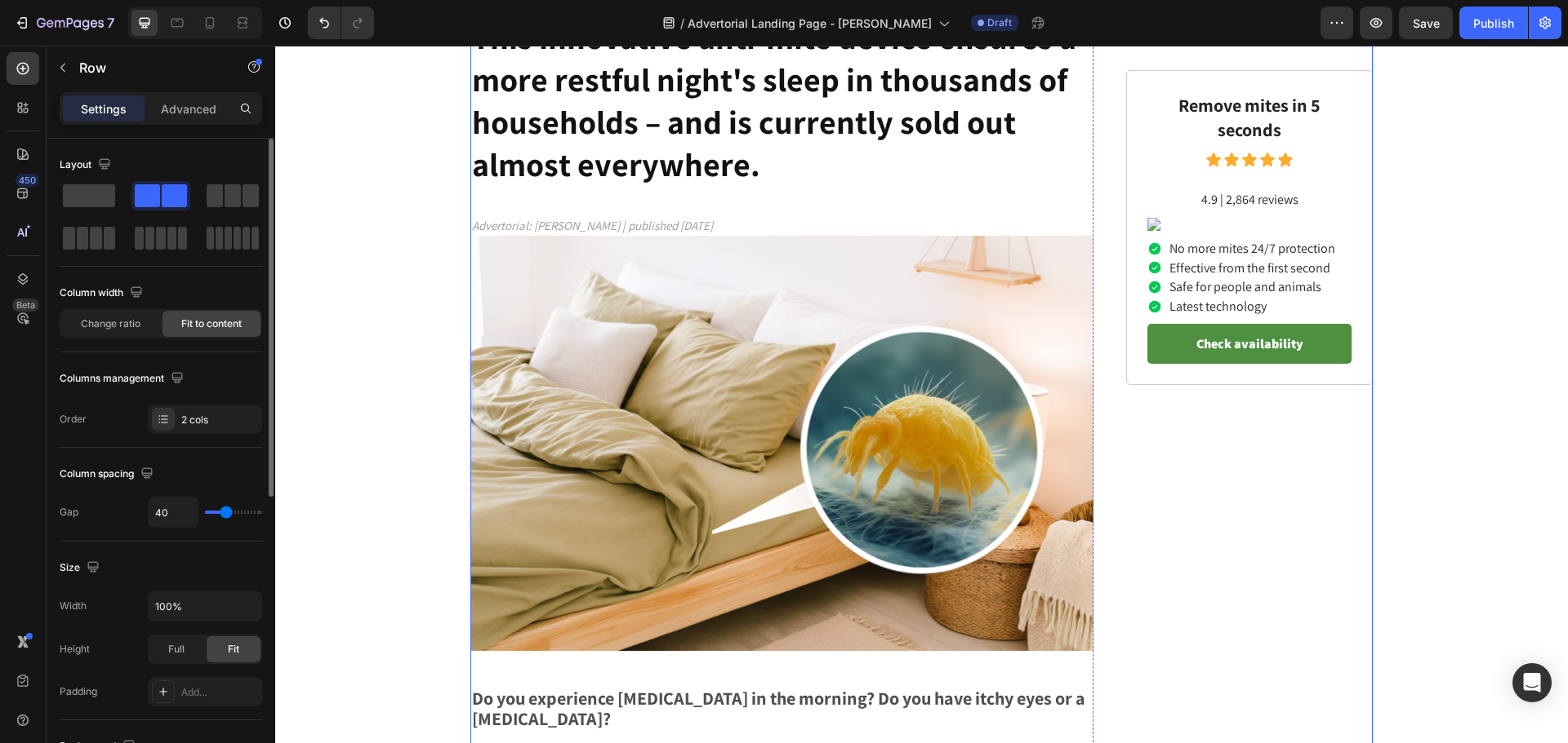
scroll to position [0, 0]
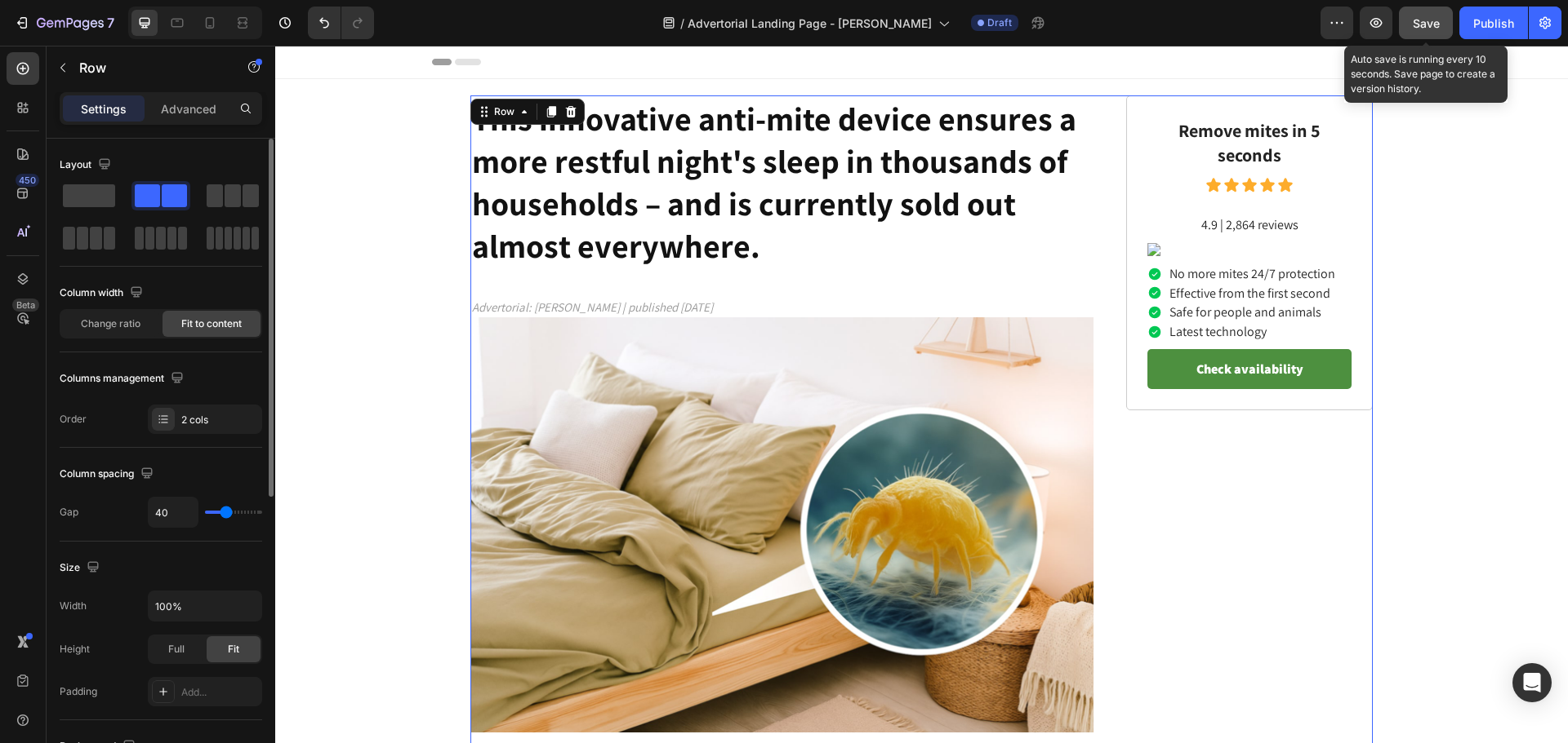
click at [1427, 34] on button "Save" at bounding box center [1425, 22] width 54 height 33
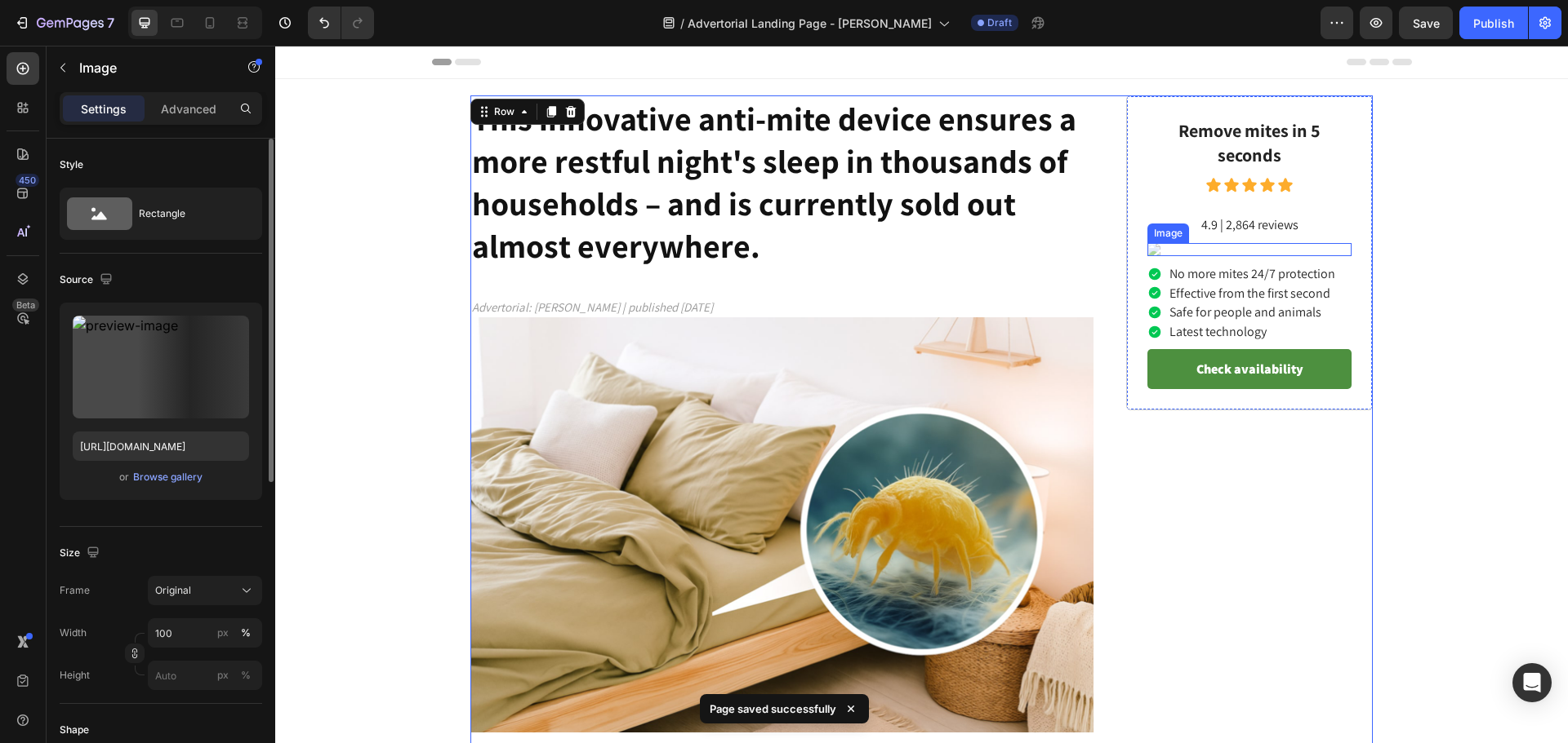
click at [1213, 256] on img at bounding box center [1249, 249] width 204 height 13
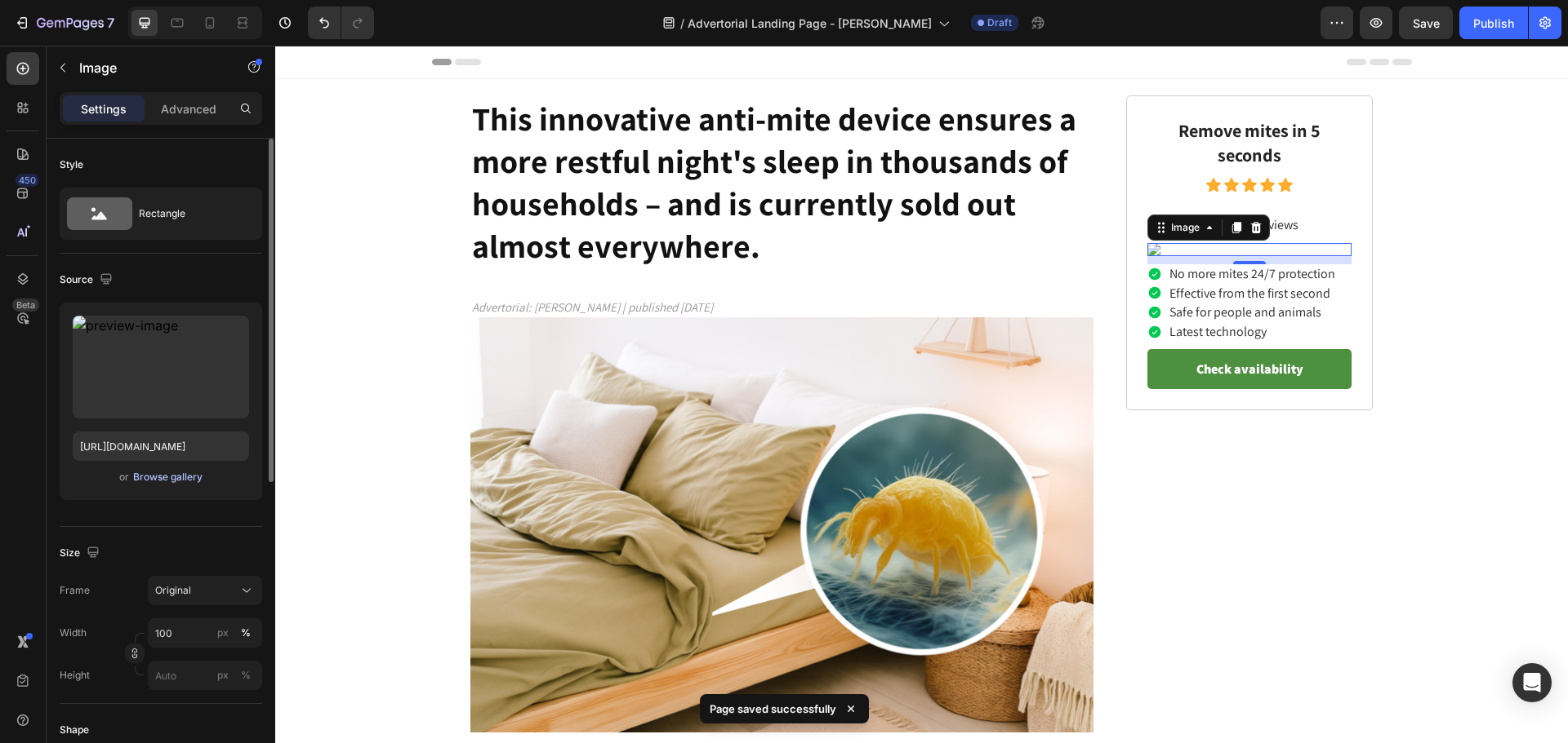
click at [149, 476] on div "Browse gallery" at bounding box center [168, 477] width 70 height 15
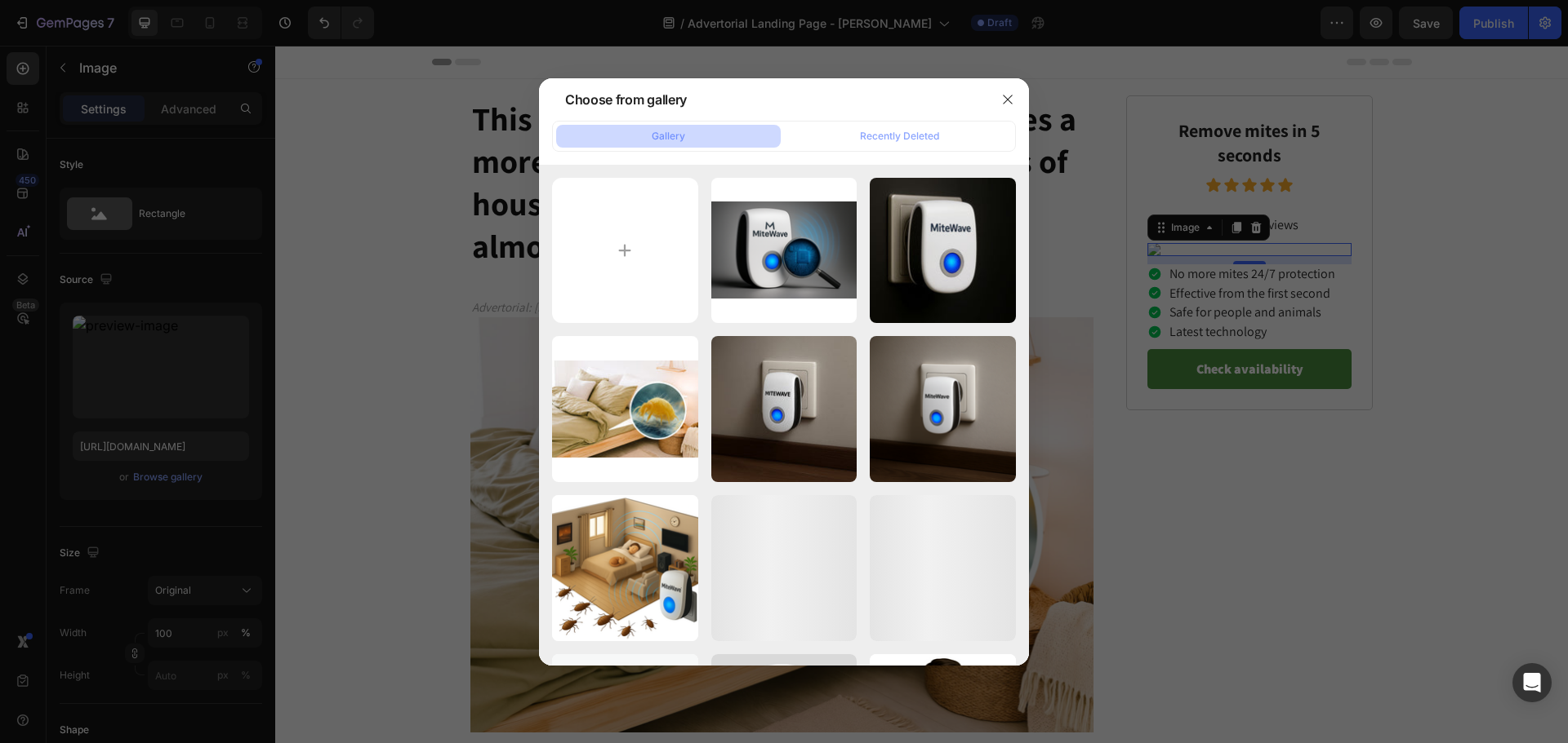
click at [161, 446] on div at bounding box center [784, 371] width 1568 height 743
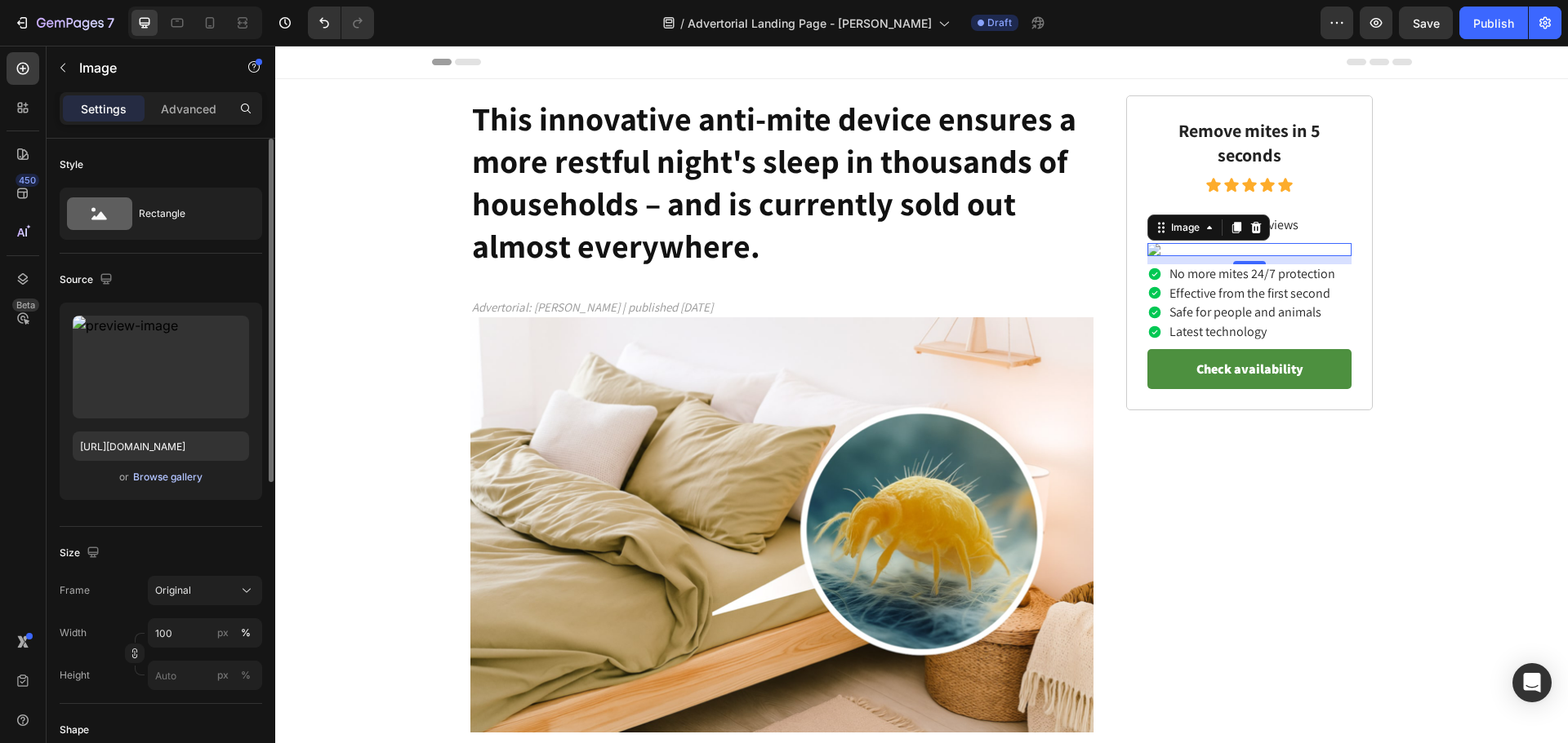
click at [153, 478] on div "Browse gallery" at bounding box center [168, 477] width 70 height 15
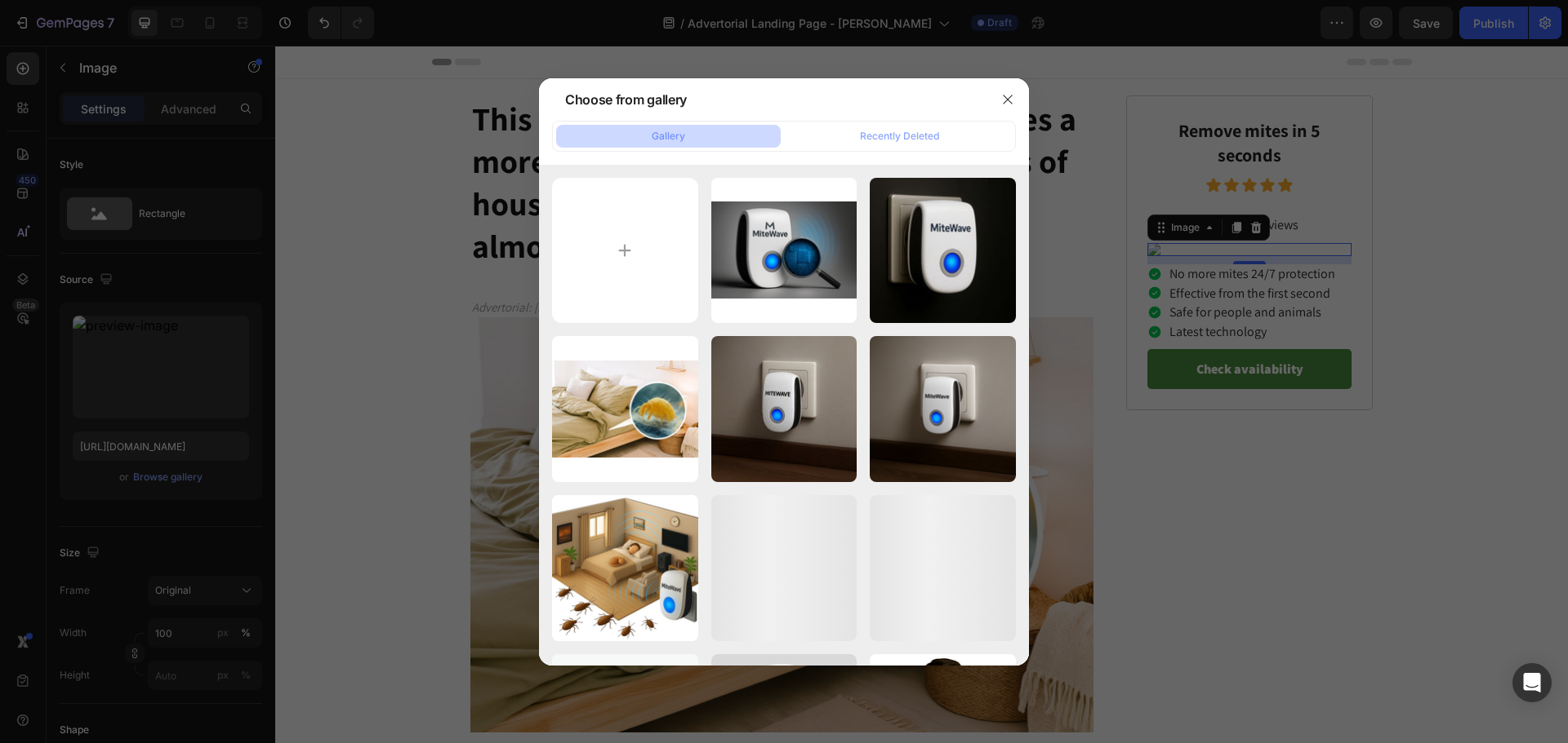
click at [161, 379] on div at bounding box center [784, 371] width 1568 height 743
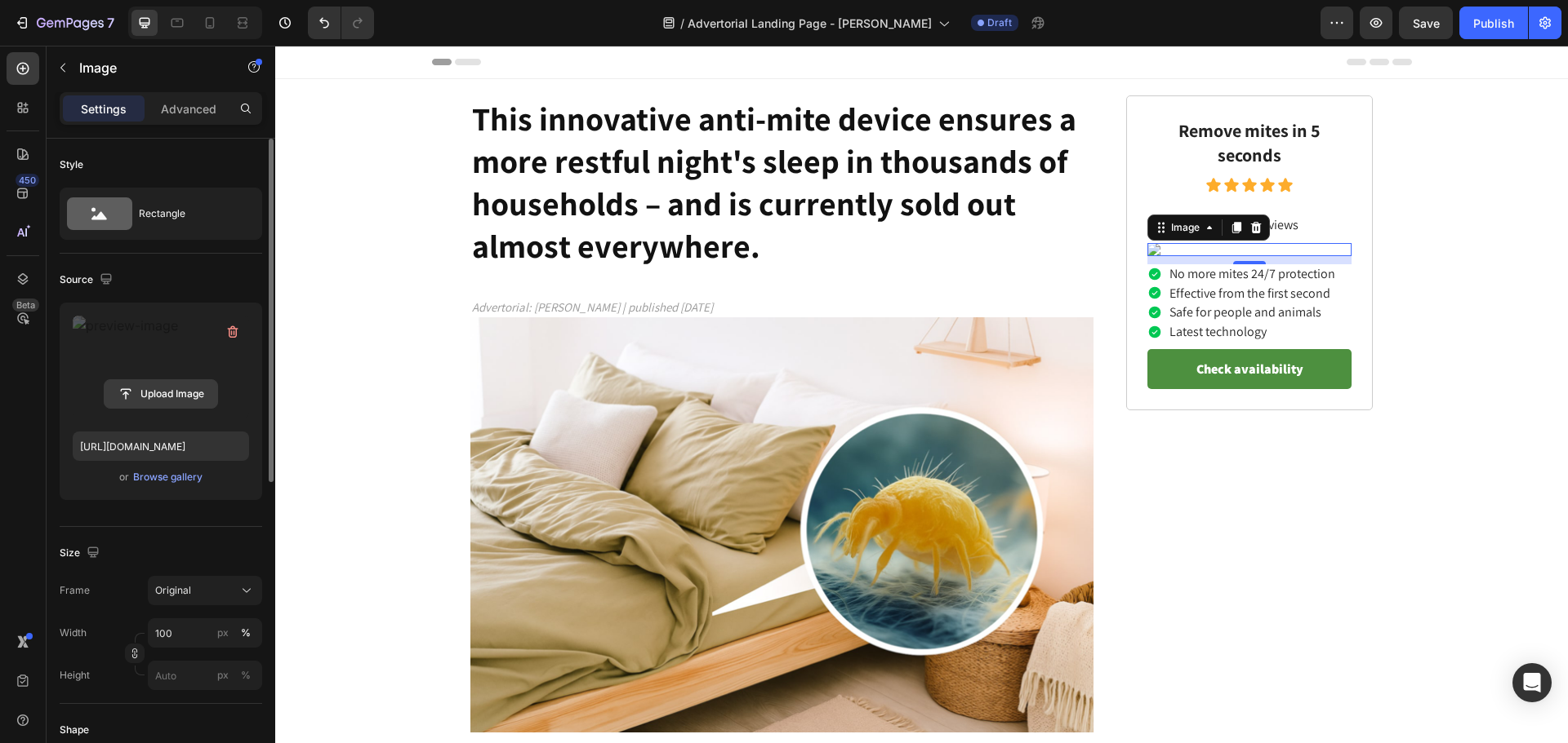
click at [150, 385] on input "file" at bounding box center [161, 393] width 113 height 27
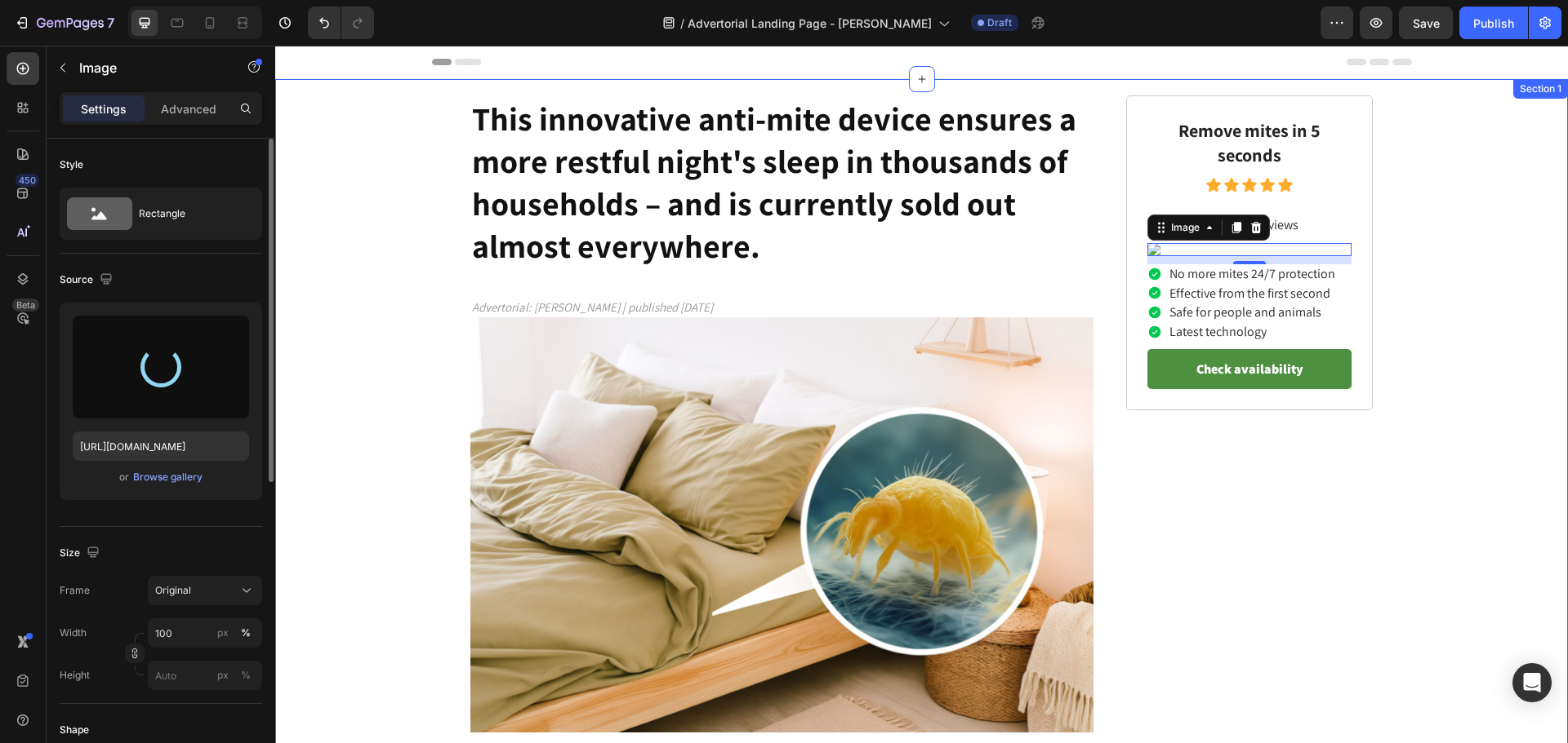
type input "https://cdn.shopify.com/s/files/1/0920/5782/9754/files/gempages_574028890666697…"
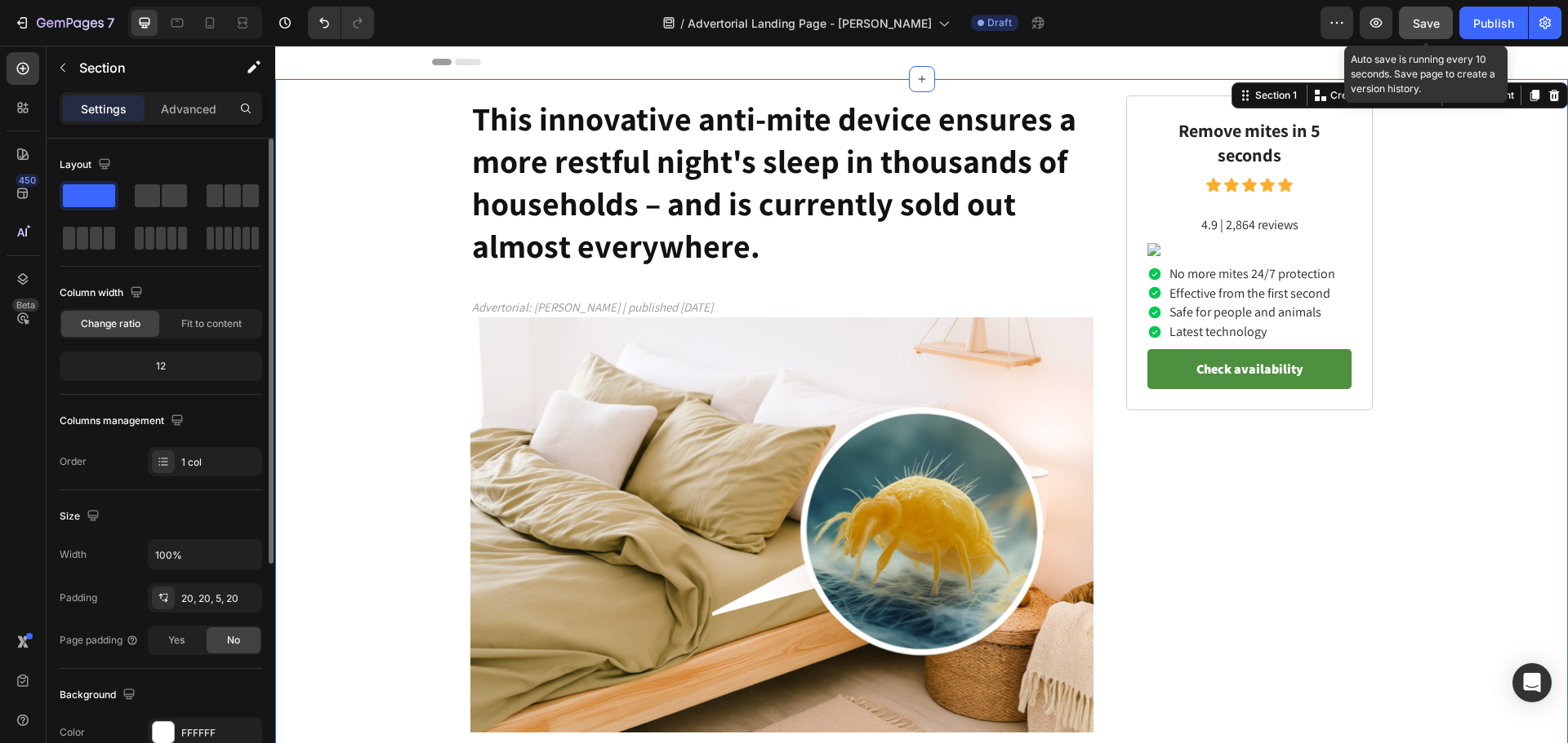
click at [1429, 27] on span "Save" at bounding box center [1426, 24] width 27 height 14
click at [1379, 22] on icon "button" at bounding box center [1376, 23] width 17 height 17
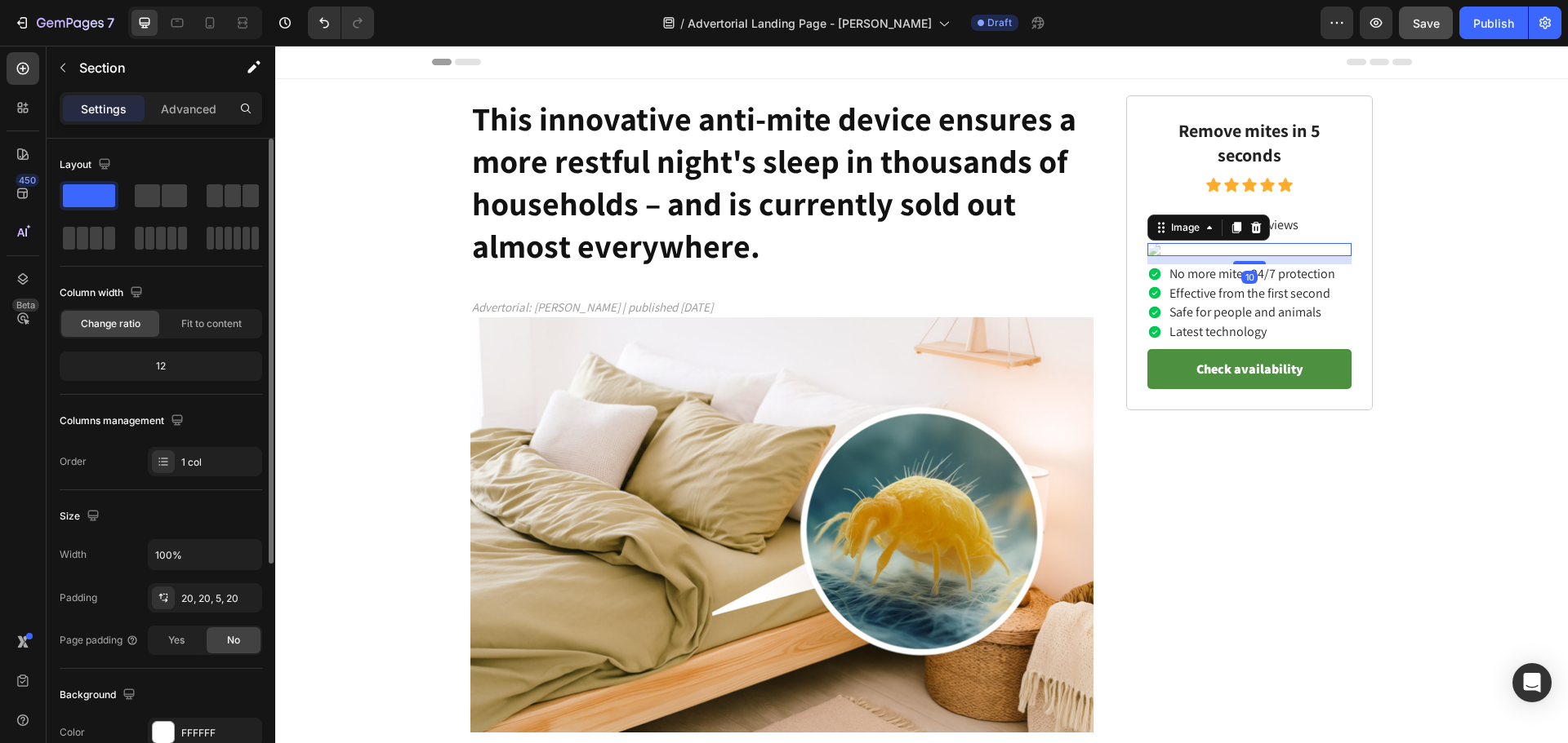
click at [1207, 256] on img at bounding box center [1249, 249] width 204 height 13
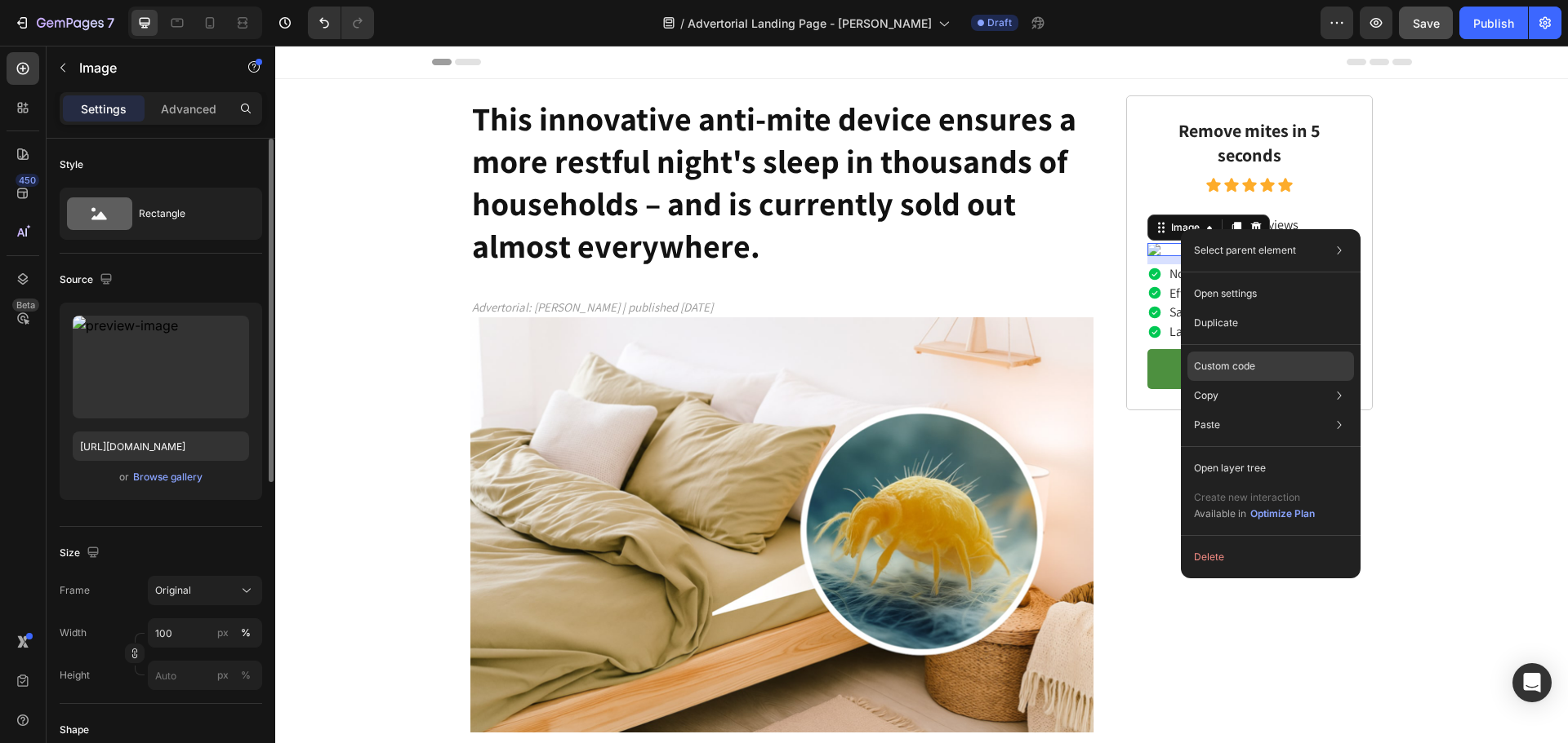
click at [1221, 372] on p "Custom code" at bounding box center [1224, 366] width 61 height 15
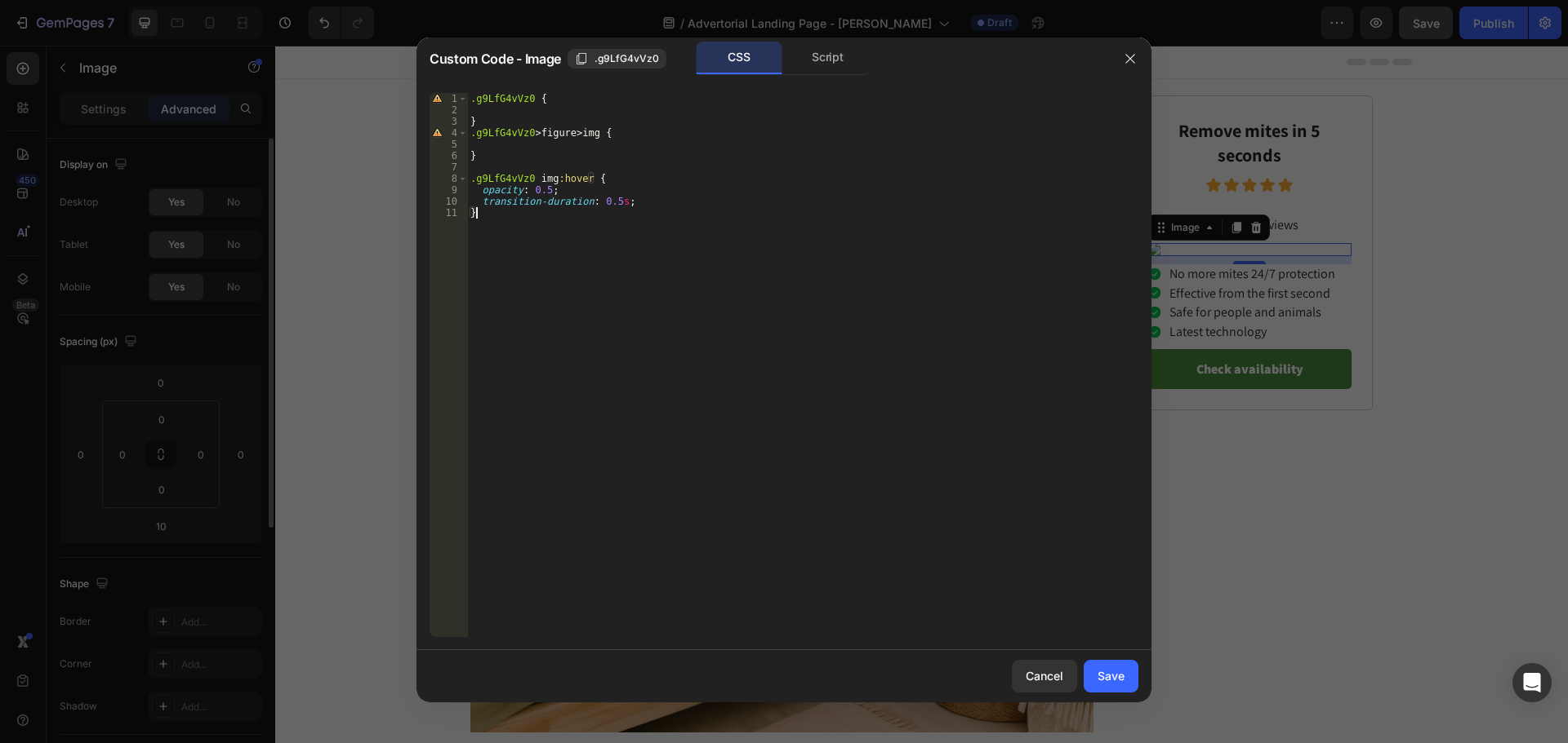
click at [513, 271] on div ".g9LfG4vVz0 { } .g9LfG4vVz0 > figure > img { } .g9LfG4vVz0 img :hover { opacity…" at bounding box center [803, 376] width 671 height 567
click at [666, 200] on div ".g9LfG4vVz0 { } .g9LfG4vVz0 > figure > img { } .g9LfG4vVz0 img :hover { opacity…" at bounding box center [803, 376] width 671 height 567
type textarea "transition-duration: 0.5s;"
click at [572, 105] on div ".g9LfG4vVz0 { } .g9LfG4vVz0 > figure > img { } .g9LfG4vVz0 img :hover { opacity…" at bounding box center [803, 376] width 671 height 567
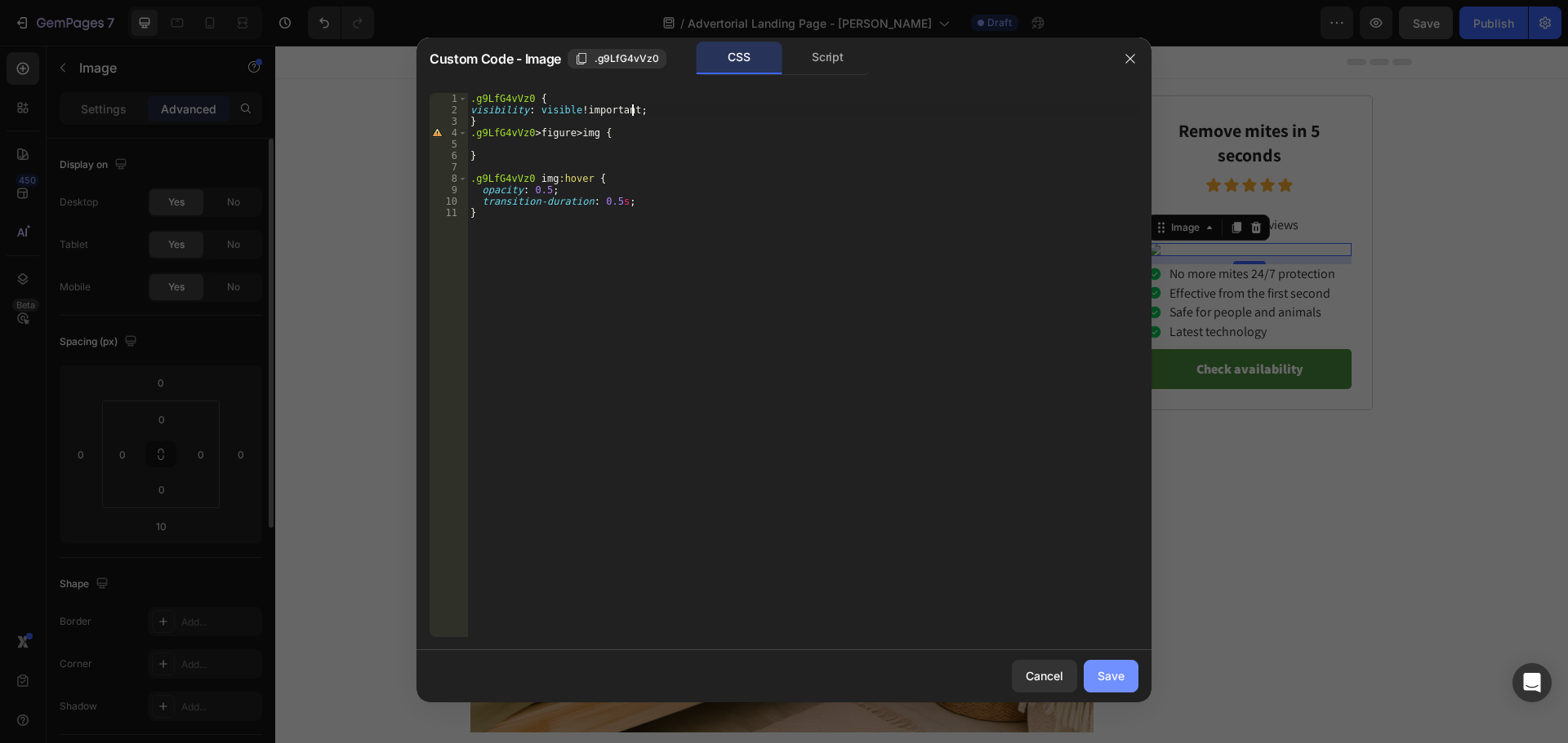
type textarea "visibility: visible !;"
click at [1111, 680] on div "Save" at bounding box center [1110, 675] width 27 height 17
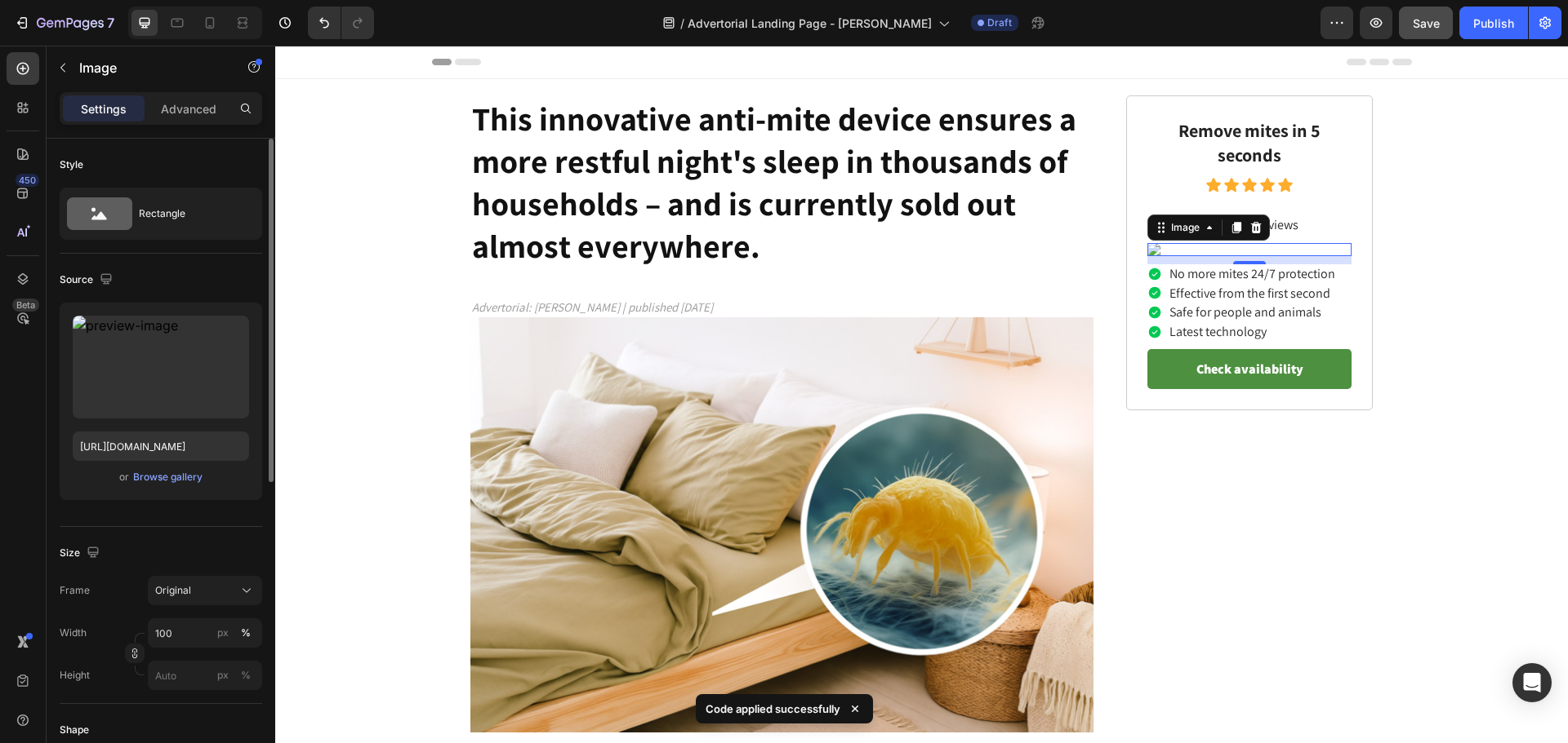
drag, startPoint x: 1430, startPoint y: 39, endPoint x: 1156, endPoint y: 7, distance: 275.9
click at [1430, 39] on div "7 Version history / Advertorial Landing Page - MAHMUD Draft Preview Save Publish" at bounding box center [784, 23] width 1568 height 47
click at [1430, 37] on button "Save" at bounding box center [1425, 22] width 54 height 33
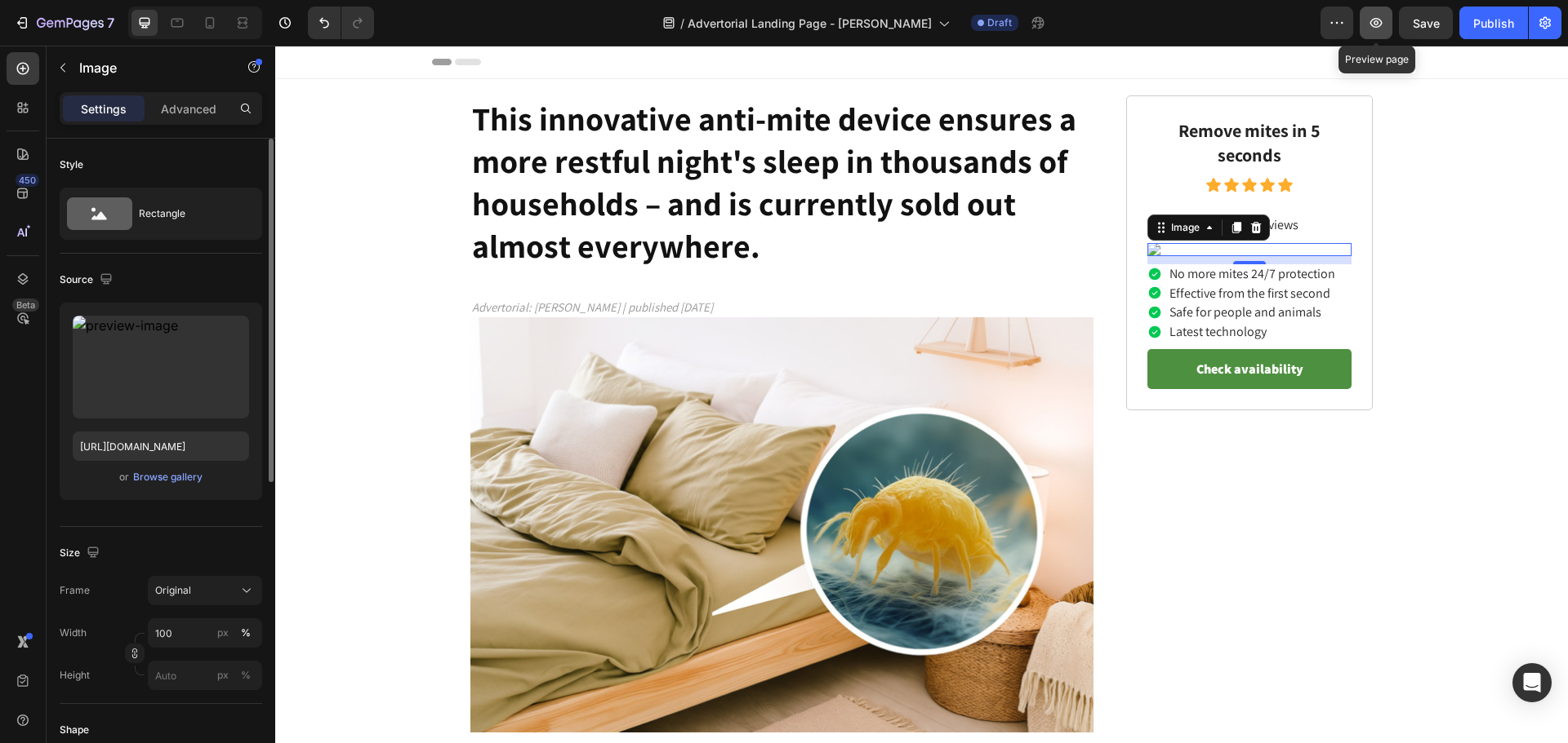
click at [1368, 17] on icon "button" at bounding box center [1376, 23] width 17 height 17
click at [1235, 256] on img at bounding box center [1249, 249] width 204 height 13
click at [147, 483] on div "Browse gallery" at bounding box center [168, 477] width 70 height 15
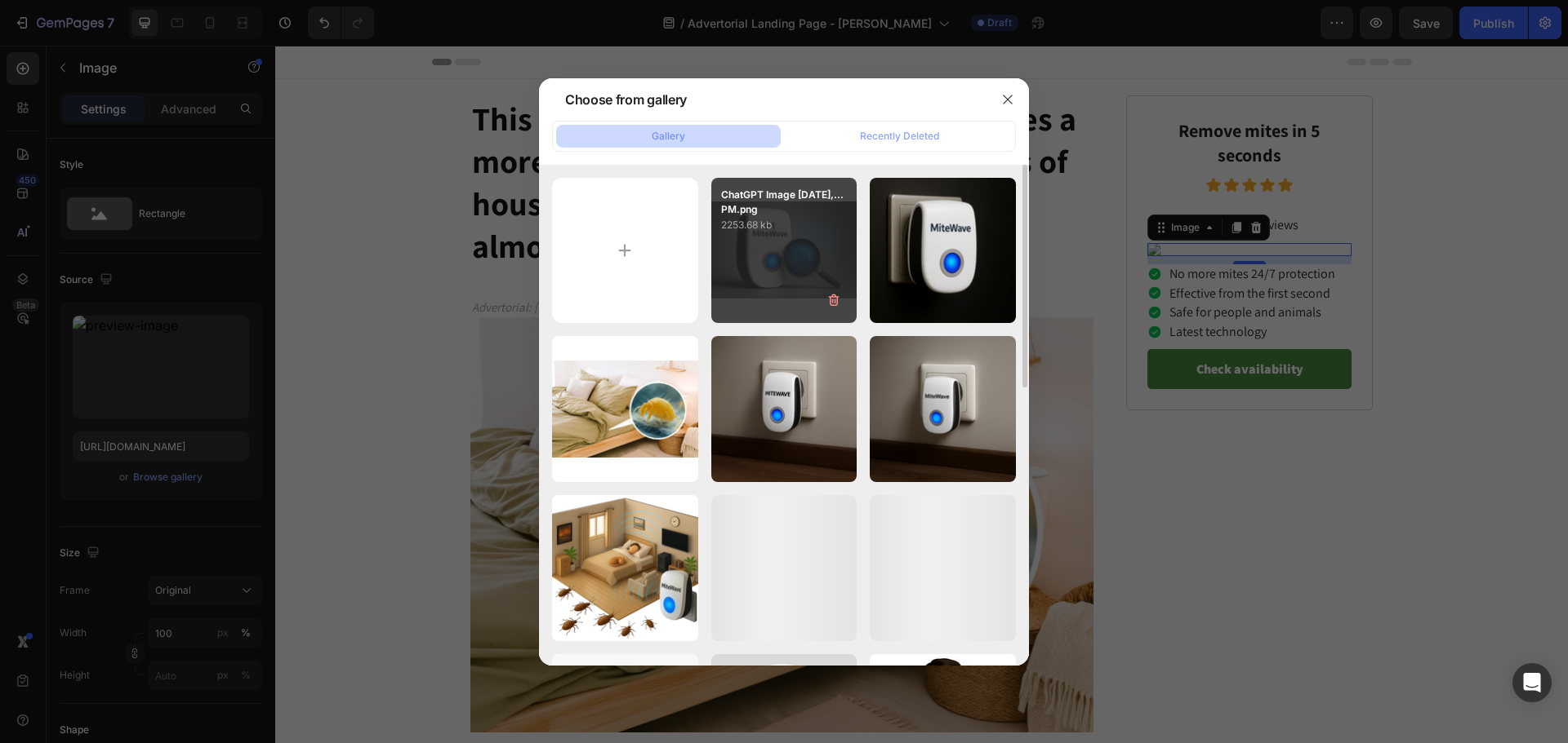
click at [762, 264] on div "ChatGPT Image Aug 27,...PM.png 2253.68 kb" at bounding box center [784, 251] width 146 height 146
type input "https://cdn.shopify.com/s/files/1/0920/5782/9754/files/gempages_574028890666697…"
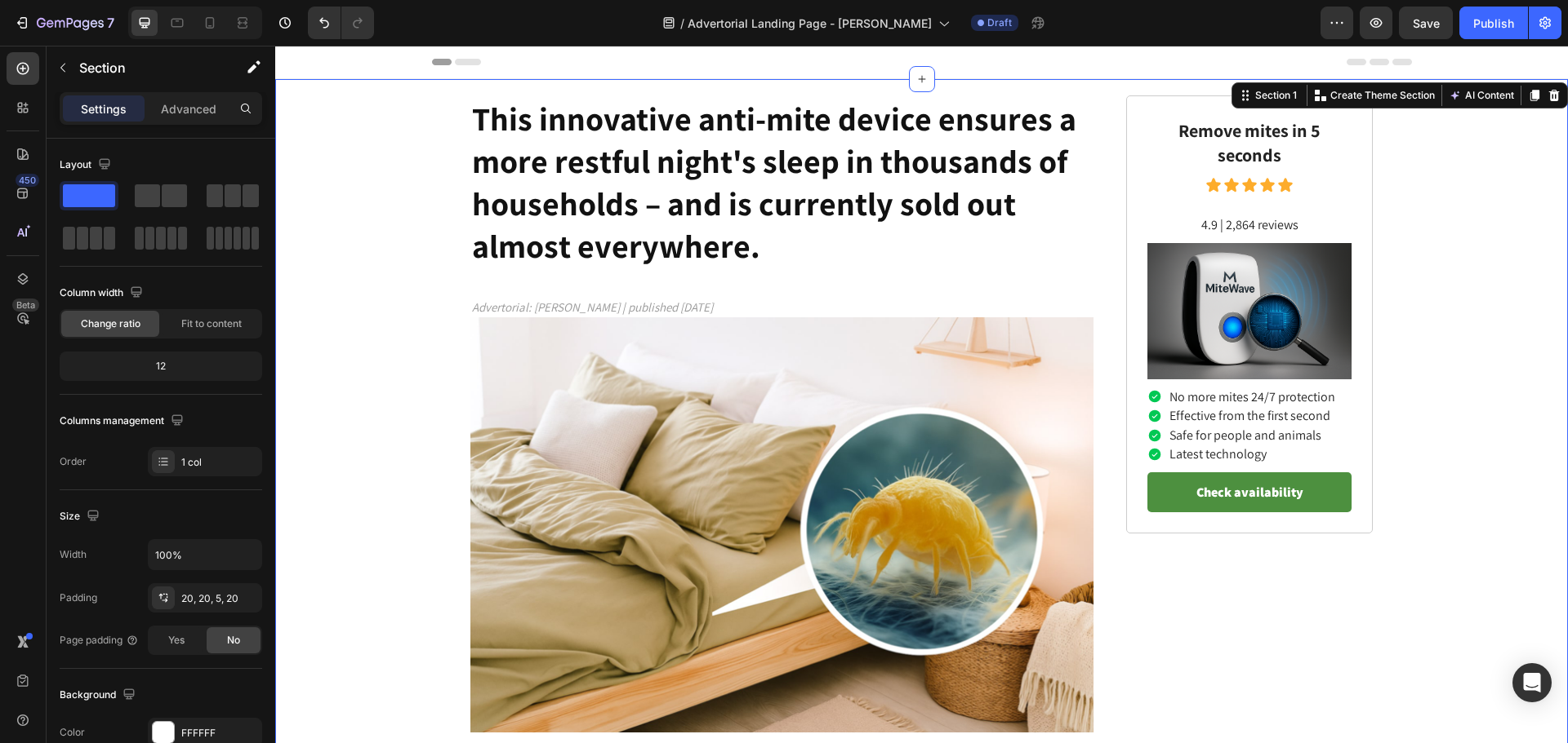
click at [1415, 18] on span "Save" at bounding box center [1426, 24] width 27 height 14
click at [1380, 26] on icon "button" at bounding box center [1376, 22] width 12 height 10
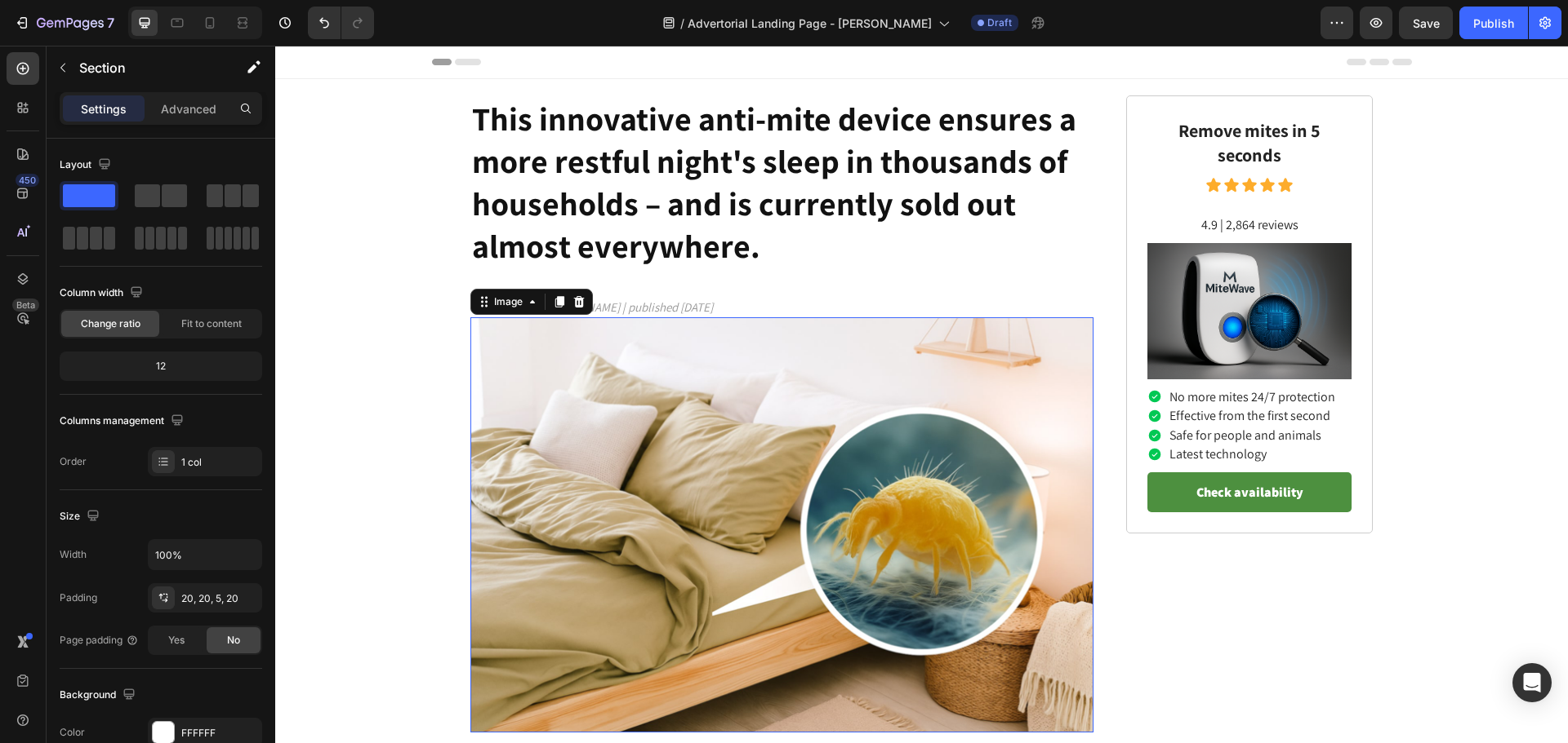
click at [930, 396] on img at bounding box center [781, 524] width 623 height 415
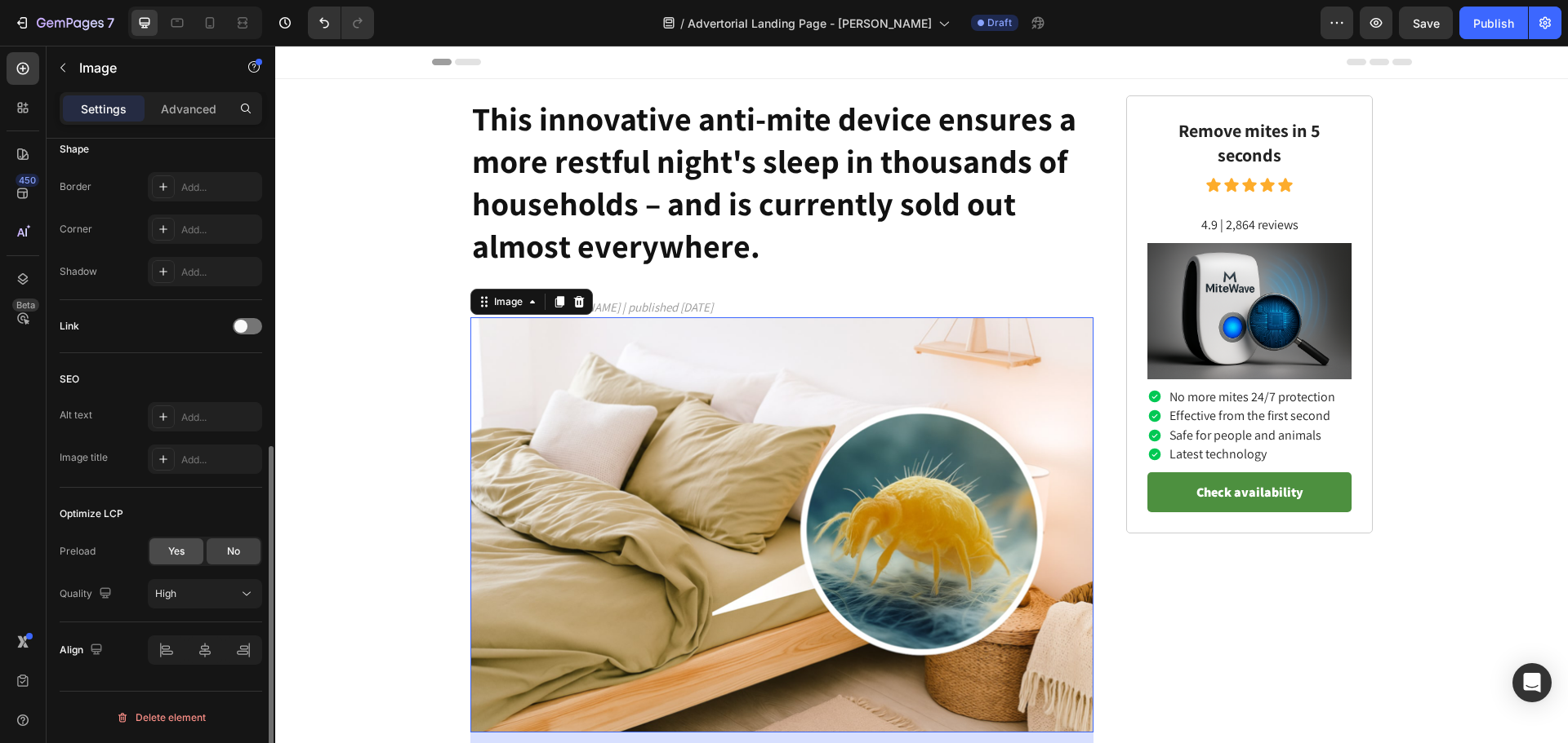
click at [161, 544] on div "Yes" at bounding box center [175, 552] width 54 height 26
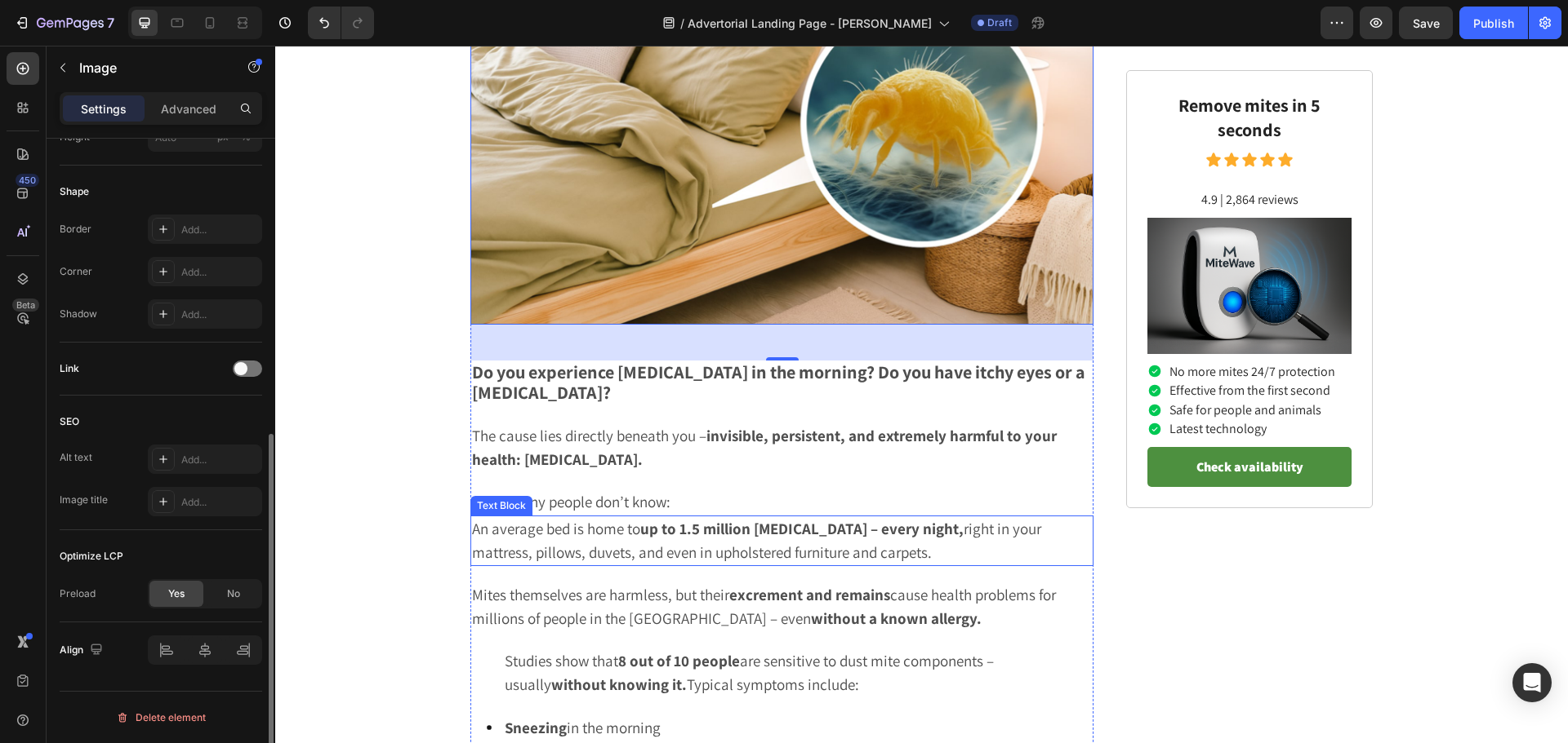
scroll to position [653, 0]
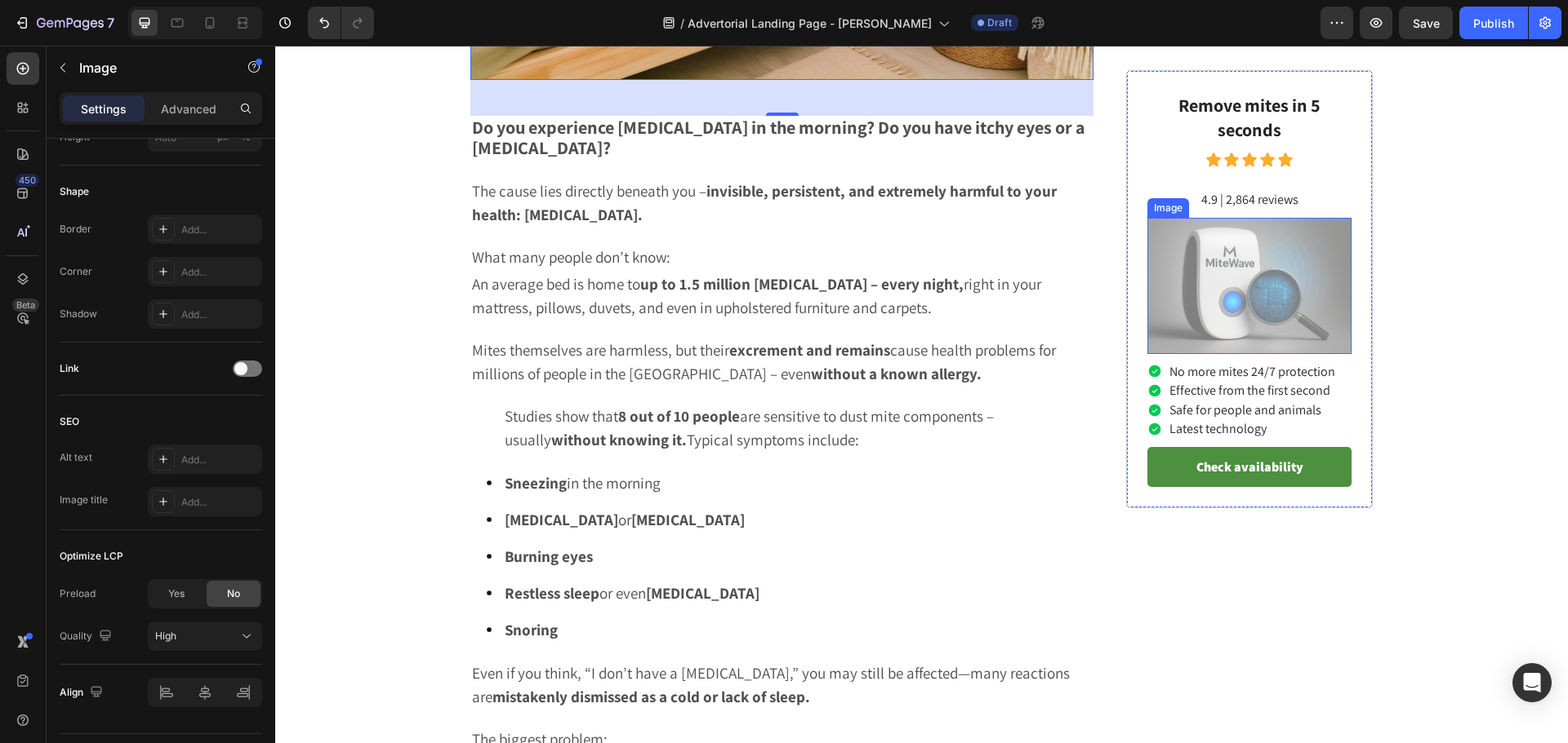
click at [1245, 294] on img at bounding box center [1249, 286] width 204 height 137
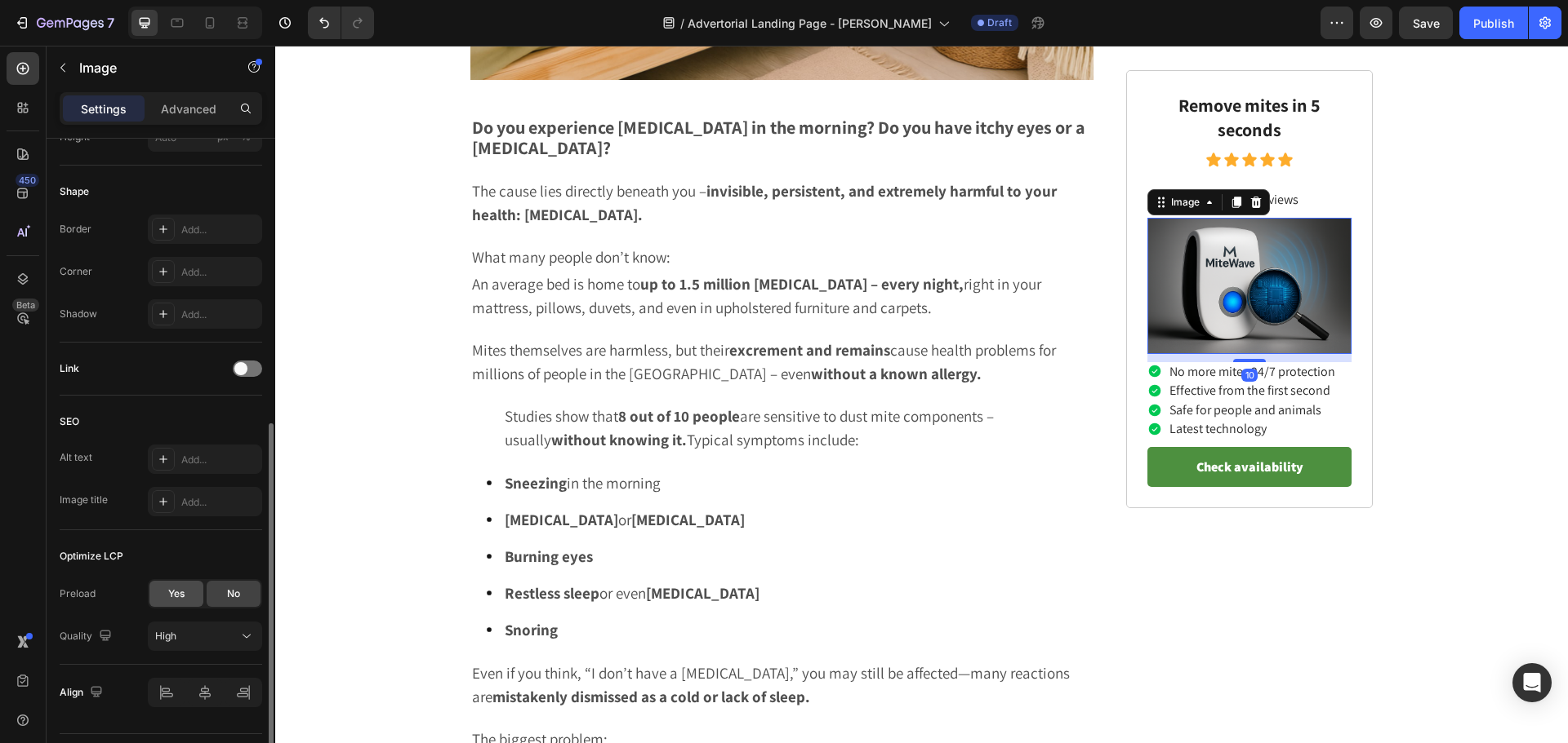
click at [181, 591] on span "Yes" at bounding box center [176, 594] width 17 height 15
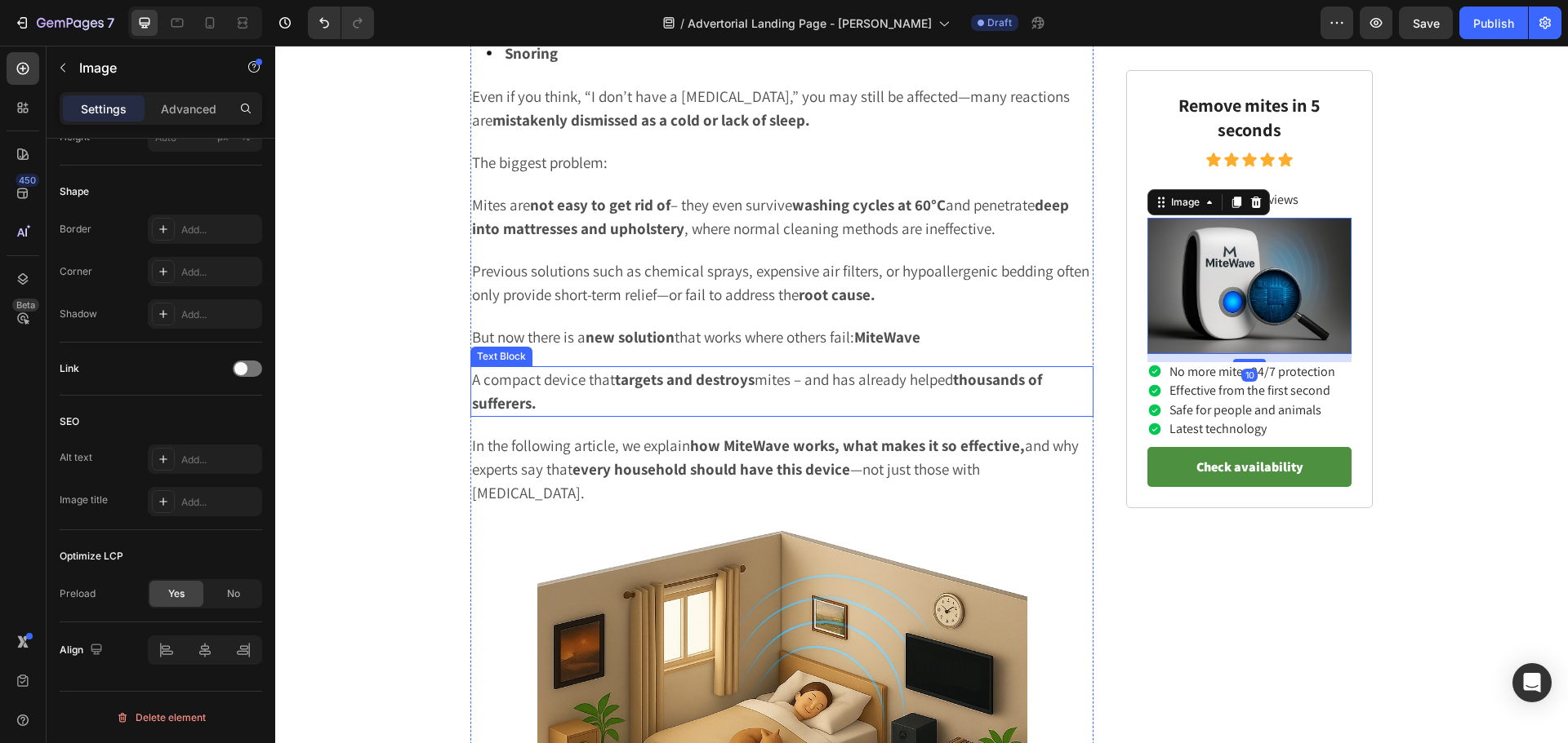
scroll to position [1468, 0]
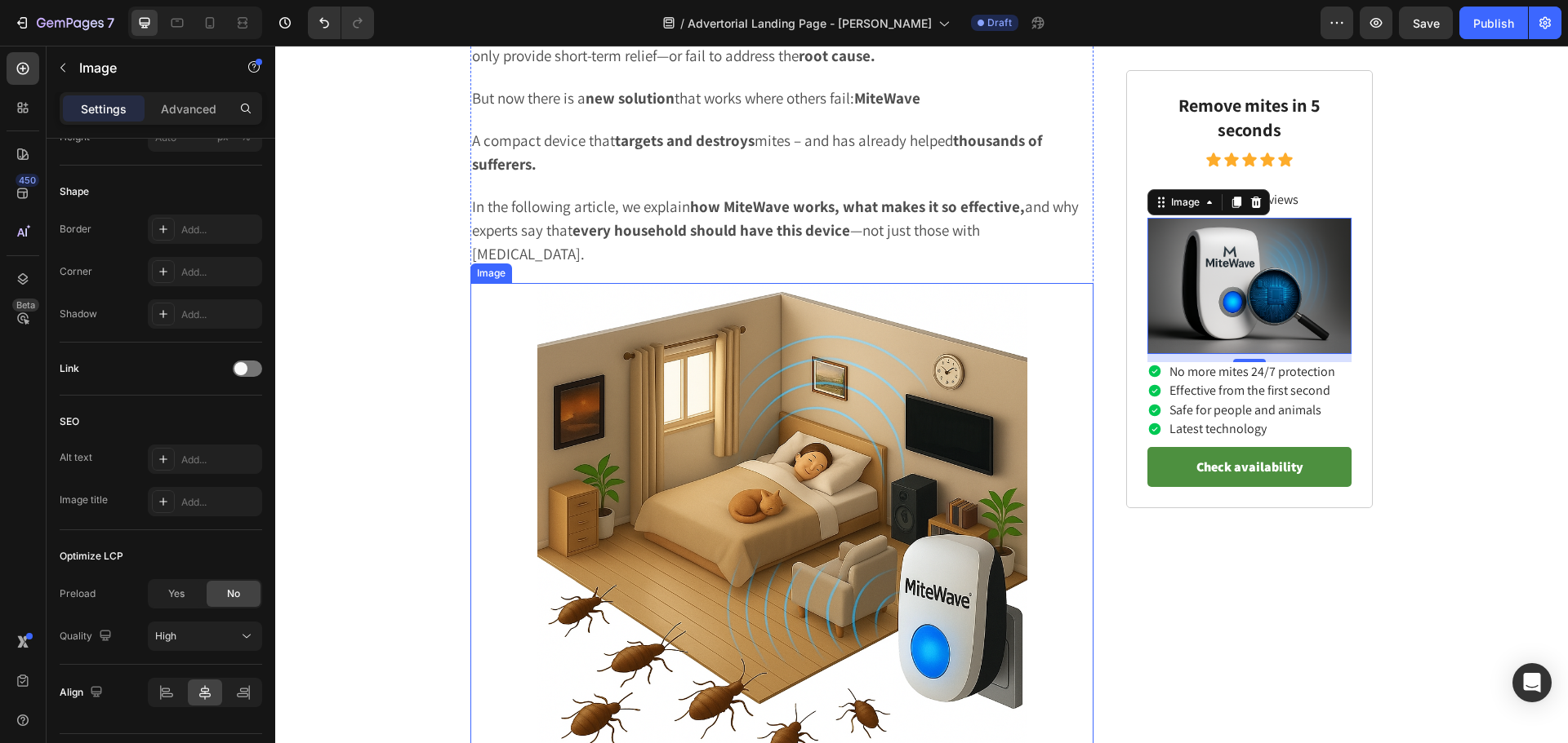
drag, startPoint x: 688, startPoint y: 451, endPoint x: 673, endPoint y: 451, distance: 15.0
click at [687, 451] on img at bounding box center [781, 527] width 489 height 489
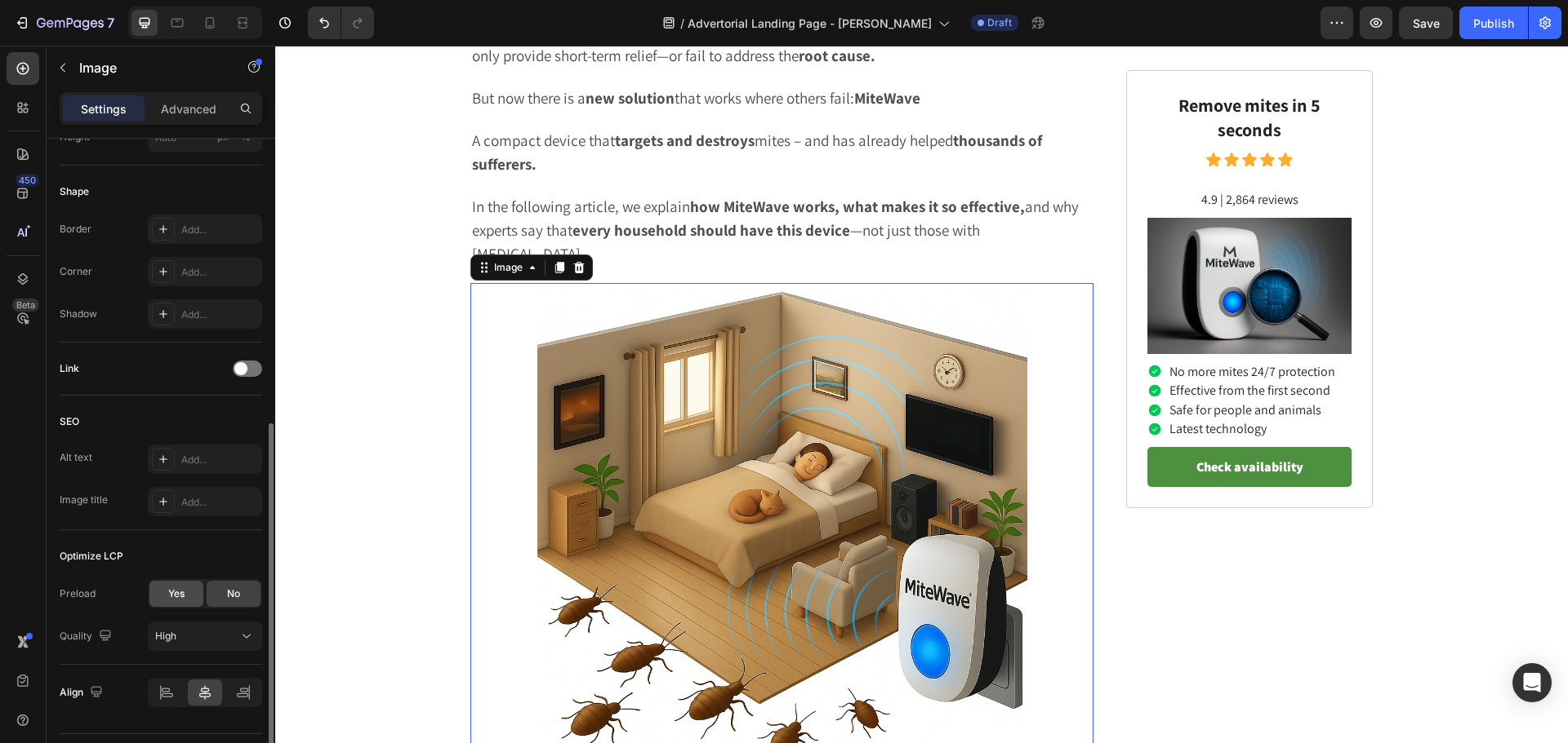
click at [182, 600] on span "Yes" at bounding box center [176, 594] width 17 height 15
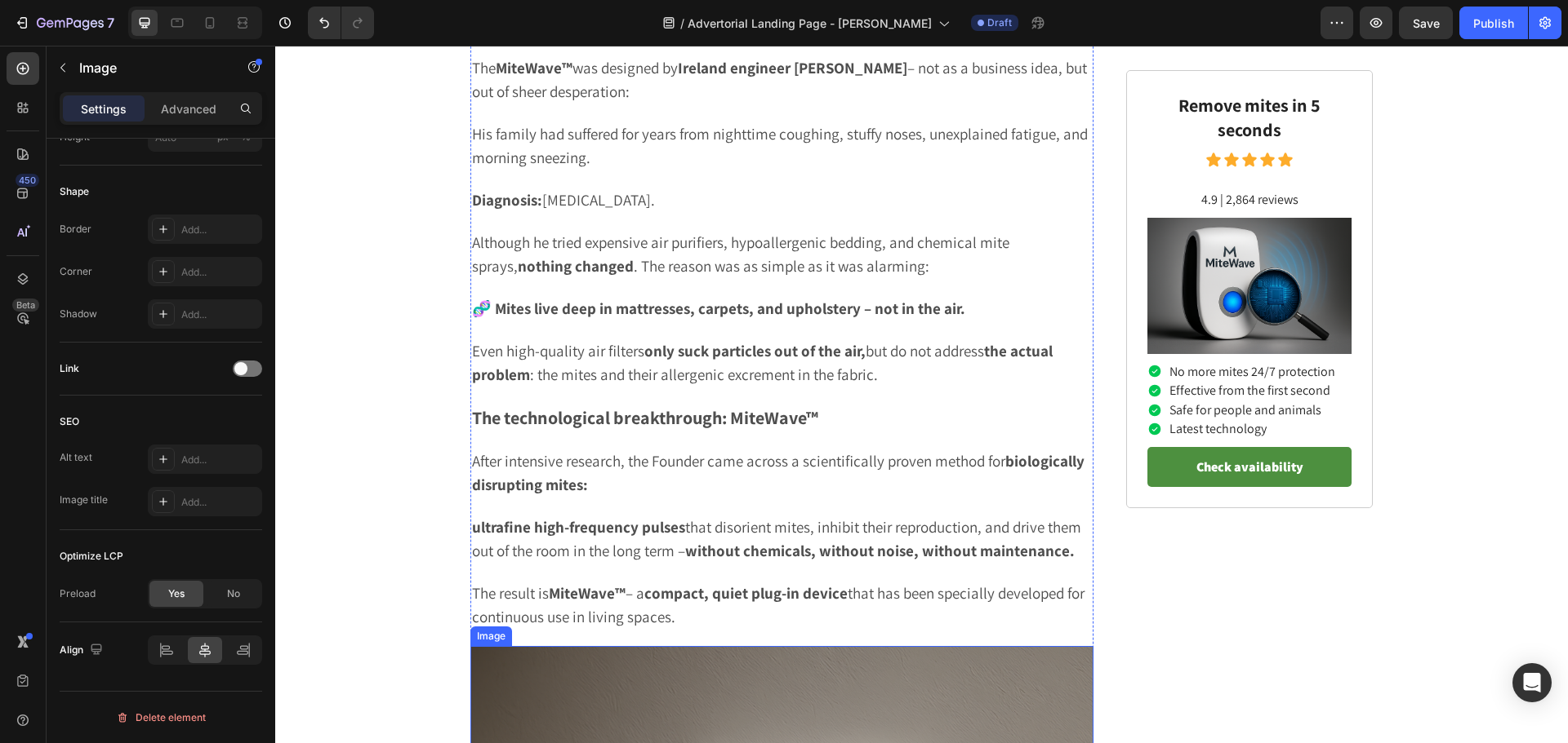
scroll to position [2693, 0]
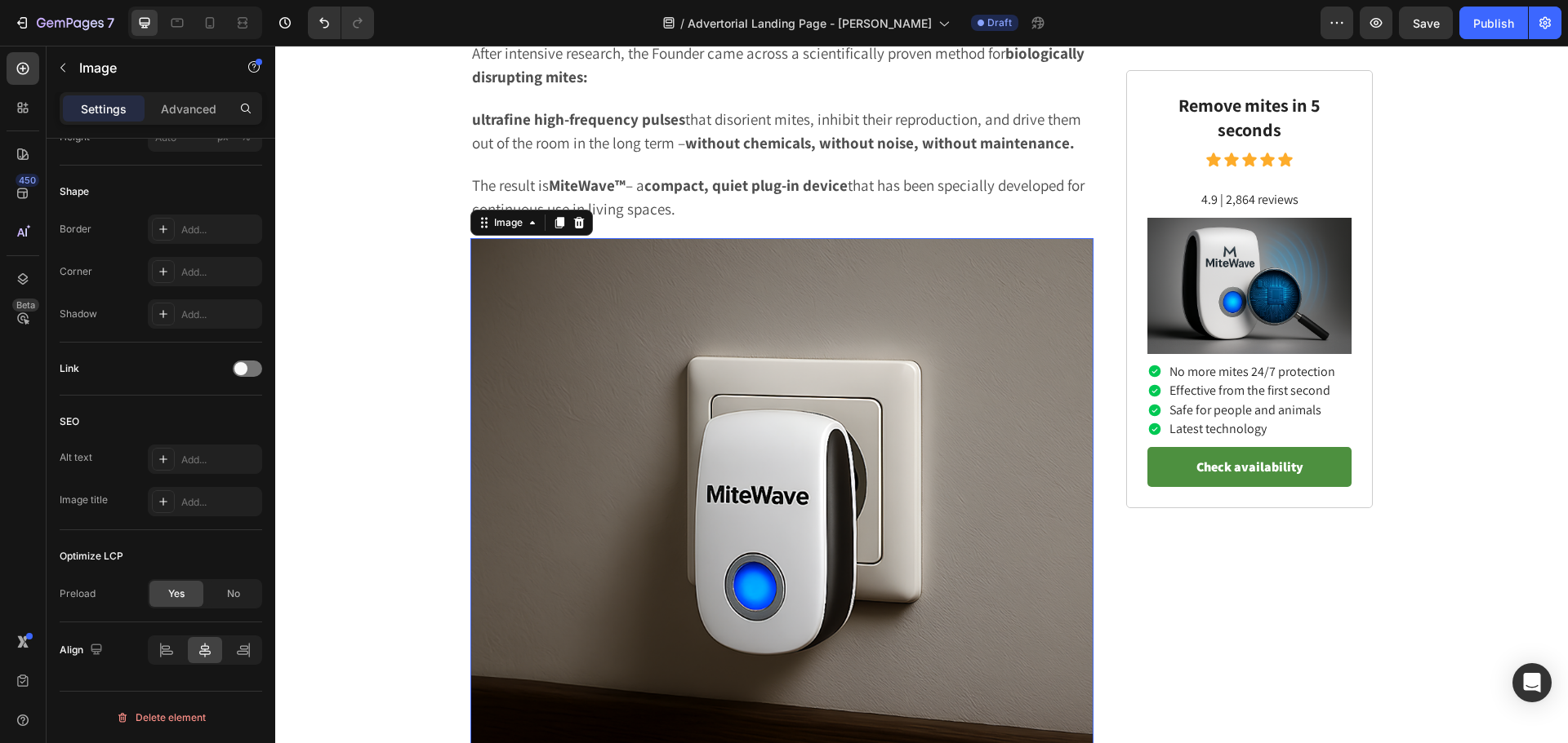
click at [742, 489] on img at bounding box center [781, 549] width 623 height 622
click at [162, 593] on div "Yes" at bounding box center [175, 594] width 54 height 26
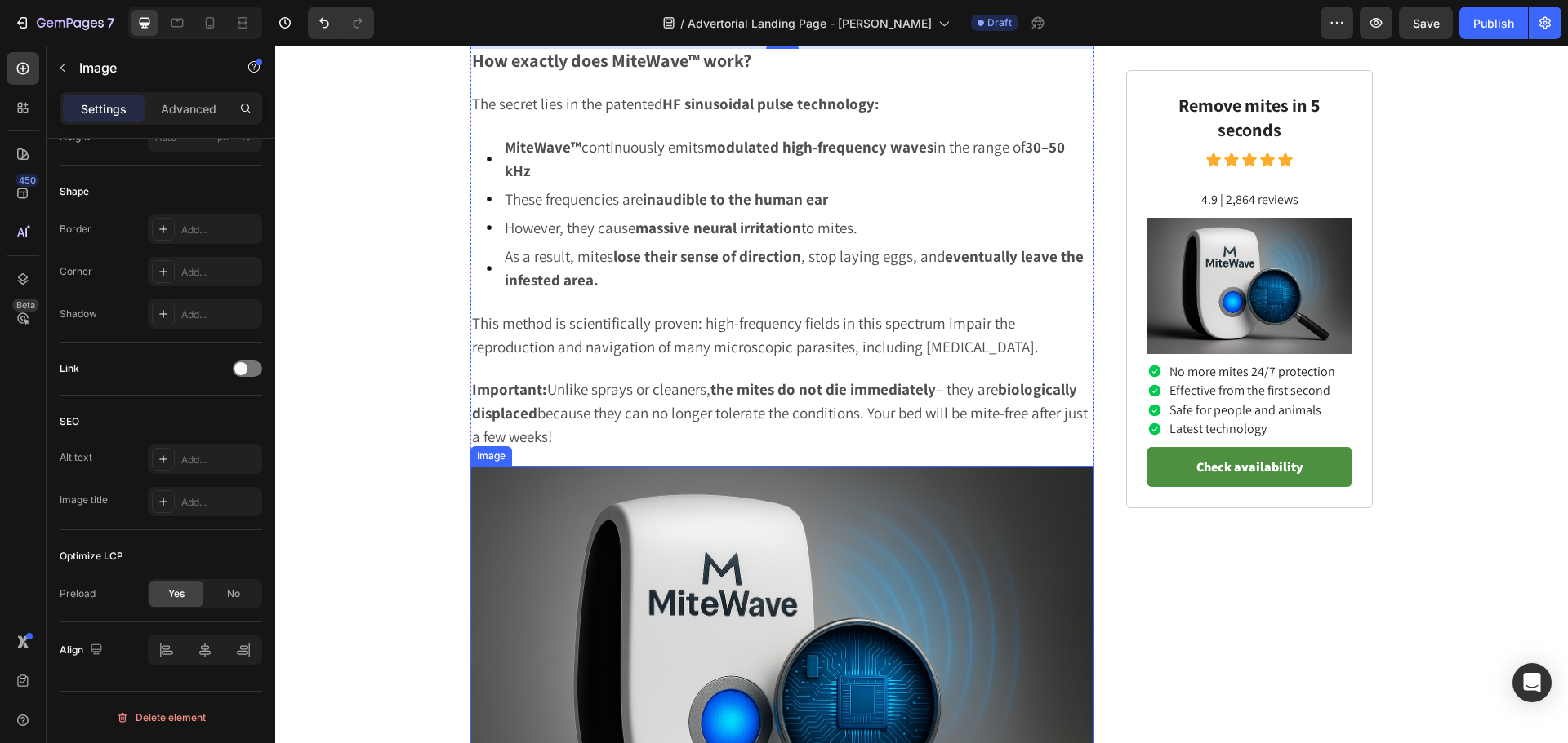
scroll to position [3754, 0]
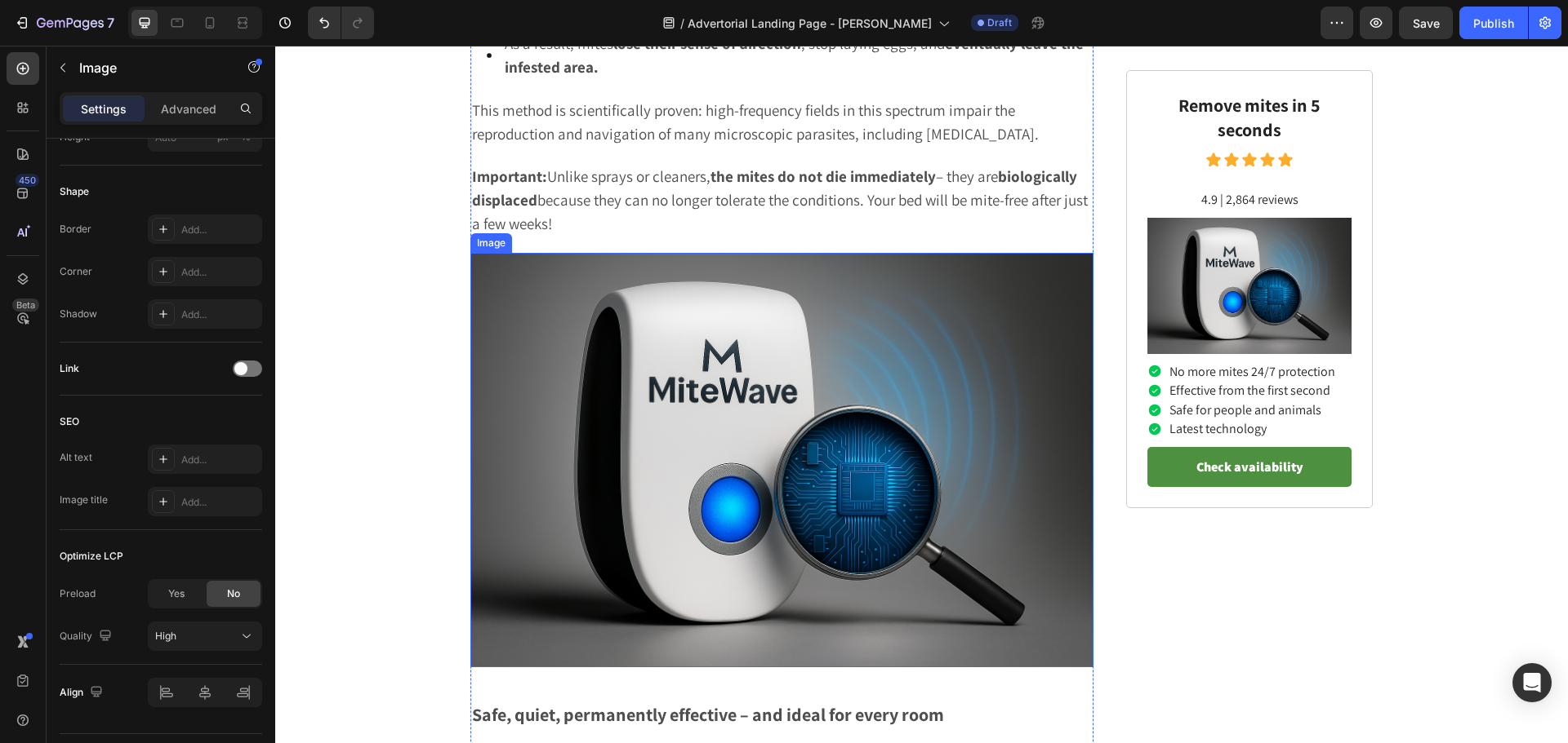
click at [727, 450] on img at bounding box center [781, 460] width 623 height 415
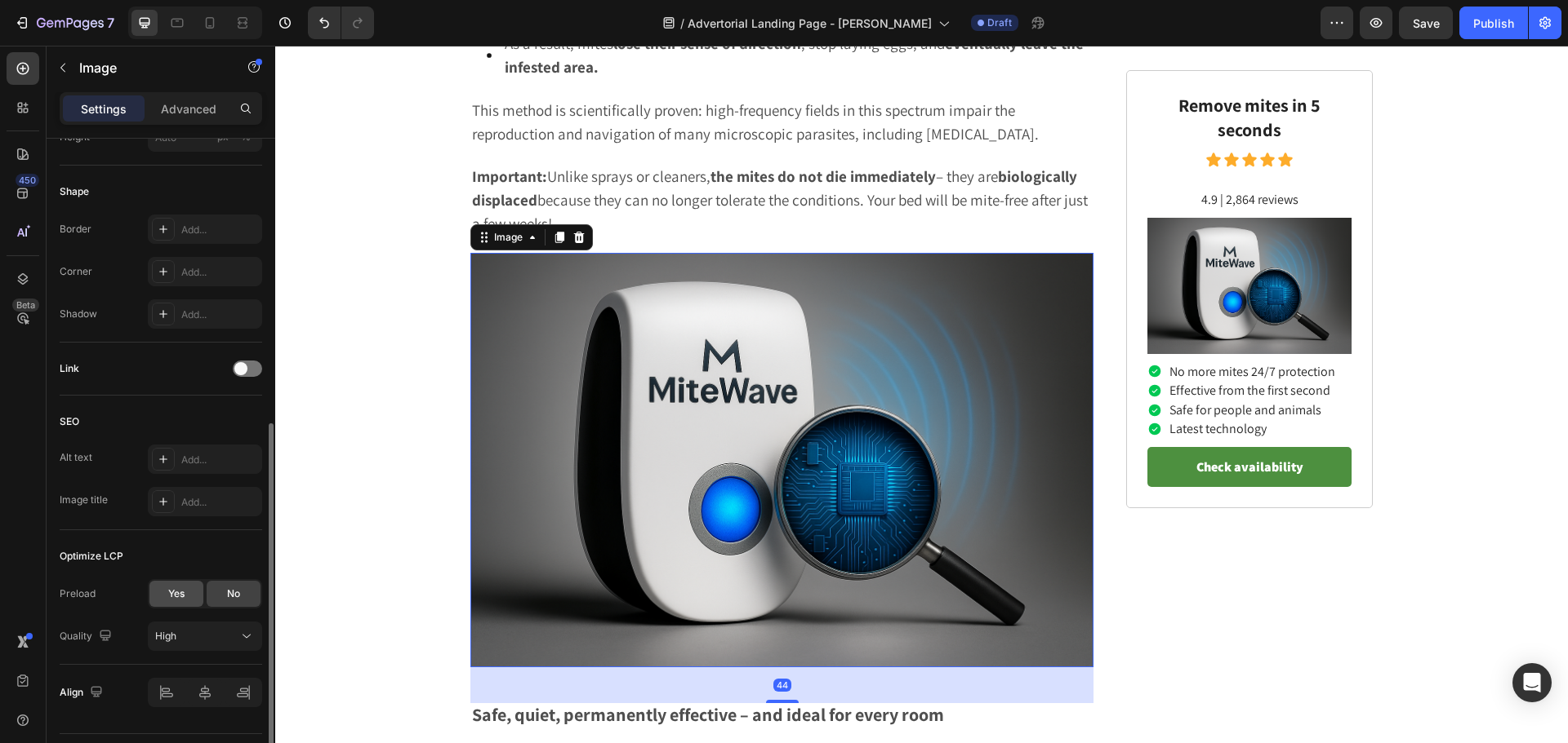
click at [168, 598] on span "Yes" at bounding box center [176, 594] width 17 height 15
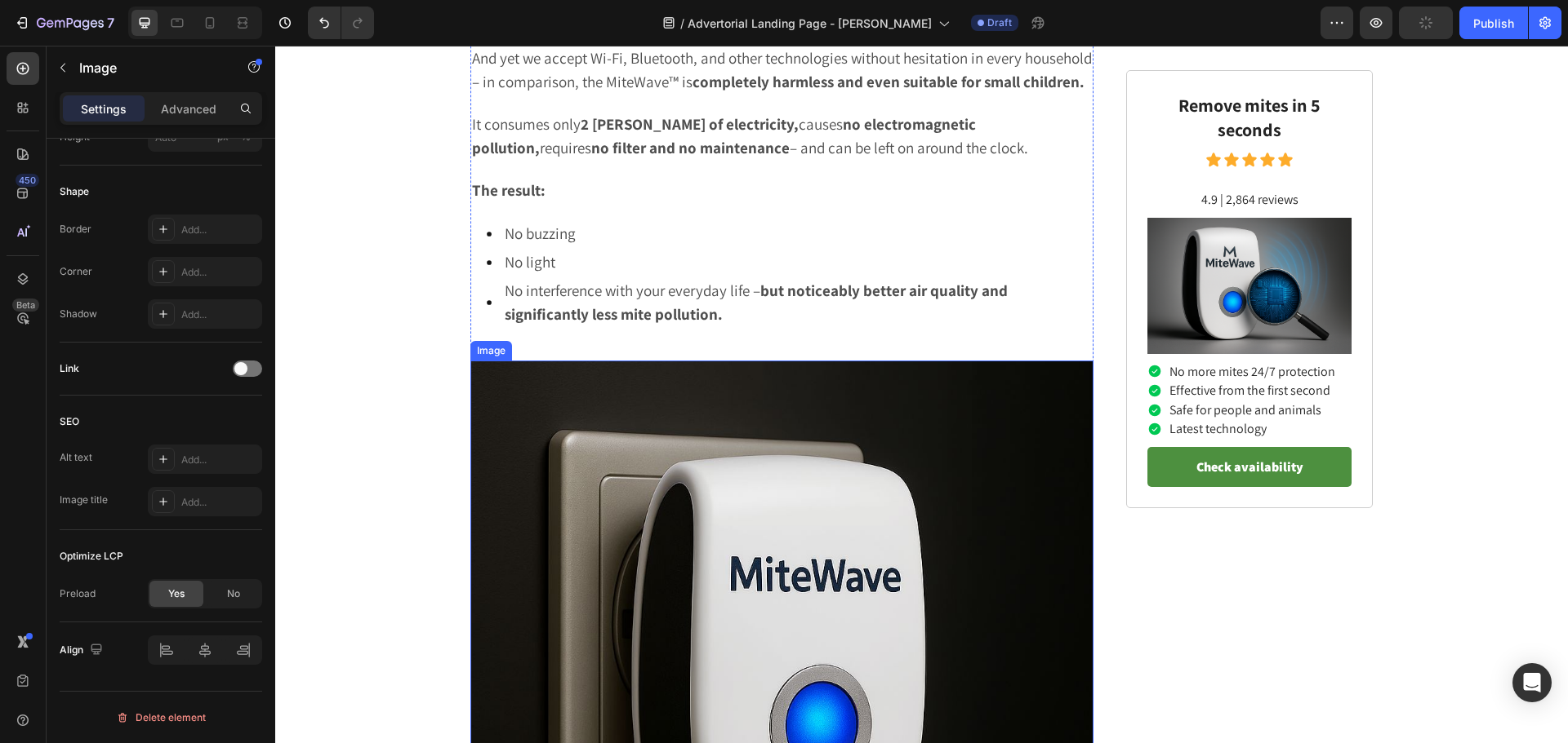
scroll to position [5222, 0]
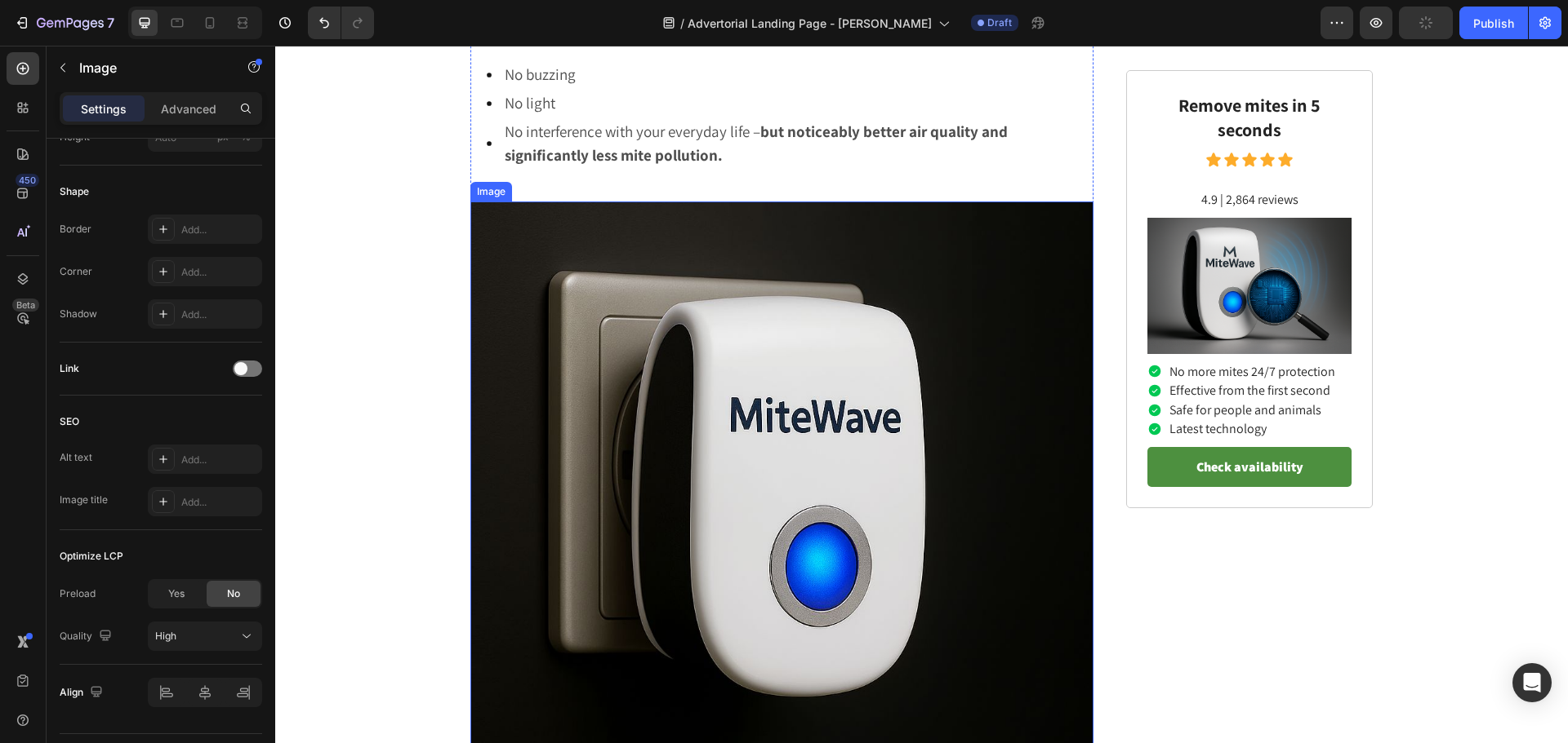
click at [694, 532] on img at bounding box center [781, 513] width 623 height 622
click at [184, 583] on div "Yes" at bounding box center [175, 594] width 54 height 26
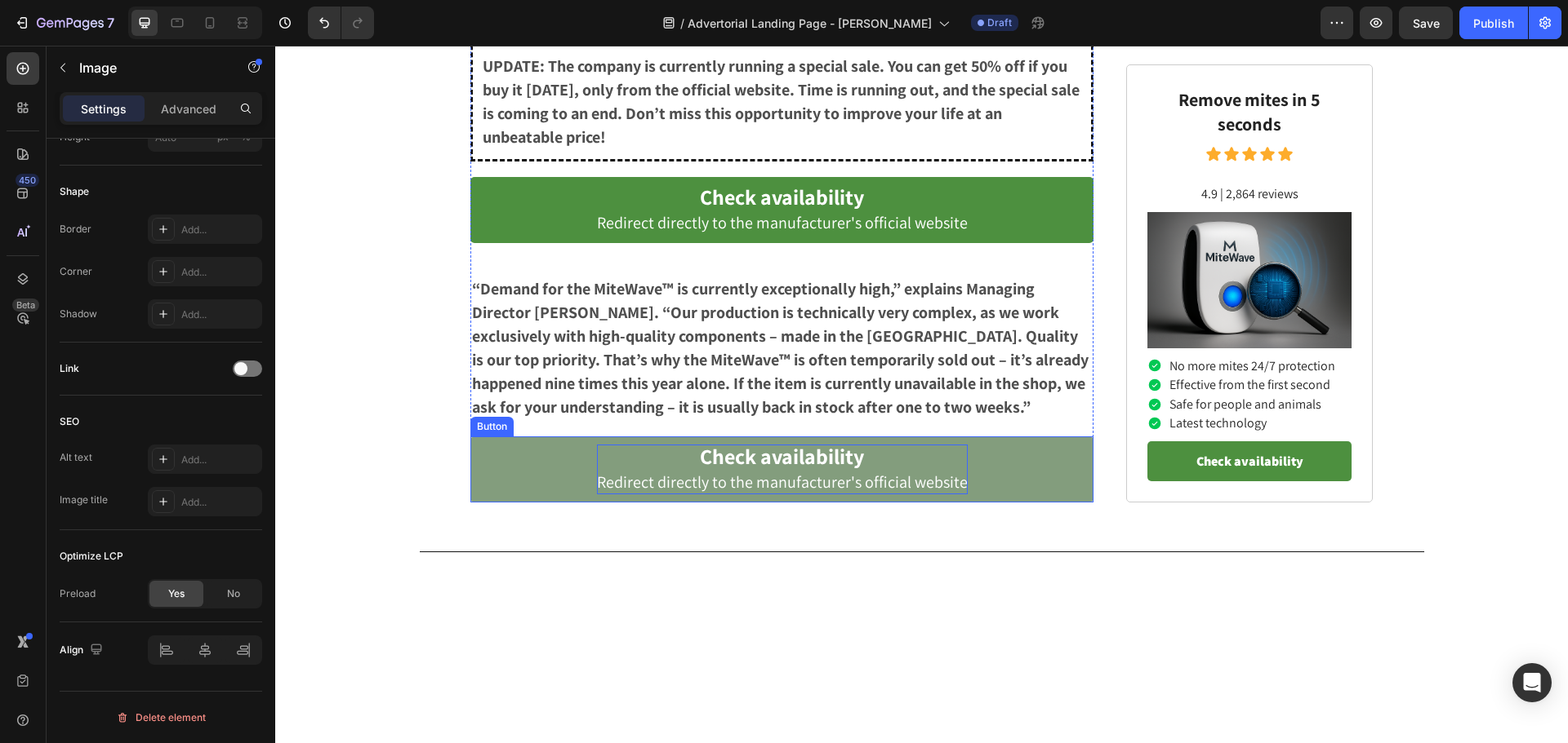
scroll to position [7263, 0]
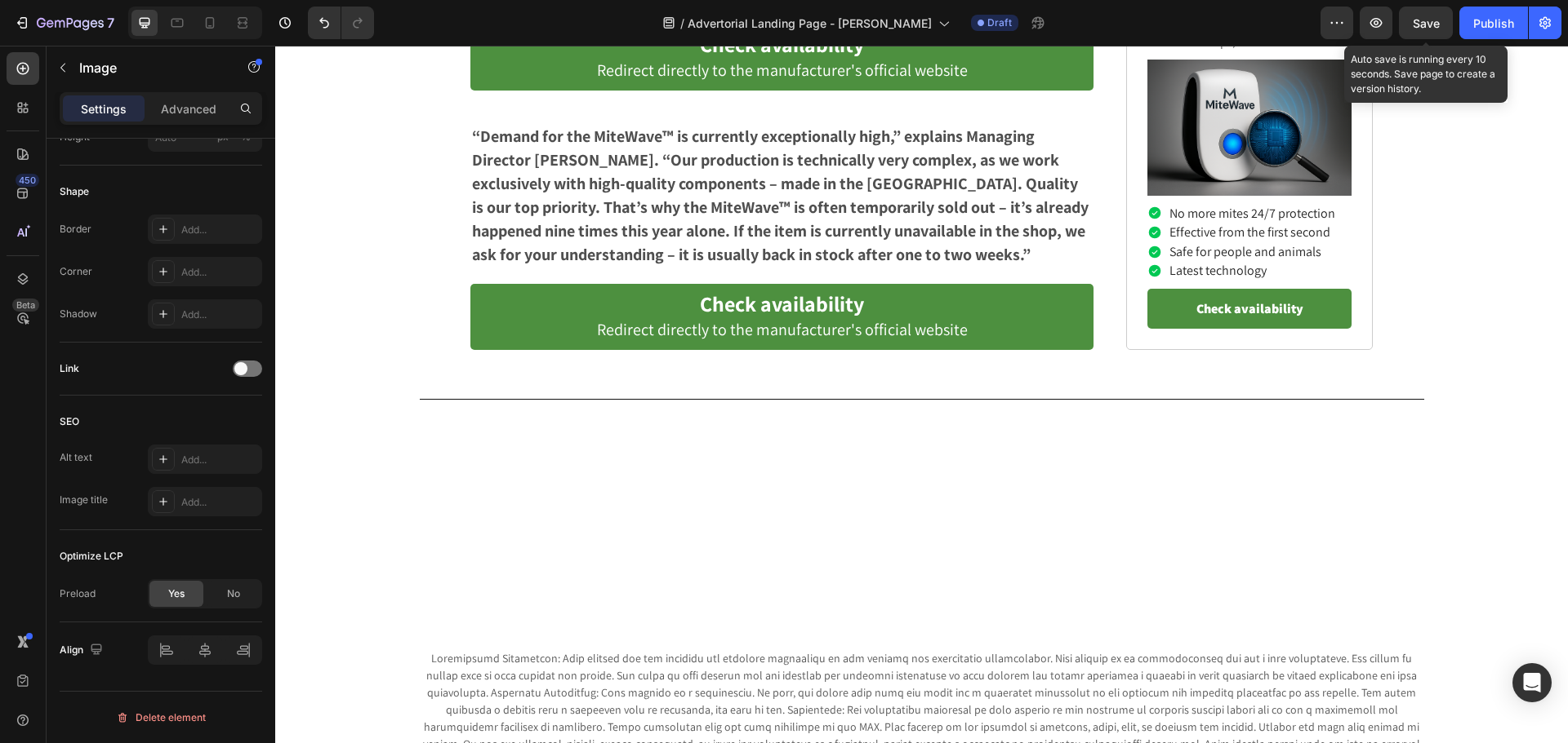
click at [1422, 19] on span "Save" at bounding box center [1426, 24] width 27 height 14
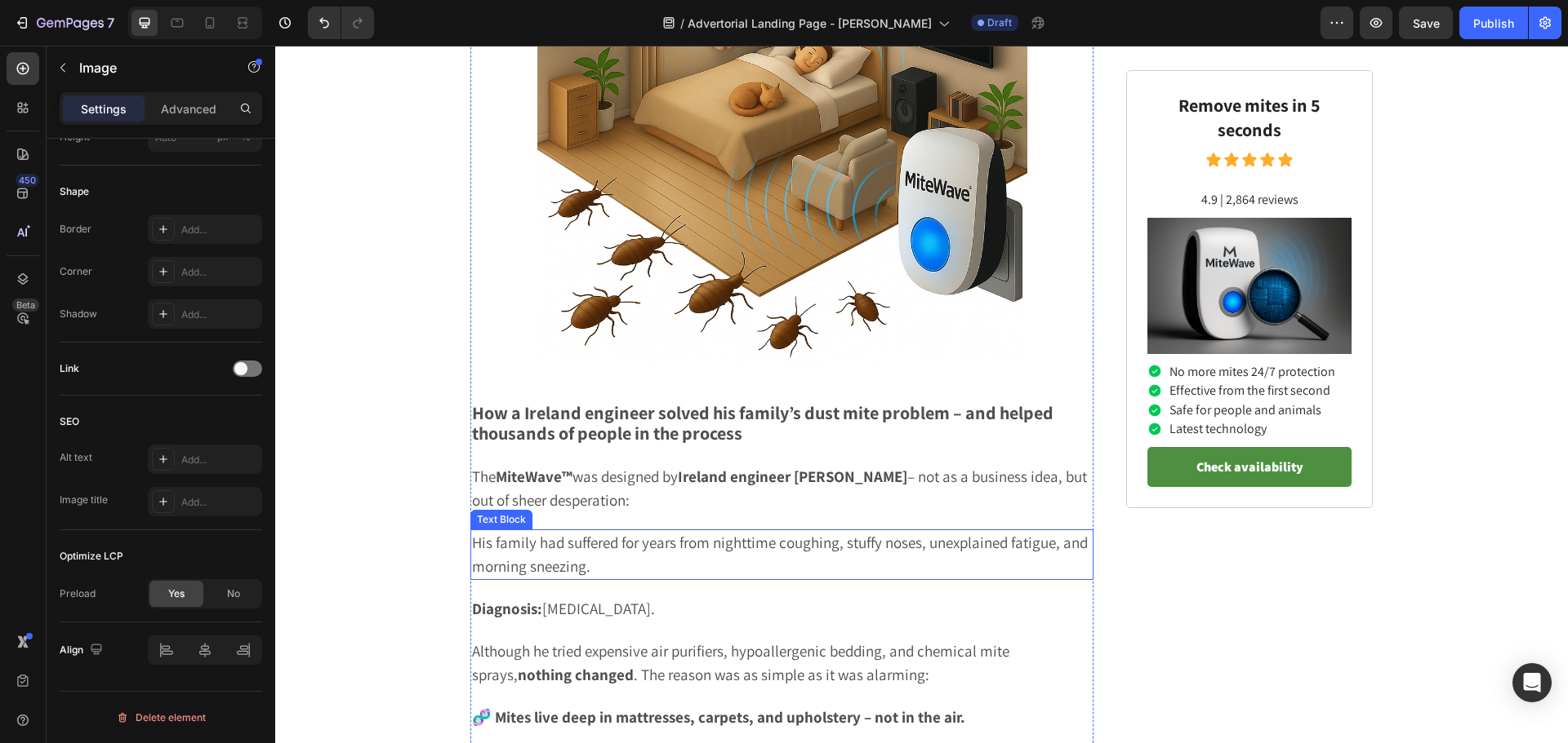
scroll to position [1713, 0]
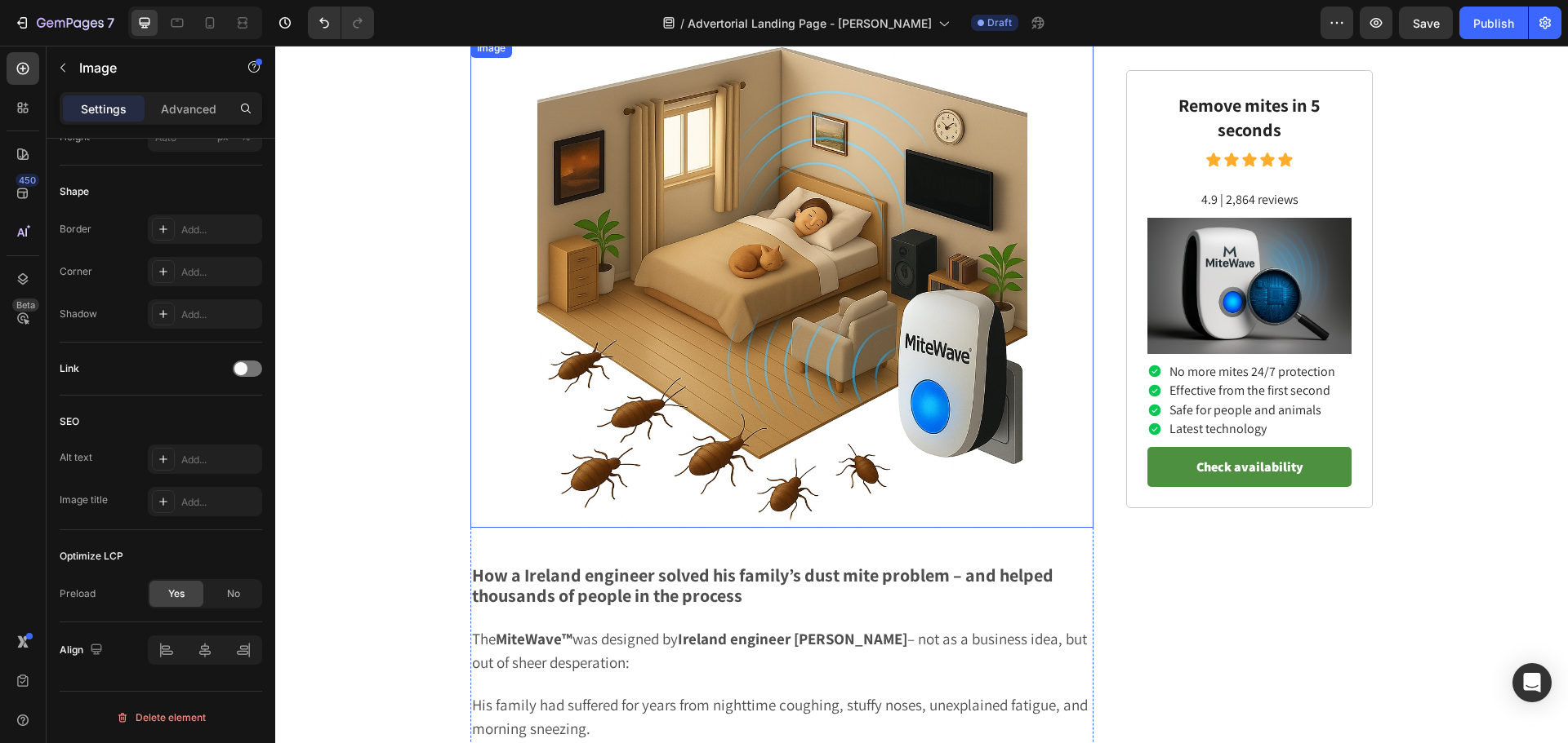
click at [787, 379] on img at bounding box center [781, 283] width 489 height 489
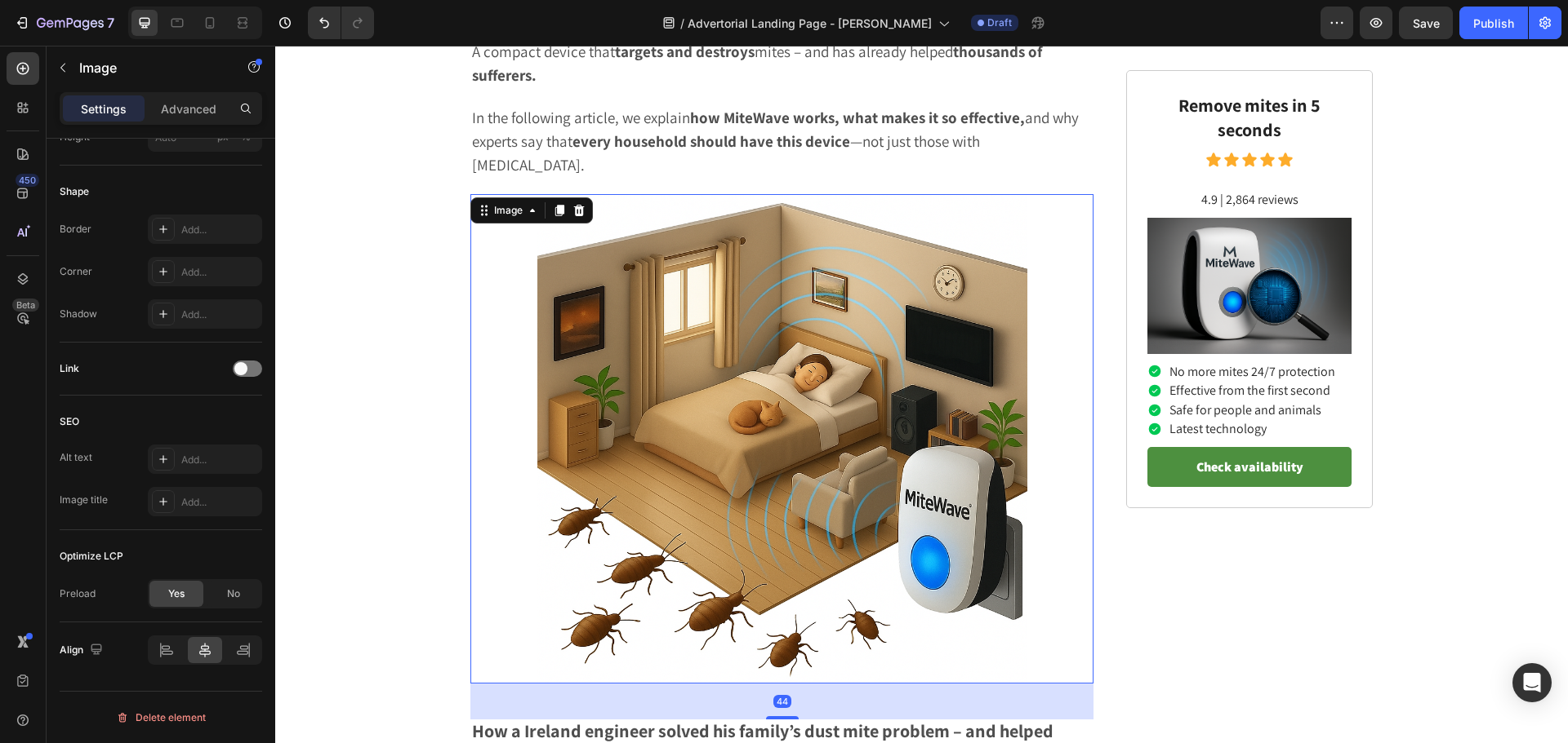
scroll to position [1550, 0]
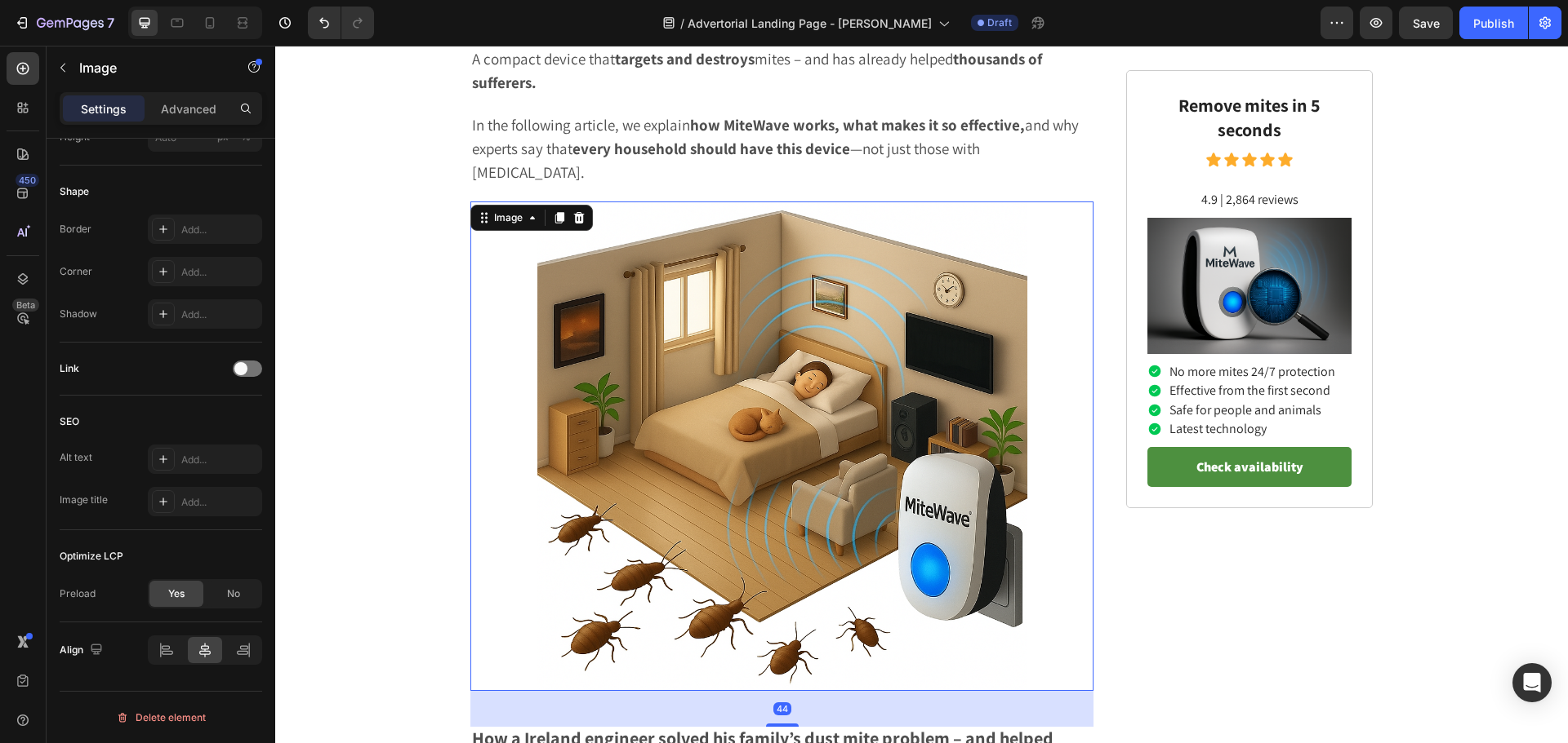
click at [701, 392] on img at bounding box center [781, 446] width 489 height 489
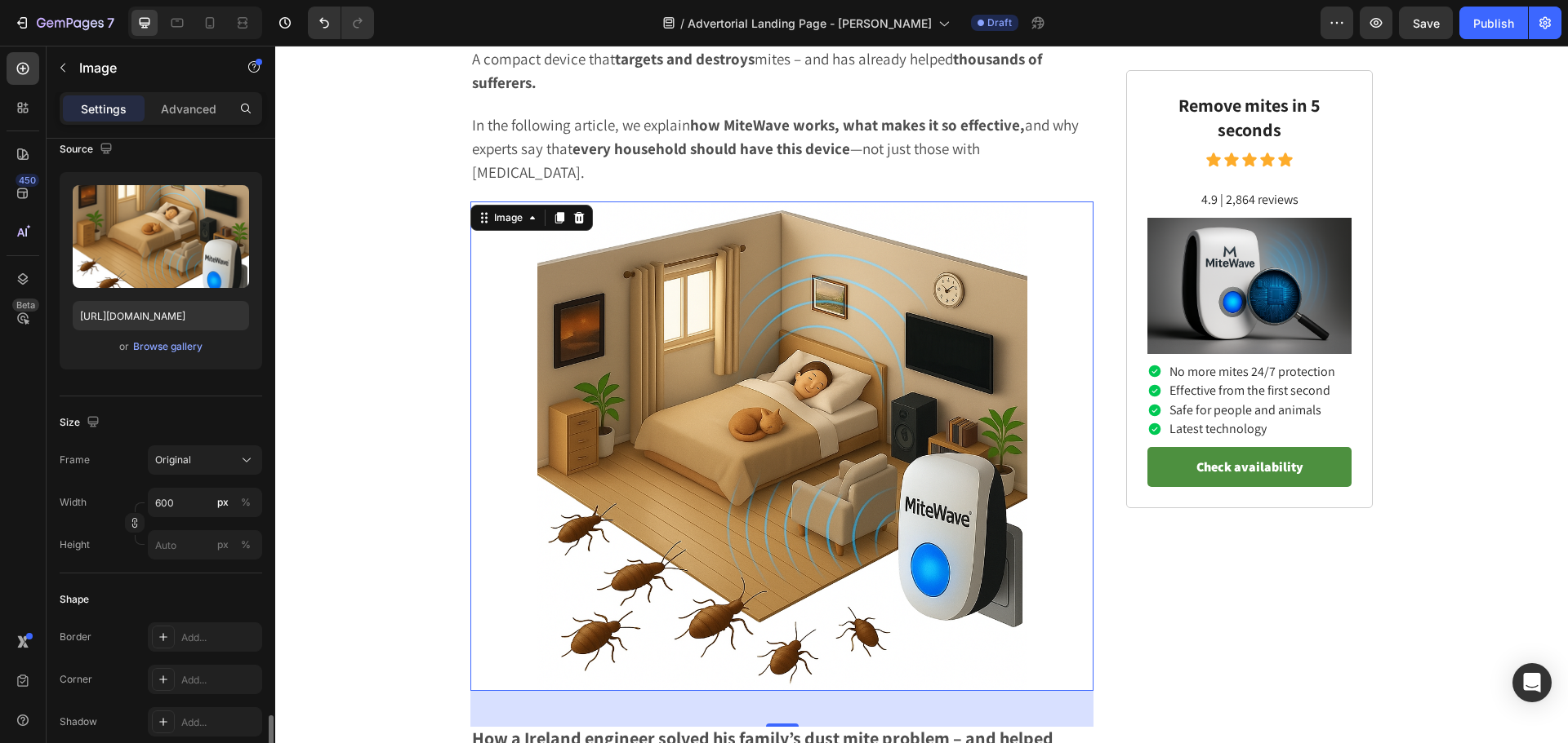
scroll to position [0, 0]
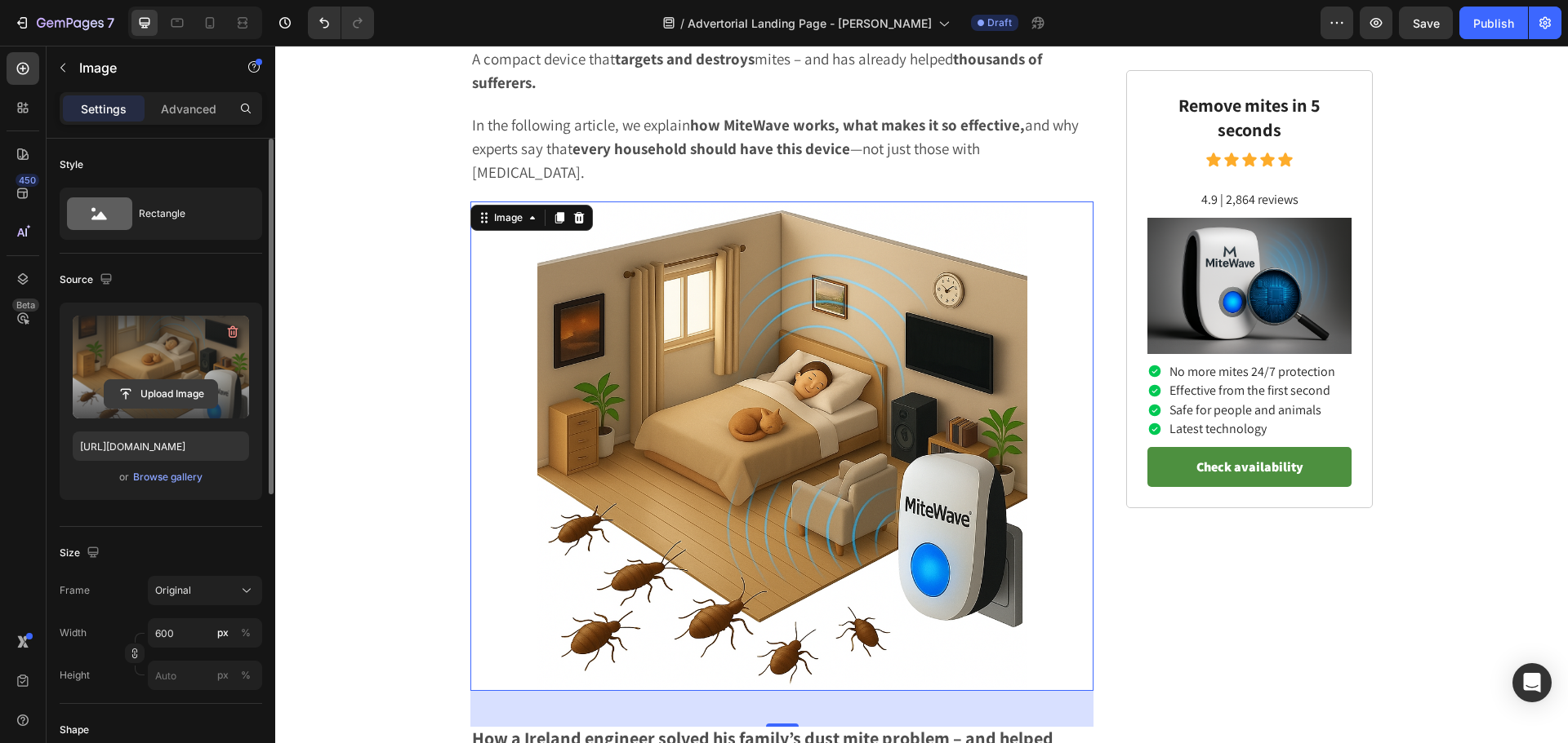
click at [157, 390] on input "file" at bounding box center [161, 393] width 113 height 27
click at [151, 402] on div "Upload Image" at bounding box center [161, 367] width 176 height 103
click at [138, 388] on input "file" at bounding box center [161, 393] width 113 height 27
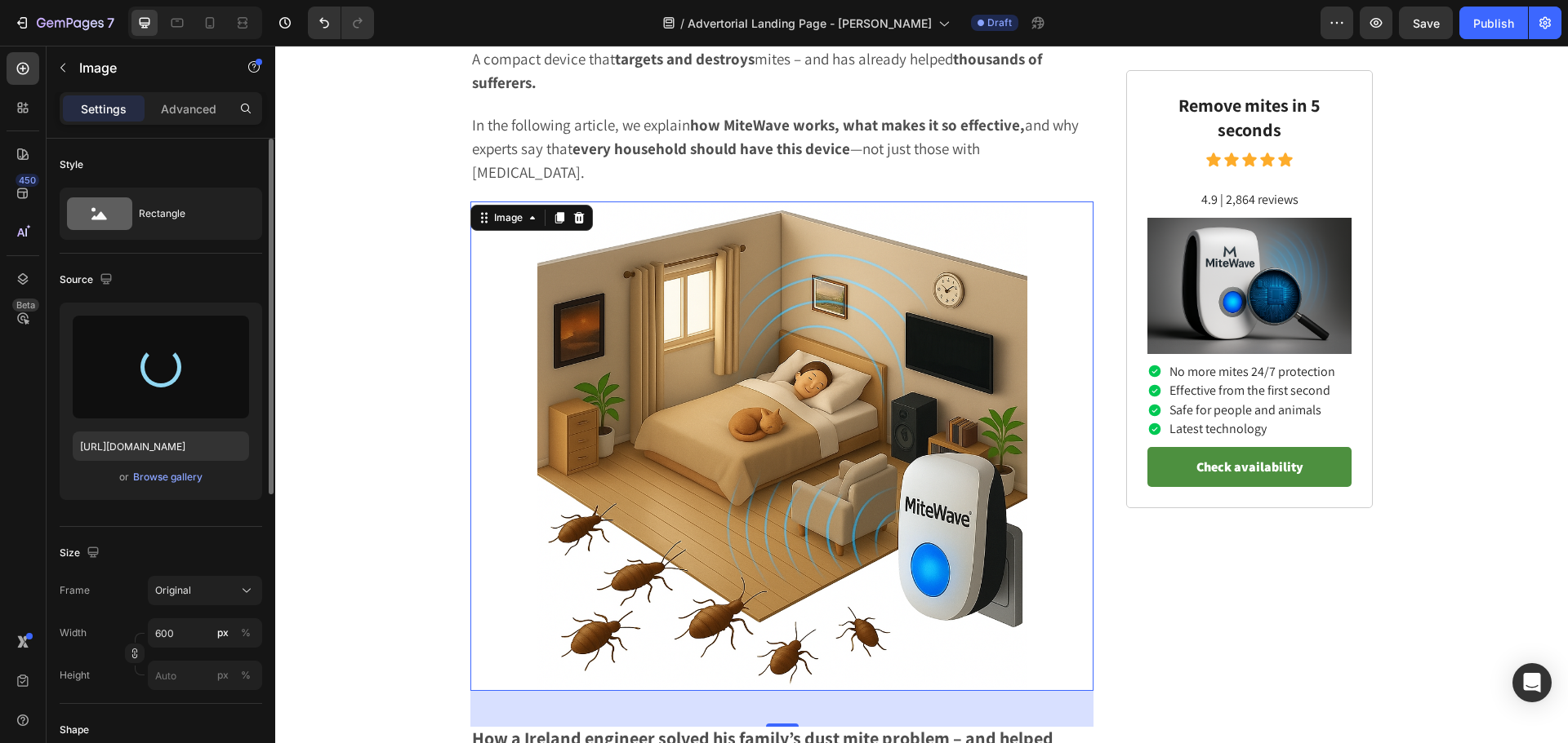
type input "https://cdn.shopify.com/s/files/1/0920/5782/9754/files/gempages_574028890666697…"
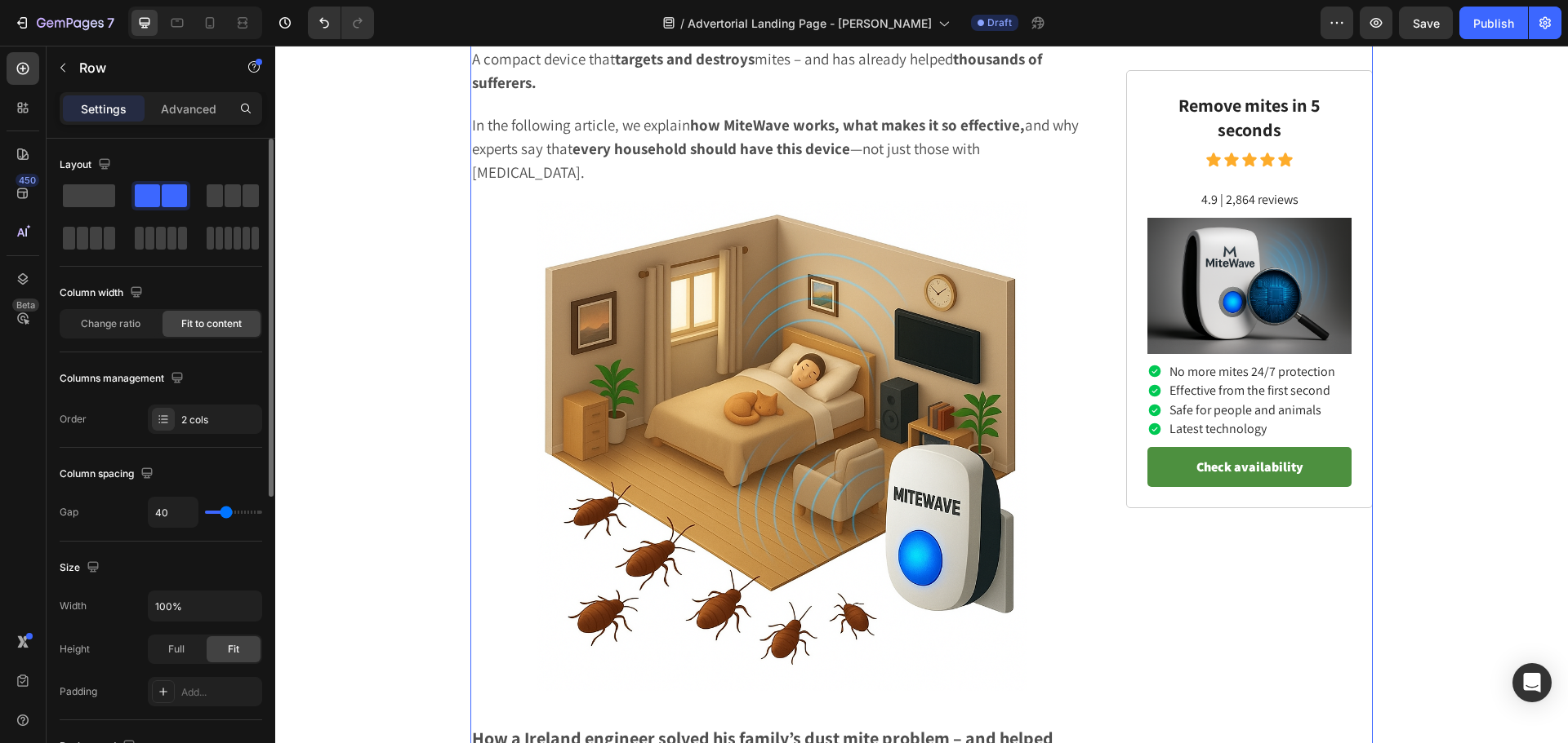
click at [1437, 29] on span "Save" at bounding box center [1426, 24] width 27 height 14
